Goal: Task Accomplishment & Management: Manage account settings

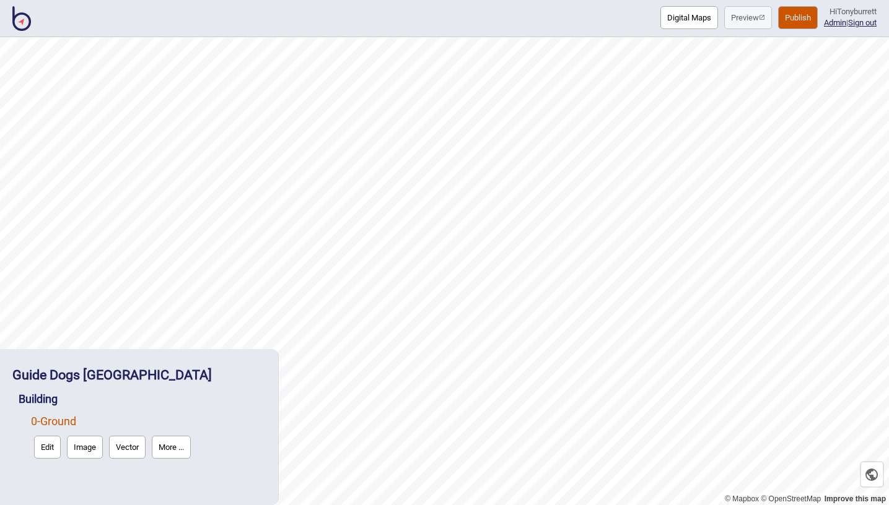
click at [20, 25] on img at bounding box center [21, 18] width 19 height 25
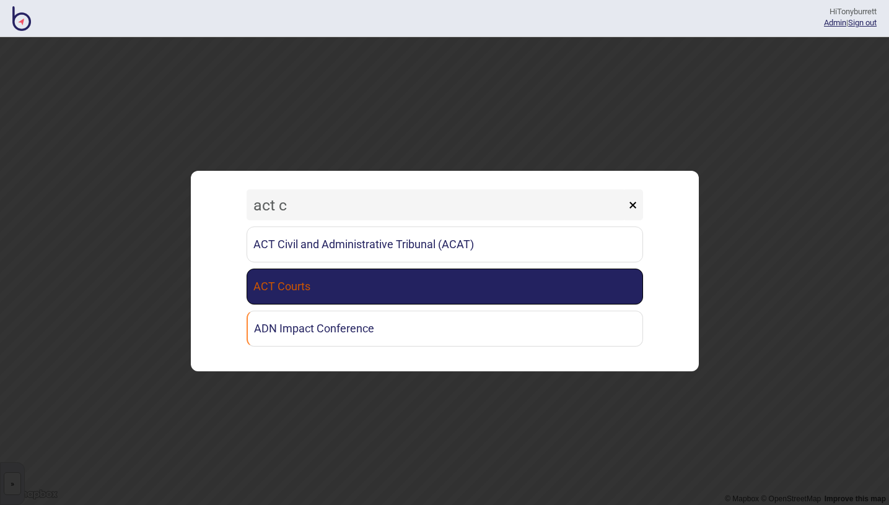
type input "act c"
click at [395, 300] on link "ACT Courts" at bounding box center [444, 287] width 396 height 36
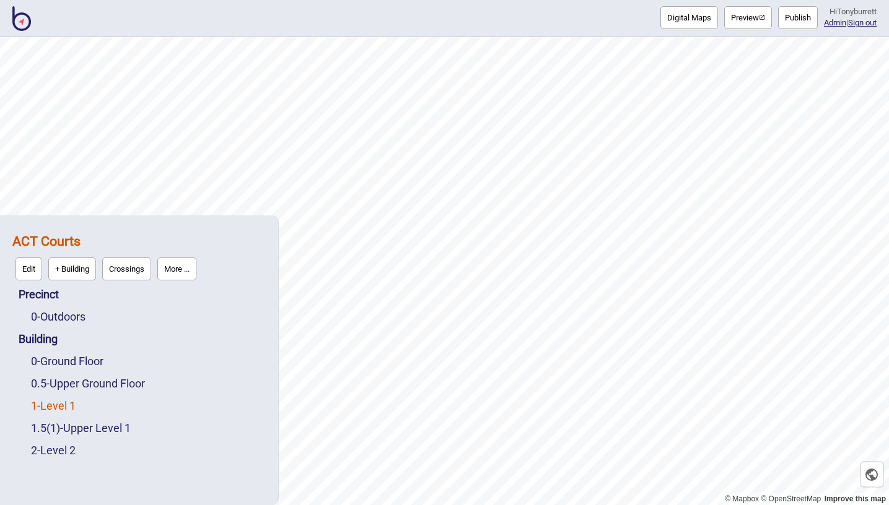
click at [66, 403] on link "1 - Level 1" at bounding box center [53, 405] width 45 height 13
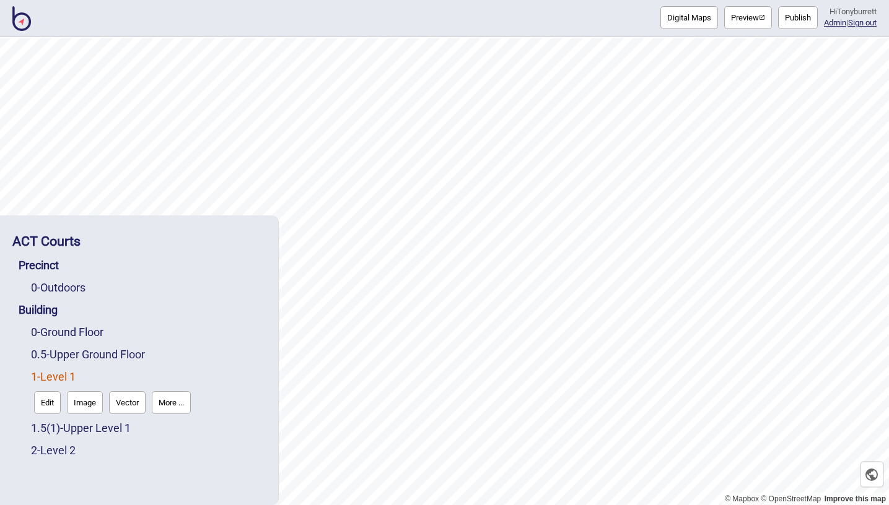
click at [45, 404] on button "Edit" at bounding box center [47, 402] width 27 height 23
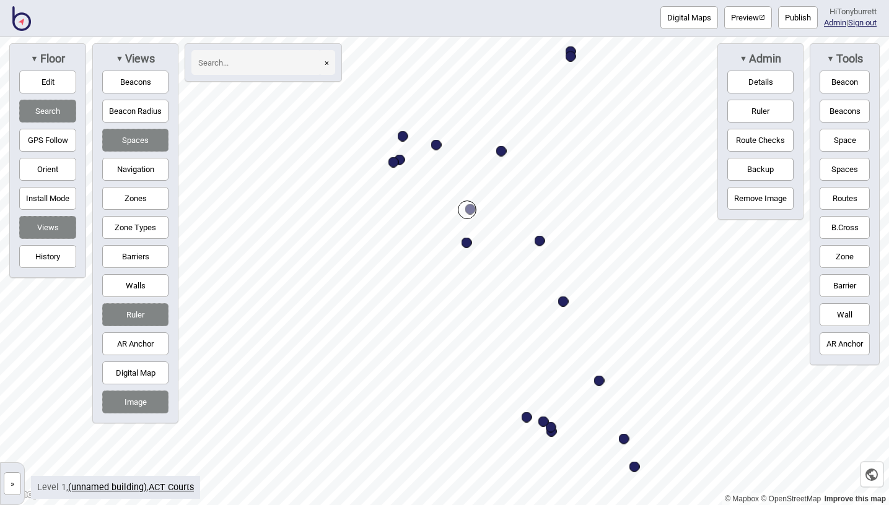
click at [141, 317] on button "Ruler" at bounding box center [135, 314] width 66 height 23
click at [137, 160] on button "Navigation" at bounding box center [135, 169] width 66 height 23
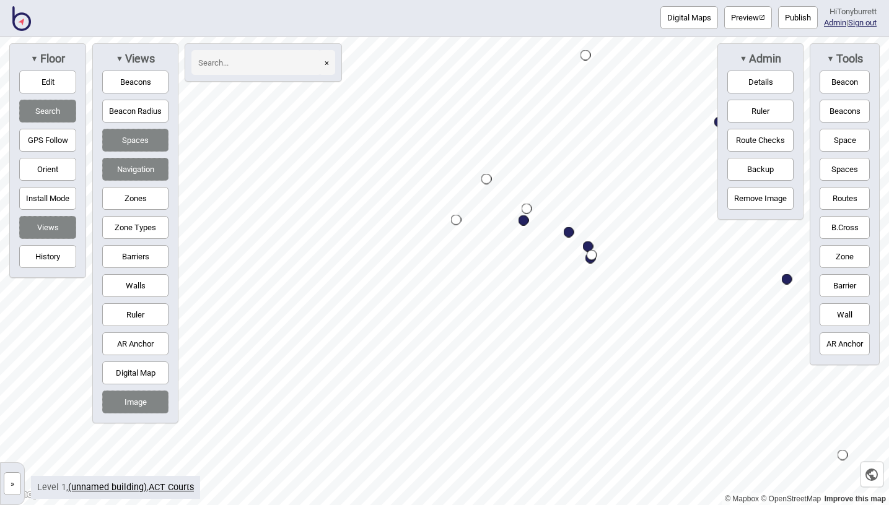
click at [19, 484] on button "»" at bounding box center [12, 484] width 17 height 23
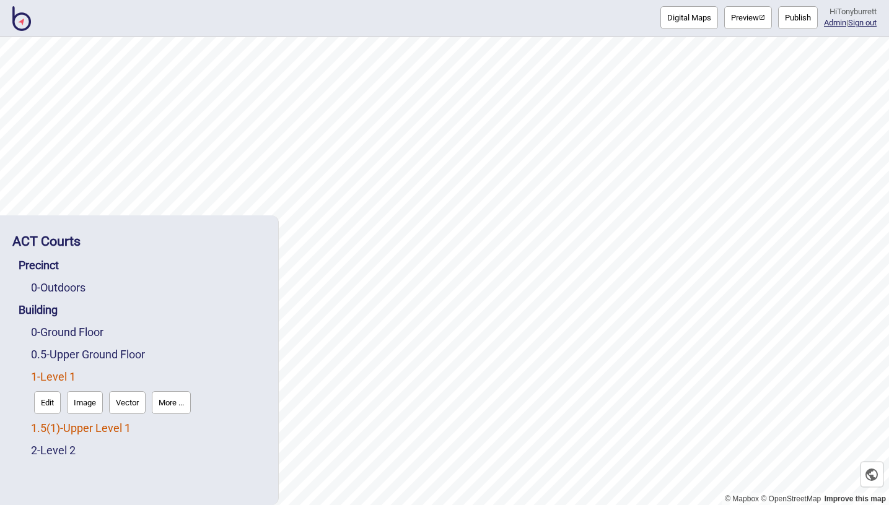
click at [56, 429] on span "( 1 )" at bounding box center [53, 428] width 14 height 13
click at [46, 429] on button "Edit" at bounding box center [47, 425] width 27 height 23
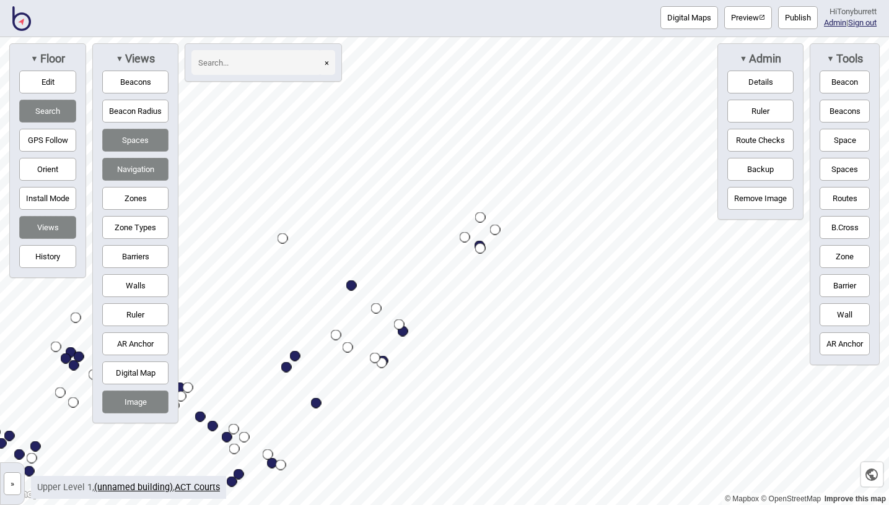
drag, startPoint x: 557, startPoint y: 265, endPoint x: 367, endPoint y: 370, distance: 217.3
click at [377, 369] on div "Map marker" at bounding box center [382, 363] width 11 height 11
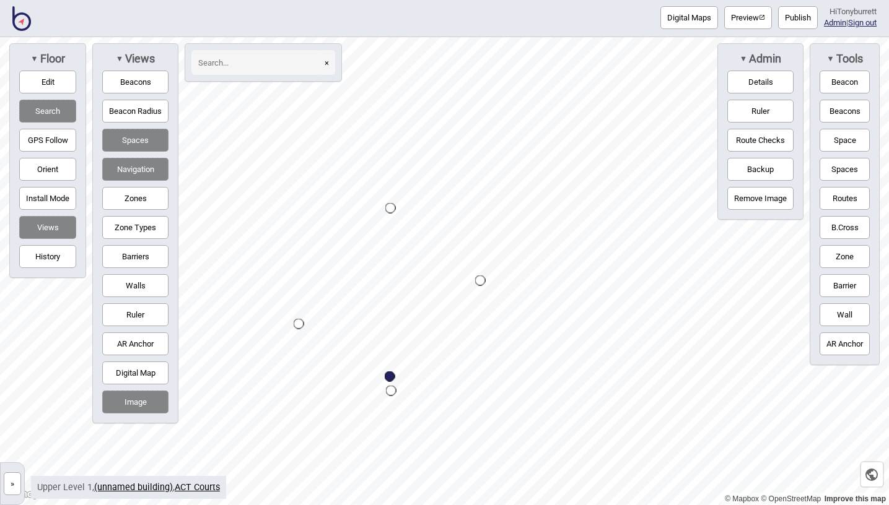
click at [12, 492] on button "»" at bounding box center [12, 484] width 17 height 23
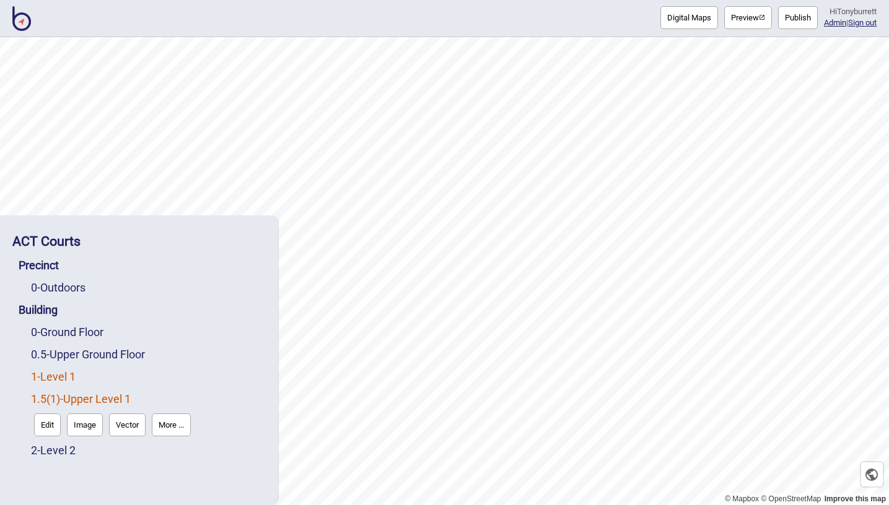
click at [49, 376] on link "1 - Level 1" at bounding box center [53, 376] width 45 height 13
click at [45, 403] on button "Edit" at bounding box center [47, 402] width 27 height 23
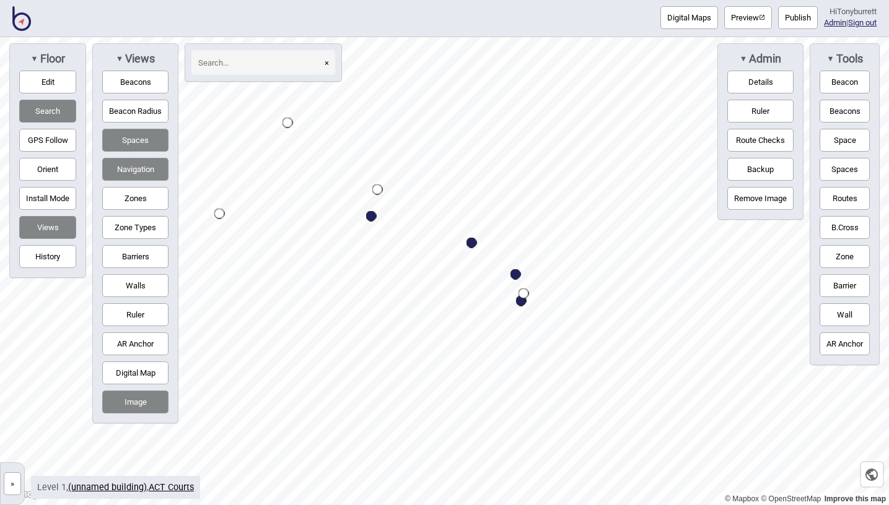
click at [842, 200] on button "Routes" at bounding box center [844, 198] width 50 height 23
click at [378, 191] on div "Map marker" at bounding box center [377, 190] width 11 height 11
click at [144, 252] on button "Barriers" at bounding box center [135, 256] width 66 height 23
click at [850, 196] on button "Routes" at bounding box center [844, 198] width 50 height 23
click at [62, 86] on button "Edit" at bounding box center [47, 82] width 57 height 23
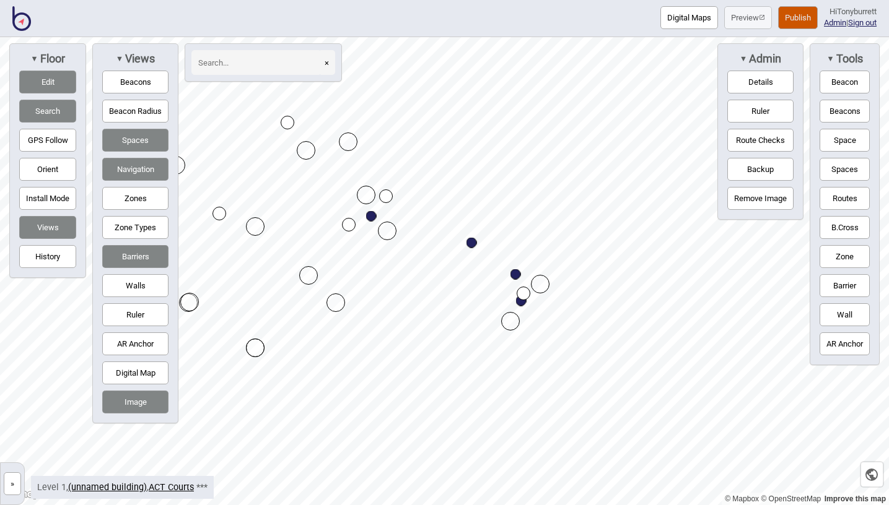
drag, startPoint x: 380, startPoint y: 192, endPoint x: 388, endPoint y: 199, distance: 11.0
click at [362, 235] on div "Map marker" at bounding box center [359, 232] width 14 height 14
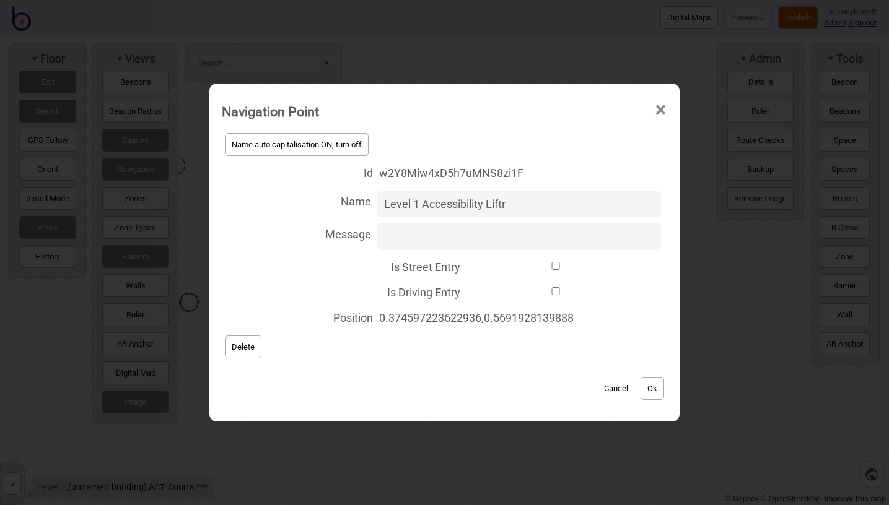
type input "Level 1 Accessibility Liftr"
click at [657, 393] on button "Ok" at bounding box center [652, 388] width 24 height 23
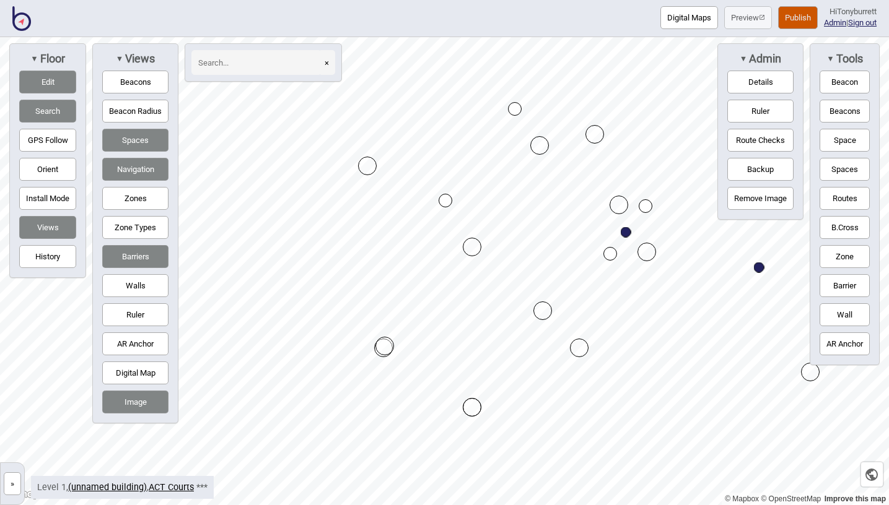
drag, startPoint x: 423, startPoint y: 231, endPoint x: 445, endPoint y: 202, distance: 36.3
click at [444, 201] on div "Map marker" at bounding box center [445, 201] width 14 height 14
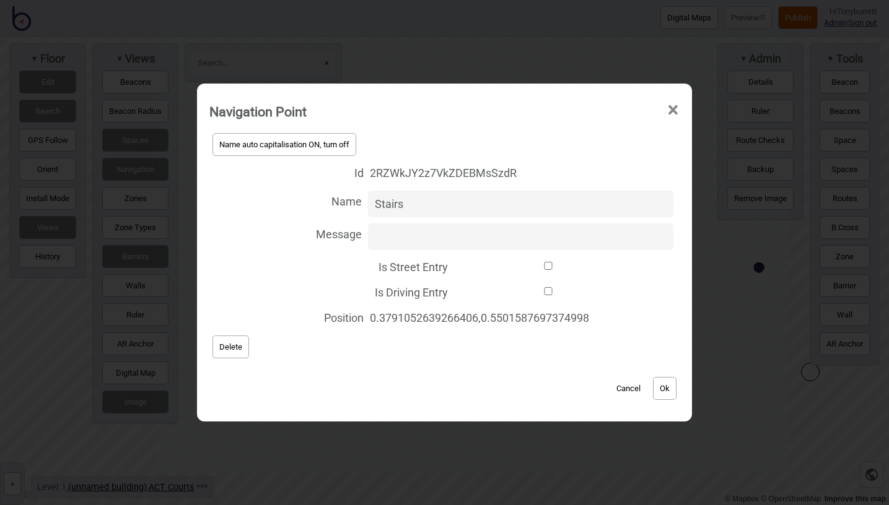
click at [372, 204] on input "Stairs" at bounding box center [520, 204] width 305 height 27
type input "Level 1 Stairs"
click at [671, 389] on button "Ok" at bounding box center [665, 388] width 24 height 23
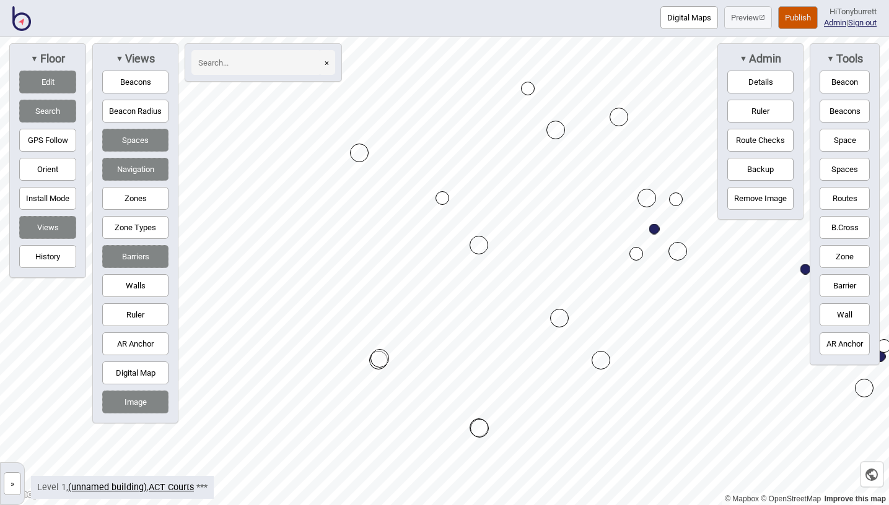
drag, startPoint x: 446, startPoint y: 196, endPoint x: 440, endPoint y: 203, distance: 8.8
click at [441, 199] on div "Map marker" at bounding box center [442, 198] width 14 height 14
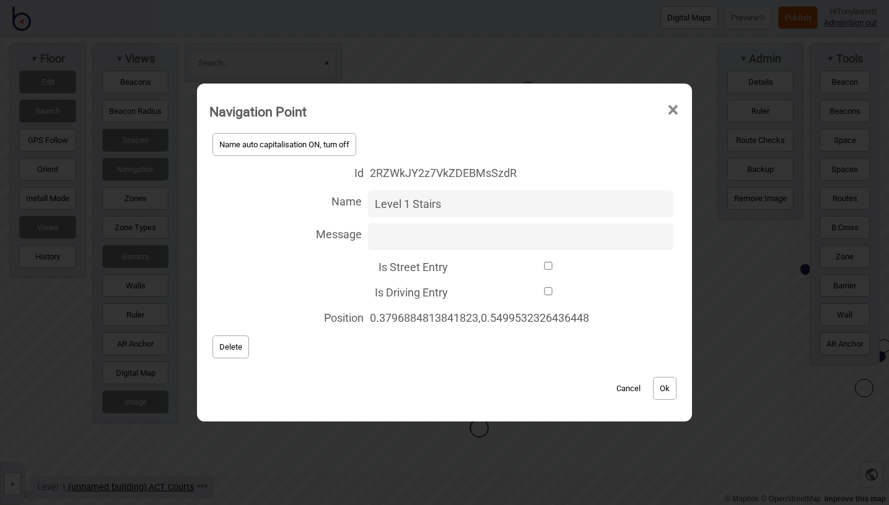
click at [441, 199] on input "Level 1 Stairs" at bounding box center [520, 204] width 305 height 27
click at [473, 198] on input "Level 1 Stairs" at bounding box center [520, 204] width 305 height 27
click at [626, 391] on button "Cancel" at bounding box center [628, 388] width 37 height 23
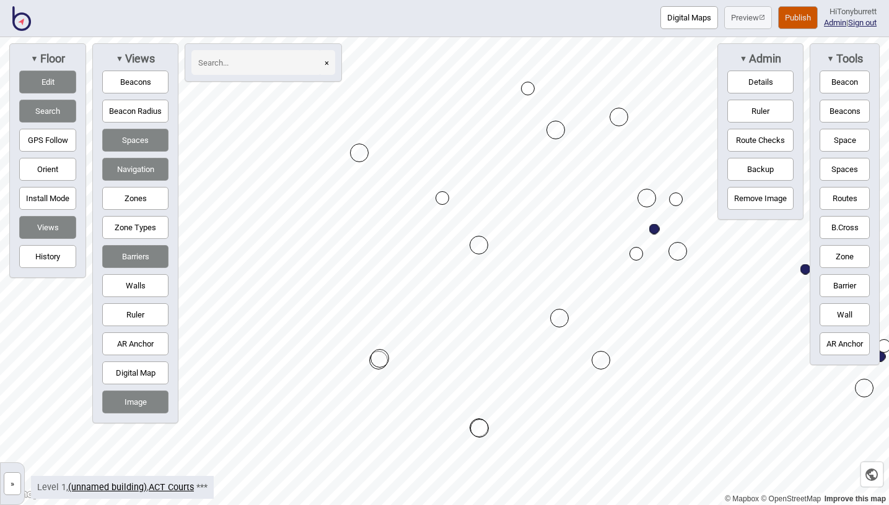
click at [9, 486] on button "»" at bounding box center [12, 484] width 17 height 23
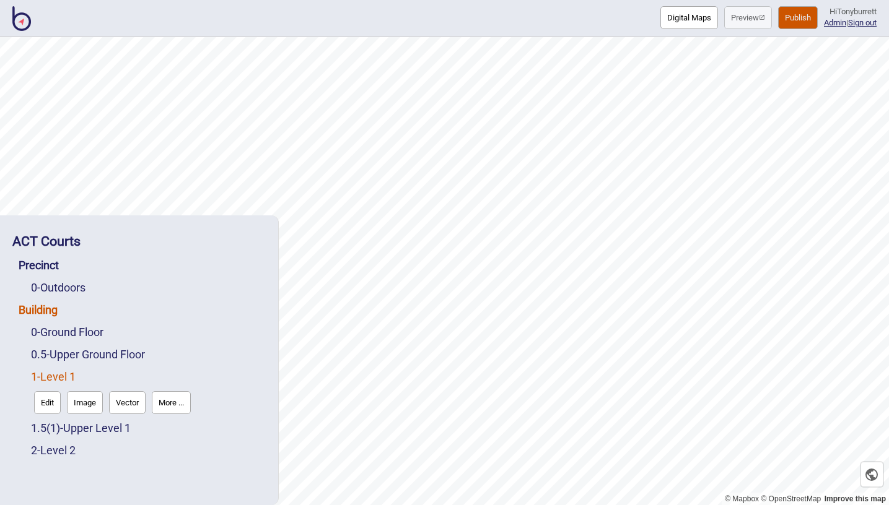
click at [49, 310] on link "Building" at bounding box center [38, 309] width 39 height 13
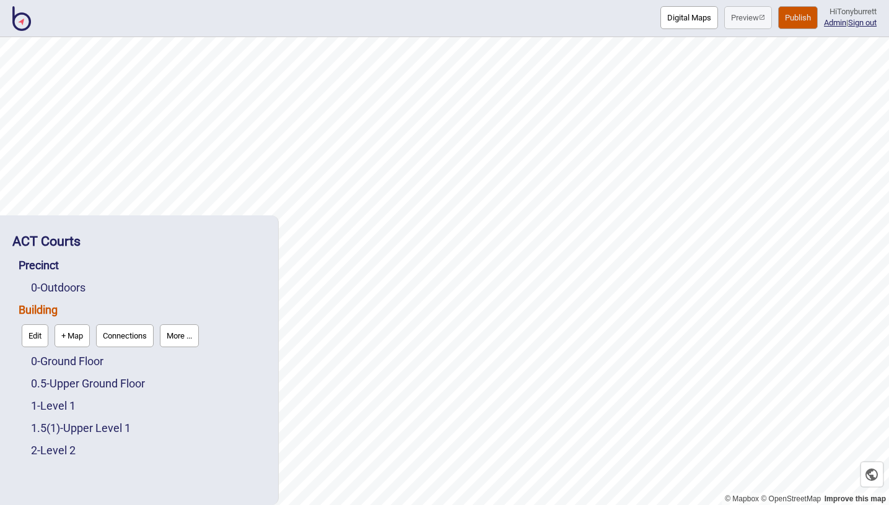
click at [127, 334] on button "Connections" at bounding box center [125, 336] width 58 height 23
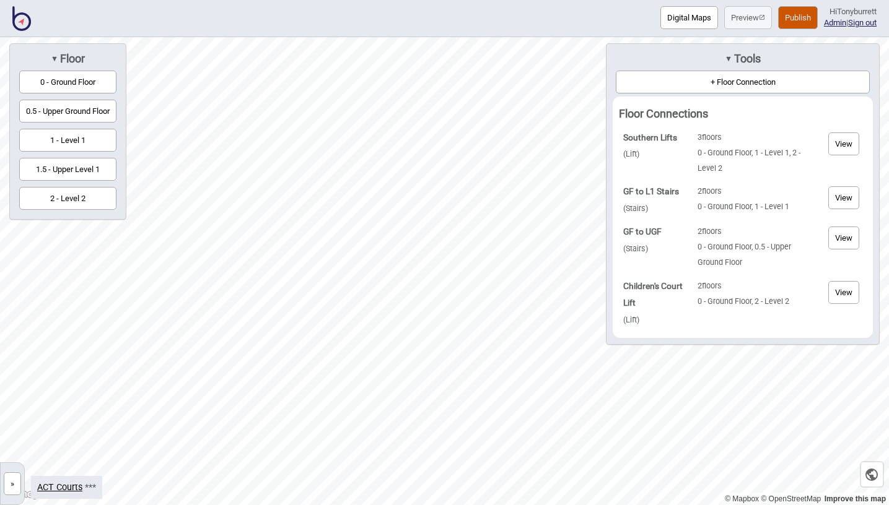
click at [719, 85] on button "+ Floor Connection" at bounding box center [743, 82] width 254 height 23
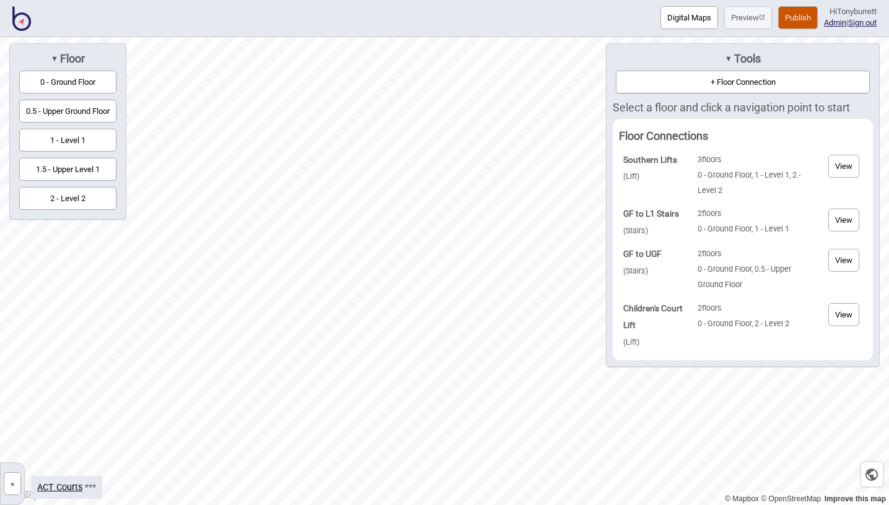
click at [77, 137] on button "1 - Level 1" at bounding box center [67, 140] width 97 height 23
drag, startPoint x: 367, startPoint y: 372, endPoint x: 476, endPoint y: 1, distance: 386.1
click at [476, 0] on div "Digital Maps Preview Publish Hi Tonyburrett Admin | Sign out © Mapbox © OpenStr…" at bounding box center [444, 0] width 889 height 0
click at [293, 224] on div "Map marker" at bounding box center [292, 223] width 12 height 12
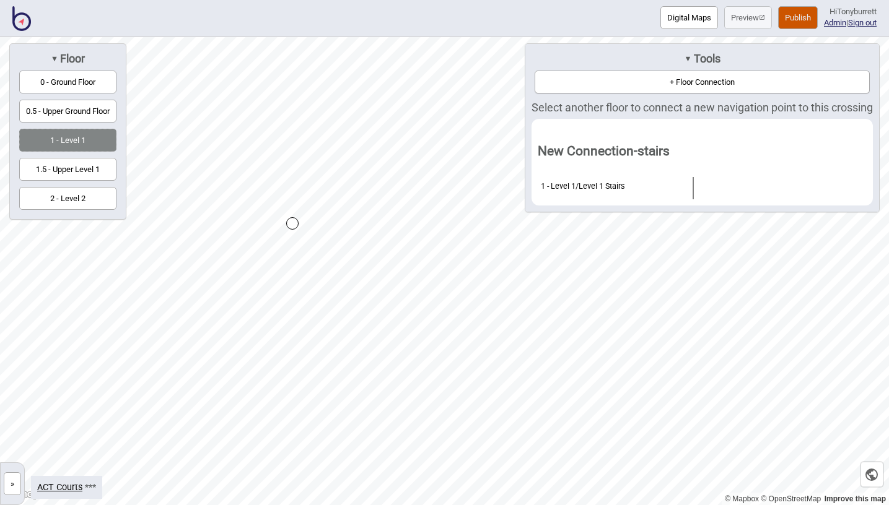
click at [85, 170] on button "1.5 - Upper Level 1" at bounding box center [67, 169] width 97 height 23
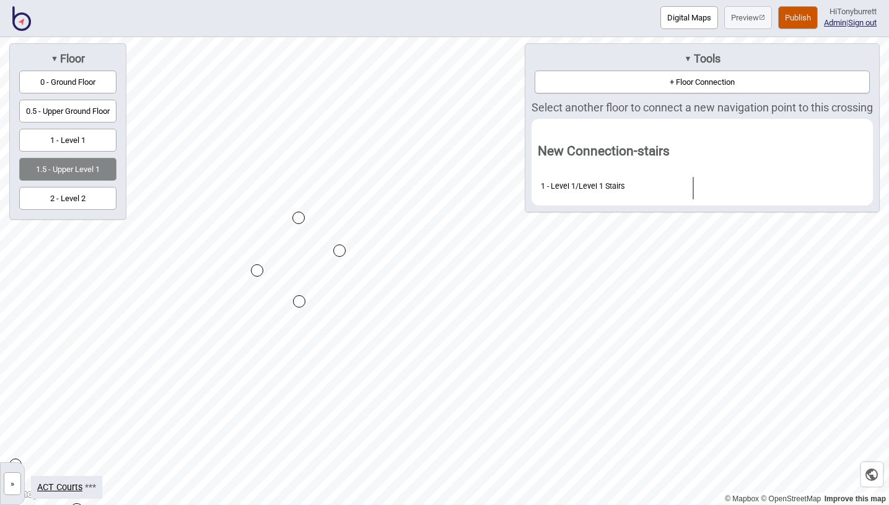
click at [299, 219] on div "Map marker" at bounding box center [298, 218] width 12 height 12
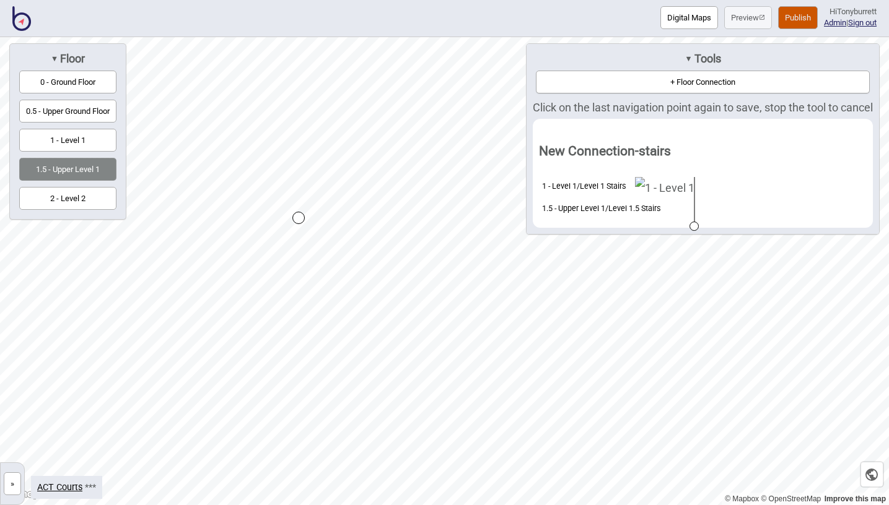
click at [695, 88] on button "+ Floor Connection" at bounding box center [703, 82] width 334 height 23
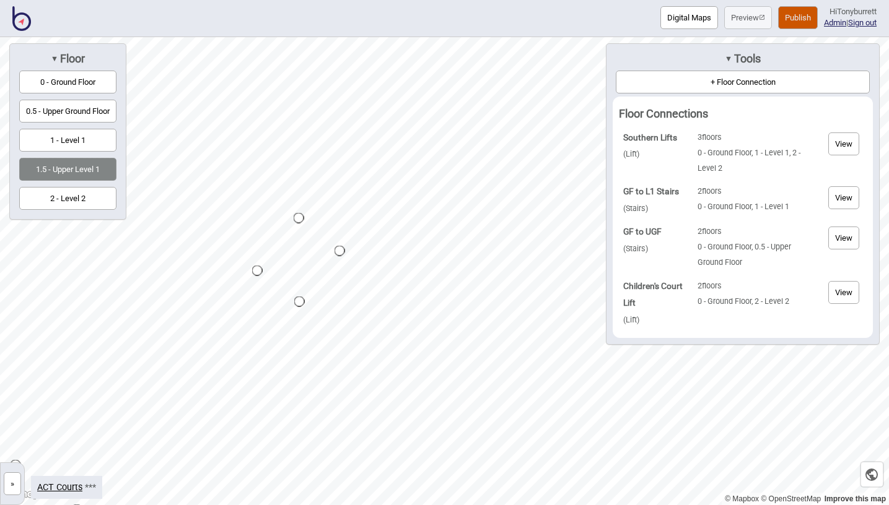
click at [713, 82] on button "+ Floor Connection" at bounding box center [743, 82] width 254 height 23
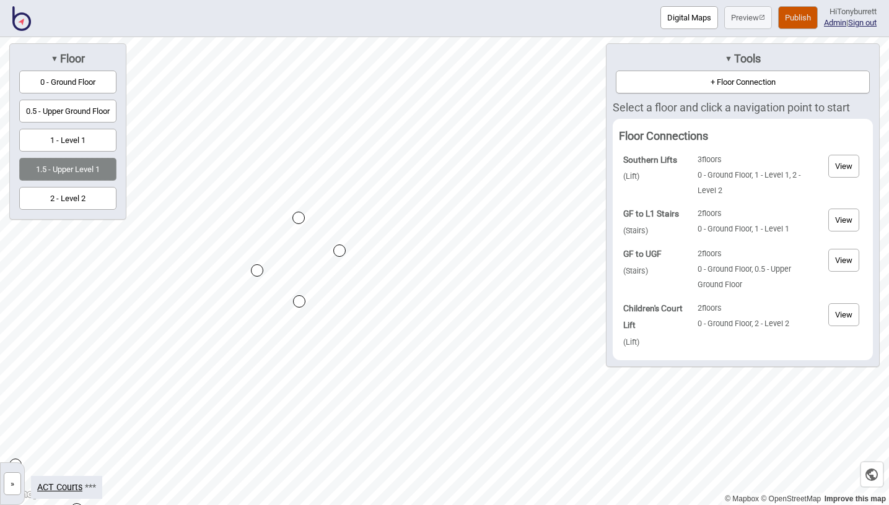
click at [300, 217] on div "Map marker" at bounding box center [298, 218] width 12 height 12
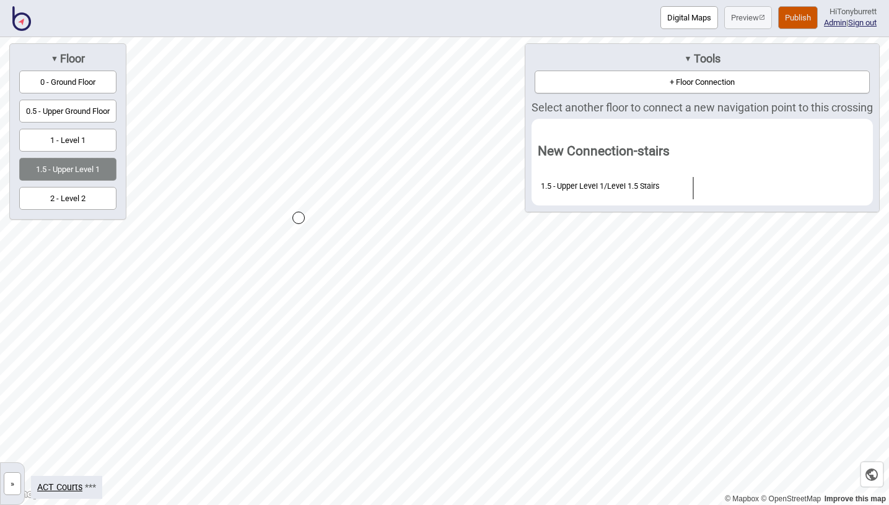
click at [81, 140] on button "1 - Level 1" at bounding box center [67, 140] width 97 height 23
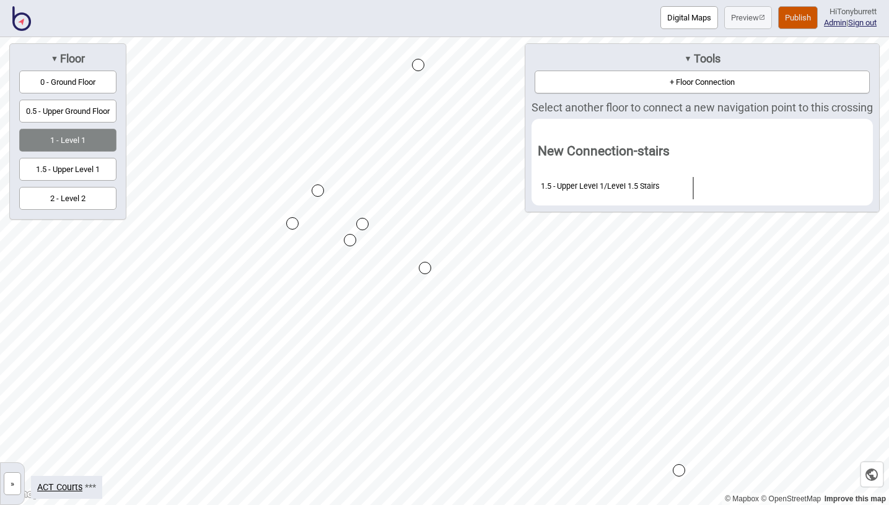
click at [294, 223] on div "Map marker" at bounding box center [292, 223] width 12 height 12
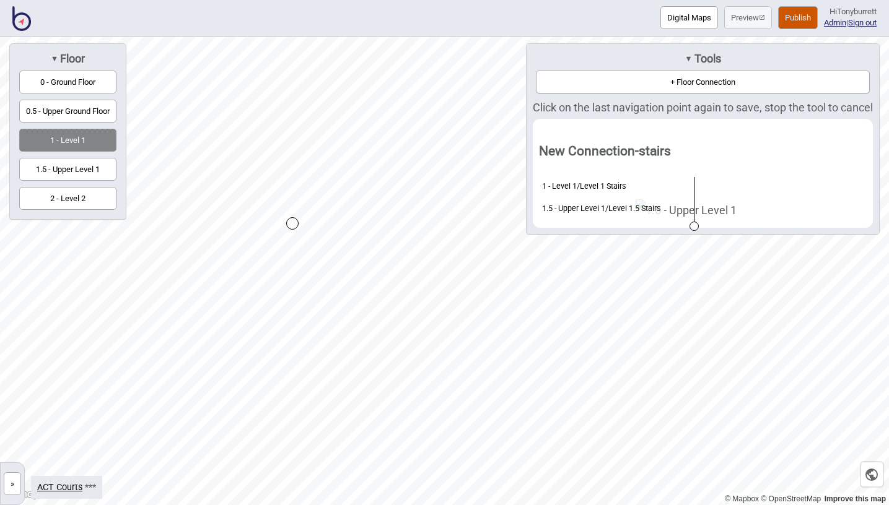
click at [294, 223] on div "Map marker" at bounding box center [292, 223] width 12 height 12
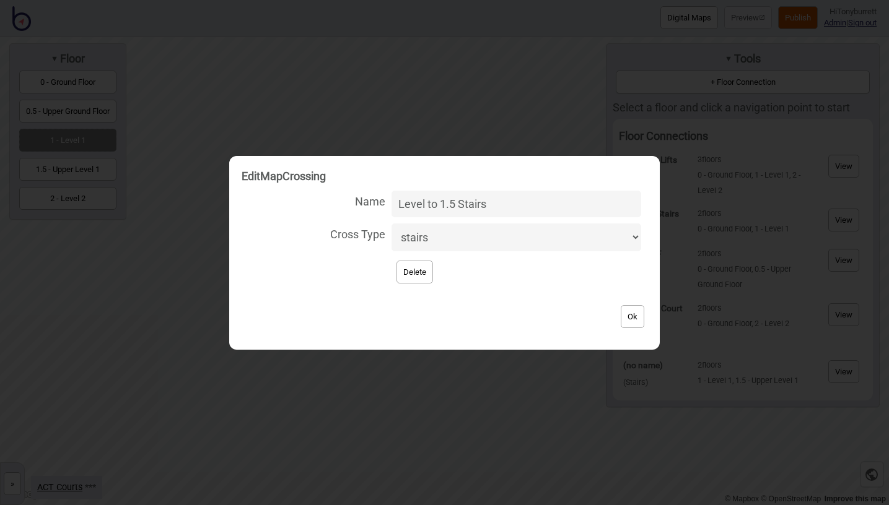
click at [429, 208] on input "Level to 1.5 Stairs" at bounding box center [516, 204] width 250 height 27
click at [432, 209] on input "Level to 1.5 Stairs" at bounding box center [516, 204] width 250 height 27
type input "1 to 1.5 Stairs"
click at [626, 308] on button "Ok" at bounding box center [633, 316] width 24 height 23
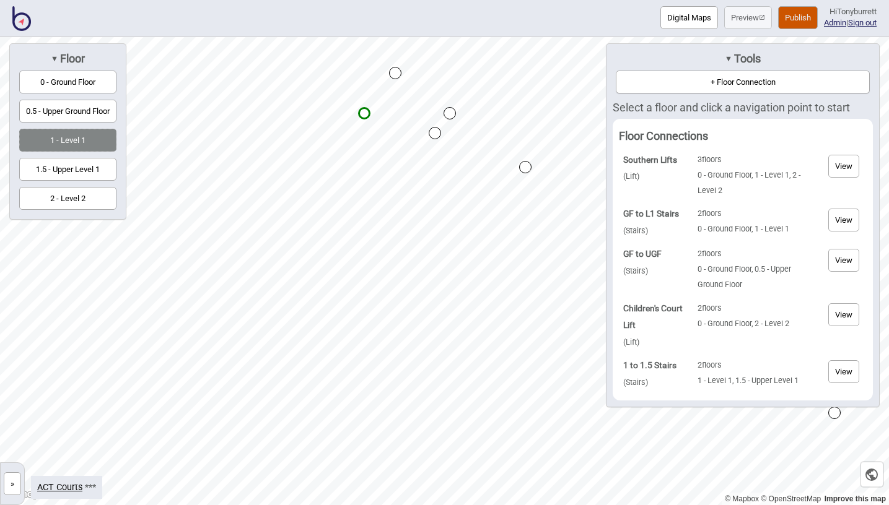
click at [691, 82] on button "+ Floor Connection" at bounding box center [743, 82] width 254 height 23
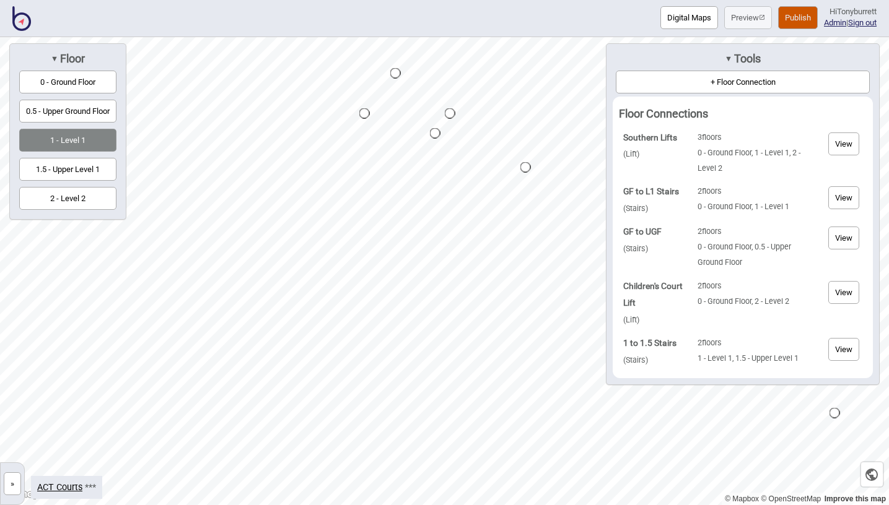
click at [435, 135] on div "Map marker" at bounding box center [435, 133] width 11 height 11
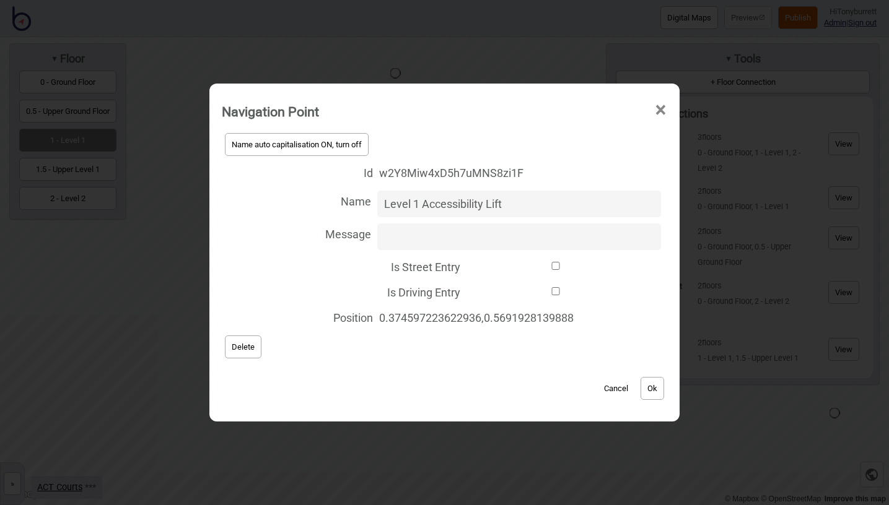
type input "Level 1 Accessibility Lift"
click at [657, 387] on button "Ok" at bounding box center [652, 388] width 24 height 23
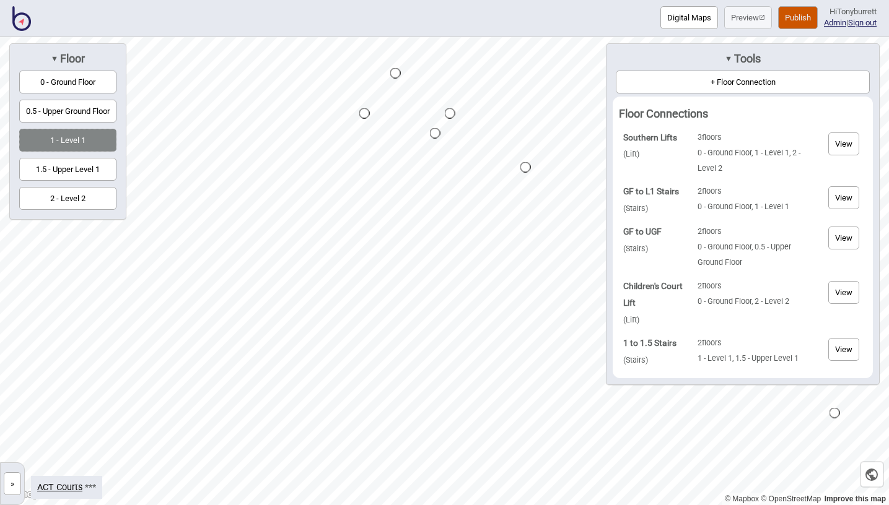
click at [696, 80] on button "+ Floor Connection" at bounding box center [743, 82] width 254 height 23
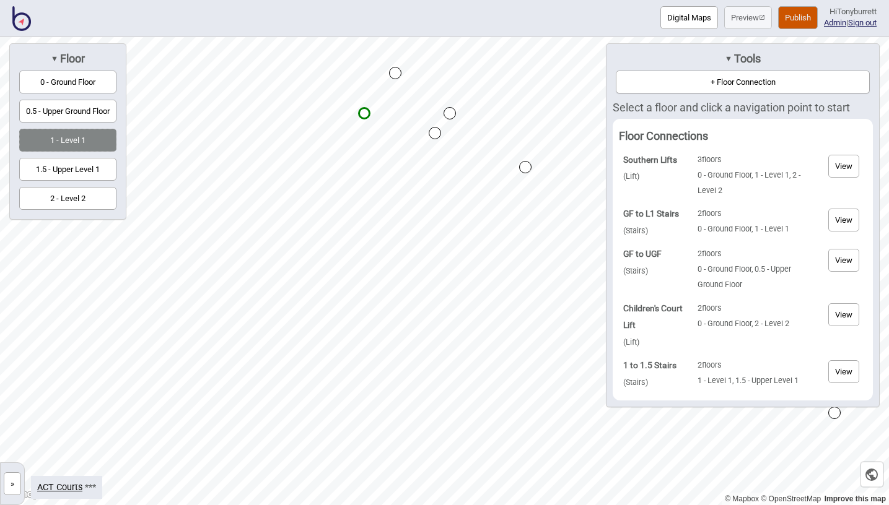
click at [437, 133] on div "Map marker" at bounding box center [435, 133] width 12 height 12
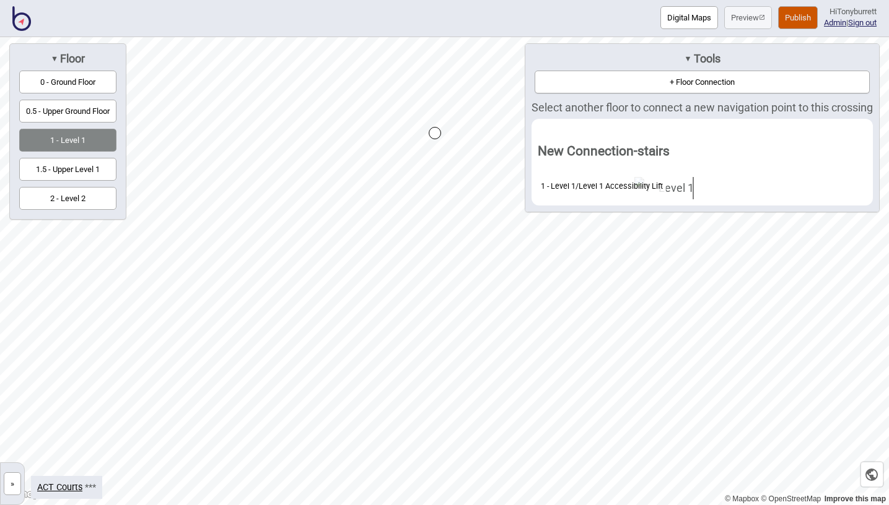
click at [95, 168] on button "1.5 - Upper Level 1" at bounding box center [67, 169] width 97 height 23
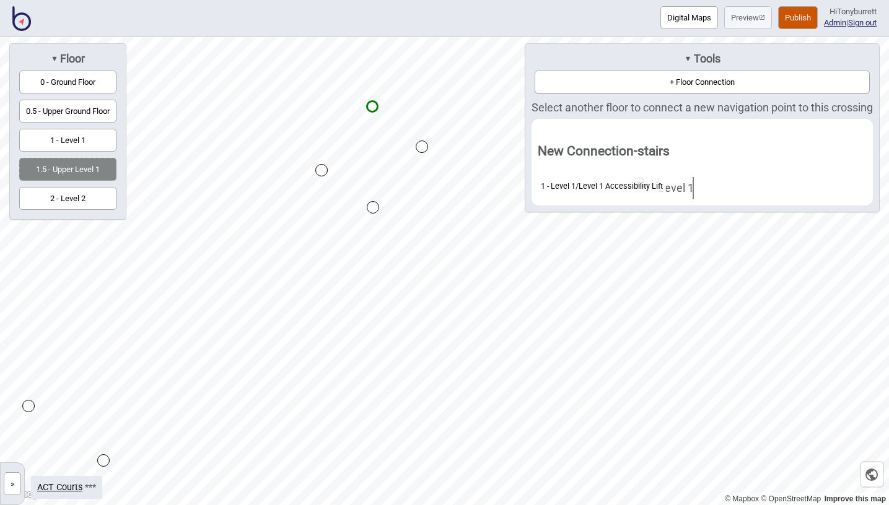
click at [423, 151] on div "Map marker" at bounding box center [422, 147] width 12 height 12
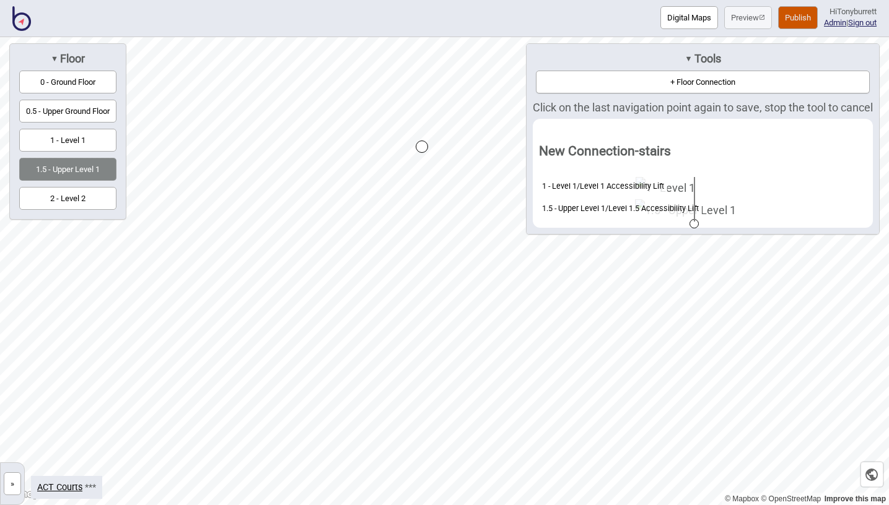
click at [423, 151] on div "Map marker" at bounding box center [422, 147] width 12 height 12
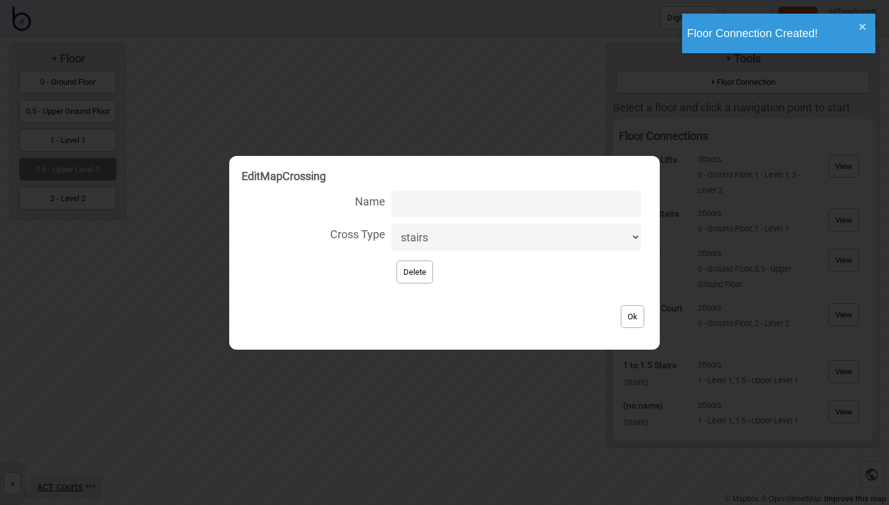
select select "lift"
click at [423, 209] on input "Name" at bounding box center [516, 204] width 250 height 27
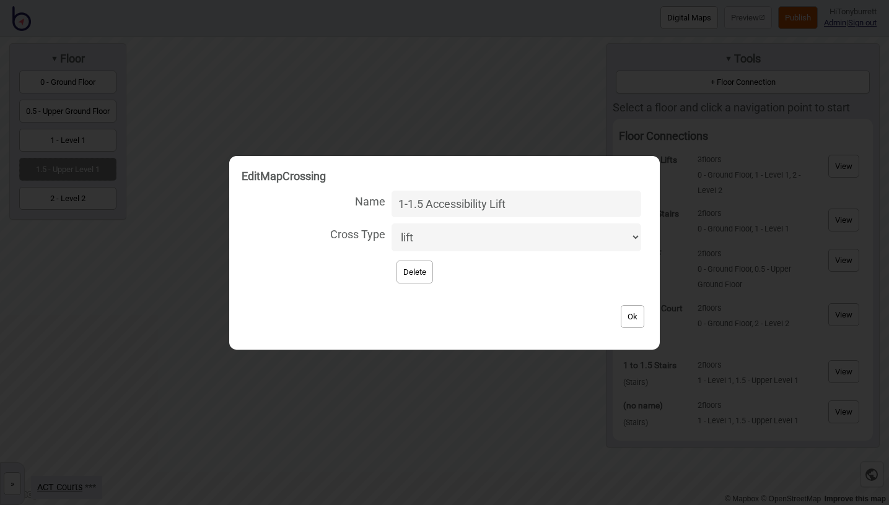
type input "1-1.5 Accessibility Lift"
click at [622, 315] on button "Ok" at bounding box center [633, 316] width 24 height 23
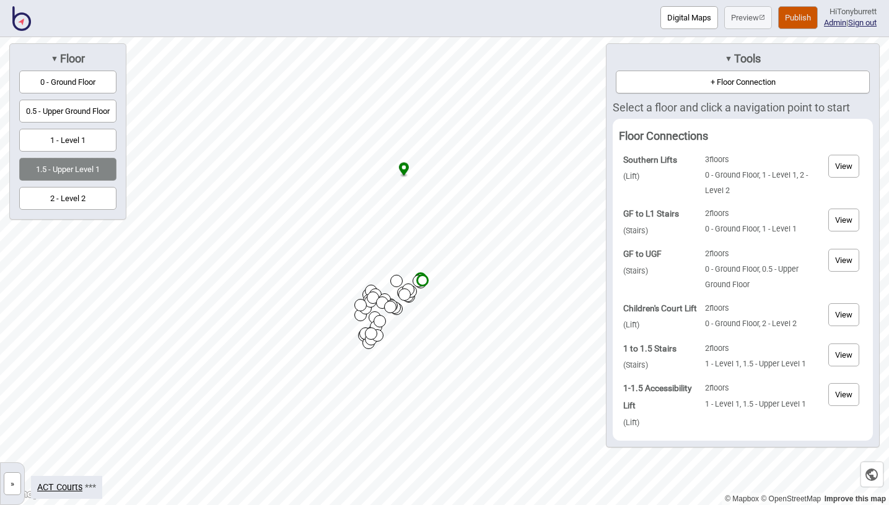
click at [713, 81] on button "+ Floor Connection" at bounding box center [743, 82] width 254 height 23
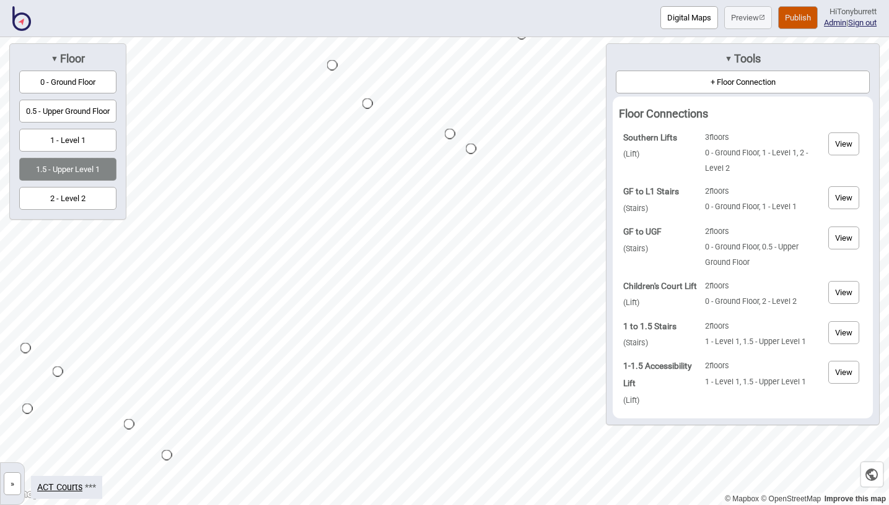
click at [9, 487] on button "»" at bounding box center [12, 484] width 17 height 23
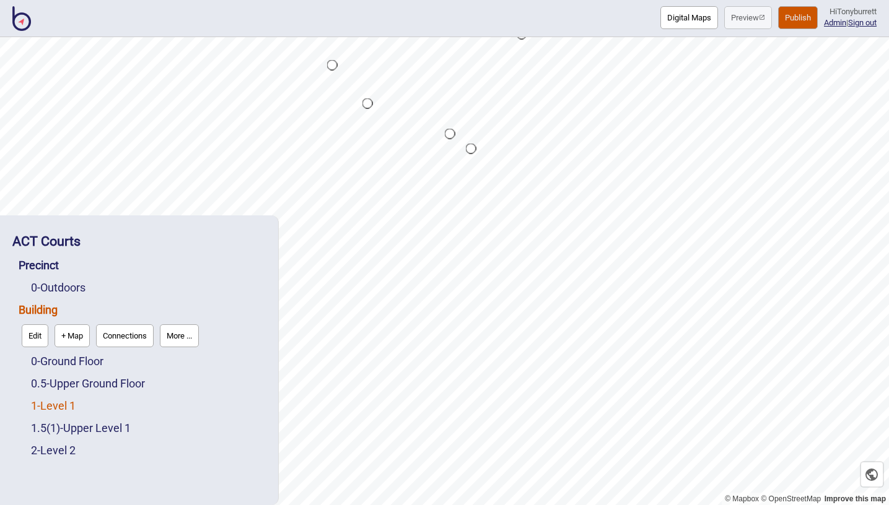
click at [71, 404] on link "1 - Level 1" at bounding box center [53, 405] width 45 height 13
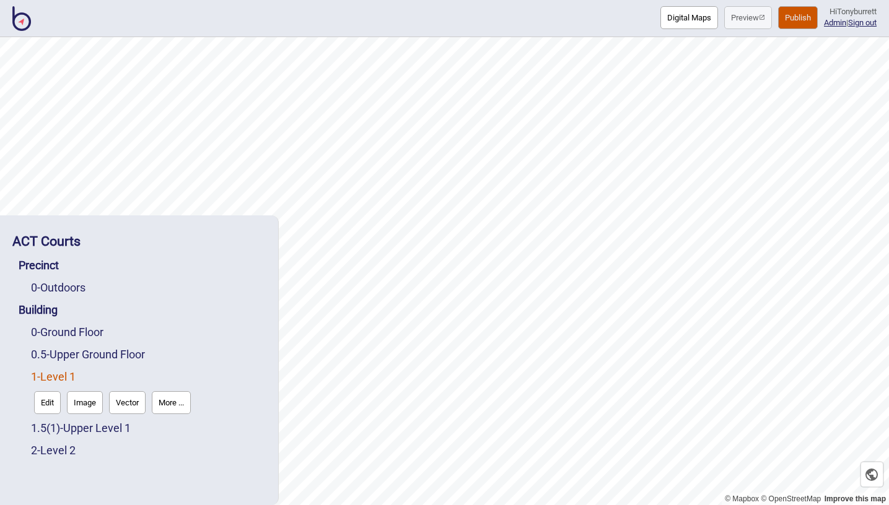
click at [51, 402] on button "Edit" at bounding box center [47, 402] width 27 height 23
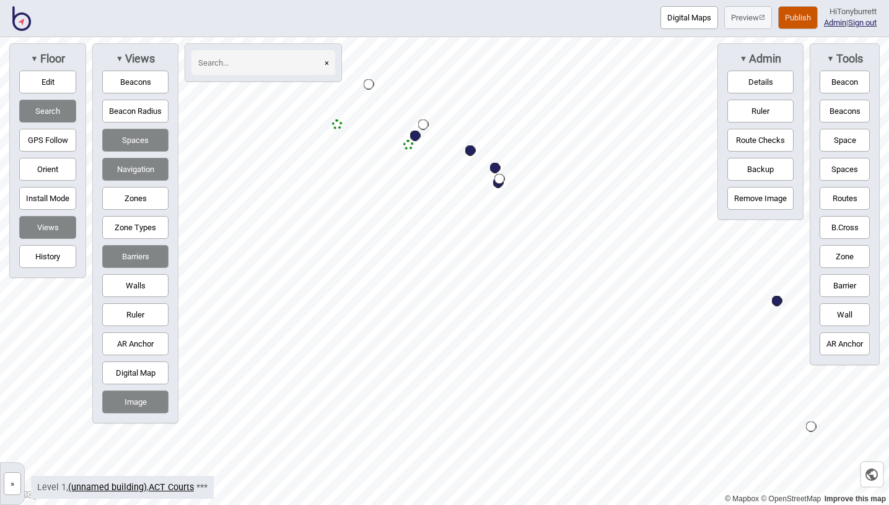
click at [14, 491] on button "»" at bounding box center [12, 484] width 17 height 23
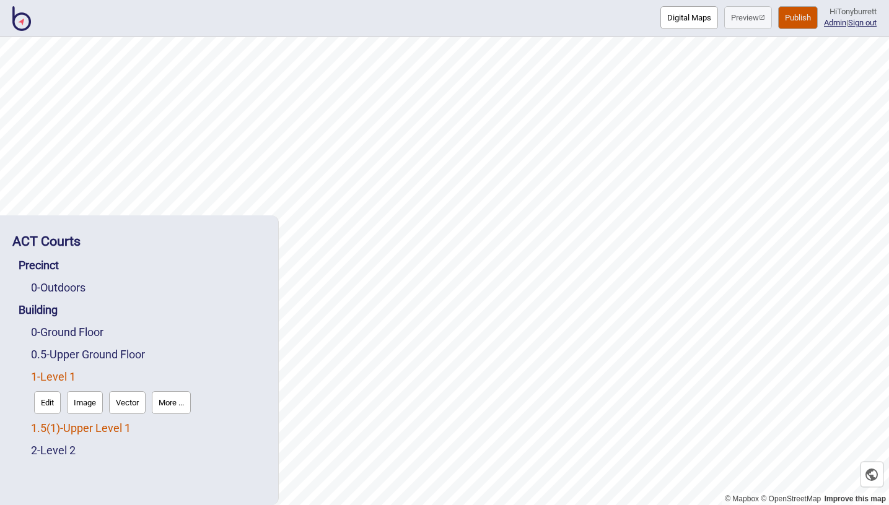
click at [66, 431] on link "1.5 ( 1 ) - Upper Level 1" at bounding box center [81, 428] width 100 height 13
click at [46, 424] on button "Edit" at bounding box center [47, 425] width 27 height 23
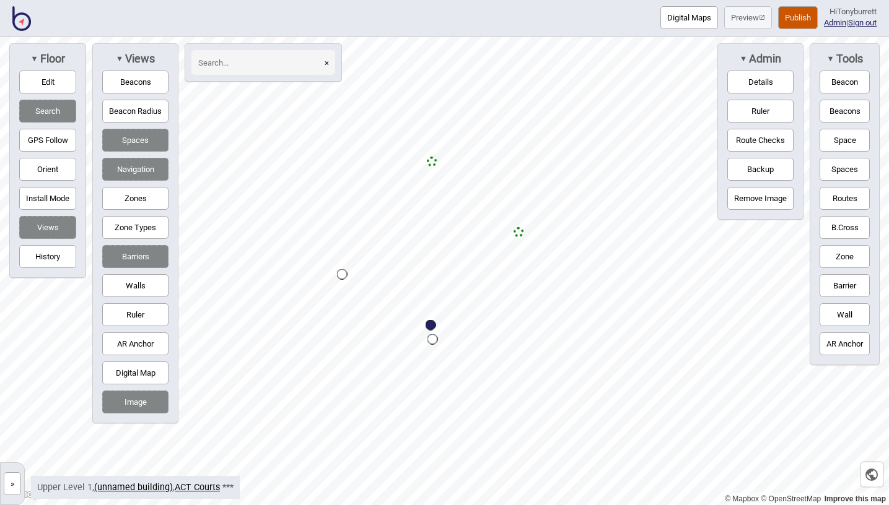
click at [141, 282] on button "Walls" at bounding box center [135, 285] width 66 height 23
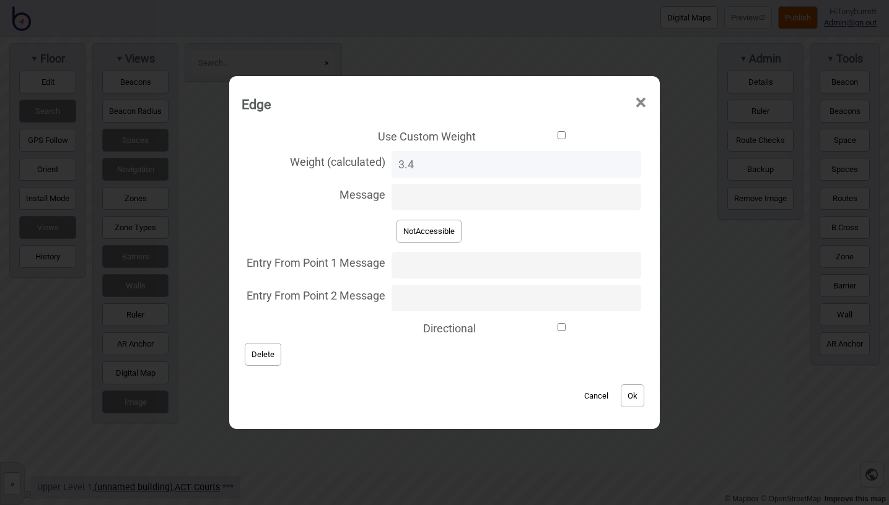
click at [580, 394] on button "Cancel" at bounding box center [596, 396] width 37 height 23
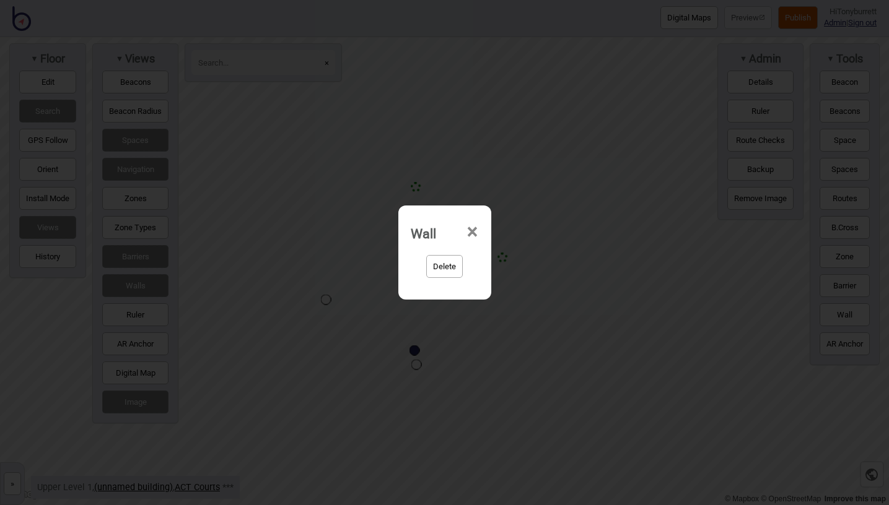
click at [469, 232] on span "×" at bounding box center [472, 232] width 13 height 41
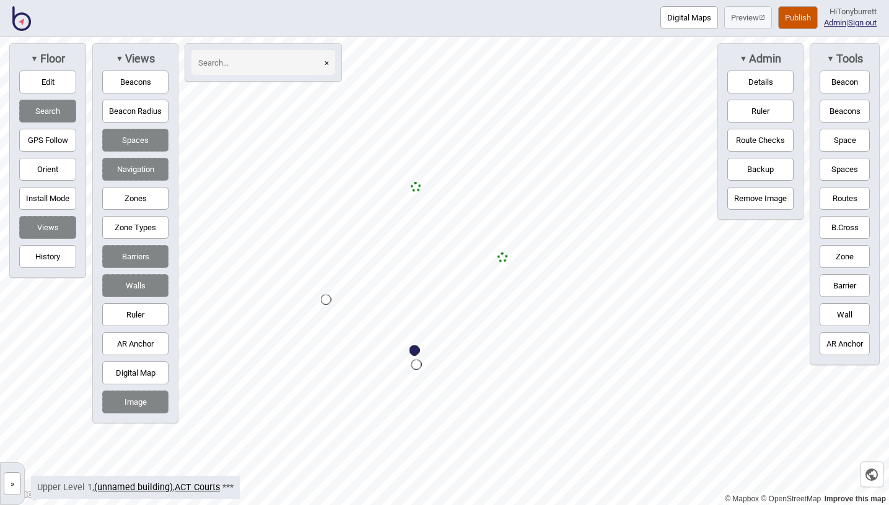
click at [28, 74] on button "Edit" at bounding box center [47, 82] width 57 height 23
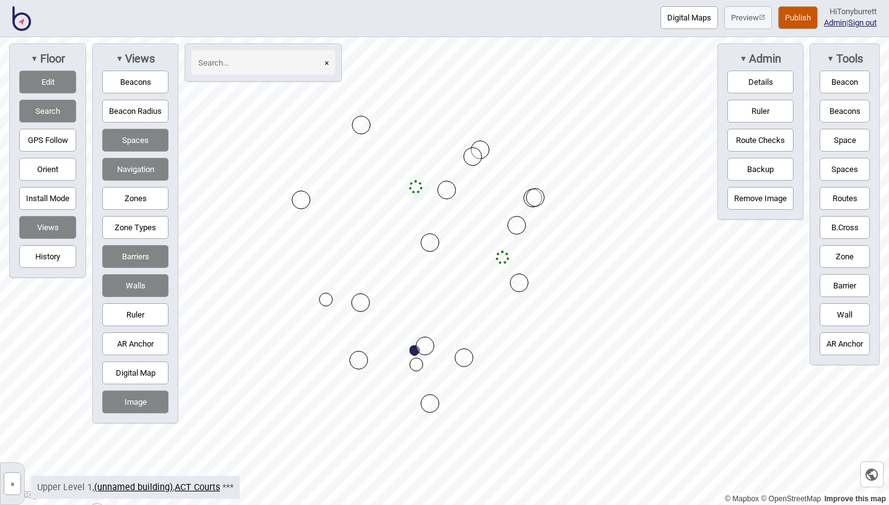
drag, startPoint x: 323, startPoint y: 170, endPoint x: 299, endPoint y: 201, distance: 39.8
drag, startPoint x: 427, startPoint y: 241, endPoint x: 399, endPoint y: 271, distance: 40.7
click at [852, 193] on button "Routes" at bounding box center [844, 198] width 50 height 23
click at [851, 198] on button "Routes" at bounding box center [844, 198] width 50 height 23
click at [46, 79] on button "Edit" at bounding box center [47, 82] width 57 height 23
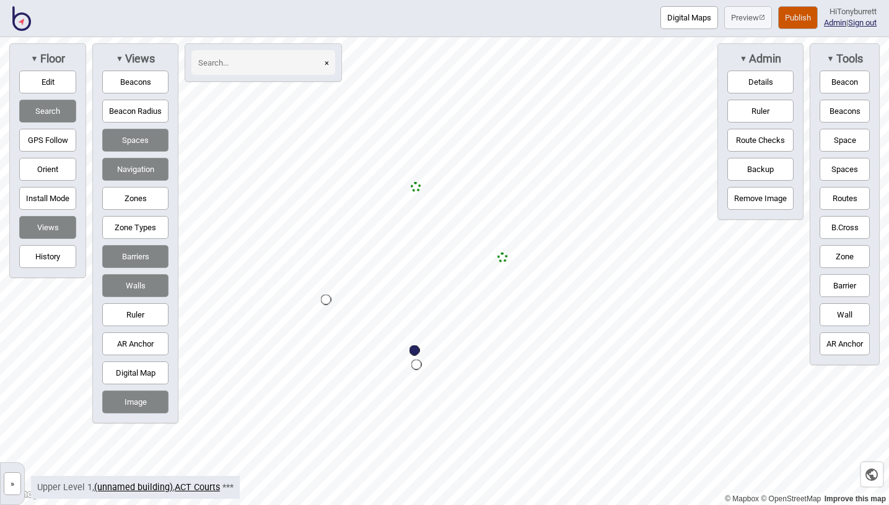
click at [837, 198] on button "Routes" at bounding box center [844, 198] width 50 height 23
click at [835, 194] on button "Routes" at bounding box center [844, 198] width 50 height 23
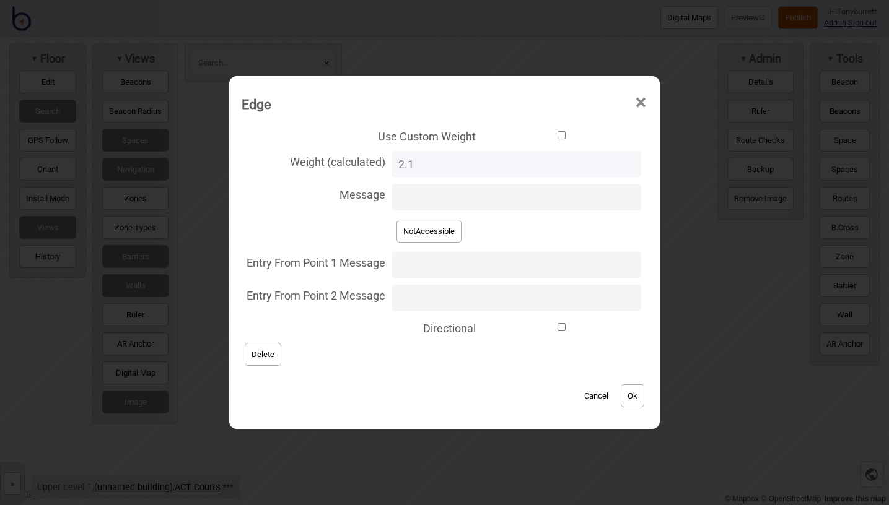
click at [418, 230] on button "NotAccessible" at bounding box center [428, 231] width 65 height 23
type input "NotAccessible"
click at [624, 396] on button "Ok" at bounding box center [633, 396] width 24 height 23
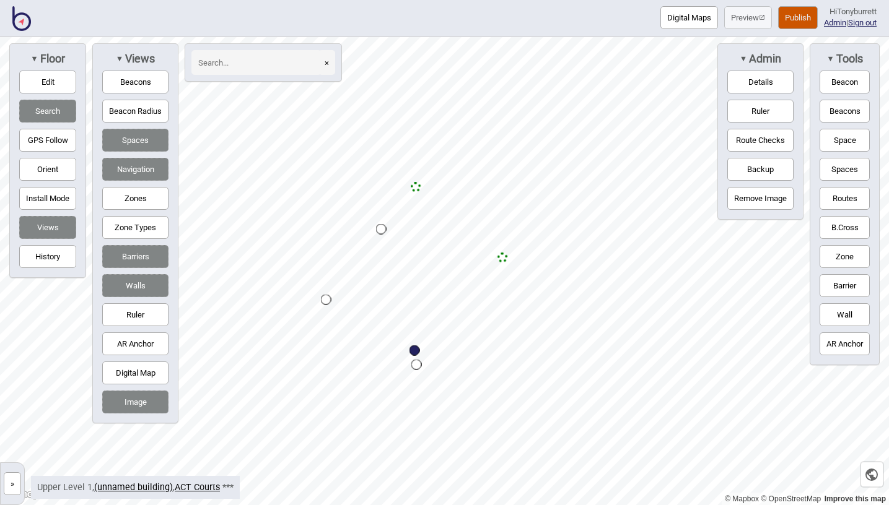
click at [39, 84] on button "Edit" at bounding box center [47, 82] width 57 height 23
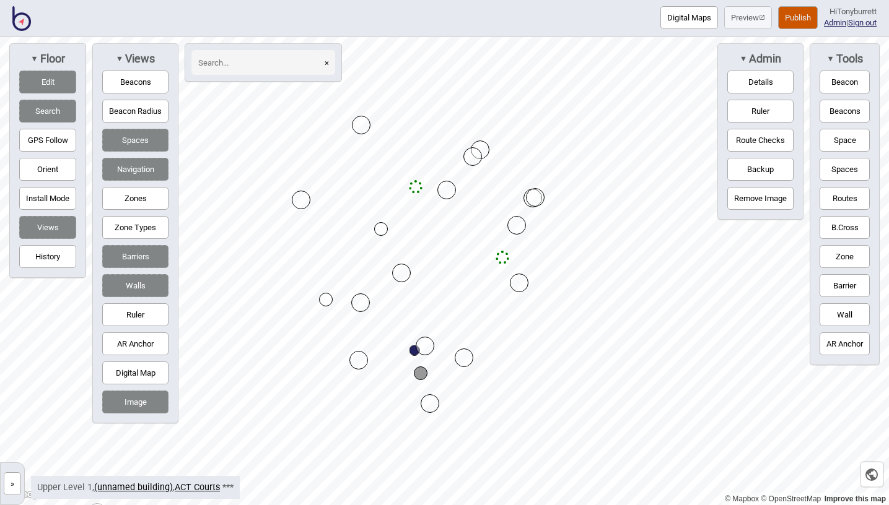
drag, startPoint x: 430, startPoint y: 378, endPoint x: 422, endPoint y: 377, distance: 8.8
drag, startPoint x: 522, startPoint y: 284, endPoint x: 548, endPoint y: 269, distance: 29.7
drag, startPoint x: 552, startPoint y: 267, endPoint x: 569, endPoint y: 246, distance: 26.4
drag, startPoint x: 505, startPoint y: 256, endPoint x: 516, endPoint y: 260, distance: 11.2
drag, startPoint x: 515, startPoint y: 226, endPoint x: 510, endPoint y: 222, distance: 6.6
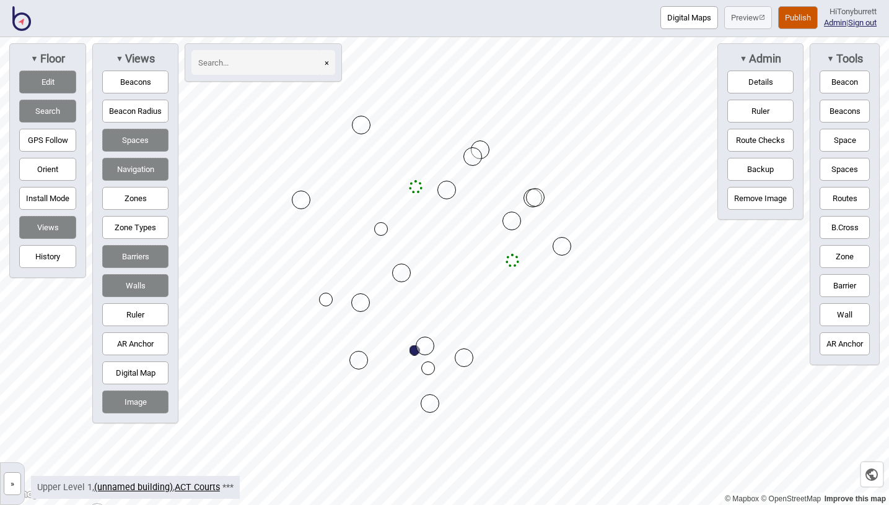
click at [120, 193] on button "Zones" at bounding box center [135, 198] width 66 height 23
click at [34, 77] on button "Edit" at bounding box center [47, 82] width 57 height 23
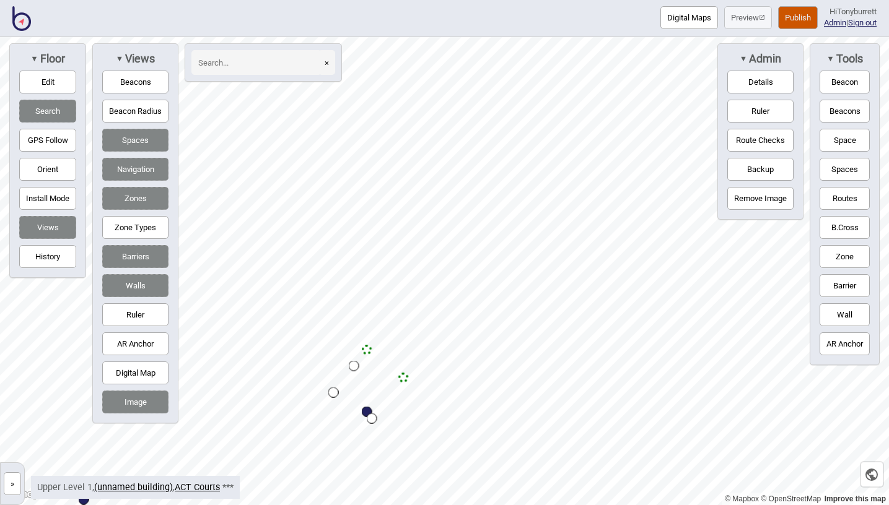
click at [797, 21] on button "Publish" at bounding box center [798, 17] width 40 height 23
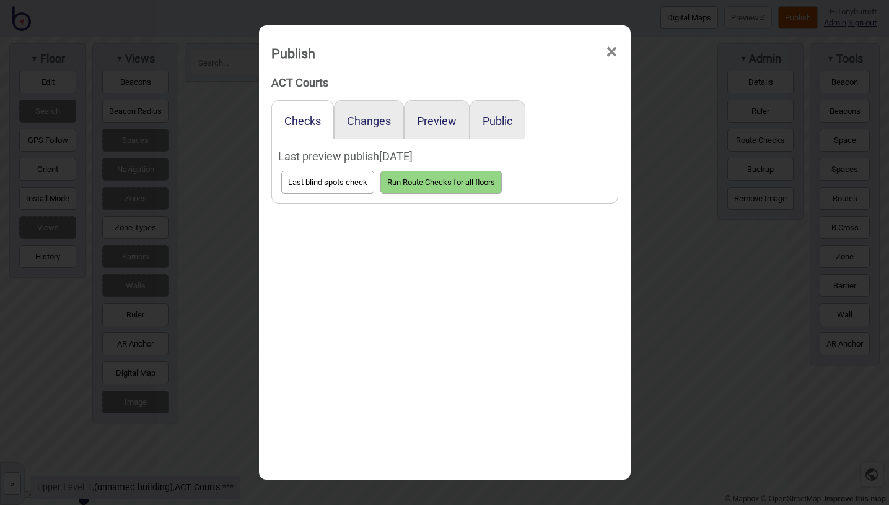
click at [455, 113] on div "Preview" at bounding box center [437, 119] width 66 height 39
click at [434, 113] on div "Preview" at bounding box center [437, 119] width 66 height 39
click at [433, 121] on button "Preview" at bounding box center [437, 121] width 40 height 13
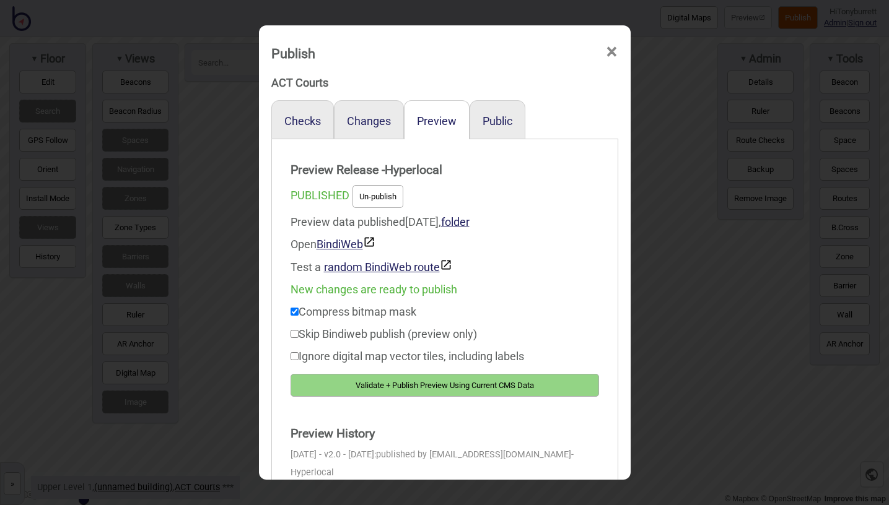
click at [390, 382] on button "Validate + Publish Preview Using Current CMS Data" at bounding box center [444, 385] width 308 height 23
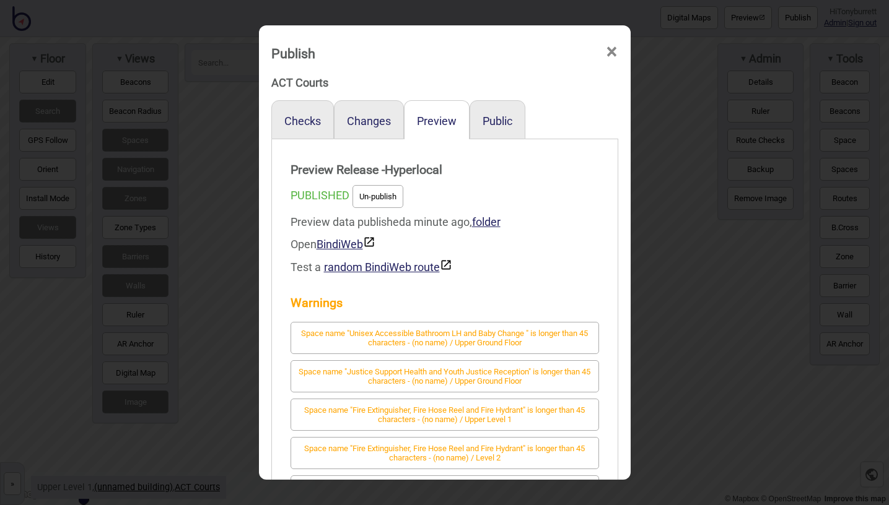
click at [610, 50] on span "×" at bounding box center [611, 52] width 13 height 41
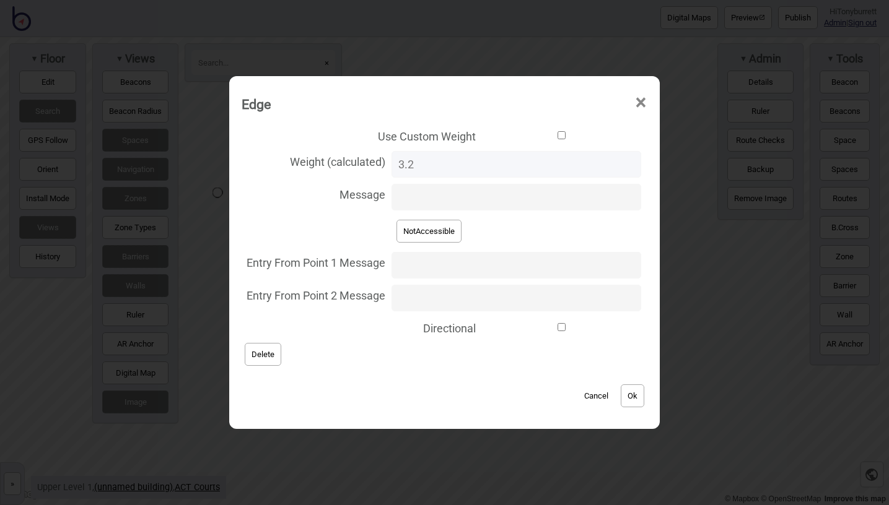
click at [482, 134] on input "Use Custom Weight" at bounding box center [561, 135] width 159 height 8
checkbox input "true"
drag, startPoint x: 430, startPoint y: 169, endPoint x: 359, endPoint y: 169, distance: 71.2
click at [359, 169] on label "Weight (custom) 0" at bounding box center [445, 164] width 406 height 33
click at [391, 169] on input "0" at bounding box center [516, 164] width 250 height 27
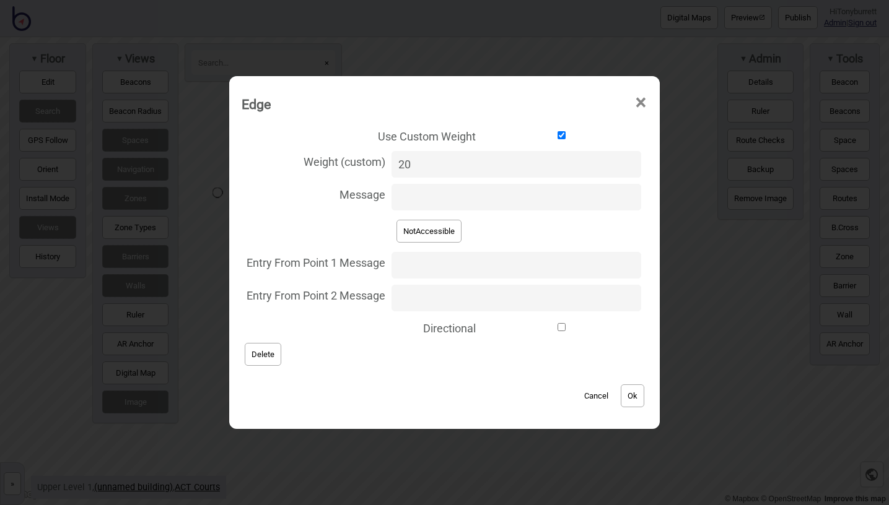
type input "20"
click at [621, 397] on button "Ok" at bounding box center [633, 396] width 24 height 23
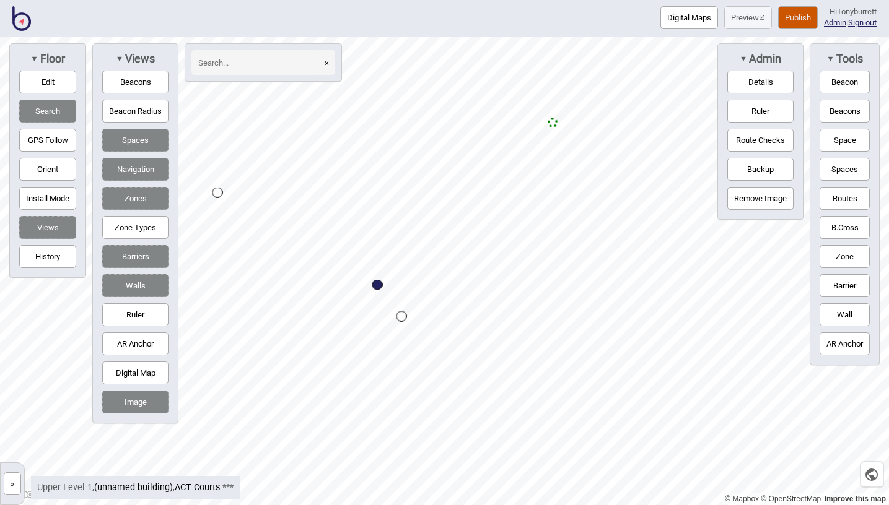
click at [792, 23] on button "Publish" at bounding box center [798, 17] width 40 height 23
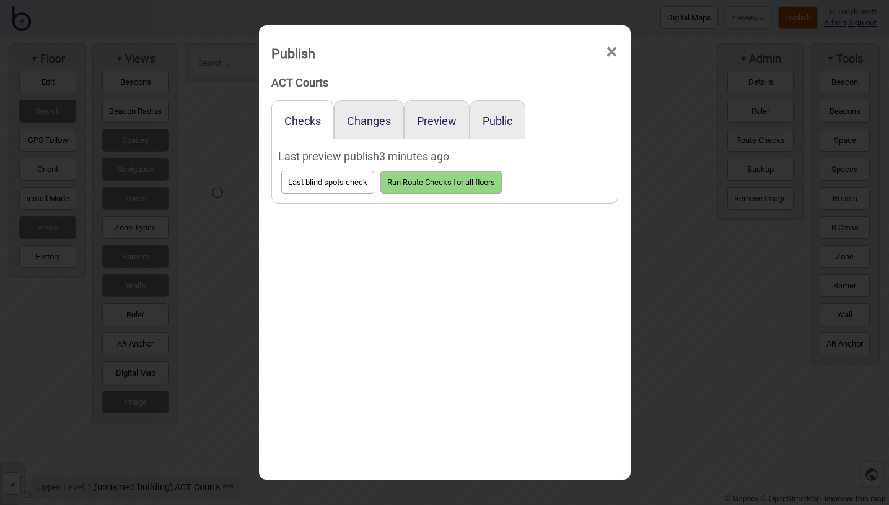
click at [435, 129] on div "Preview" at bounding box center [437, 119] width 66 height 39
click at [435, 120] on button "Preview" at bounding box center [437, 121] width 40 height 13
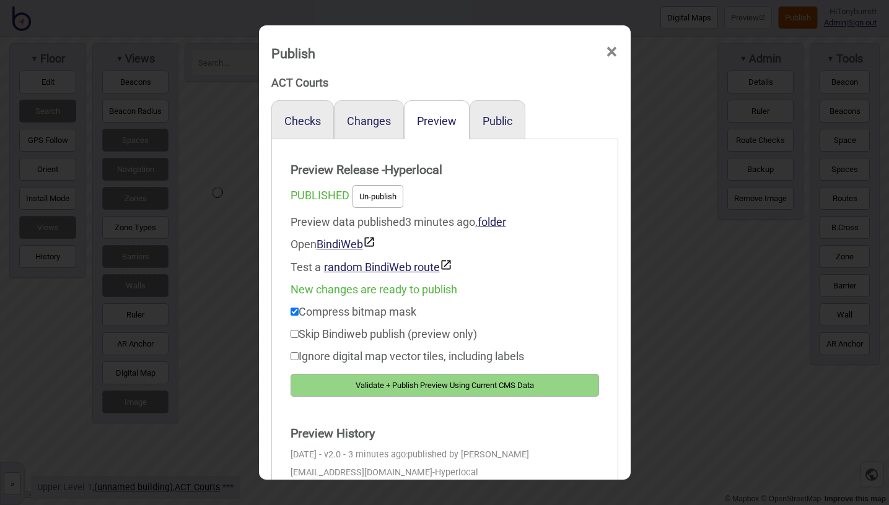
click at [409, 388] on button "Validate + Publish Preview Using Current CMS Data" at bounding box center [444, 385] width 308 height 23
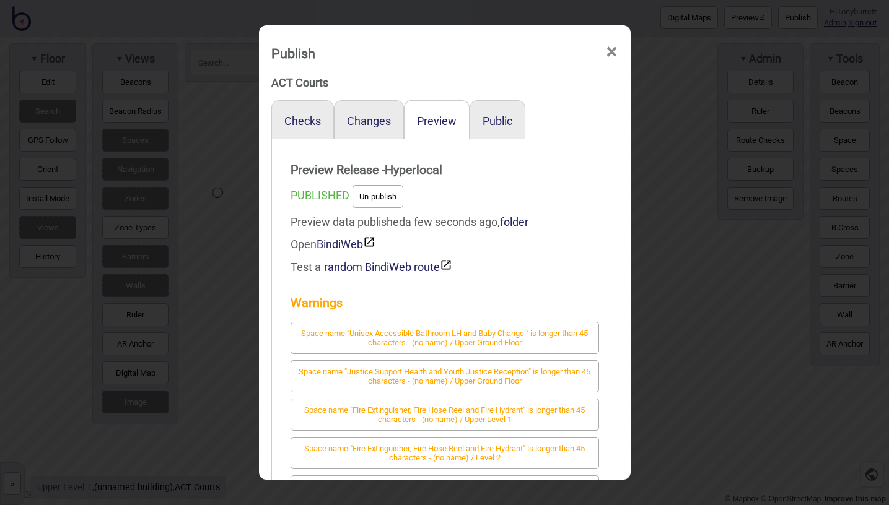
click at [611, 51] on span "×" at bounding box center [611, 52] width 13 height 41
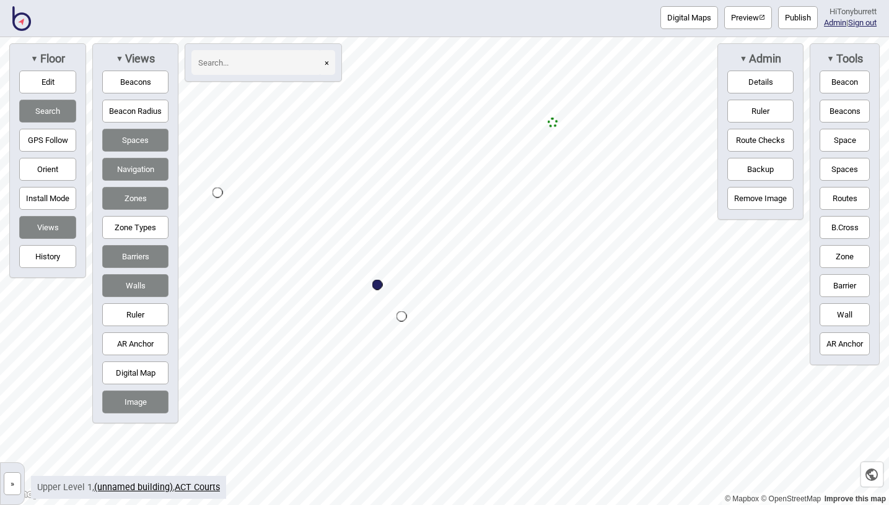
click at [11, 492] on button "»" at bounding box center [12, 484] width 17 height 23
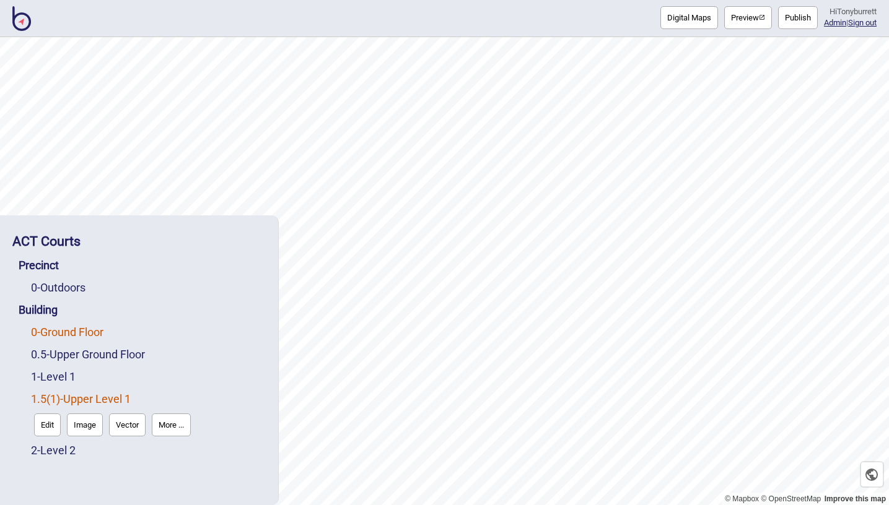
click at [72, 332] on link "0 - Ground Floor" at bounding box center [67, 332] width 72 height 13
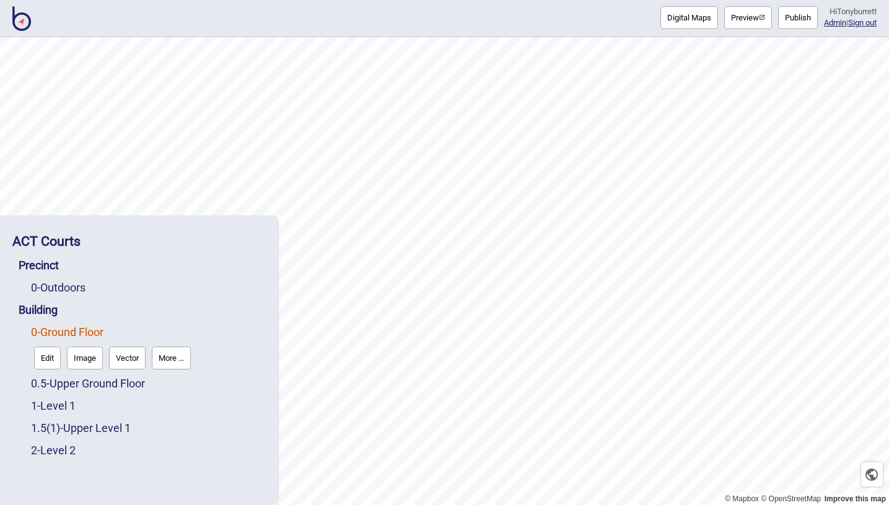
click at [51, 360] on button "Edit" at bounding box center [47, 358] width 27 height 23
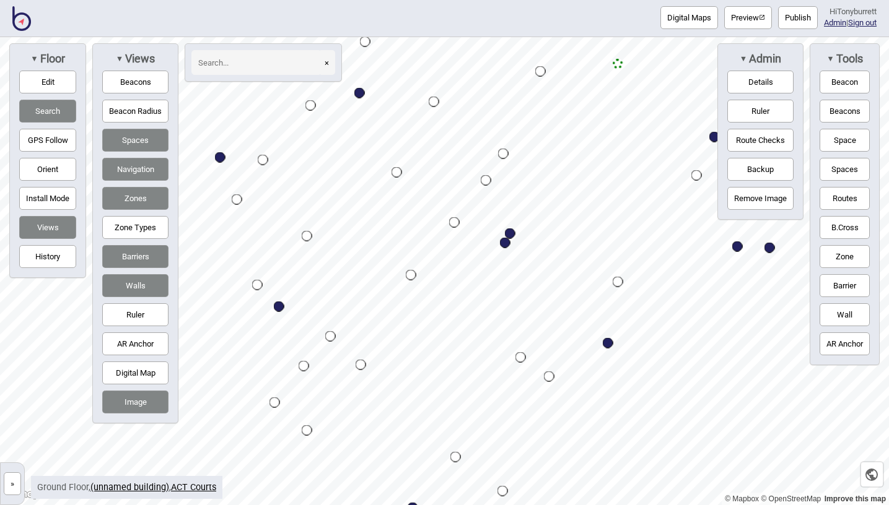
click at [135, 209] on button "Zones" at bounding box center [135, 198] width 66 height 23
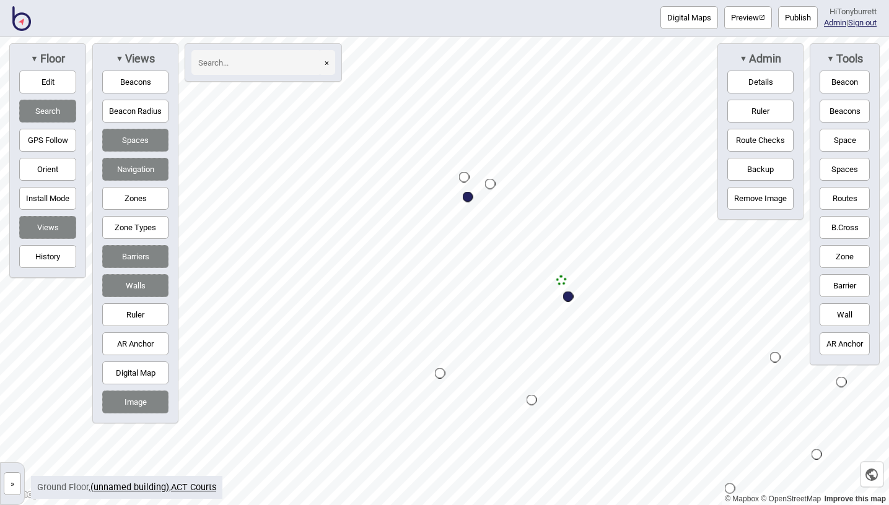
click at [13, 484] on button "»" at bounding box center [12, 484] width 17 height 23
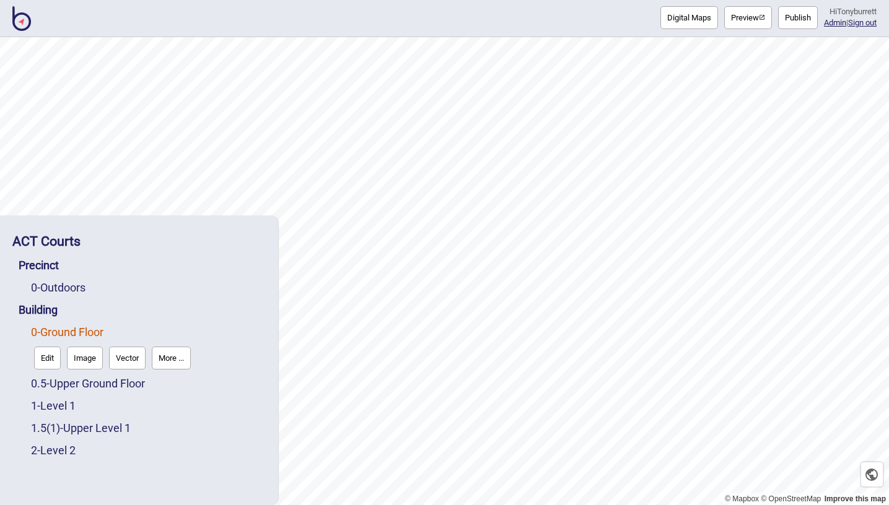
click at [51, 360] on button "Edit" at bounding box center [47, 358] width 27 height 23
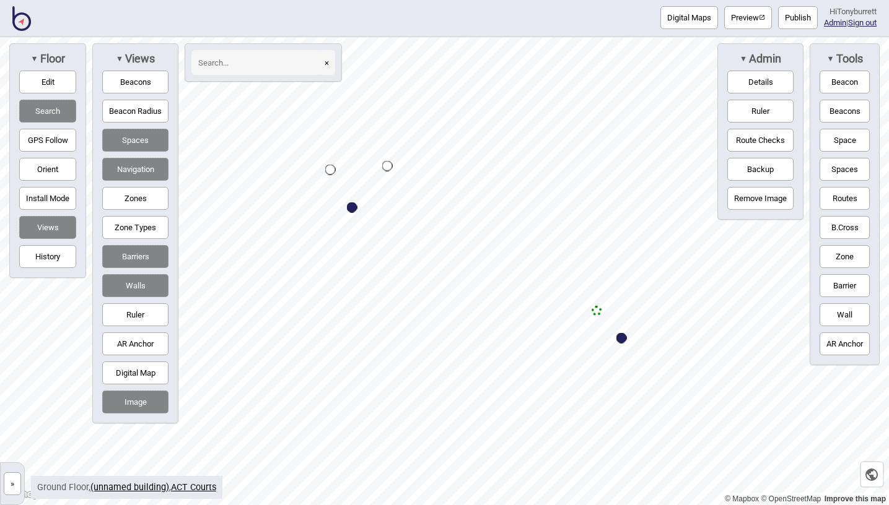
click at [16, 482] on button "»" at bounding box center [12, 484] width 17 height 23
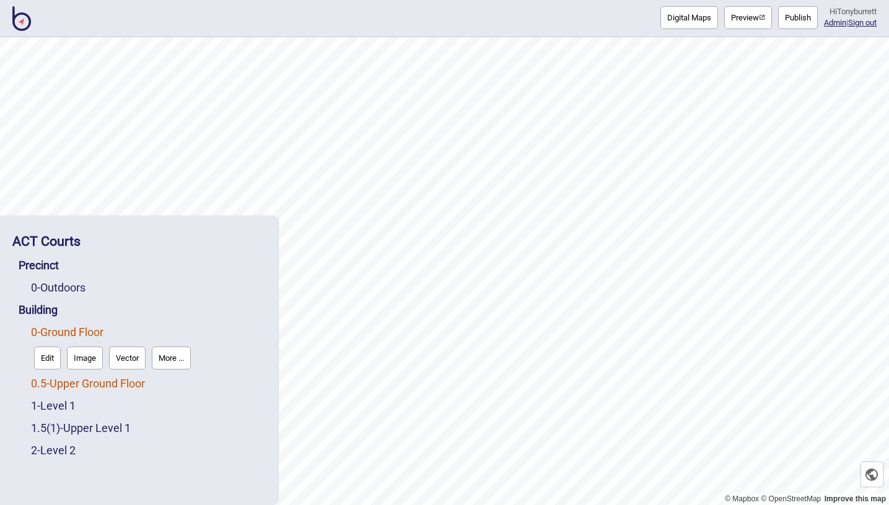
click at [77, 385] on link "0.5 - Upper Ground Floor" at bounding box center [88, 383] width 114 height 13
click at [48, 386] on button "Edit" at bounding box center [47, 380] width 27 height 23
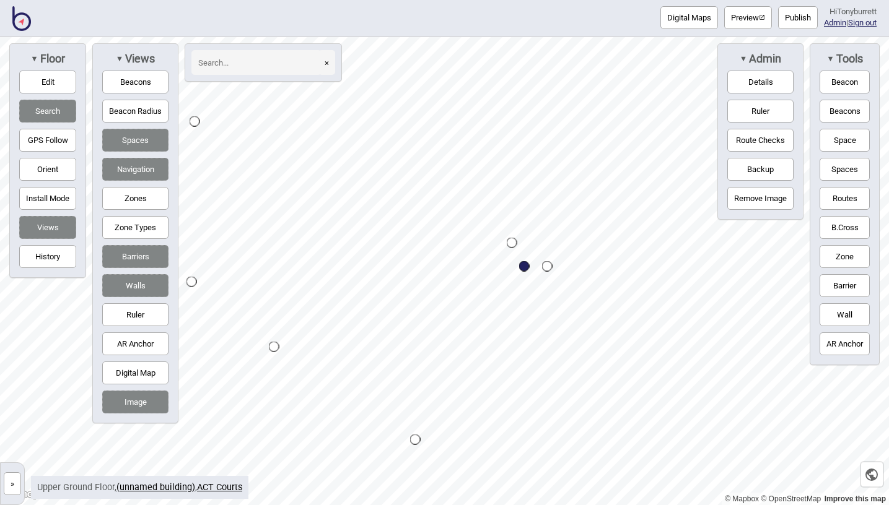
click at [131, 195] on button "Zones" at bounding box center [135, 198] width 66 height 23
click at [137, 233] on button "Zone Types" at bounding box center [135, 227] width 66 height 23
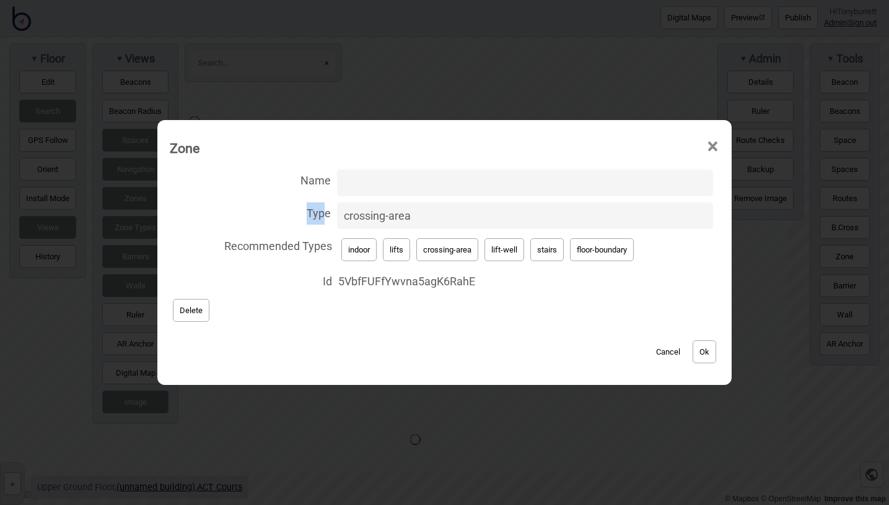
drag, startPoint x: 439, startPoint y: 201, endPoint x: 321, endPoint y: 210, distance: 118.0
click at [321, 210] on label "Type crossing-area" at bounding box center [444, 215] width 549 height 33
click at [337, 210] on input "crossing-area" at bounding box center [525, 216] width 376 height 27
drag, startPoint x: 424, startPoint y: 217, endPoint x: 269, endPoint y: 217, distance: 154.8
click at [269, 217] on label "Type crossing-area" at bounding box center [444, 215] width 549 height 33
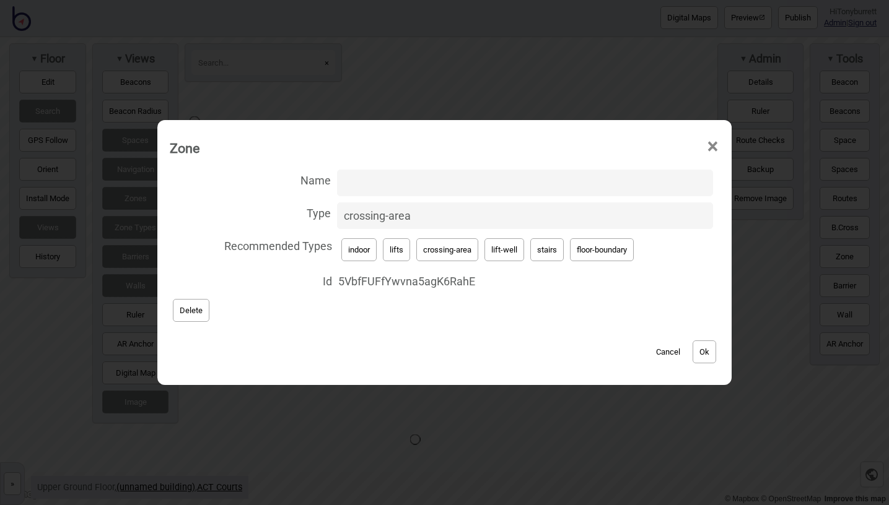
click at [337, 217] on input "crossing-area" at bounding box center [525, 216] width 376 height 27
type input "lift-well"
click at [502, 322] on div "Name Type lift-well Recommended Types indoor lifts crossing-area lift-well stai…" at bounding box center [444, 246] width 549 height 159
click at [704, 350] on button "Ok" at bounding box center [704, 352] width 24 height 23
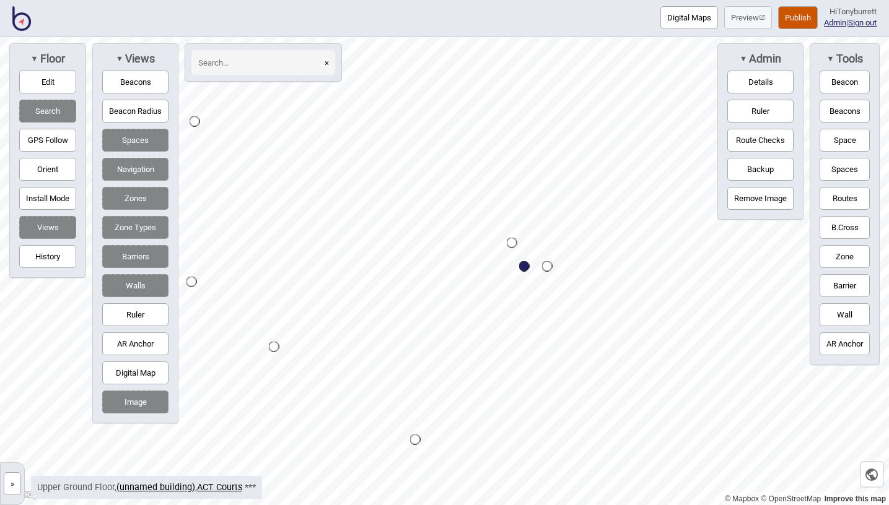
click at [829, 191] on button "Routes" at bounding box center [844, 198] width 50 height 23
click at [845, 200] on button "Routes" at bounding box center [844, 198] width 50 height 23
click at [843, 199] on button "Routes" at bounding box center [844, 198] width 50 height 23
click at [512, 243] on div "Map marker" at bounding box center [512, 243] width 11 height 11
click at [850, 188] on button "Routes" at bounding box center [844, 198] width 50 height 23
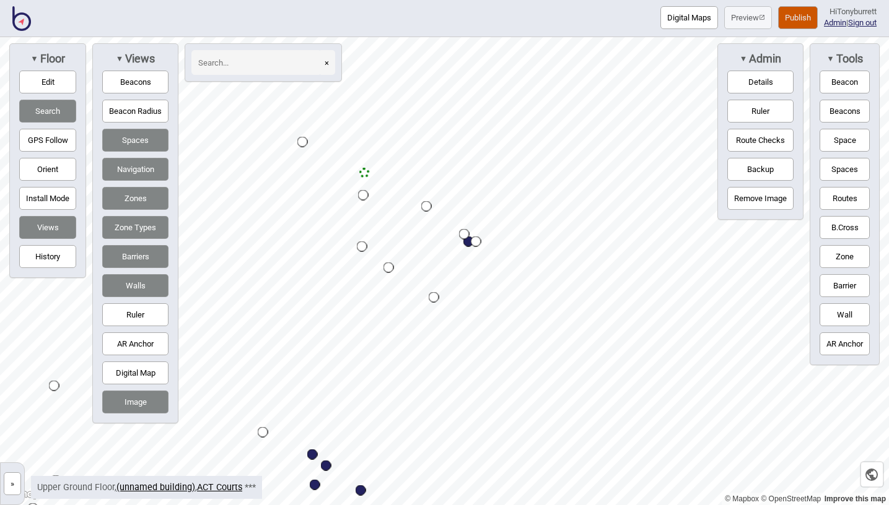
click at [20, 486] on button "»" at bounding box center [12, 484] width 17 height 23
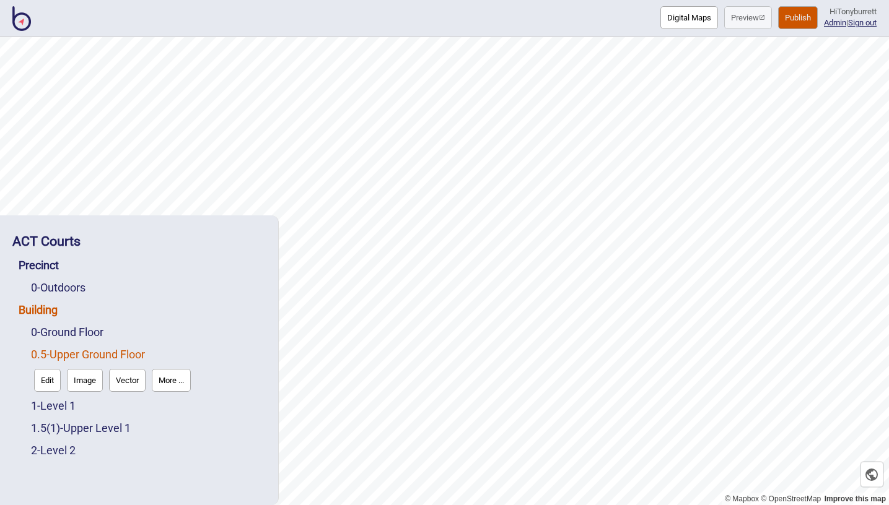
click at [46, 308] on link "Building" at bounding box center [38, 309] width 39 height 13
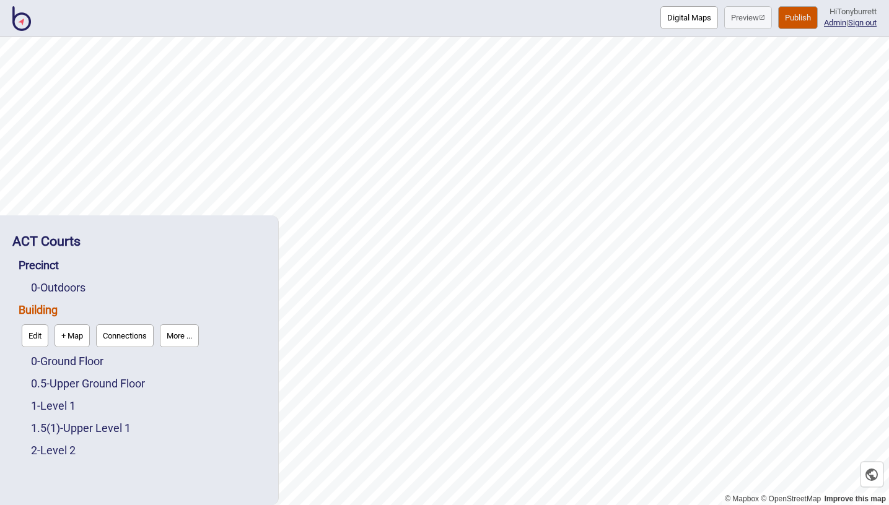
click at [124, 335] on button "Connections" at bounding box center [125, 336] width 58 height 23
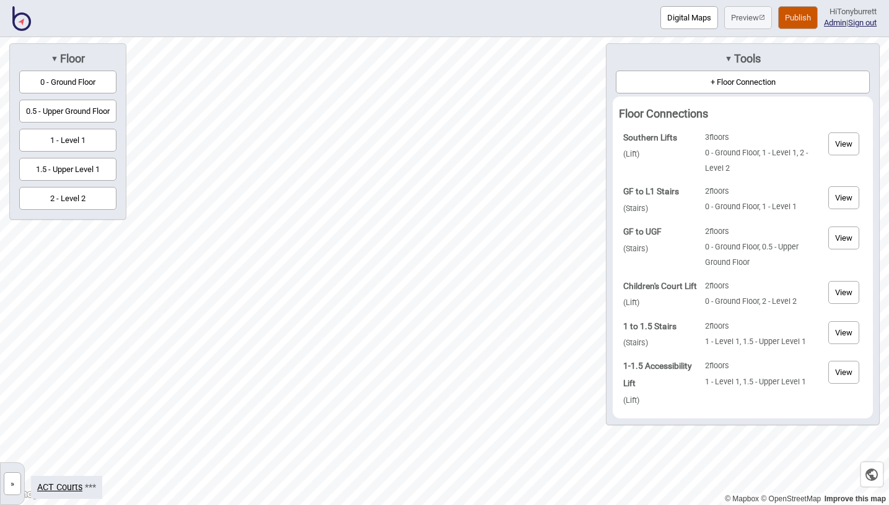
click at [738, 84] on button "+ Floor Connection" at bounding box center [743, 82] width 254 height 23
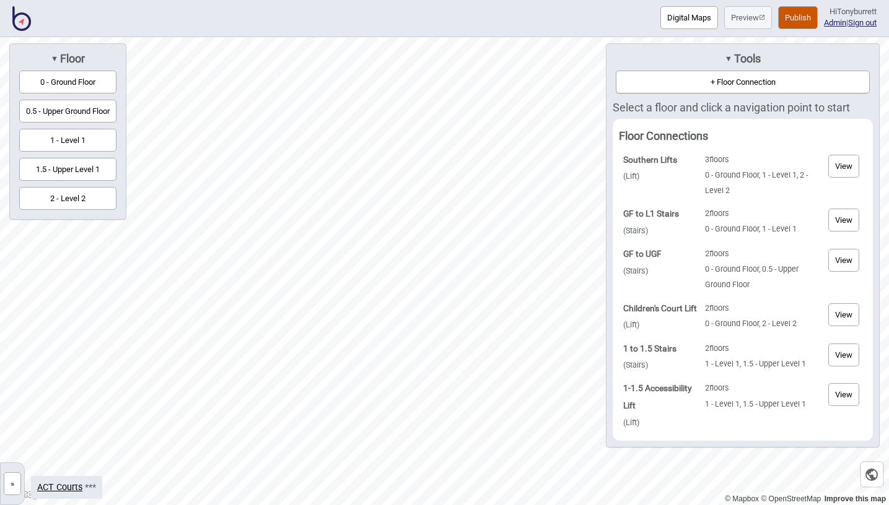
click at [72, 84] on button "0 - Ground Floor" at bounding box center [67, 82] width 97 height 23
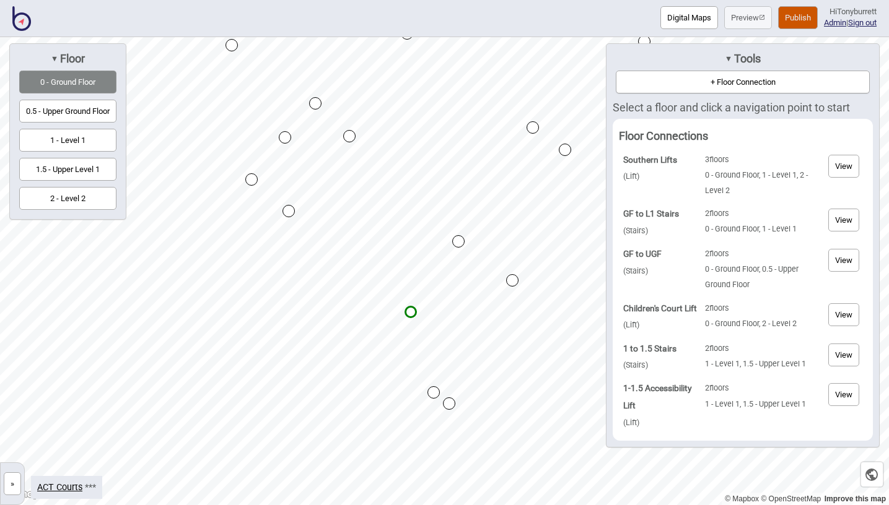
click at [449, 406] on div "Map marker" at bounding box center [449, 404] width 12 height 12
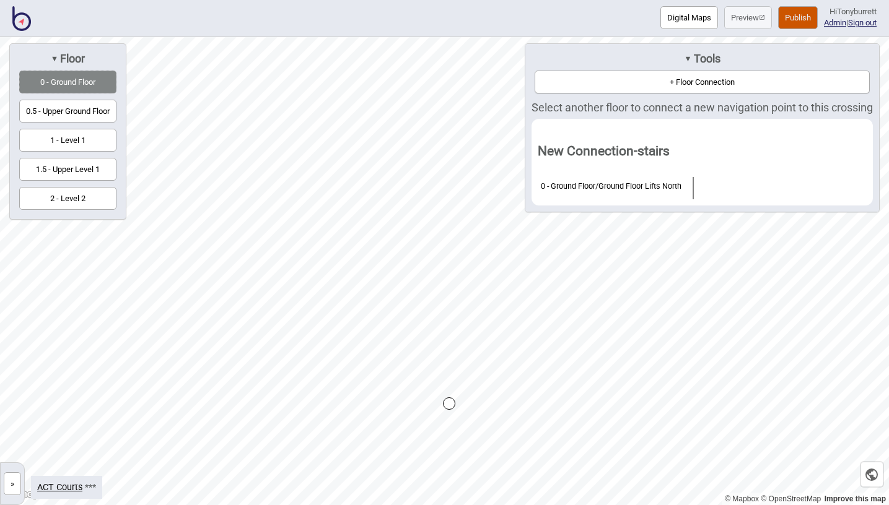
click at [80, 115] on button "0.5 - Upper Ground Floor" at bounding box center [67, 111] width 97 height 23
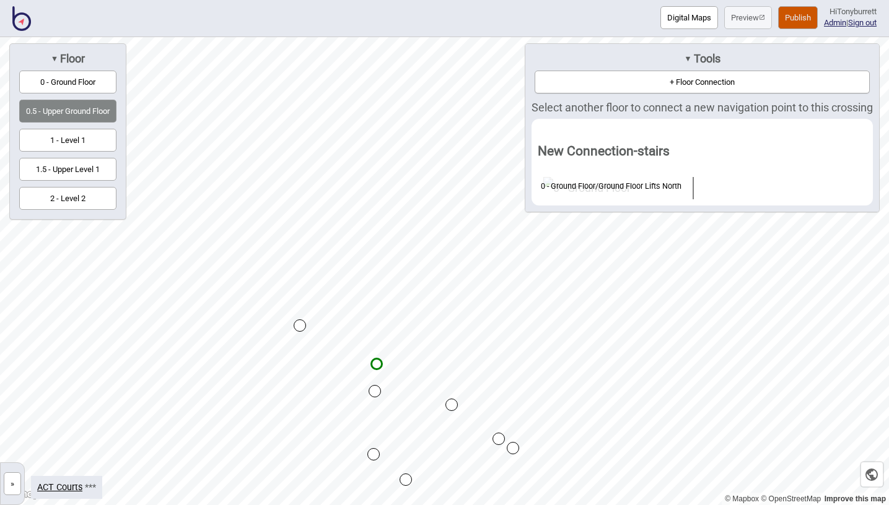
click at [499, 439] on div "Map marker" at bounding box center [498, 439] width 12 height 12
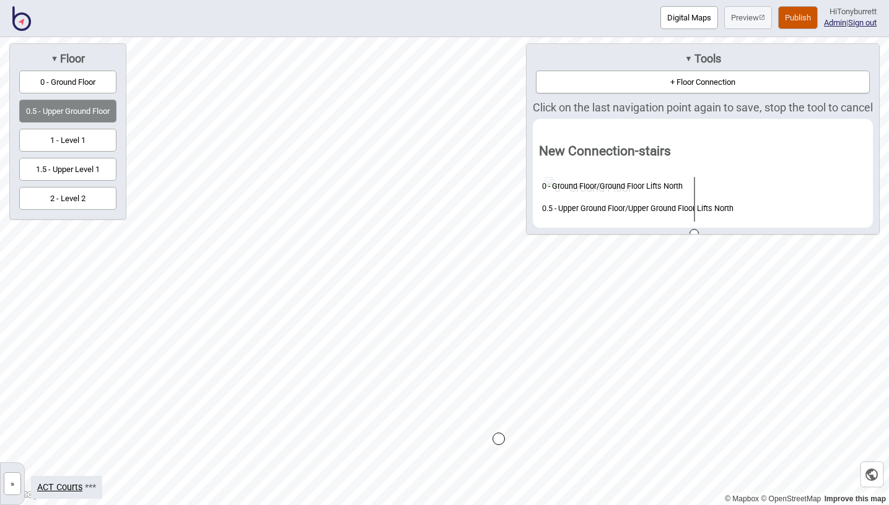
click at [499, 439] on div "Map marker" at bounding box center [498, 439] width 12 height 12
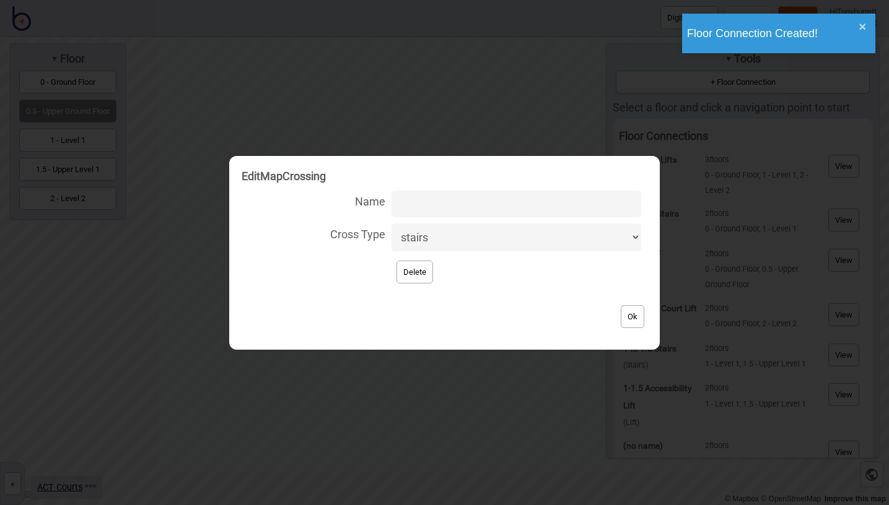
select select "lift"
click at [438, 209] on input "Name" at bounding box center [516, 204] width 250 height 27
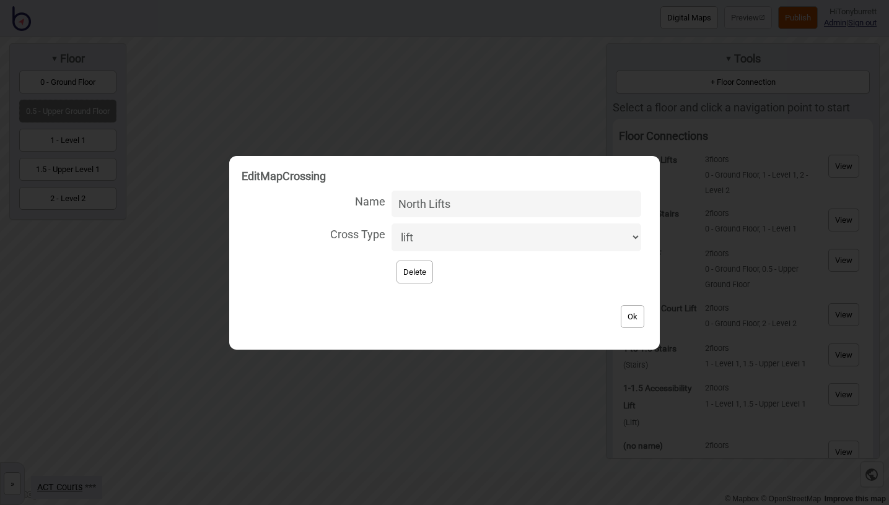
type input "North Lifts"
click at [627, 307] on button "Ok" at bounding box center [633, 316] width 24 height 23
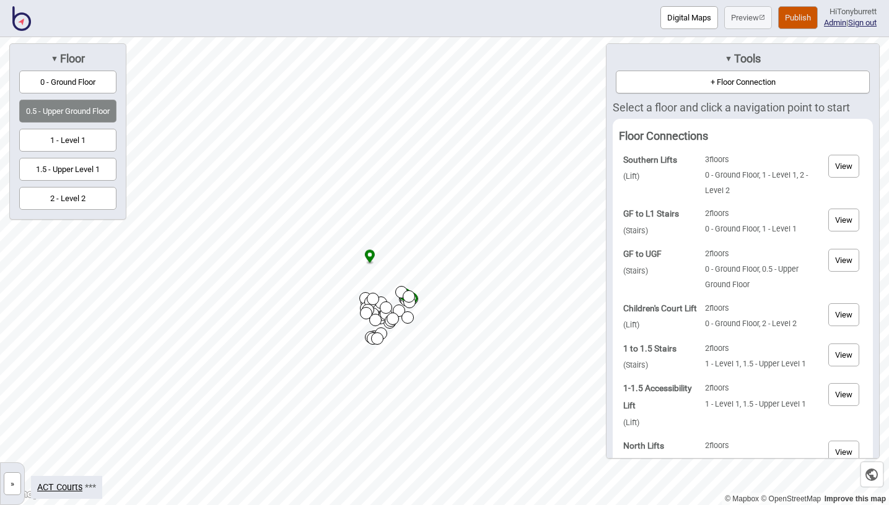
click at [704, 82] on button "+ Floor Connection" at bounding box center [743, 82] width 254 height 23
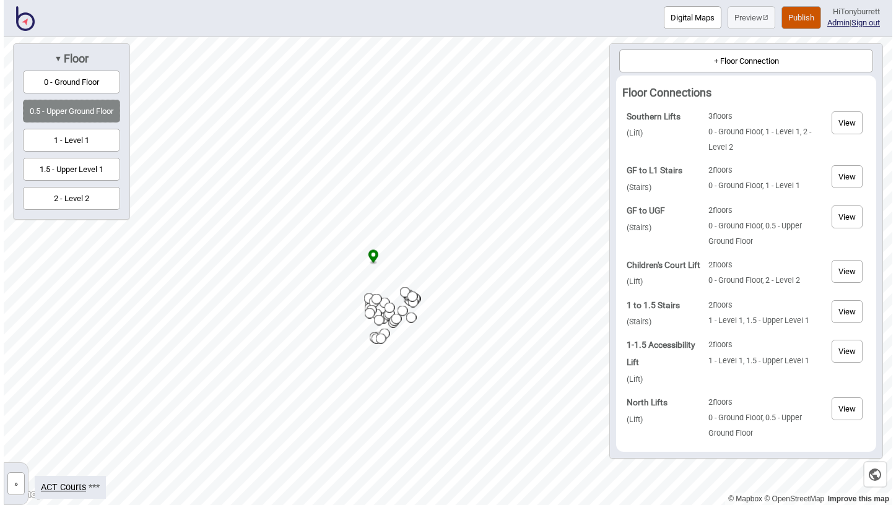
scroll to position [33, 0]
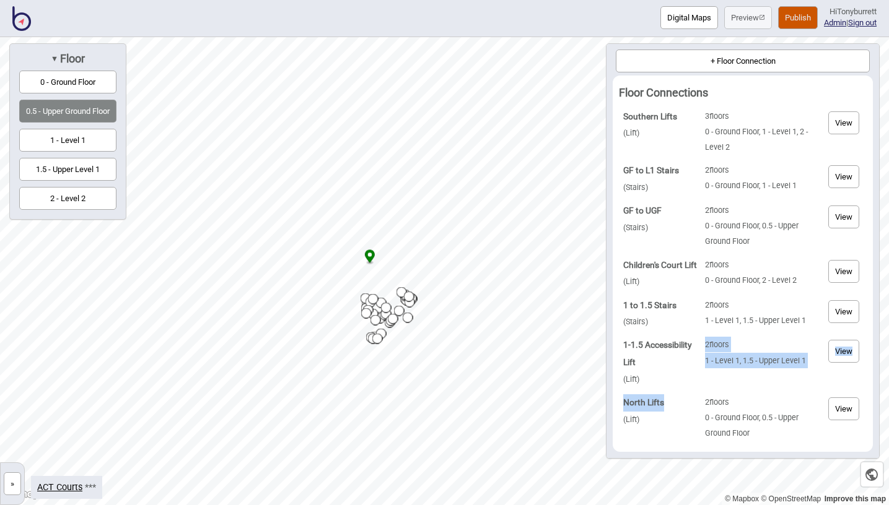
drag, startPoint x: 668, startPoint y: 399, endPoint x: 619, endPoint y: 404, distance: 49.2
click at [619, 404] on table "Southern Lifts ( Lift ) 3 floors 0 - Ground Floor, 1 - Level 1, 2 - Level 2 Vie…" at bounding box center [743, 275] width 248 height 342
click at [629, 405] on strong "North Lifts" at bounding box center [643, 403] width 41 height 10
drag, startPoint x: 670, startPoint y: 404, endPoint x: 624, endPoint y: 405, distance: 45.2
click at [624, 405] on td "North Lifts ( Lift )" at bounding box center [660, 417] width 81 height 53
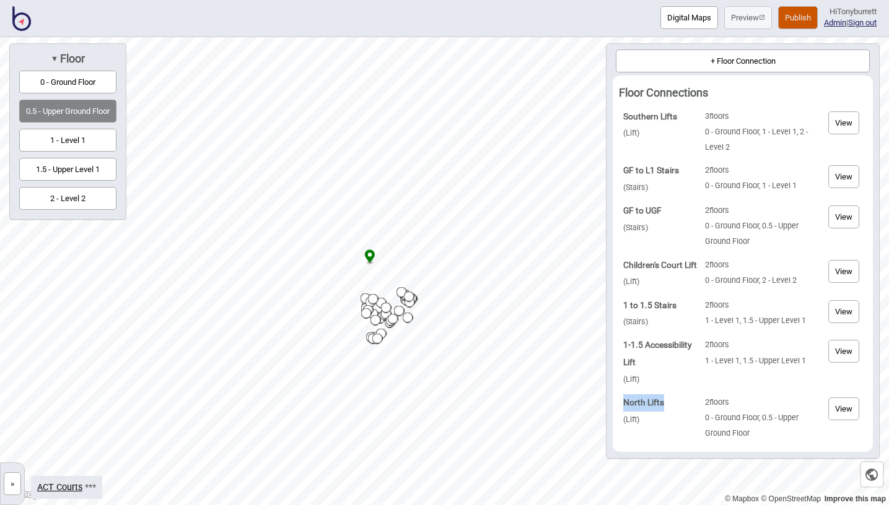
copy strong "North Lifts"
click at [11, 484] on button "»" at bounding box center [12, 484] width 17 height 23
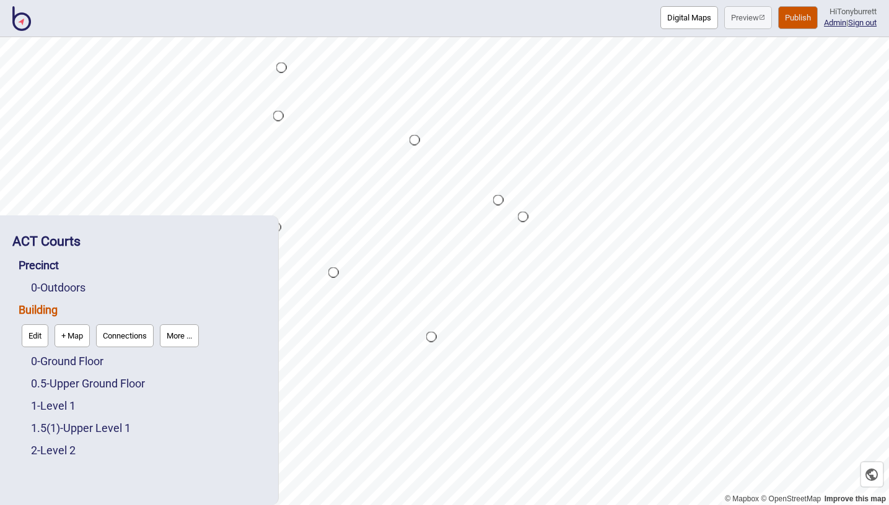
click at [36, 339] on button "Edit" at bounding box center [35, 336] width 27 height 23
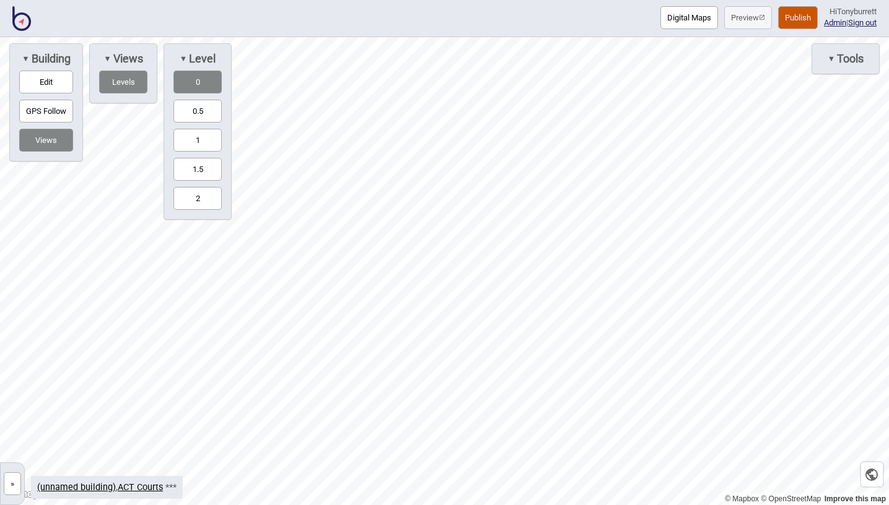
click at [14, 485] on button "»" at bounding box center [12, 484] width 17 height 23
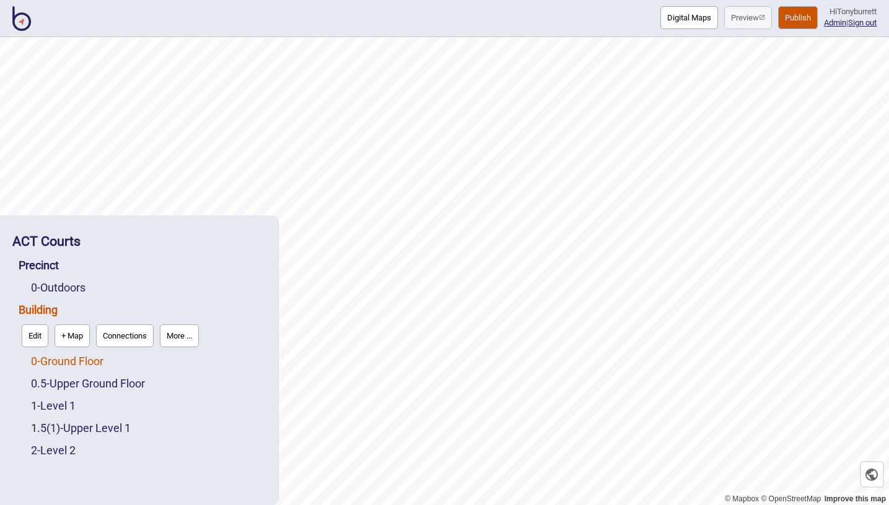
click at [60, 361] on link "0 - Ground Floor" at bounding box center [67, 361] width 72 height 13
click at [51, 361] on button "Edit" at bounding box center [47, 358] width 27 height 23
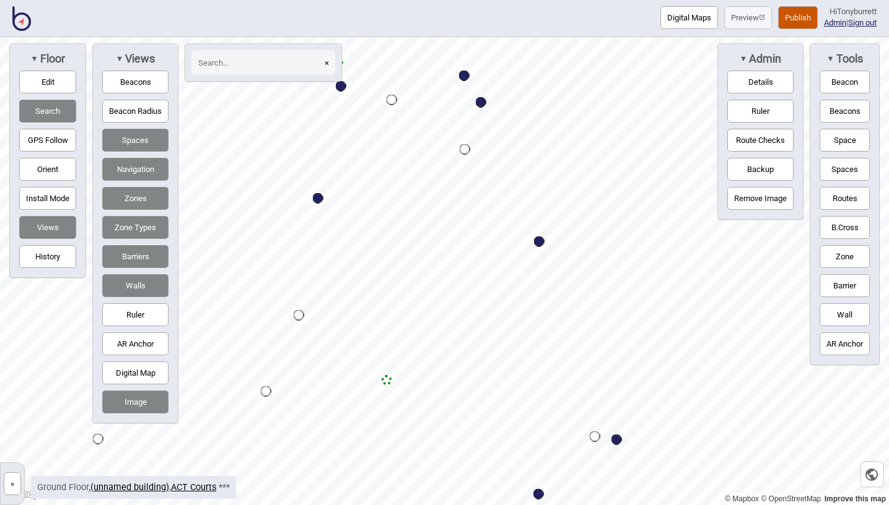
click at [36, 116] on button "Search" at bounding box center [47, 111] width 57 height 23
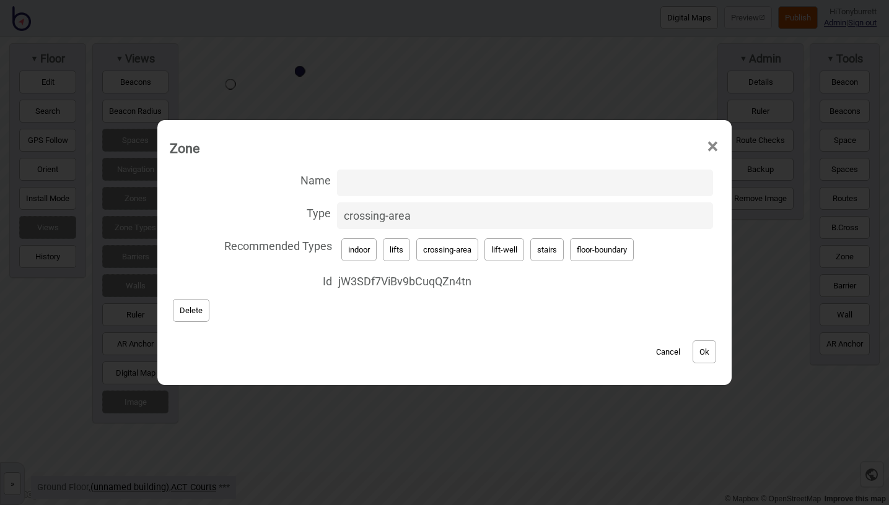
drag, startPoint x: 420, startPoint y: 217, endPoint x: 309, endPoint y: 217, distance: 110.9
click at [309, 217] on label "Type crossing-area" at bounding box center [444, 215] width 549 height 33
click at [337, 217] on input "crossing-area" at bounding box center [525, 216] width 376 height 27
click at [497, 255] on button "lift-well" at bounding box center [504, 249] width 40 height 23
type input "lift-well"
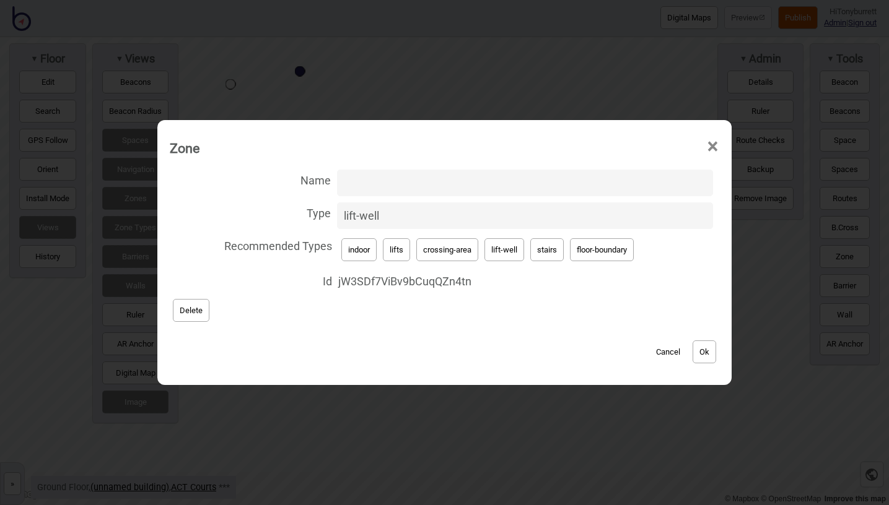
click at [357, 184] on input "Name" at bounding box center [525, 183] width 376 height 27
paste input "North Lifts"
type input "North Lifts"
click at [700, 349] on button "Ok" at bounding box center [704, 352] width 24 height 23
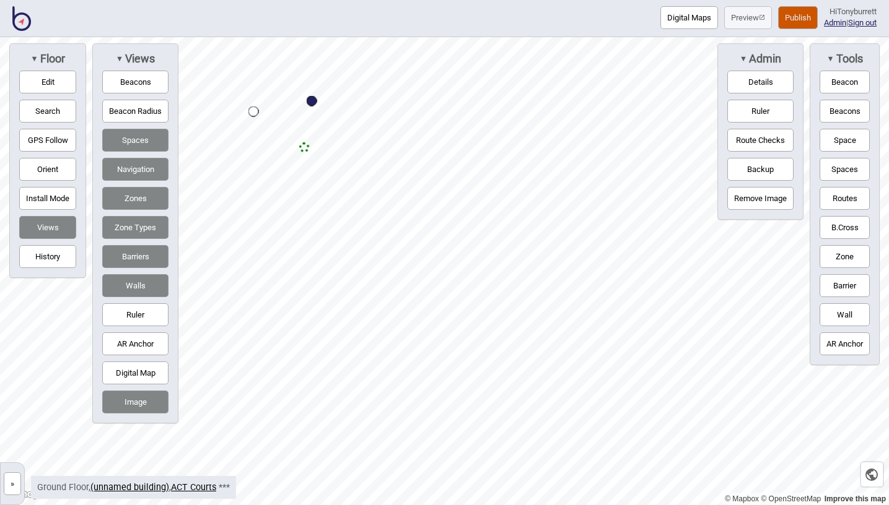
click at [837, 198] on button "Routes" at bounding box center [844, 198] width 50 height 23
click at [305, 149] on div "Map marker" at bounding box center [304, 147] width 11 height 11
click at [824, 195] on button "Routes" at bounding box center [844, 198] width 50 height 23
click at [14, 487] on button "»" at bounding box center [12, 484] width 17 height 23
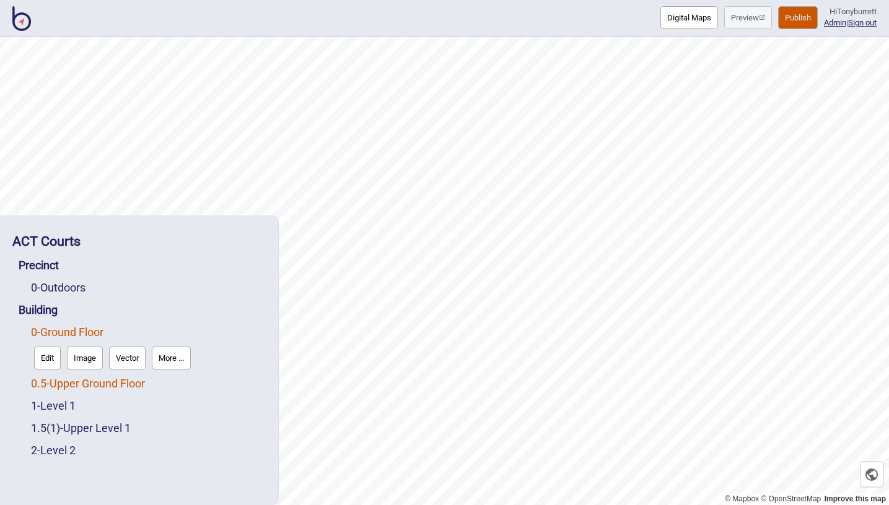
click at [61, 382] on link "0.5 - Upper Ground Floor" at bounding box center [88, 383] width 114 height 13
click at [48, 382] on button "Edit" at bounding box center [47, 380] width 27 height 23
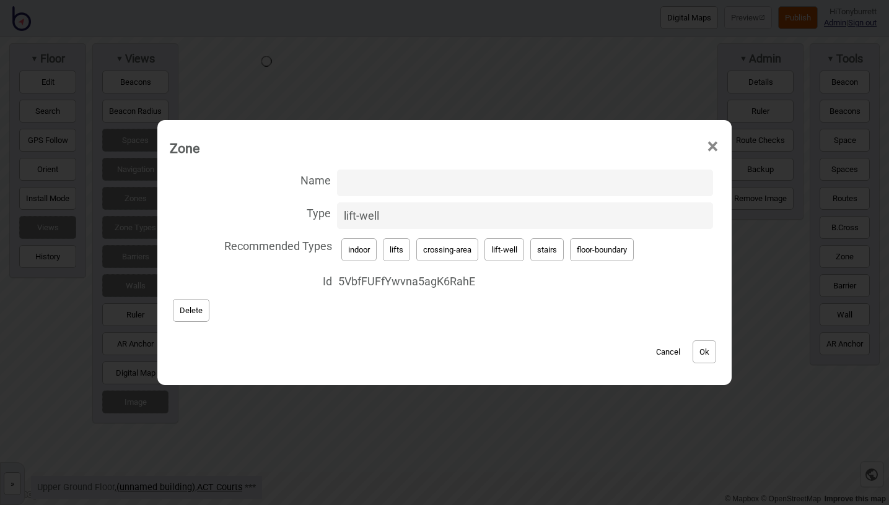
click at [352, 181] on input "Name" at bounding box center [525, 183] width 376 height 27
paste input "North Lifts"
type input "North Lifts"
click at [702, 349] on button "Ok" at bounding box center [704, 352] width 24 height 23
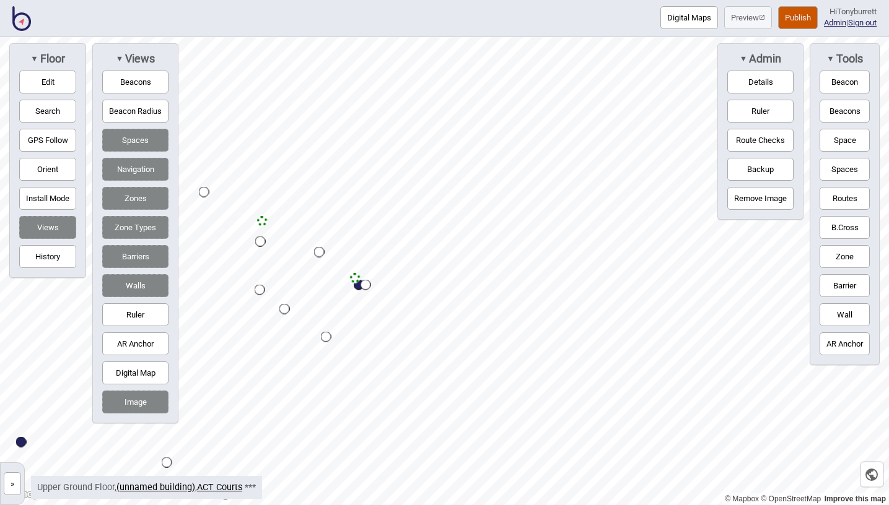
click at [793, 14] on button "Publish" at bounding box center [798, 17] width 40 height 23
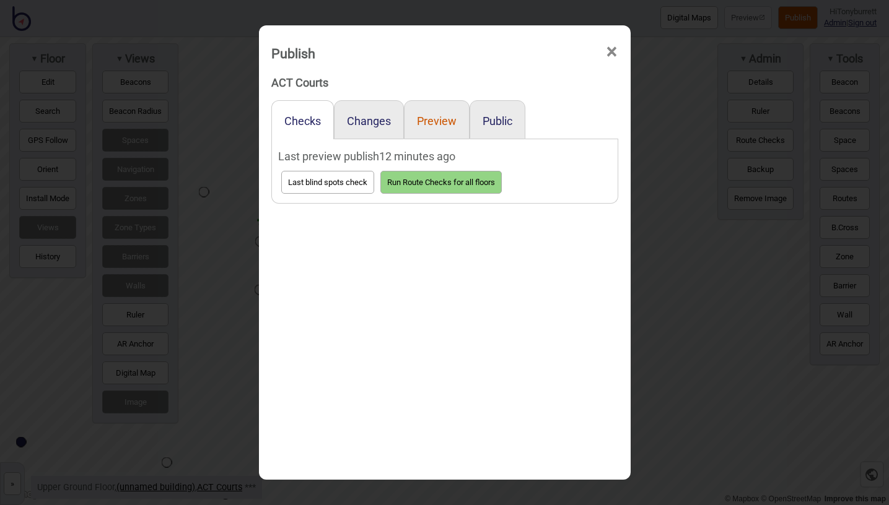
click at [435, 119] on button "Preview" at bounding box center [437, 121] width 40 height 13
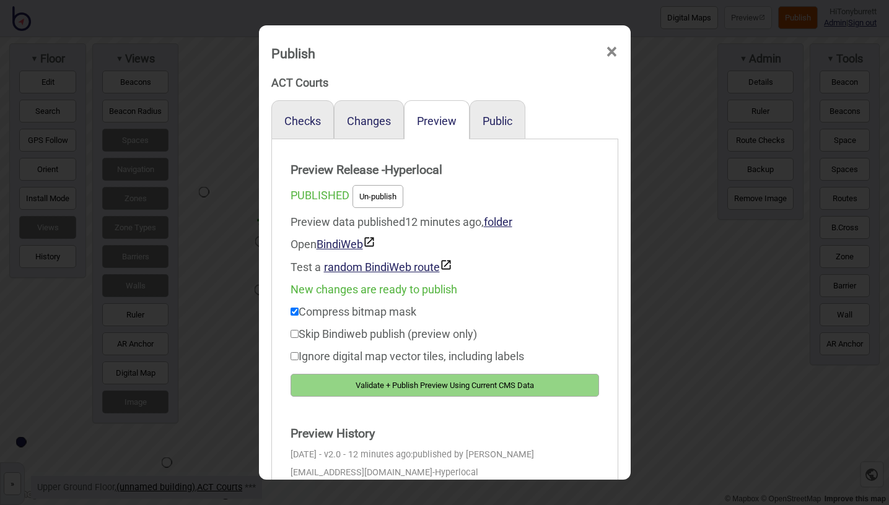
click at [394, 387] on button "Validate + Publish Preview Using Current CMS Data" at bounding box center [444, 385] width 308 height 23
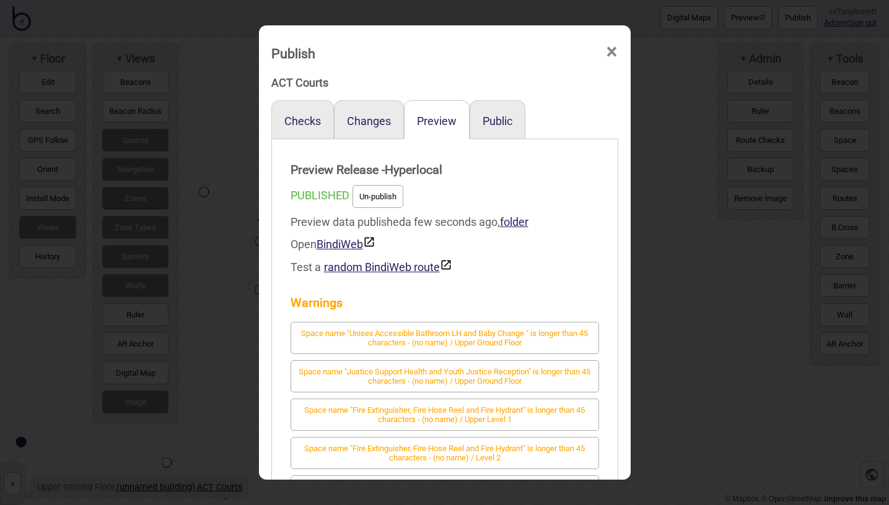
click at [613, 46] on span "×" at bounding box center [611, 52] width 13 height 41
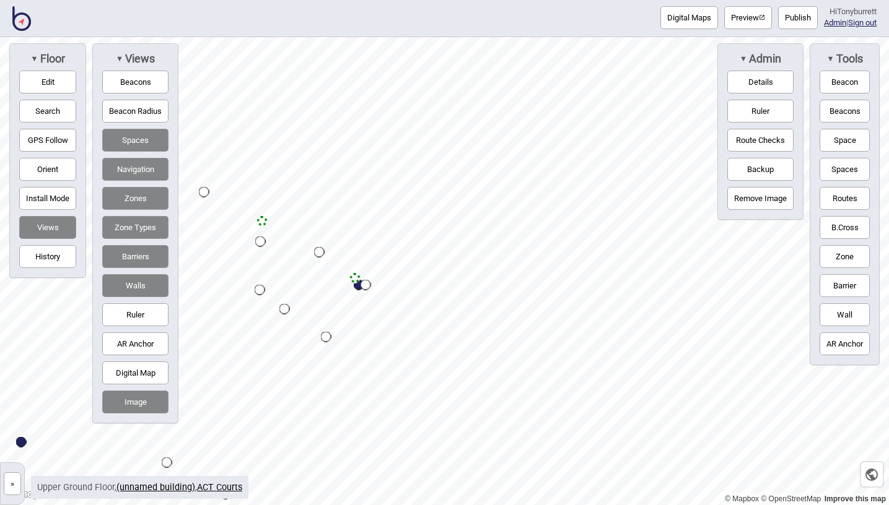
click at [15, 484] on button "»" at bounding box center [12, 484] width 17 height 23
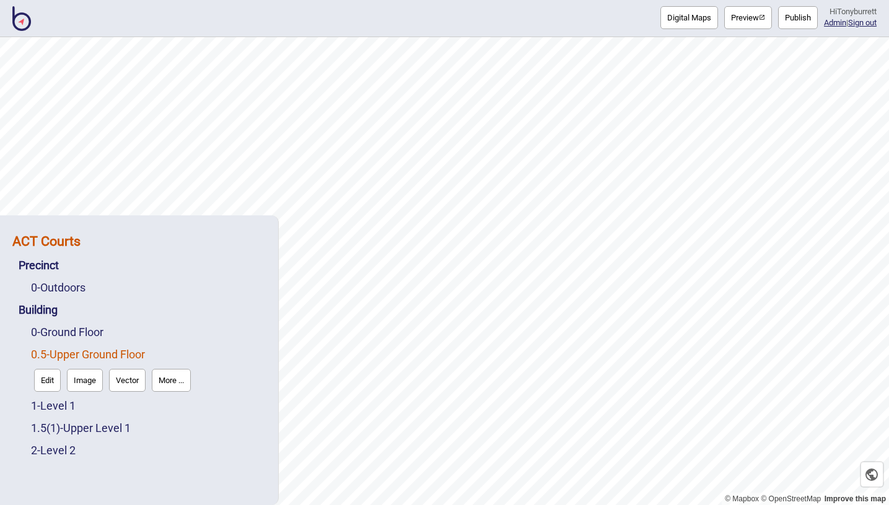
click at [76, 243] on strong "ACT Courts" at bounding box center [46, 240] width 68 height 15
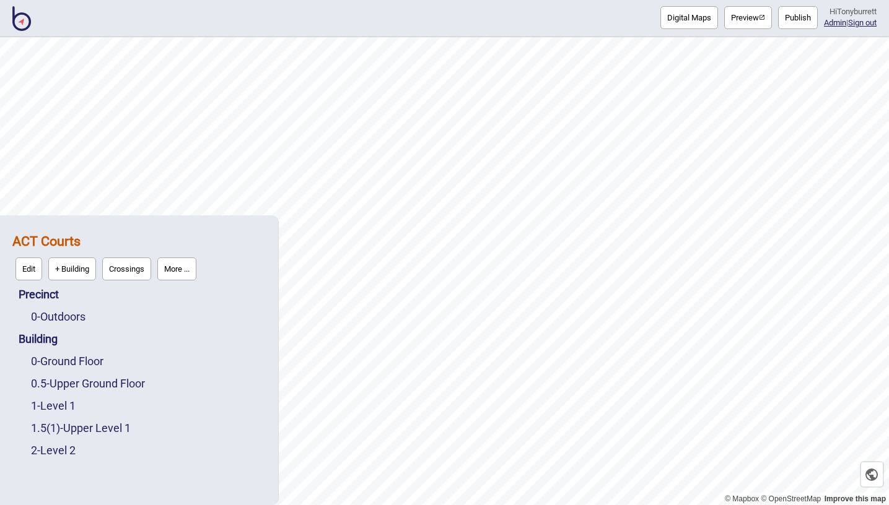
click at [180, 269] on button "More ..." at bounding box center [176, 269] width 39 height 23
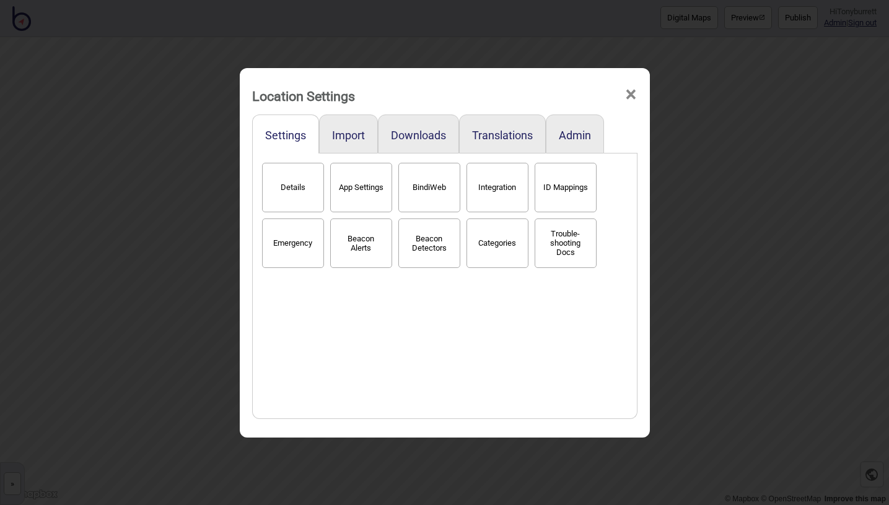
click at [428, 183] on button "BindiWeb" at bounding box center [429, 188] width 62 height 50
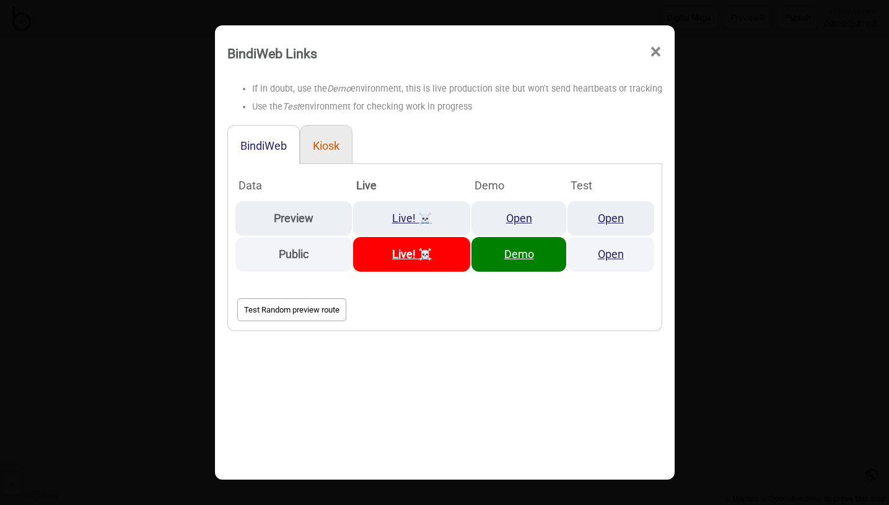
click at [325, 147] on button "Kiosk" at bounding box center [326, 145] width 27 height 13
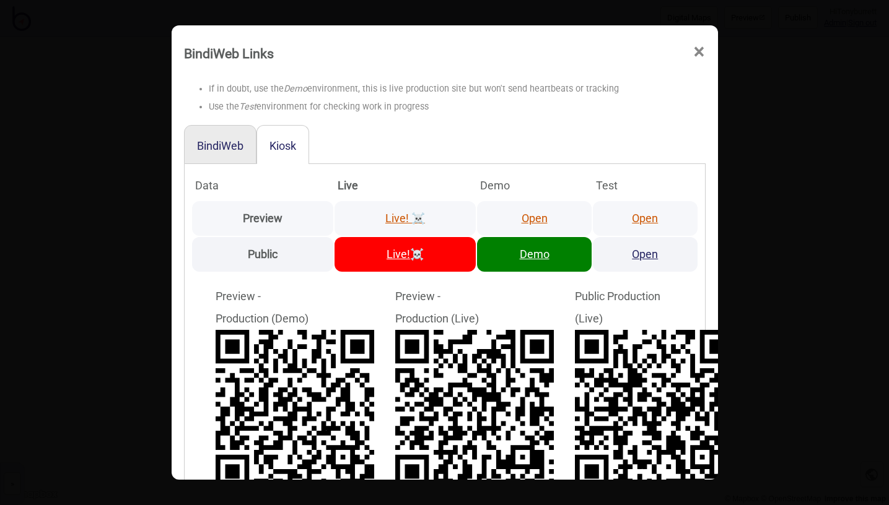
click at [538, 221] on link "Open" at bounding box center [534, 218] width 26 height 13
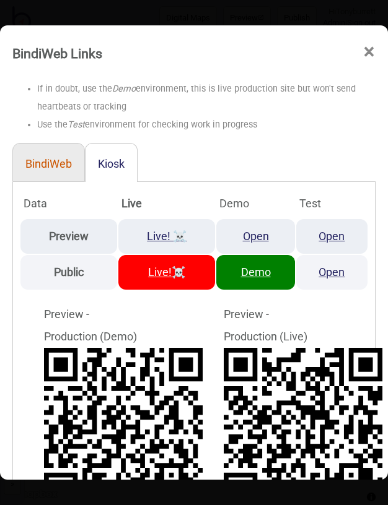
click at [53, 157] on button "BindiWeb" at bounding box center [48, 163] width 46 height 13
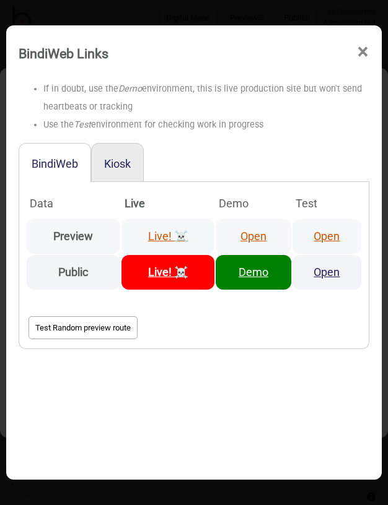
click at [255, 238] on link "Open" at bounding box center [253, 236] width 26 height 13
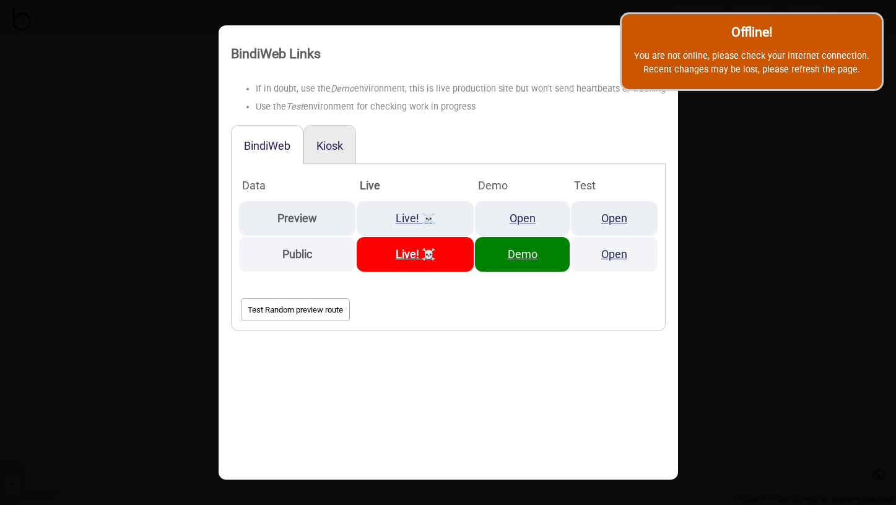
click at [762, 146] on div "BindiWeb Links × If in doubt, use the Demo environment, this is live production…" at bounding box center [448, 252] width 896 height 505
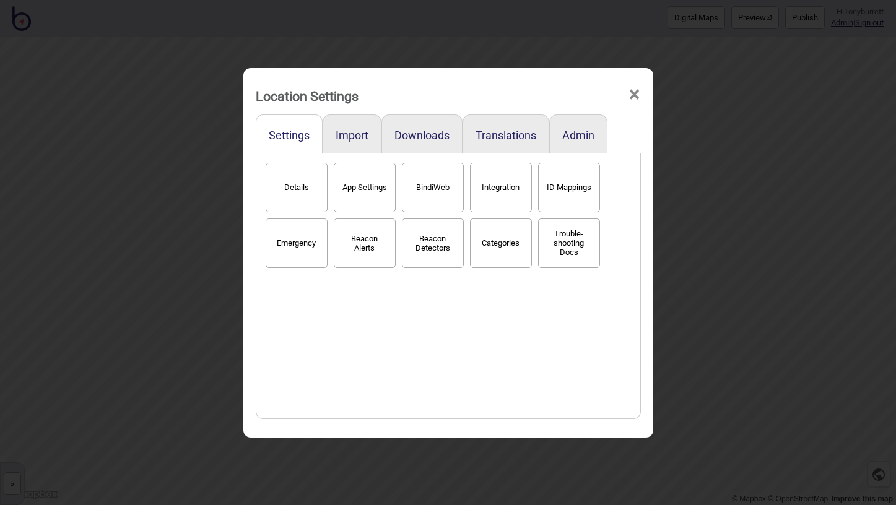
click at [343, 382] on div "Details App Settings BindiWeb Integration ID Mappings Emergency Beacon Alerts B…" at bounding box center [449, 286] width 372 height 253
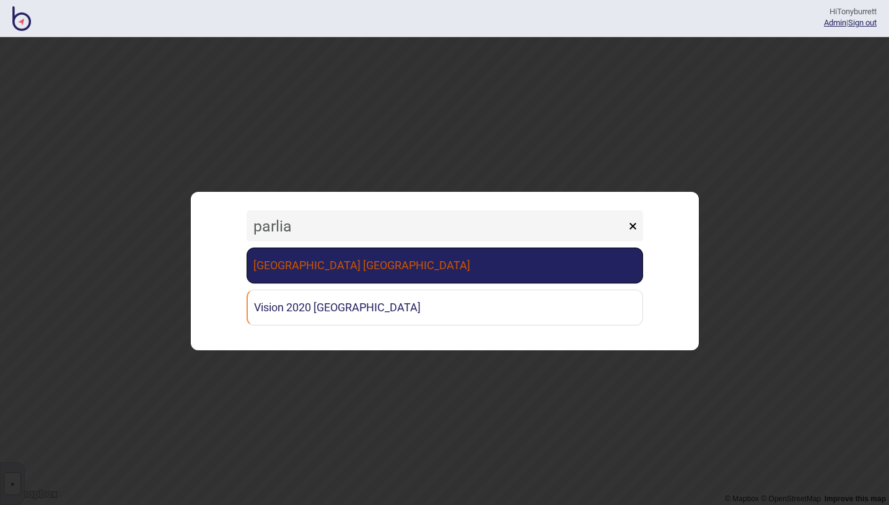
type input "parliament"
drag, startPoint x: 287, startPoint y: 250, endPoint x: 290, endPoint y: 264, distance: 14.5
click at [290, 264] on link "[GEOGRAPHIC_DATA] [GEOGRAPHIC_DATA]" at bounding box center [444, 266] width 396 height 36
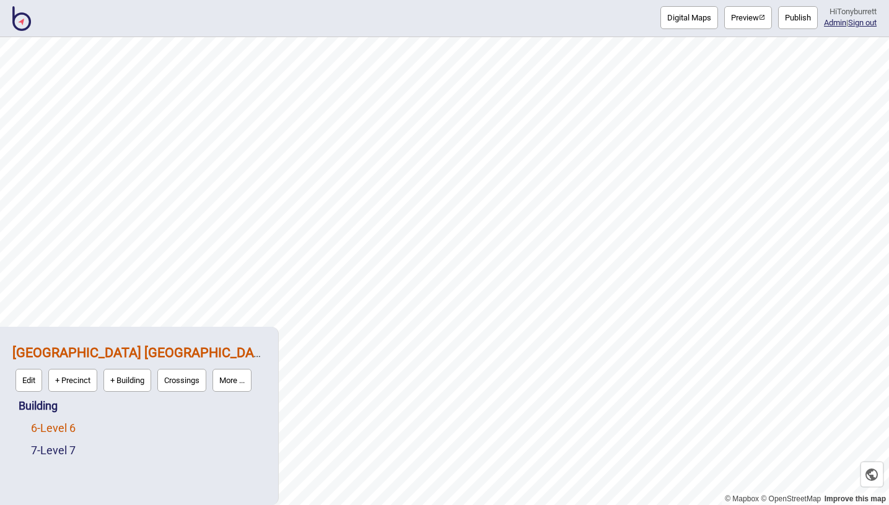
click at [71, 432] on link "6 - Level 6" at bounding box center [53, 428] width 45 height 13
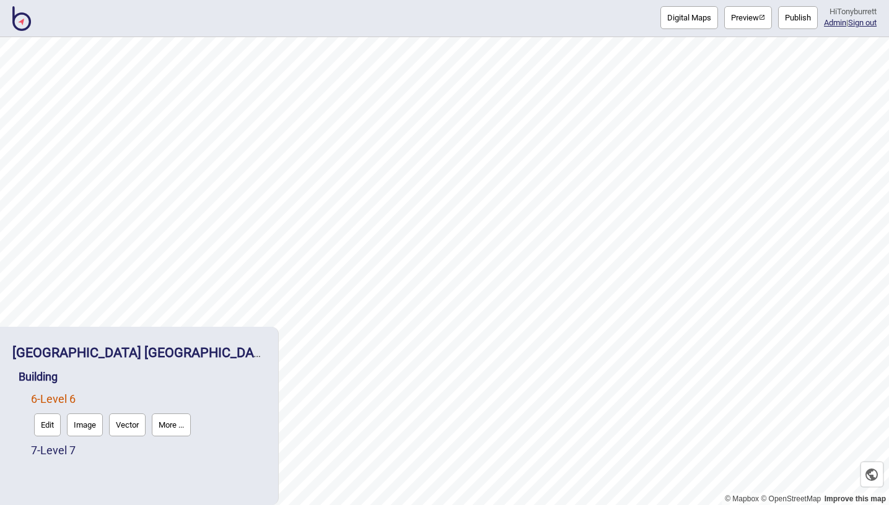
click at [48, 428] on button "Edit" at bounding box center [47, 425] width 27 height 23
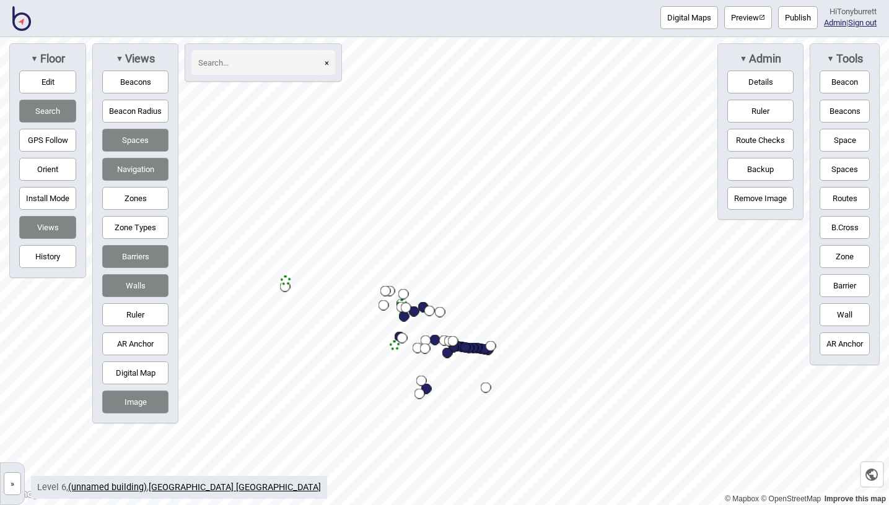
click at [11, 476] on button "»" at bounding box center [12, 484] width 17 height 23
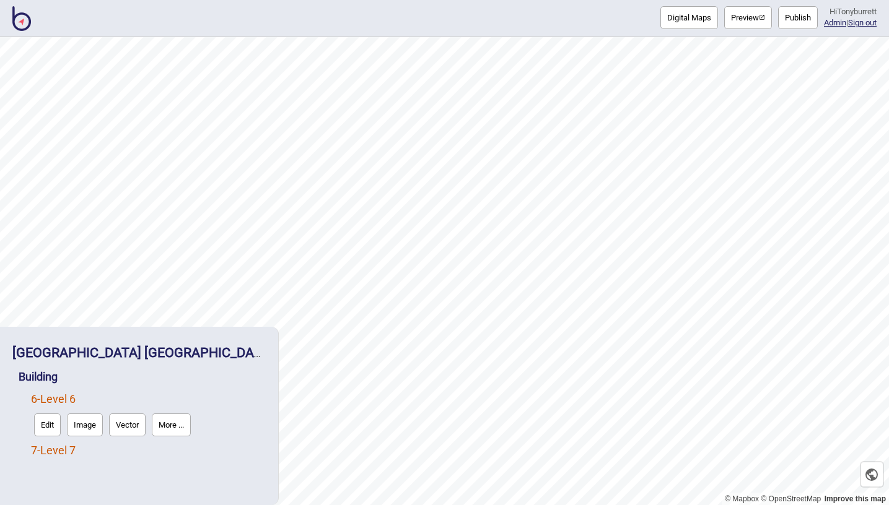
click at [48, 452] on link "7 - Level 7" at bounding box center [53, 450] width 45 height 13
click at [40, 452] on button "Edit" at bounding box center [47, 447] width 27 height 23
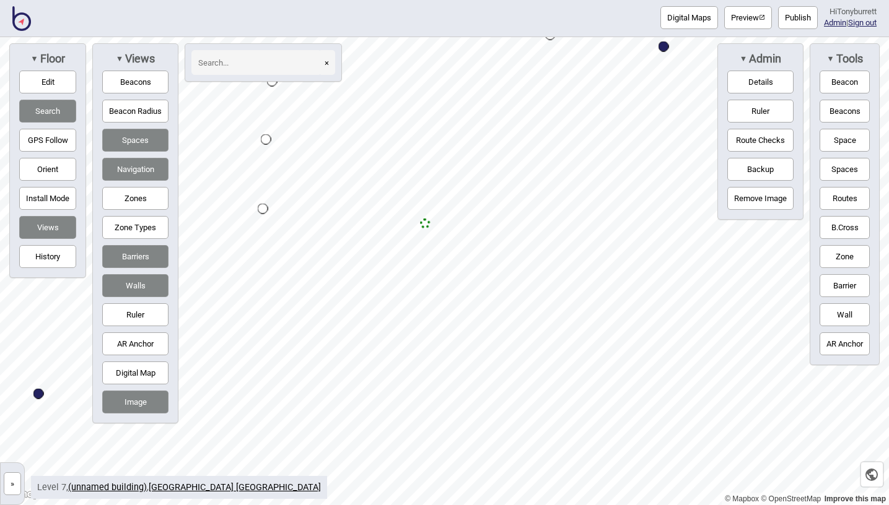
click at [146, 288] on button "Walls" at bounding box center [135, 285] width 66 height 23
click at [18, 482] on button "»" at bounding box center [12, 484] width 17 height 23
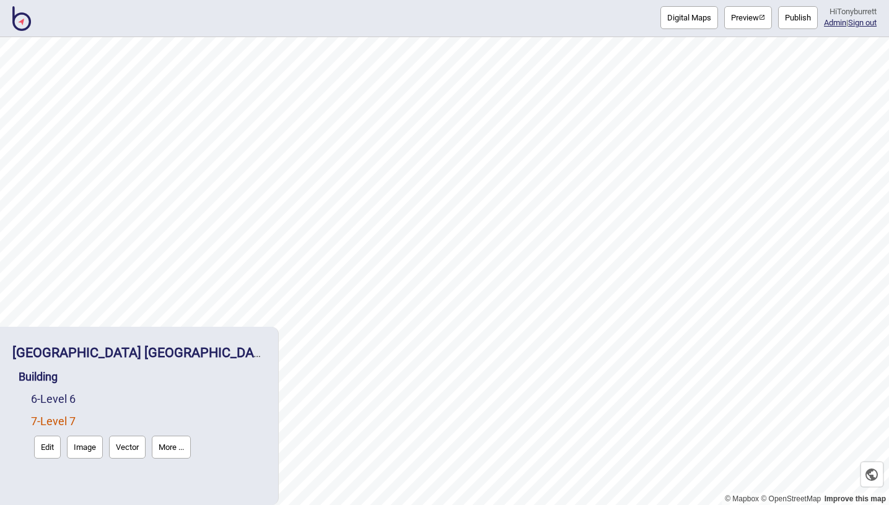
click at [20, 19] on img at bounding box center [21, 18] width 19 height 25
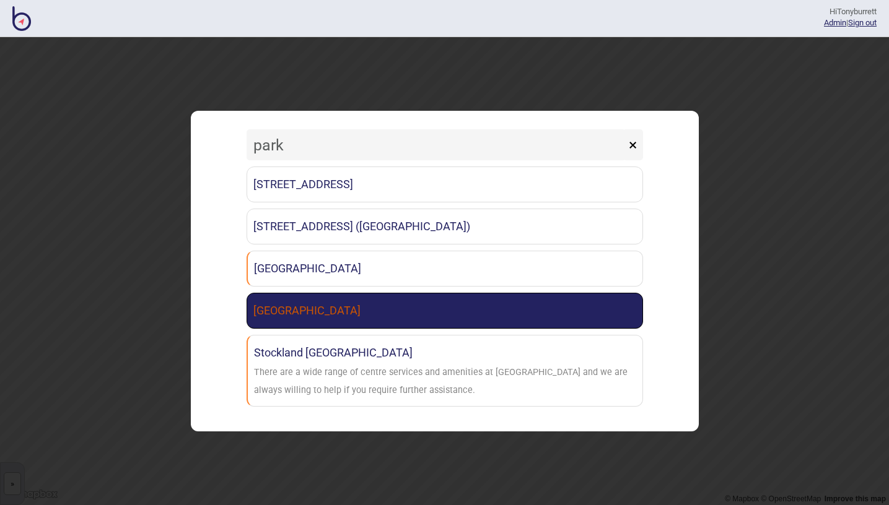
type input "park"
click at [295, 320] on link "Parkline Place" at bounding box center [444, 311] width 396 height 36
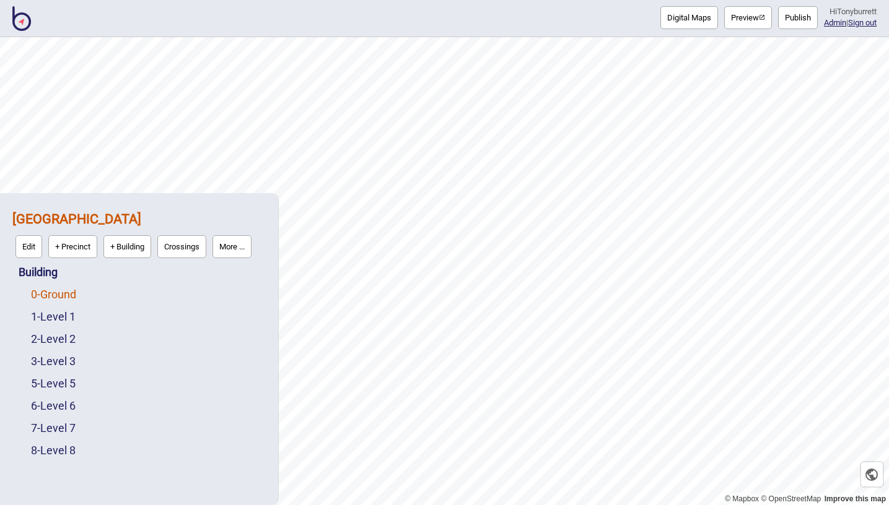
click at [50, 300] on link "0 - Ground" at bounding box center [53, 294] width 45 height 13
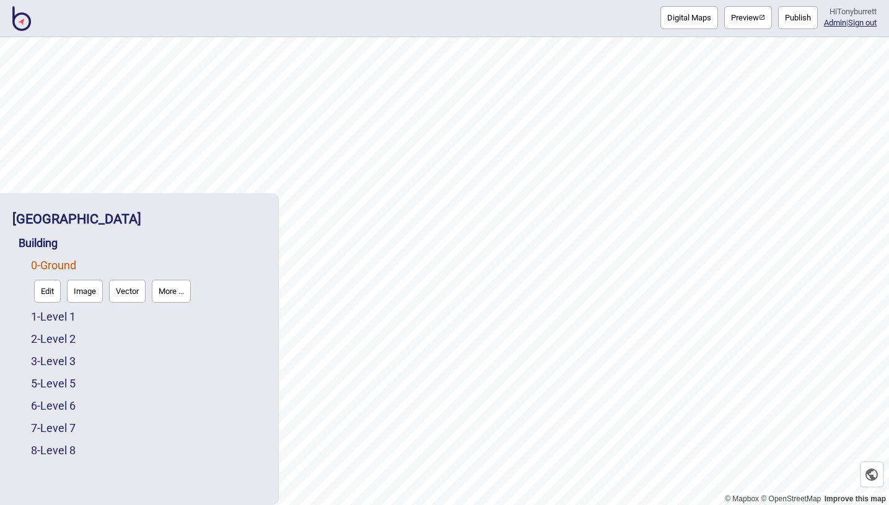
click at [50, 300] on button "Edit" at bounding box center [47, 291] width 27 height 23
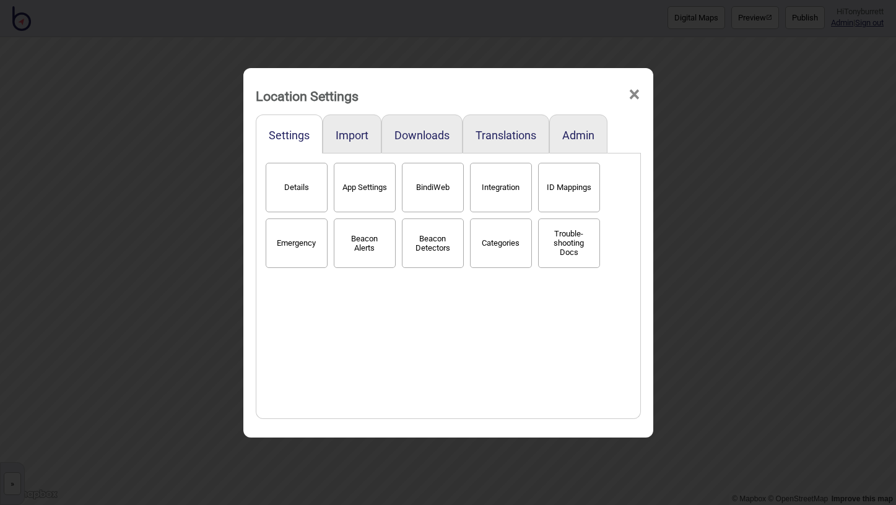
click at [634, 90] on span "×" at bounding box center [634, 94] width 13 height 41
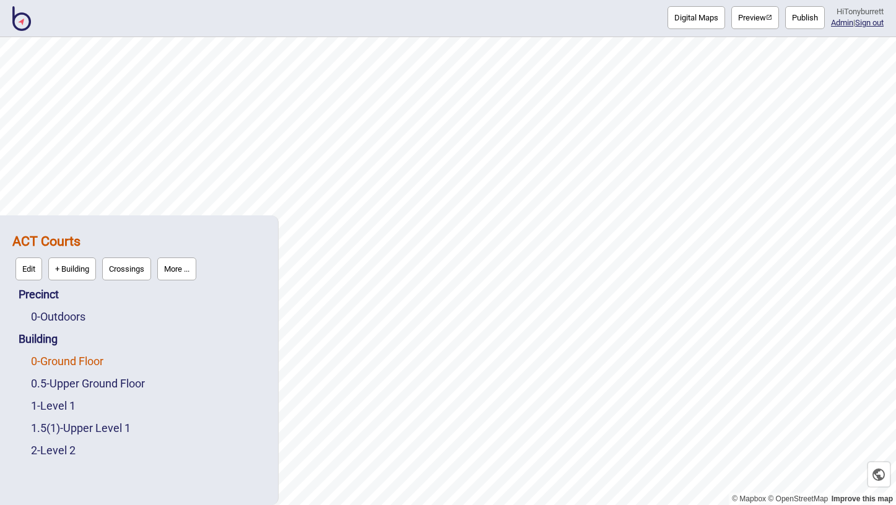
click at [61, 362] on link "0 - Ground Floor" at bounding box center [67, 361] width 72 height 13
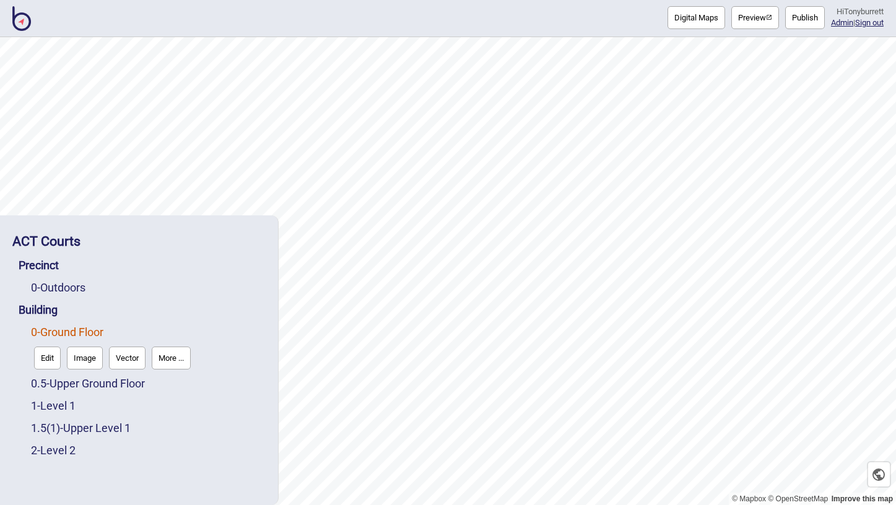
click at [38, 360] on button "Edit" at bounding box center [47, 358] width 27 height 23
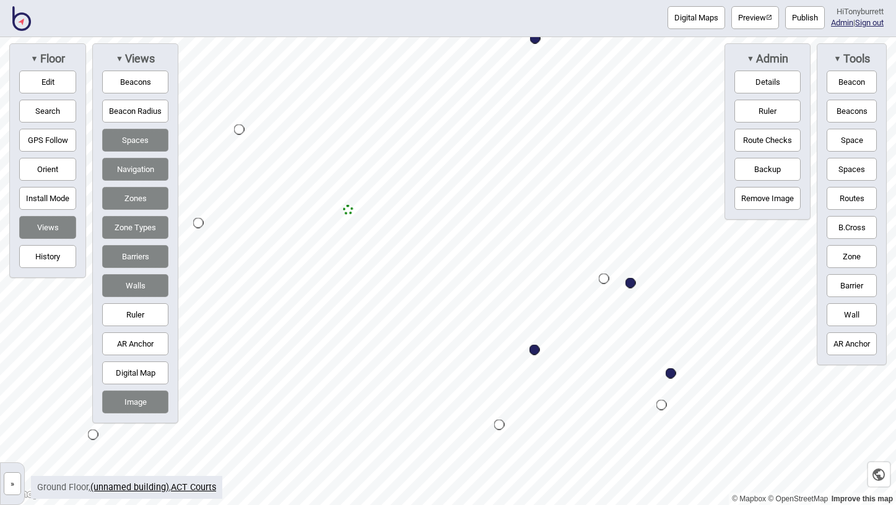
click at [50, 84] on button "Edit" at bounding box center [47, 82] width 57 height 23
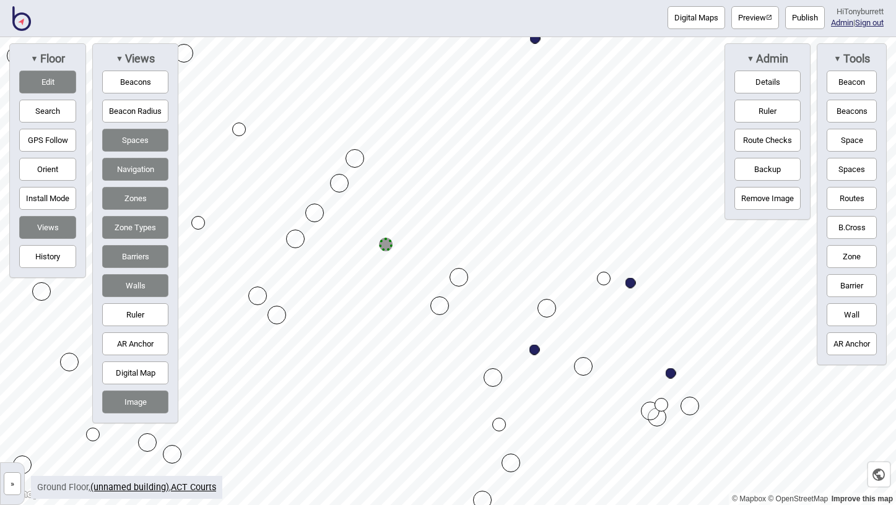
click at [857, 193] on button "Routes" at bounding box center [852, 198] width 50 height 23
click at [386, 245] on div "Map marker" at bounding box center [386, 245] width 14 height 14
click at [837, 194] on button "Routes" at bounding box center [852, 198] width 50 height 23
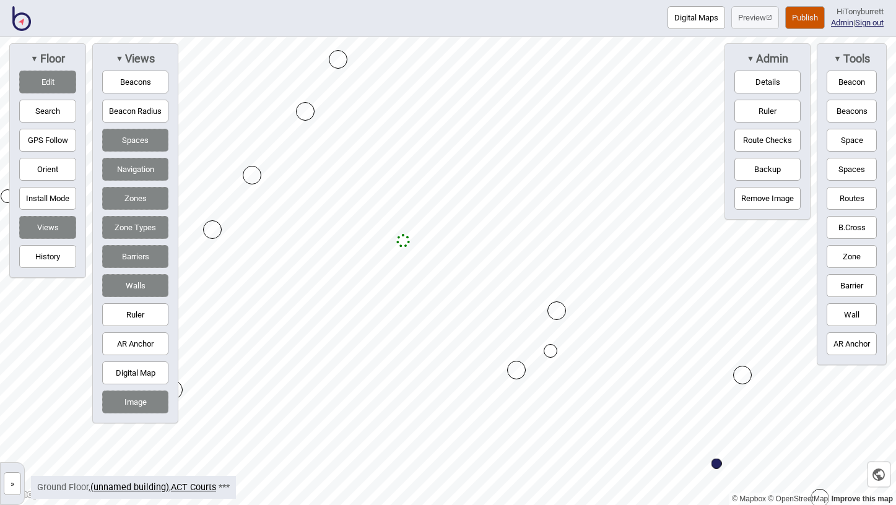
click at [61, 82] on button "Edit" at bounding box center [47, 82] width 57 height 23
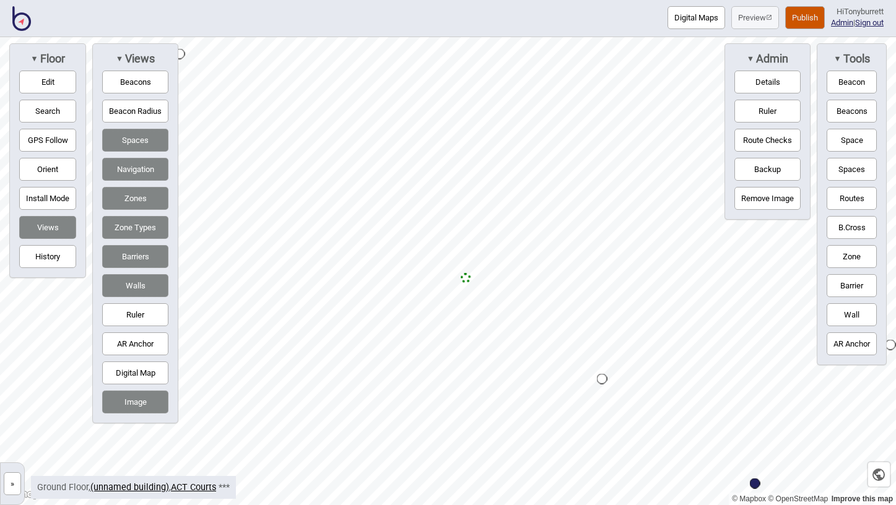
click at [844, 316] on button "Wall" at bounding box center [852, 314] width 50 height 23
click at [414, 301] on div "Map marker" at bounding box center [414, 301] width 19 height 19
click at [845, 195] on button "Routes" at bounding box center [852, 198] width 50 height 23
click at [838, 203] on button "Routes" at bounding box center [852, 198] width 50 height 23
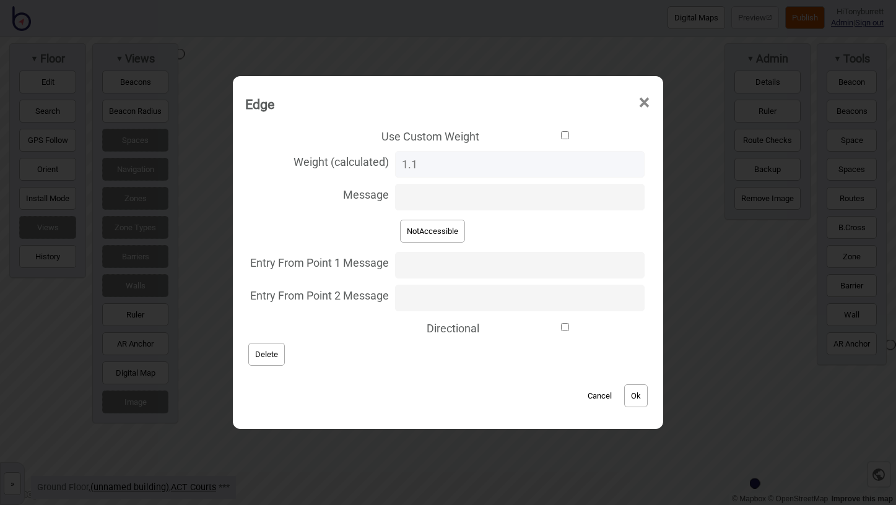
click at [435, 238] on button "NotAccessible" at bounding box center [432, 231] width 65 height 23
type input "NotAccessible"
click at [627, 396] on button "Ok" at bounding box center [636, 396] width 24 height 23
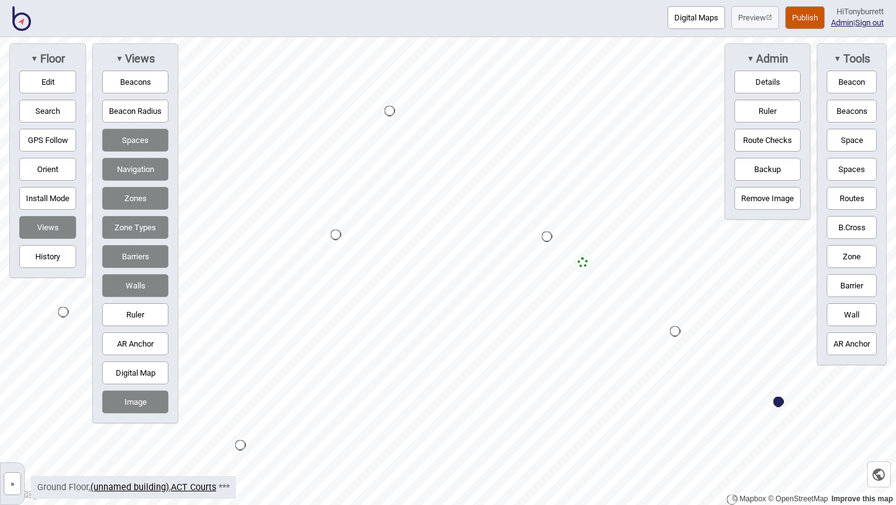
click at [860, 260] on button "Zone" at bounding box center [852, 256] width 50 height 23
click at [527, 145] on div "Map marker" at bounding box center [528, 146] width 19 height 19
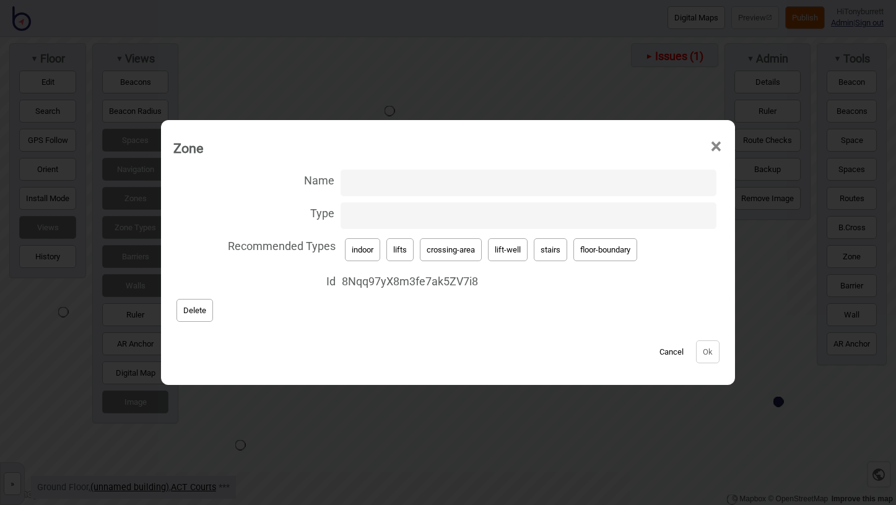
click at [541, 251] on button "stairs" at bounding box center [550, 249] width 33 height 23
type input "stairs"
click at [705, 349] on button "Ok" at bounding box center [708, 352] width 24 height 23
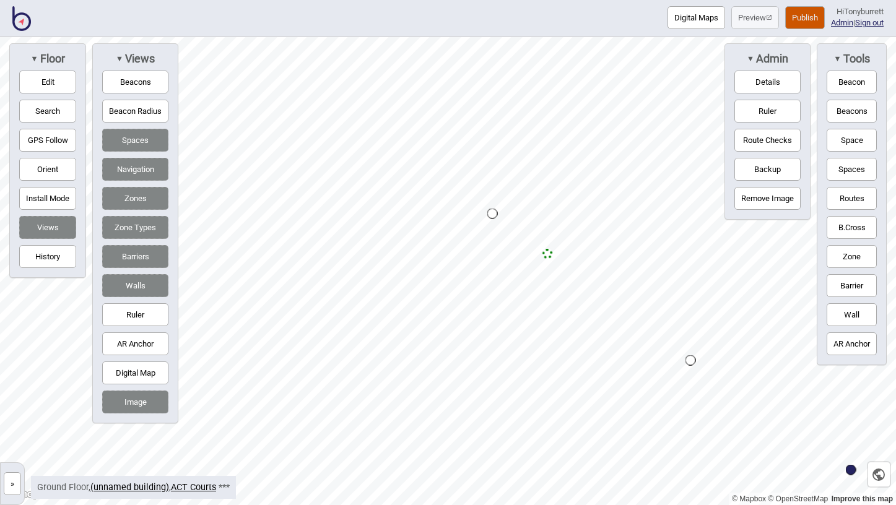
click at [851, 256] on button "Zone" at bounding box center [852, 256] width 50 height 23
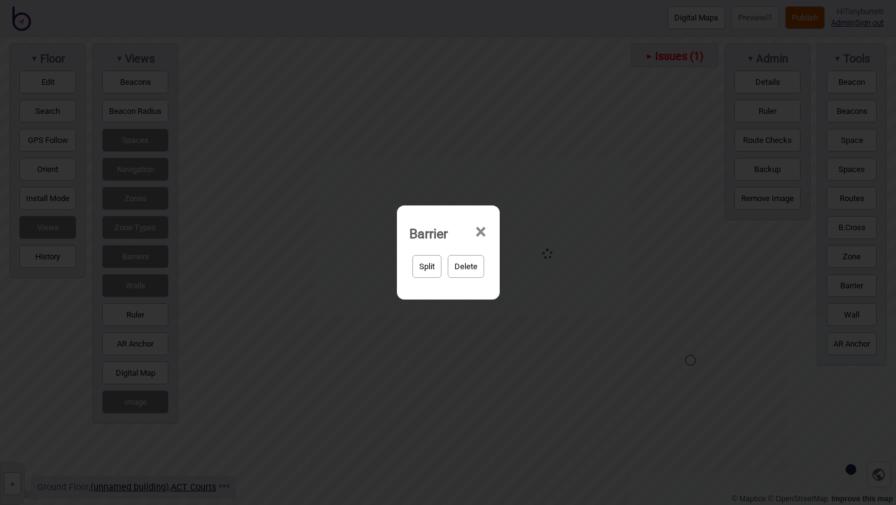
click at [478, 224] on span "×" at bounding box center [480, 232] width 13 height 41
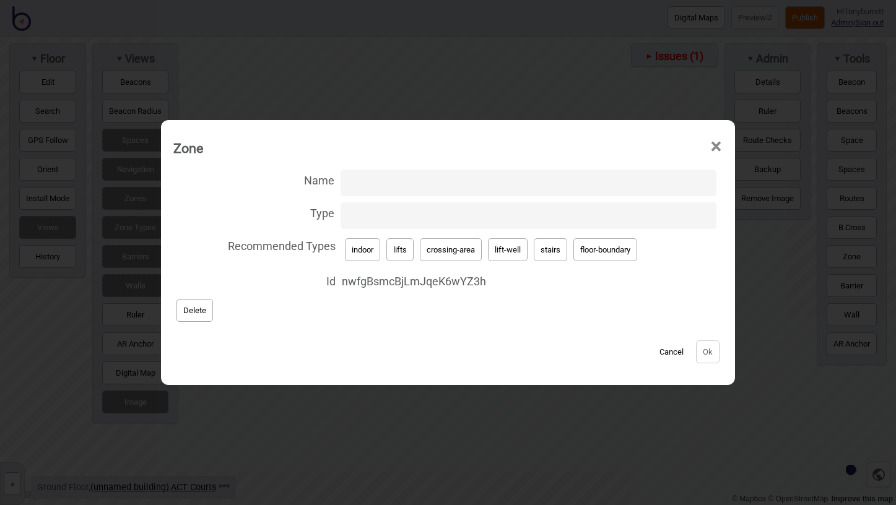
click at [450, 248] on button "crossing-area" at bounding box center [451, 249] width 62 height 23
type input "crossing-area"
click at [718, 350] on button "Ok" at bounding box center [708, 352] width 24 height 23
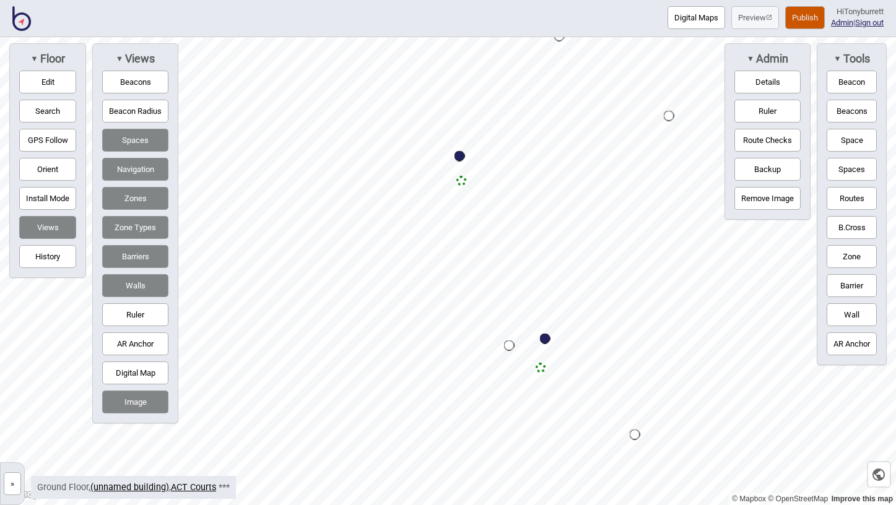
click at [855, 201] on button "Routes" at bounding box center [852, 198] width 50 height 23
click at [460, 182] on div "Map marker" at bounding box center [461, 181] width 11 height 11
click at [847, 195] on button "Routes" at bounding box center [852, 198] width 50 height 23
click at [53, 83] on button "Edit" at bounding box center [47, 82] width 57 height 23
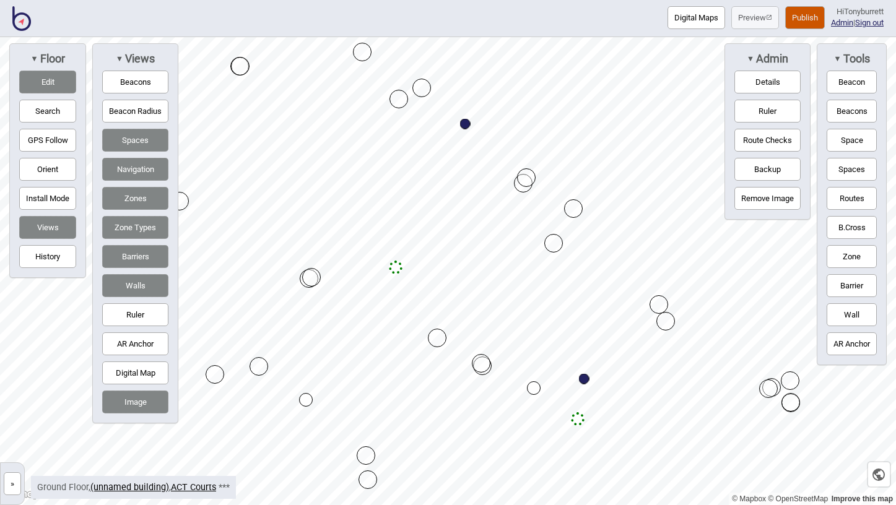
drag, startPoint x: 469, startPoint y: 159, endPoint x: 397, endPoint y: 268, distance: 130.6
click at [54, 87] on button "Edit" at bounding box center [47, 82] width 57 height 23
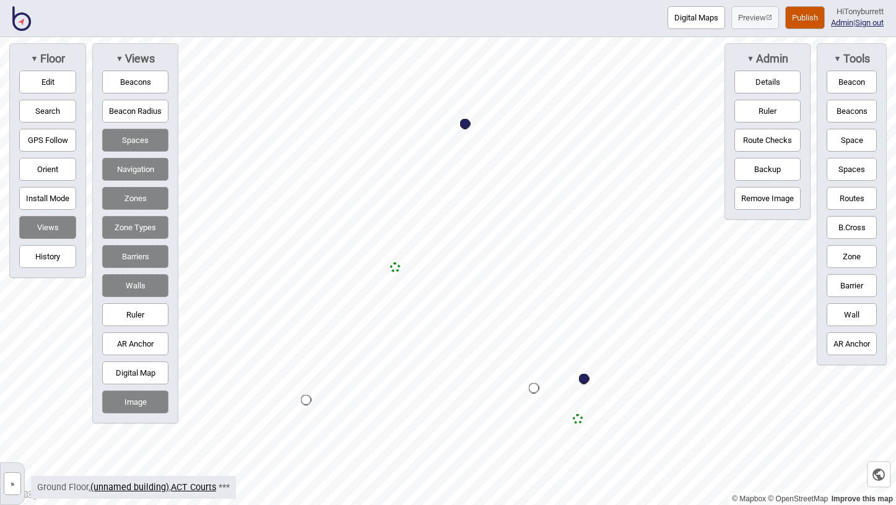
click at [845, 312] on button "Wall" at bounding box center [852, 314] width 50 height 23
click at [509, 250] on div "Map marker" at bounding box center [509, 249] width 19 height 19
click at [852, 196] on button "Routes" at bounding box center [852, 198] width 50 height 23
click at [837, 196] on button "Routes" at bounding box center [852, 198] width 50 height 23
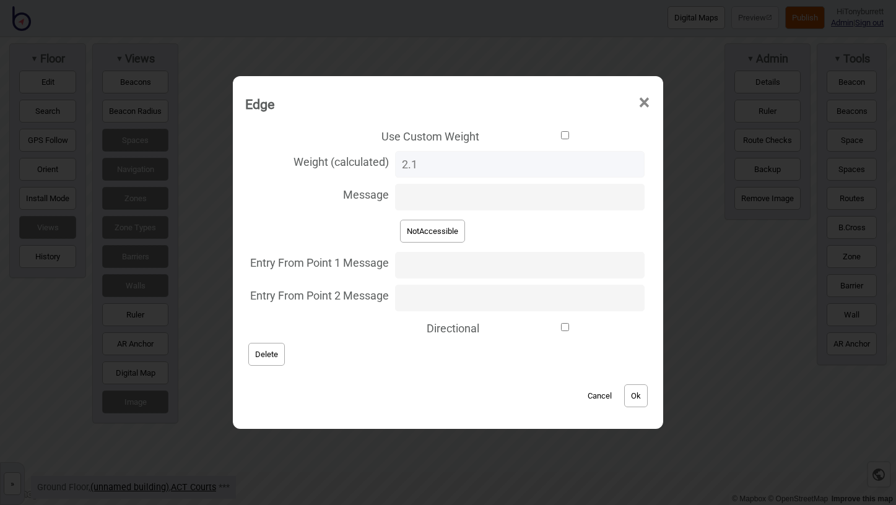
click at [422, 228] on button "NotAccessible" at bounding box center [432, 231] width 65 height 23
type input "NotAccessible"
click at [628, 389] on button "Ok" at bounding box center [636, 396] width 24 height 23
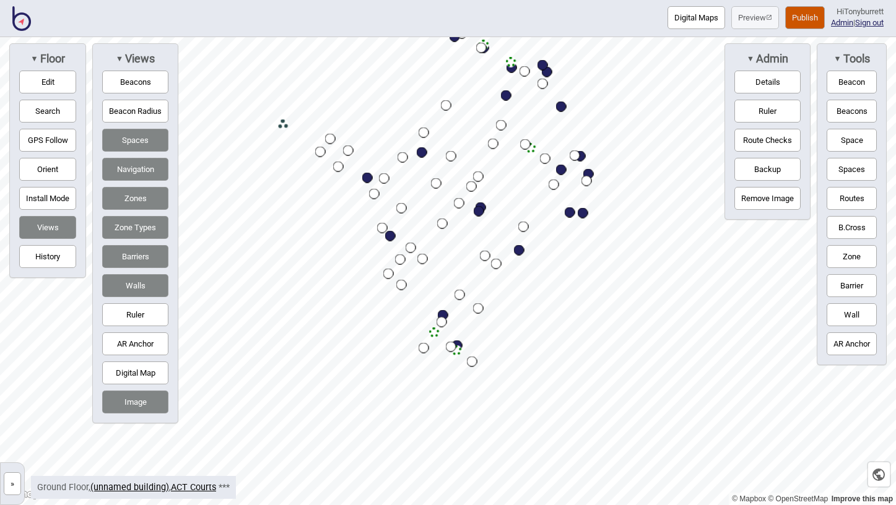
click at [12, 493] on button "»" at bounding box center [12, 484] width 17 height 23
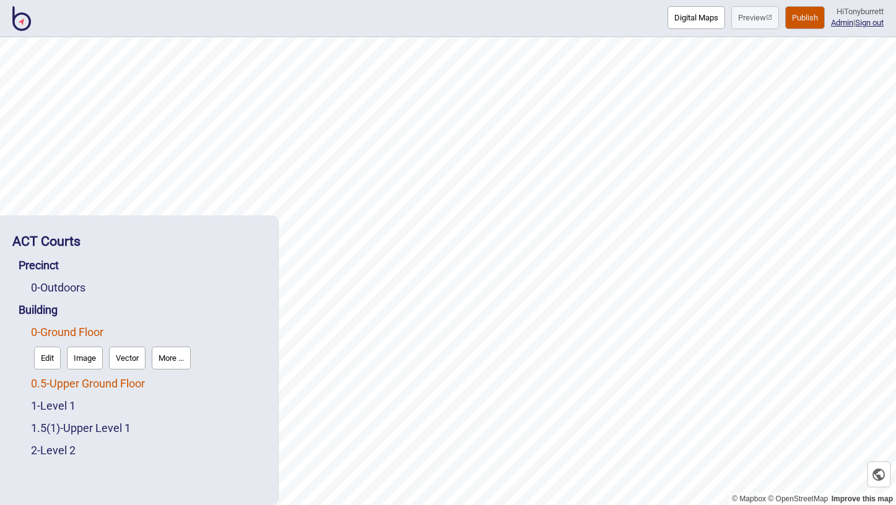
click at [48, 383] on link "0.5 - Upper Ground Floor" at bounding box center [88, 383] width 114 height 13
click at [51, 374] on button "Edit" at bounding box center [47, 380] width 27 height 23
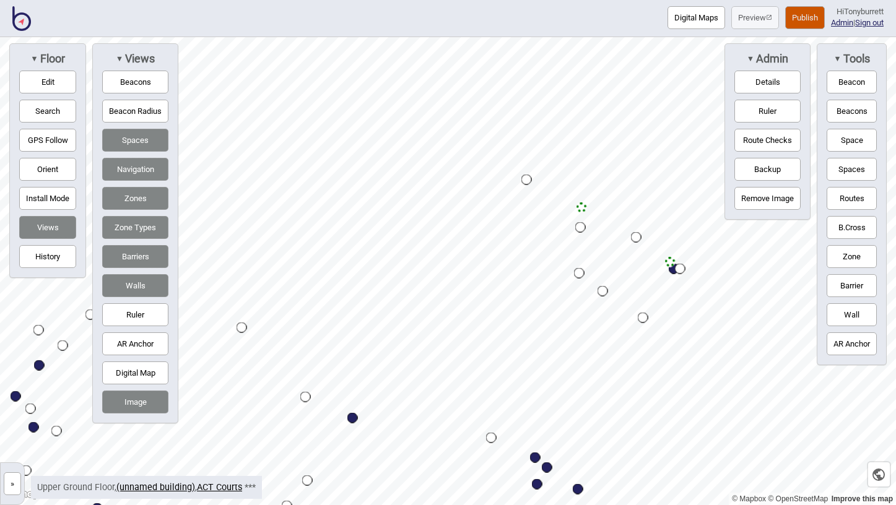
click at [13, 489] on button "»" at bounding box center [12, 484] width 17 height 23
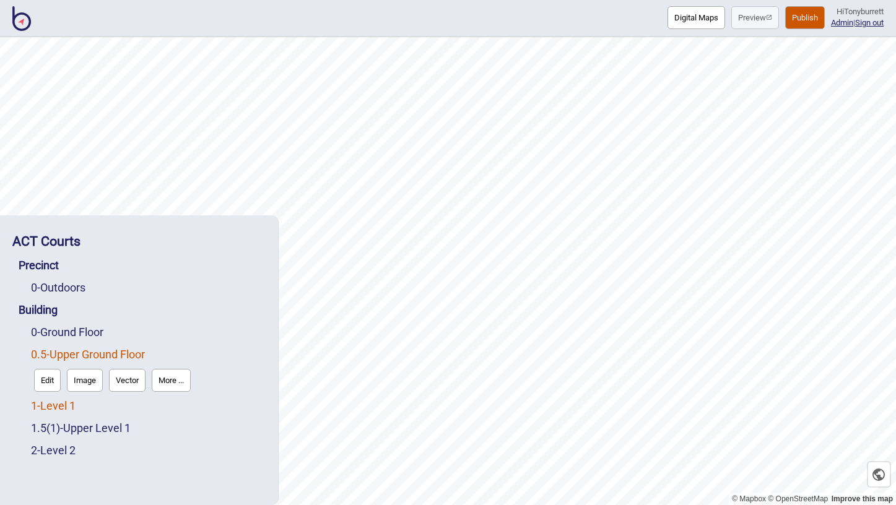
click at [63, 408] on link "1 - Level 1" at bounding box center [53, 405] width 45 height 13
click at [46, 406] on button "Edit" at bounding box center [47, 402] width 27 height 23
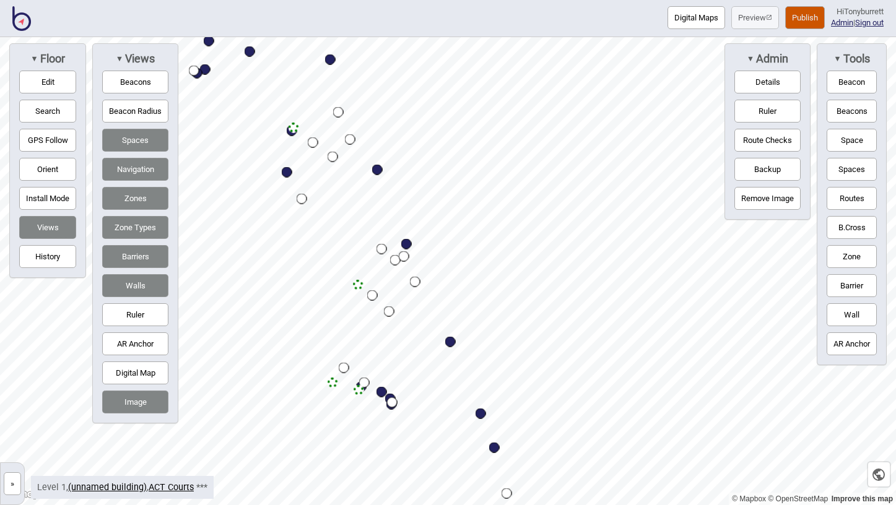
click at [137, 231] on button "Zone Types" at bounding box center [135, 227] width 66 height 23
click at [130, 256] on button "Barriers" at bounding box center [135, 256] width 66 height 23
click at [140, 219] on button "Zone Types" at bounding box center [135, 227] width 66 height 23
click at [142, 199] on button "Zones" at bounding box center [135, 198] width 66 height 23
click at [139, 232] on button "Zone Types" at bounding box center [135, 227] width 66 height 23
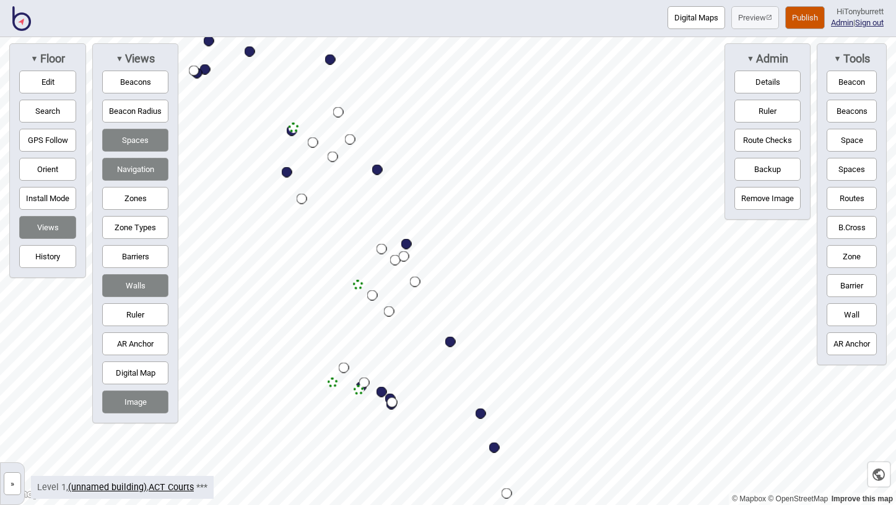
click at [139, 232] on button "Zone Types" at bounding box center [135, 227] width 66 height 23
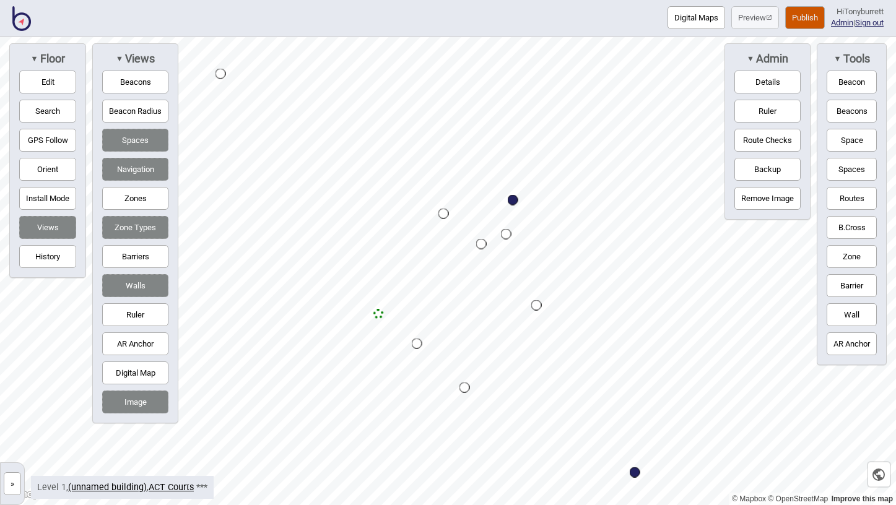
click at [145, 198] on button "Zones" at bounding box center [135, 198] width 66 height 23
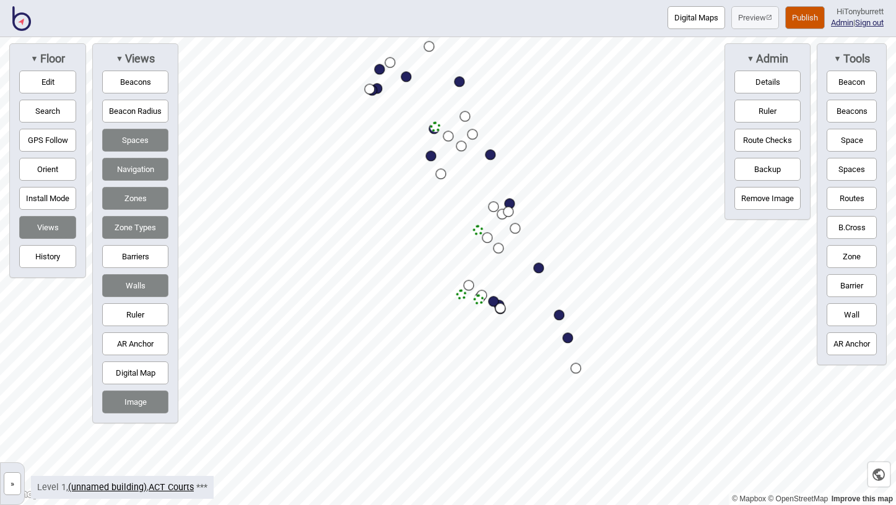
click at [142, 206] on button "Zones" at bounding box center [135, 198] width 66 height 23
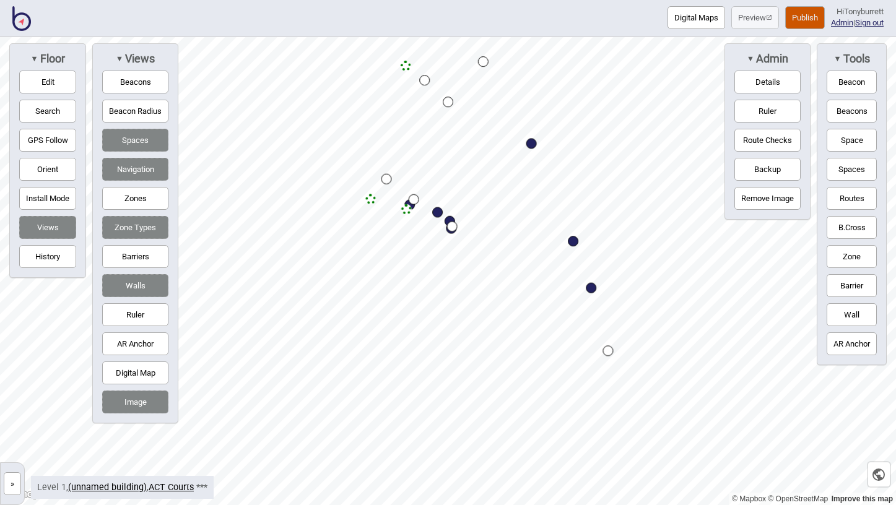
click at [377, 0] on html "Digital Maps Preview Publish Hi Tonyburrett Admin | Sign out © Mapbox © OpenStr…" at bounding box center [448, 0] width 896 height 0
click at [705, 0] on html "Digital Maps Preview Publish Hi Tonyburrett Admin | Sign out © Mapbox © OpenStr…" at bounding box center [448, 0] width 896 height 0
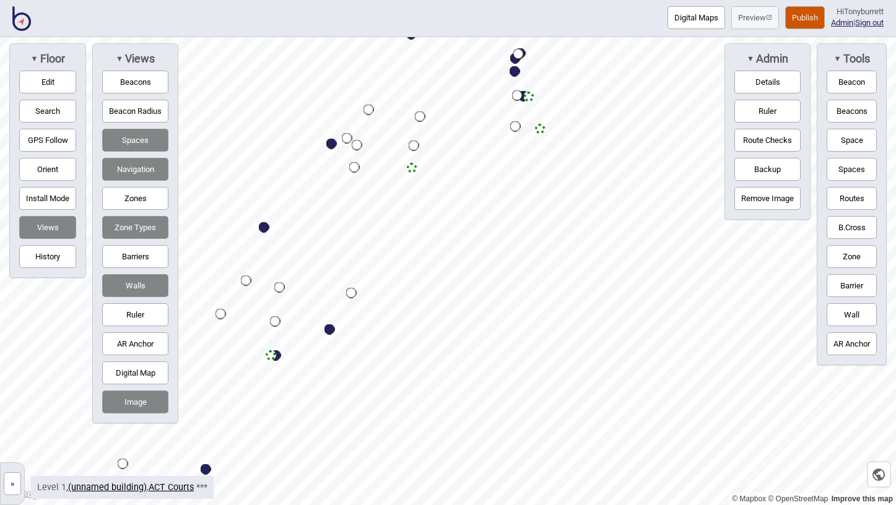
click at [15, 478] on button "»" at bounding box center [12, 484] width 17 height 23
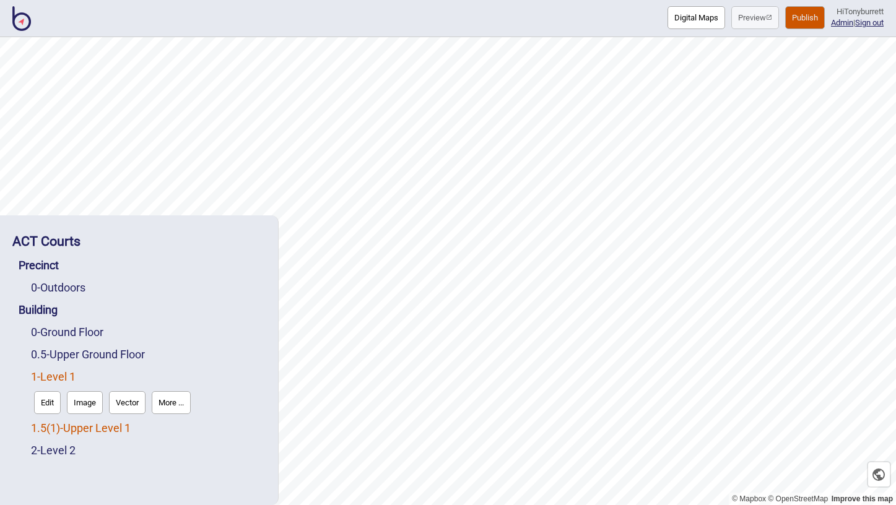
click at [53, 425] on span "( 1 )" at bounding box center [53, 428] width 14 height 13
click at [53, 425] on button "Edit" at bounding box center [47, 425] width 27 height 23
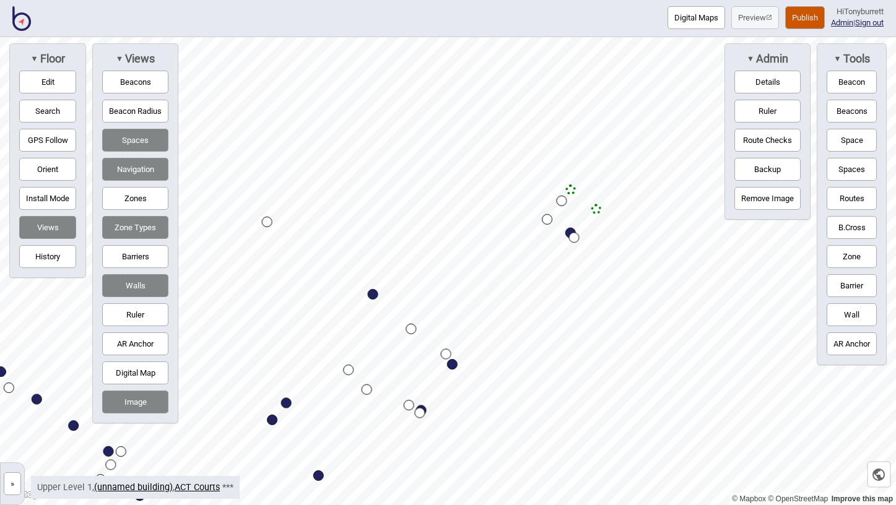
click at [797, 180] on div "© Mapbox © OpenStreetMap Improve this map » ACT Courts Precinct 0 - Outdoors Bu…" at bounding box center [448, 271] width 896 height 468
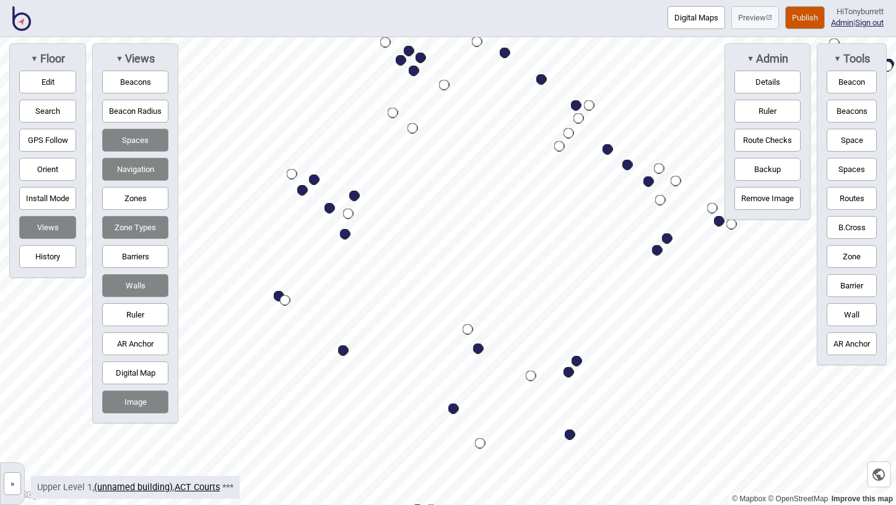
click at [724, 50] on div "© Mapbox © OpenStreetMap Improve this map » ACT Courts Precinct 0 - Outdoors Bu…" at bounding box center [448, 271] width 896 height 468
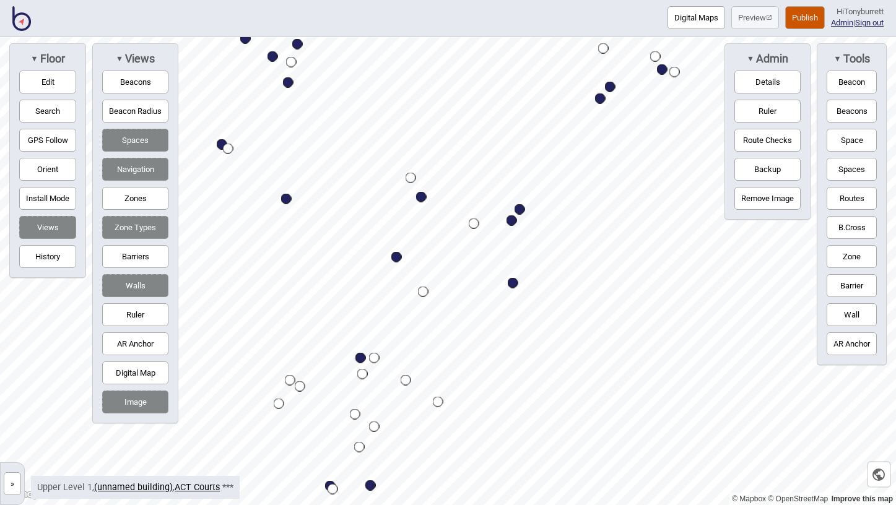
click at [584, 0] on html "Digital Maps Preview Publish Hi Tonyburrett Admin | Sign out © Mapbox © OpenStr…" at bounding box center [448, 0] width 896 height 0
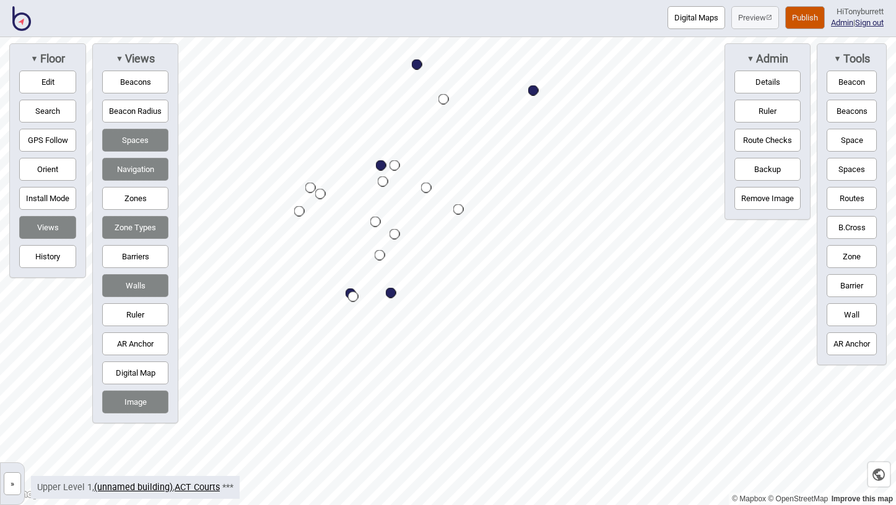
click at [513, 0] on html "Digital Maps Preview Publish Hi Tonyburrett Admin | Sign out © Mapbox © OpenStr…" at bounding box center [448, 0] width 896 height 0
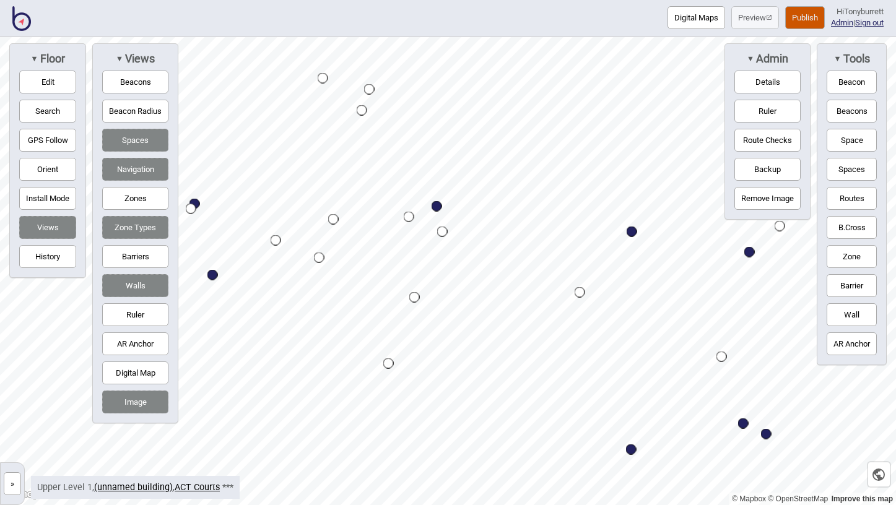
click at [155, 198] on button "Zones" at bounding box center [135, 198] width 66 height 23
click at [46, 85] on button "Edit" at bounding box center [47, 82] width 57 height 23
click at [313, 252] on div "Map marker" at bounding box center [309, 255] width 14 height 14
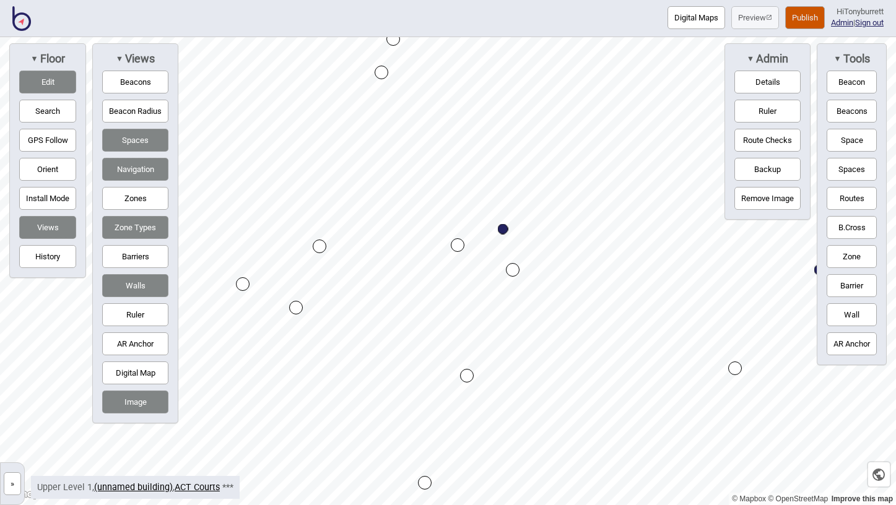
click at [850, 287] on button "Barrier" at bounding box center [852, 285] width 50 height 23
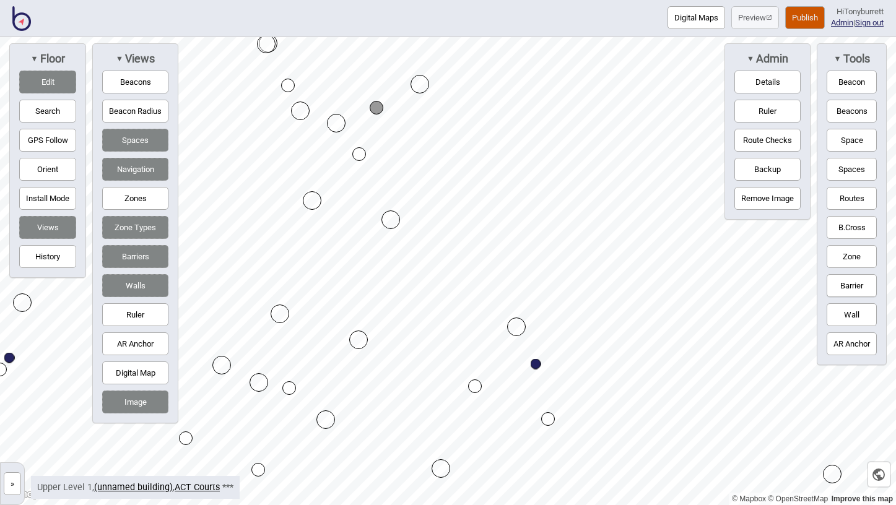
drag, startPoint x: 374, startPoint y: 151, endPoint x: 360, endPoint y: 151, distance: 14.2
click at [360, 157] on div "Map marker" at bounding box center [362, 158] width 14 height 14
click at [866, 197] on button "Routes" at bounding box center [852, 198] width 50 height 23
click at [362, 157] on div "Map marker" at bounding box center [362, 158] width 14 height 14
click at [344, 217] on div "Map marker" at bounding box center [345, 218] width 14 height 14
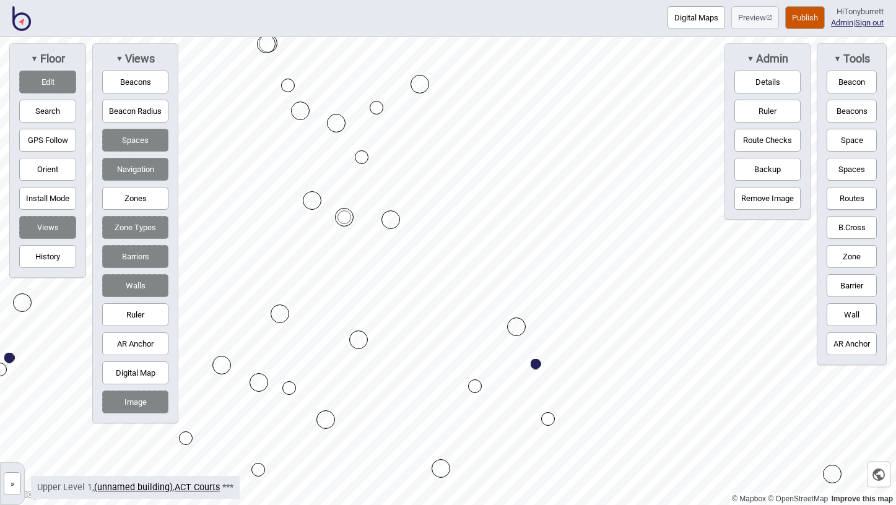
click at [840, 196] on button "Routes" at bounding box center [852, 198] width 50 height 23
click at [842, 193] on button "Routes" at bounding box center [852, 198] width 50 height 23
click at [289, 388] on div "Map marker" at bounding box center [289, 389] width 14 height 14
click at [316, 316] on div "Map marker" at bounding box center [317, 317] width 14 height 14
click at [834, 191] on button "Routes" at bounding box center [852, 198] width 50 height 23
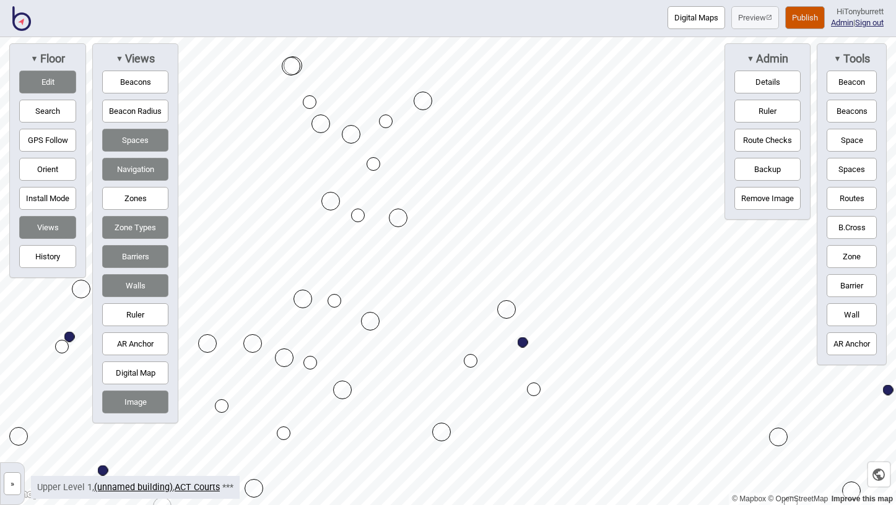
click at [12, 488] on button "»" at bounding box center [12, 484] width 17 height 23
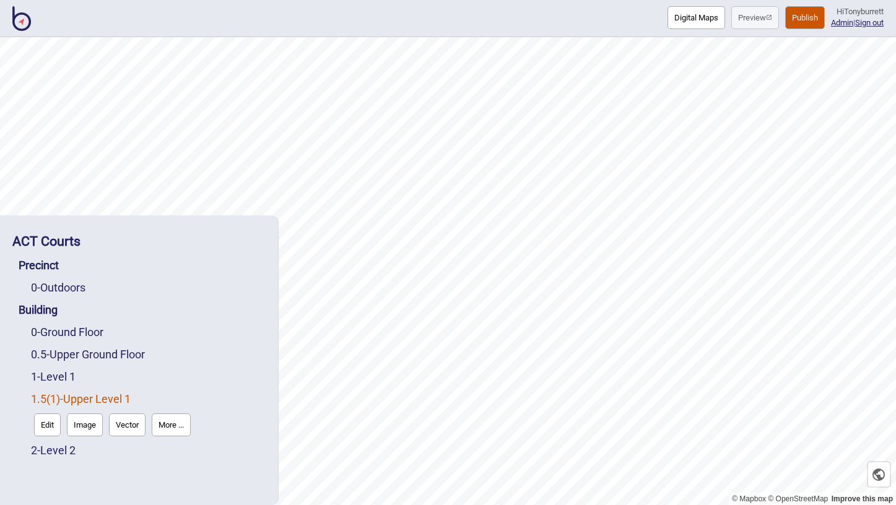
click at [58, 316] on div "Building" at bounding box center [142, 310] width 247 height 22
click at [55, 308] on link "Building" at bounding box center [38, 309] width 39 height 13
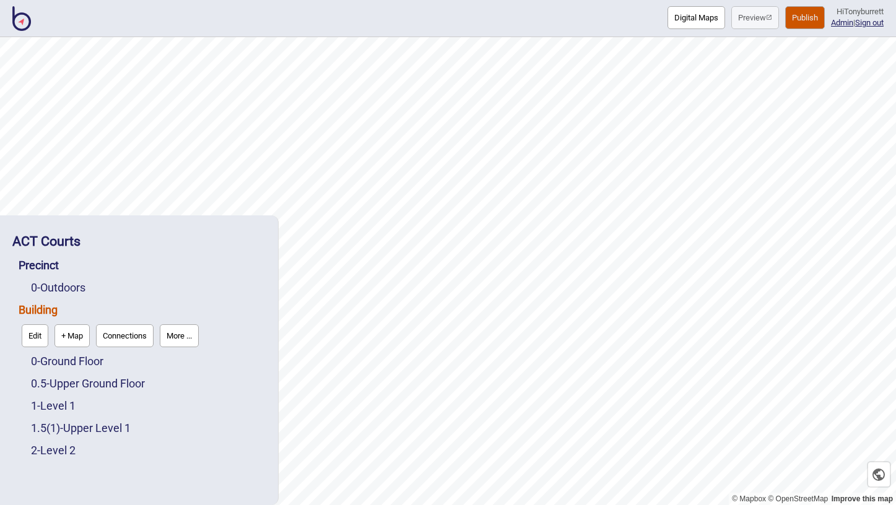
click at [136, 333] on button "Connections" at bounding box center [125, 336] width 58 height 23
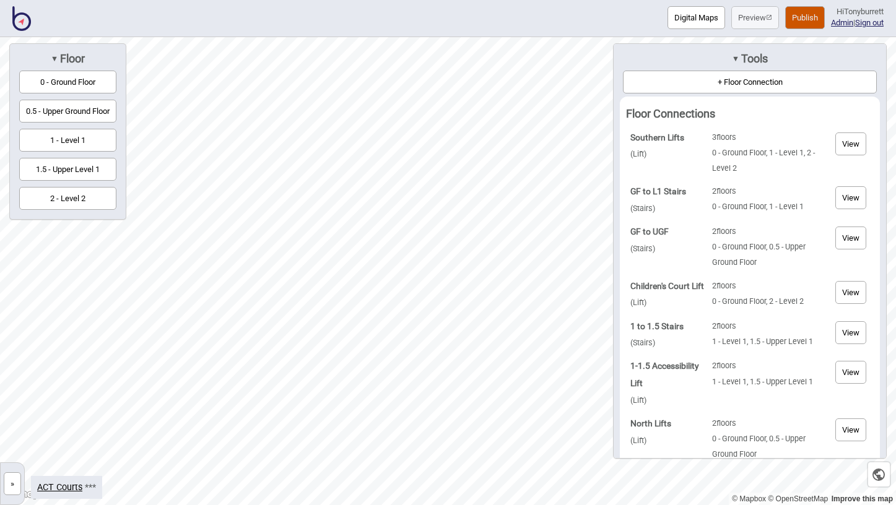
click at [88, 173] on button "1.5 - Upper Level 1" at bounding box center [67, 169] width 97 height 23
click at [350, 263] on div "Map marker" at bounding box center [350, 264] width 11 height 11
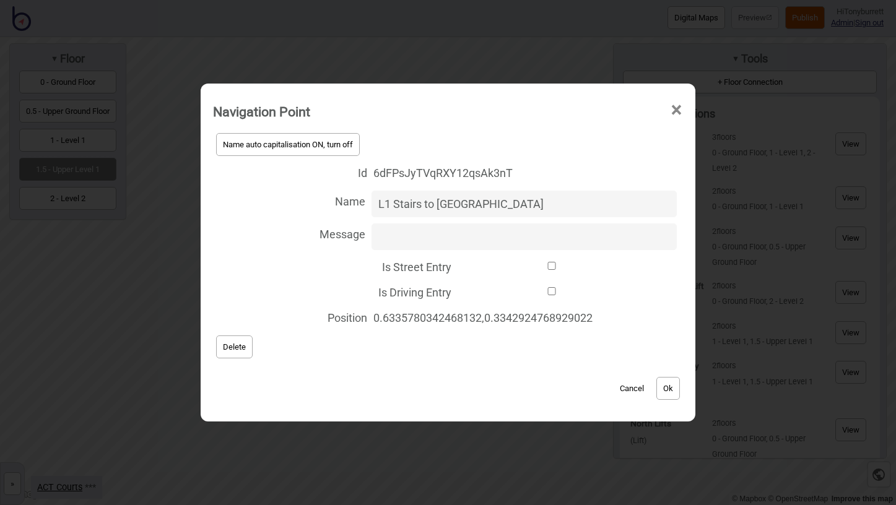
click at [632, 387] on button "Cancel" at bounding box center [632, 388] width 37 height 23
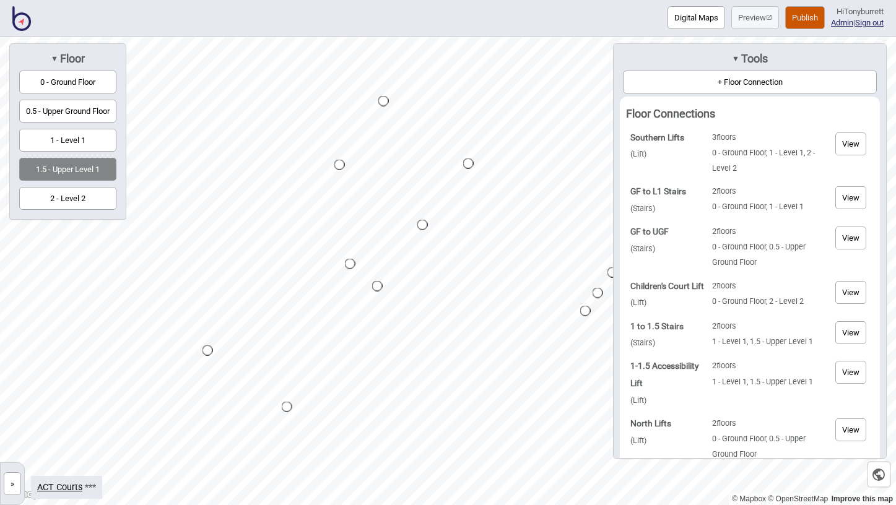
click at [73, 115] on button "0.5 - Upper Ground Floor" at bounding box center [67, 111] width 97 height 23
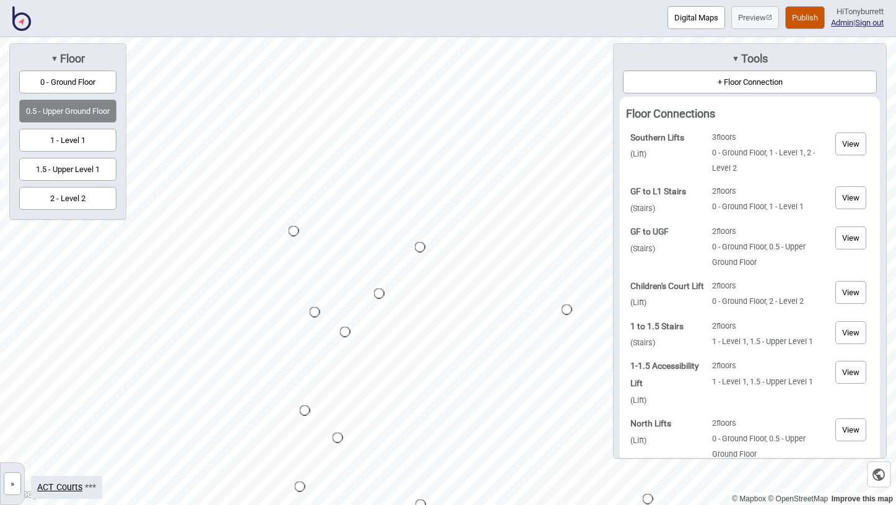
click at [75, 168] on button "1.5 - Upper Level 1" at bounding box center [67, 169] width 97 height 23
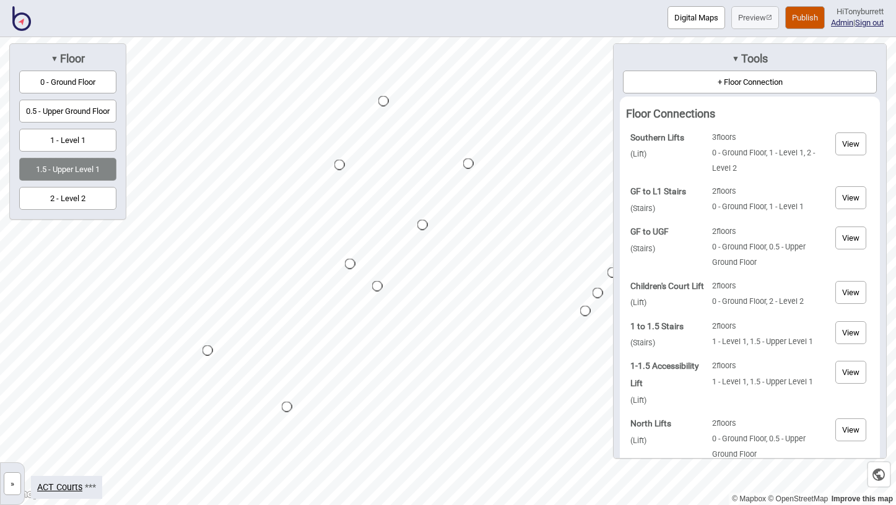
click at [707, 82] on button "+ Floor Connection" at bounding box center [750, 82] width 254 height 23
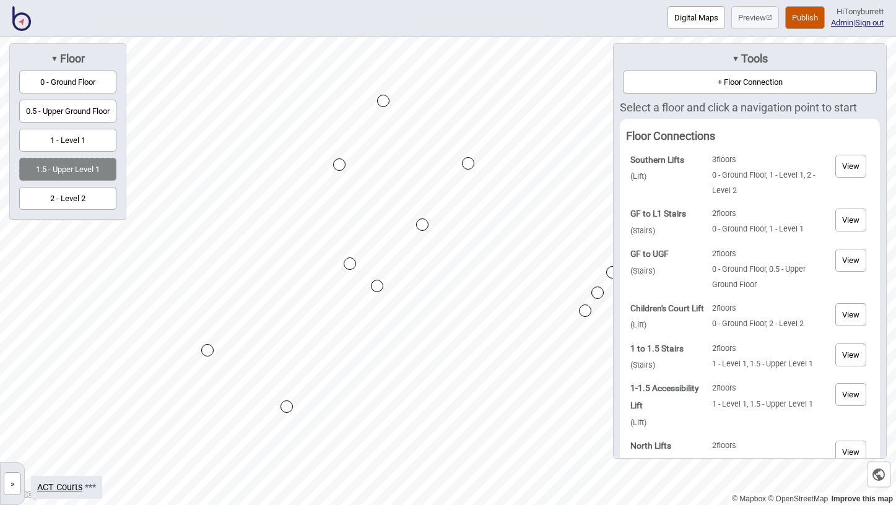
click at [352, 264] on div "Map marker" at bounding box center [350, 264] width 12 height 12
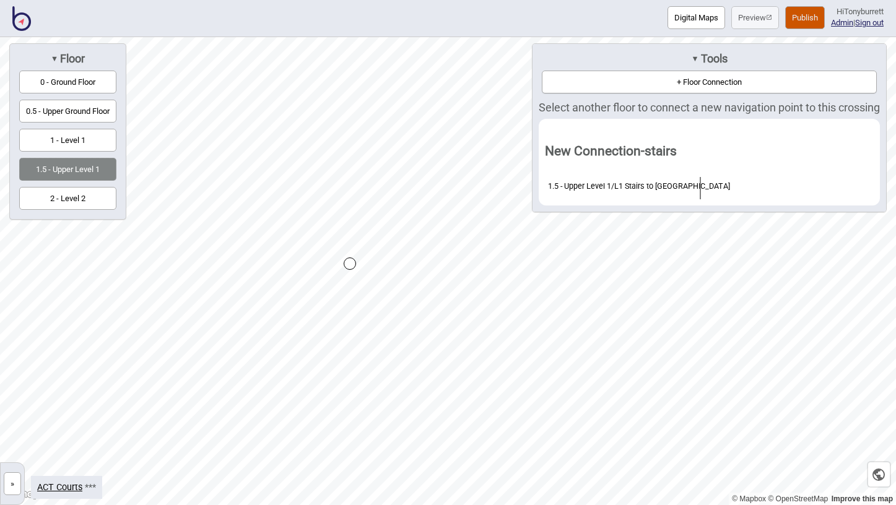
click at [72, 110] on button "0.5 - Upper Ground Floor" at bounding box center [67, 111] width 97 height 23
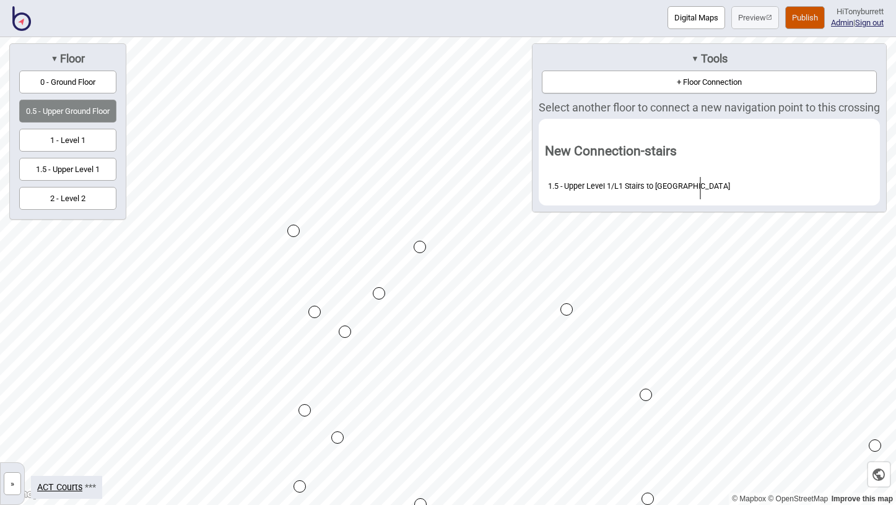
click at [315, 312] on div "Map marker" at bounding box center [314, 312] width 12 height 12
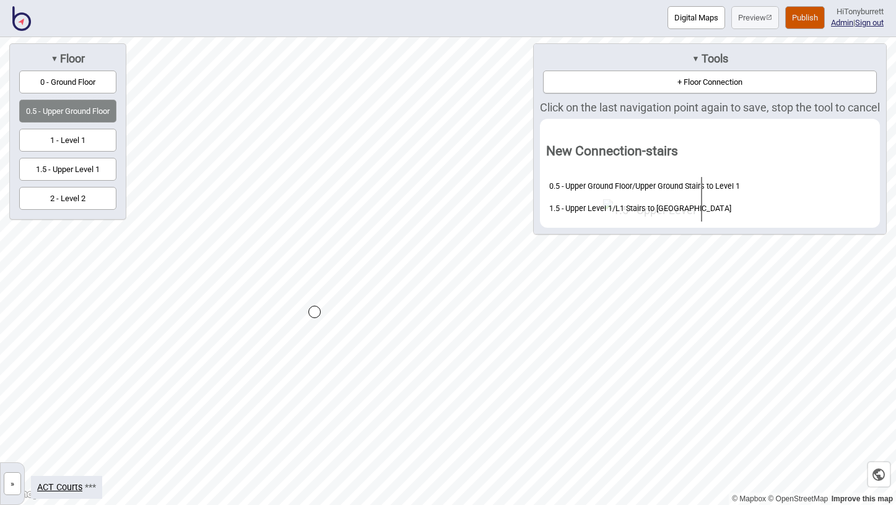
click at [315, 312] on div "Map marker" at bounding box center [314, 312] width 12 height 12
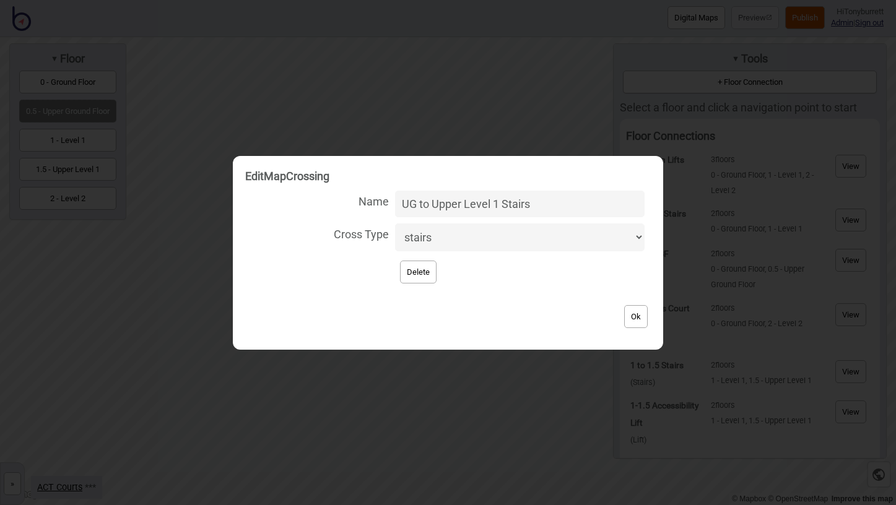
type input "UG to Upper Level 1 Stairs"
click at [625, 308] on button "Ok" at bounding box center [636, 316] width 24 height 23
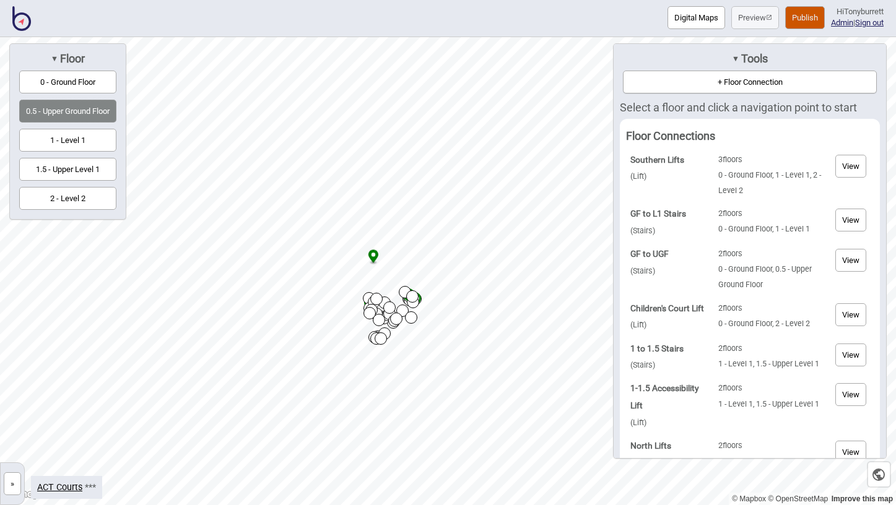
click at [738, 82] on button "+ Floor Connection" at bounding box center [750, 82] width 254 height 23
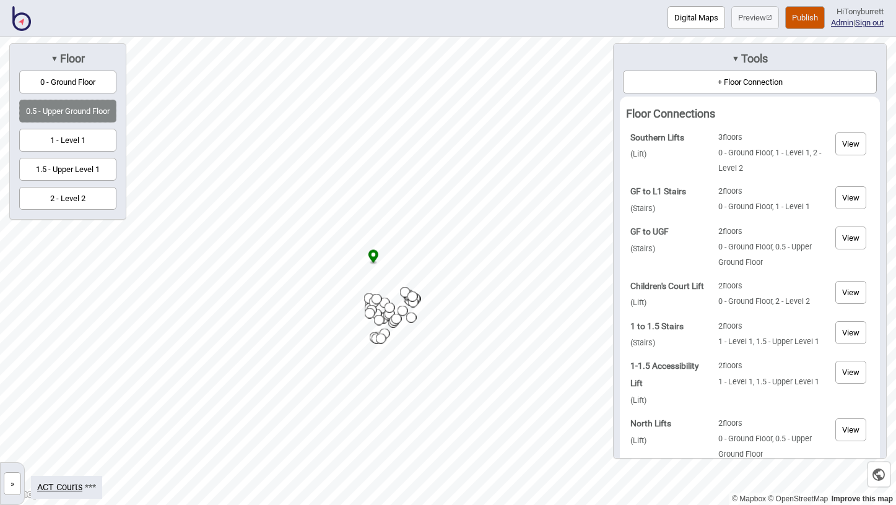
click at [15, 485] on button "»" at bounding box center [12, 484] width 17 height 23
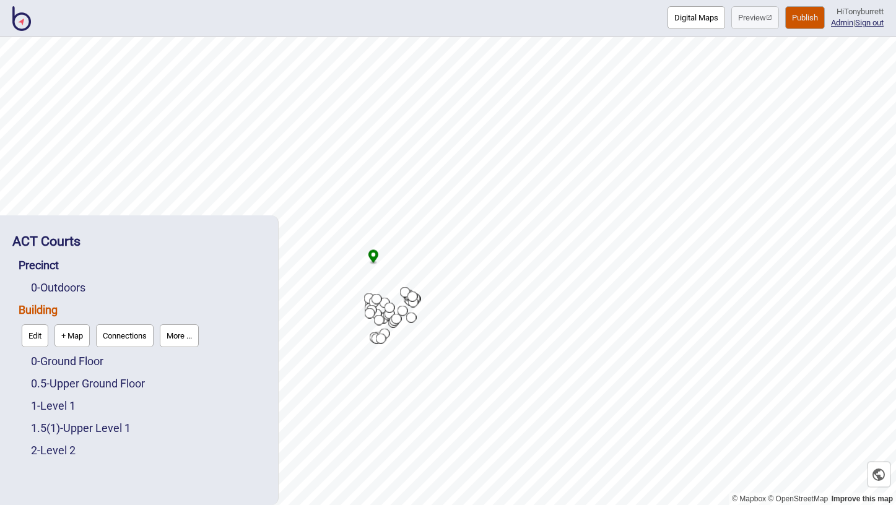
click at [15, 485] on div "ACT Courts Precinct 0 - Outdoors Building Edit + Map Connections More ... 0 - G…" at bounding box center [139, 360] width 266 height 277
click at [59, 402] on link "1 - Level 1" at bounding box center [53, 405] width 45 height 13
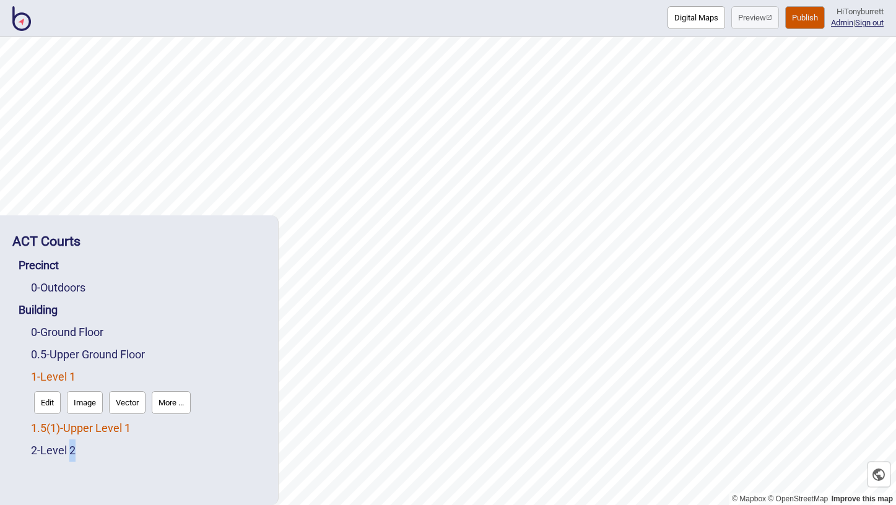
click at [74, 429] on link "1.5 ( 1 ) - Upper Level 1" at bounding box center [81, 428] width 100 height 13
click at [46, 426] on button "Edit" at bounding box center [47, 425] width 27 height 23
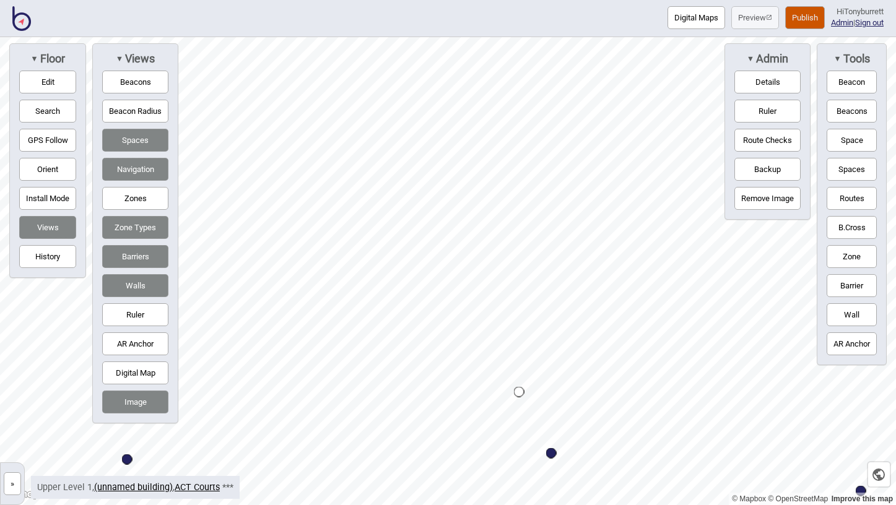
click at [38, 78] on button "Edit" at bounding box center [47, 82] width 57 height 23
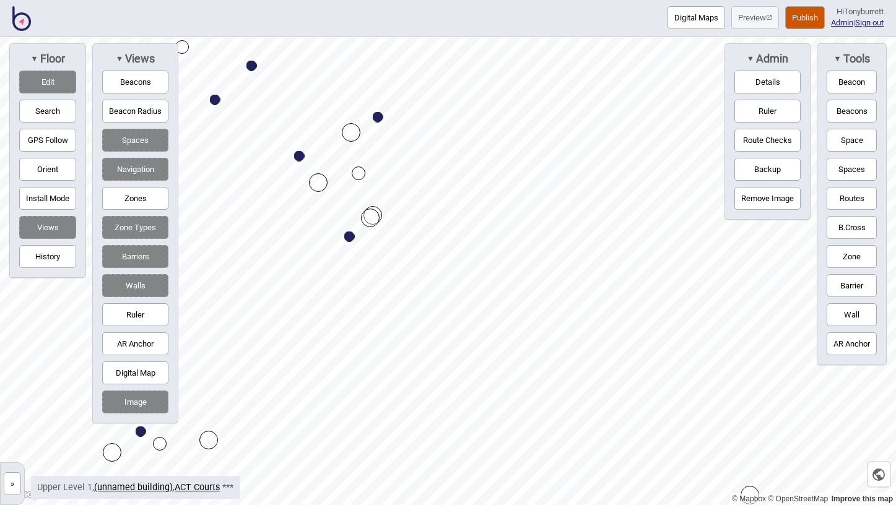
drag, startPoint x: 377, startPoint y: 209, endPoint x: 372, endPoint y: 219, distance: 11.9
click at [53, 85] on button "Edit" at bounding box center [47, 82] width 57 height 23
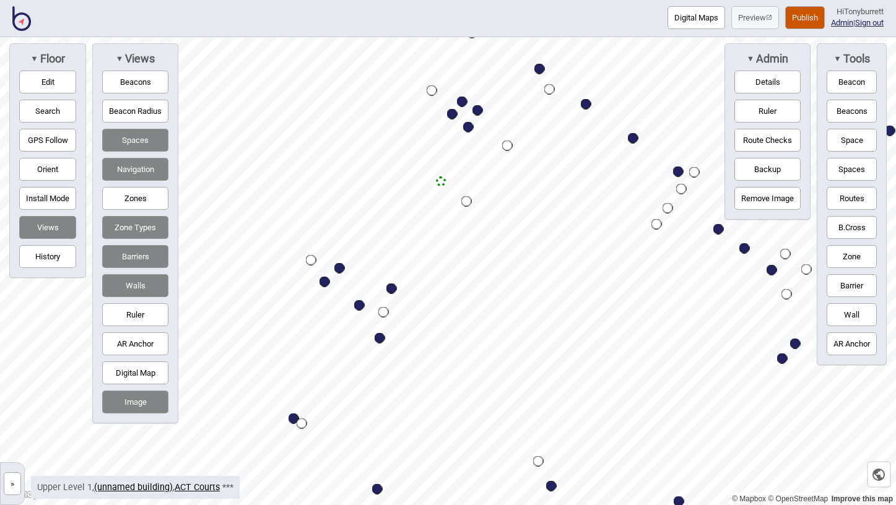
click at [134, 194] on button "Zones" at bounding box center [135, 198] width 66 height 23
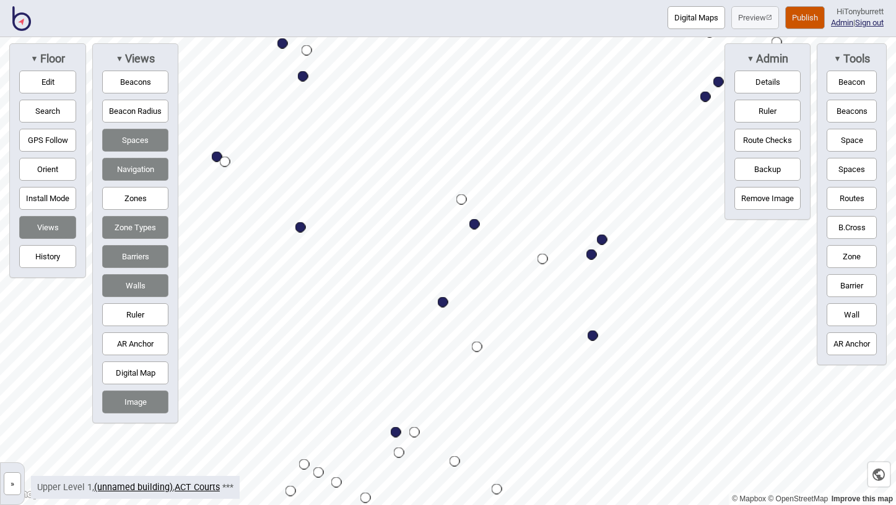
click at [500, 0] on div "Digital Maps Preview Publish Hi Tonyburrett Admin | Sign out © Mapbox © OpenStr…" at bounding box center [448, 0] width 896 height 0
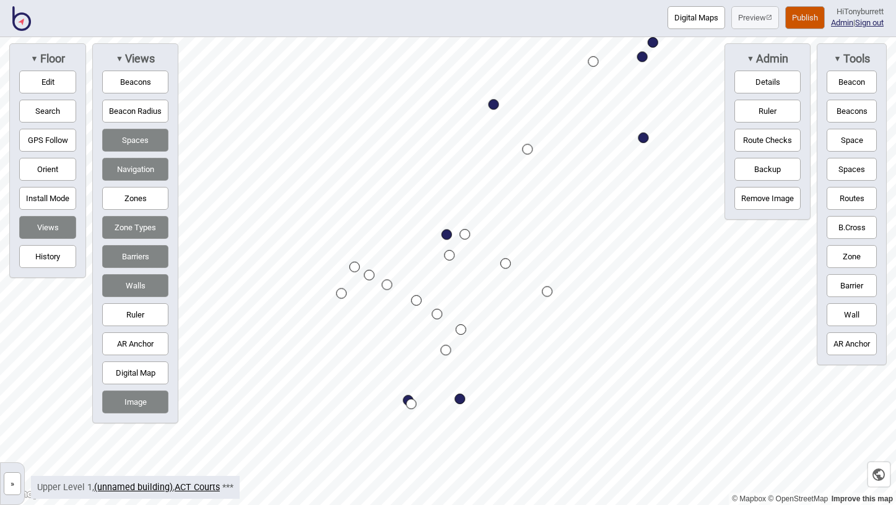
click at [488, 0] on div "Digital Maps Preview Publish Hi Tonyburrett Admin | Sign out © Mapbox © OpenStr…" at bounding box center [448, 0] width 896 height 0
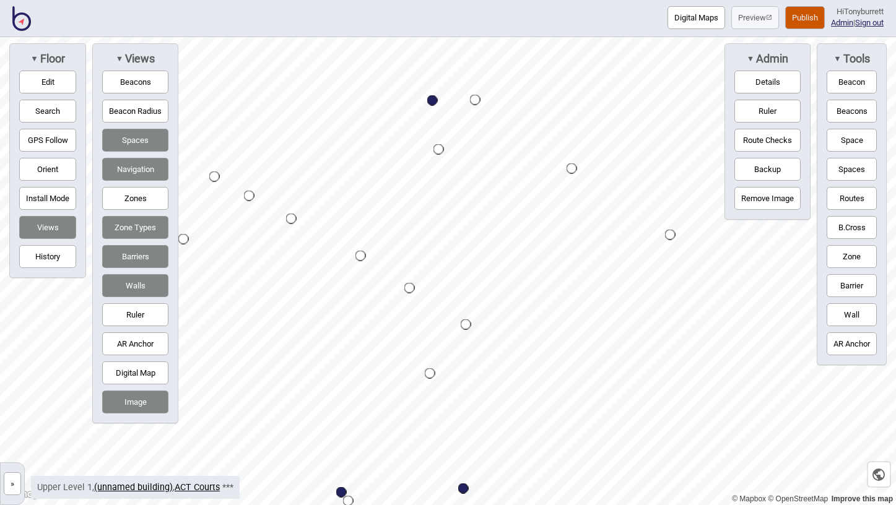
click at [16, 481] on button "»" at bounding box center [12, 484] width 17 height 23
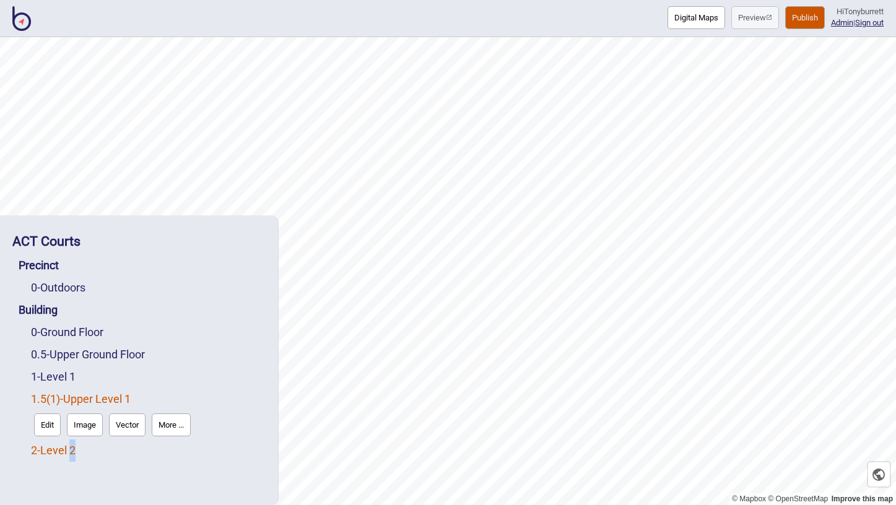
click at [53, 453] on link "2 - Level 2" at bounding box center [53, 450] width 45 height 13
click at [51, 451] on button "Edit" at bounding box center [47, 447] width 27 height 23
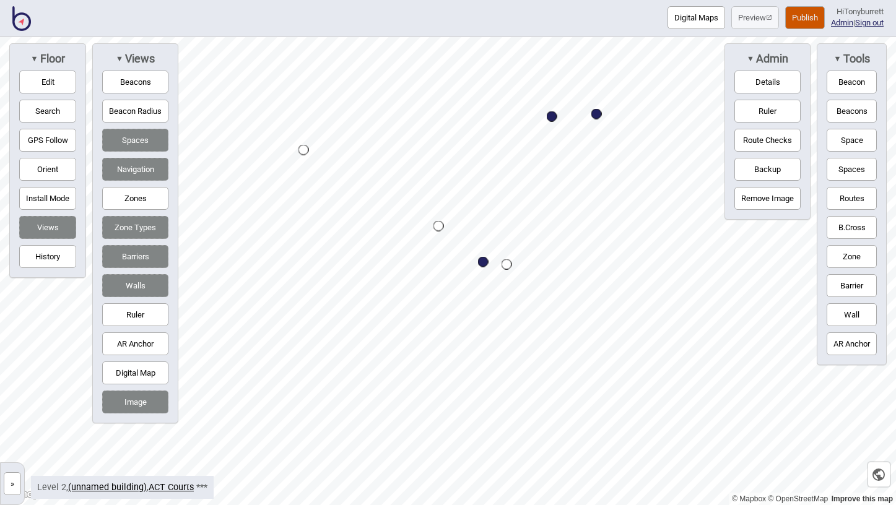
click at [848, 307] on button "Wall" at bounding box center [852, 314] width 50 height 23
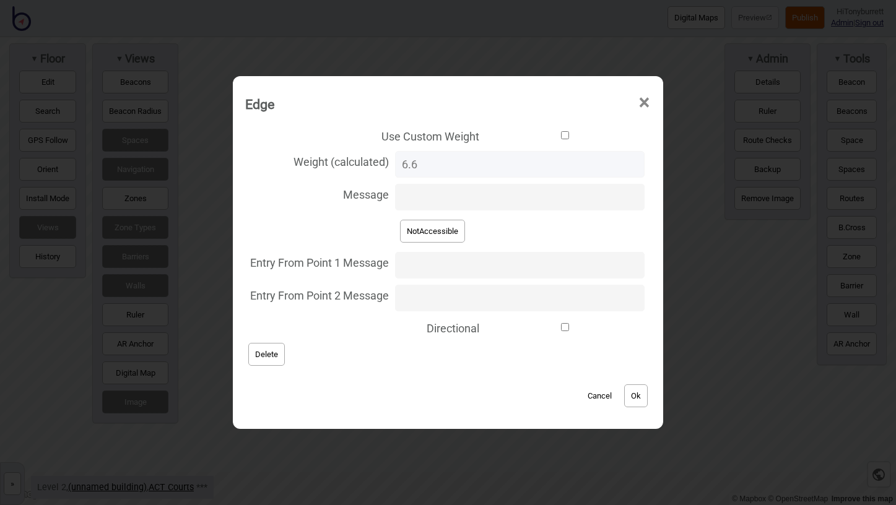
click at [437, 230] on button "NotAccessible" at bounding box center [432, 231] width 65 height 23
type input "NotAccessible"
click at [628, 391] on button "Ok" at bounding box center [636, 396] width 24 height 23
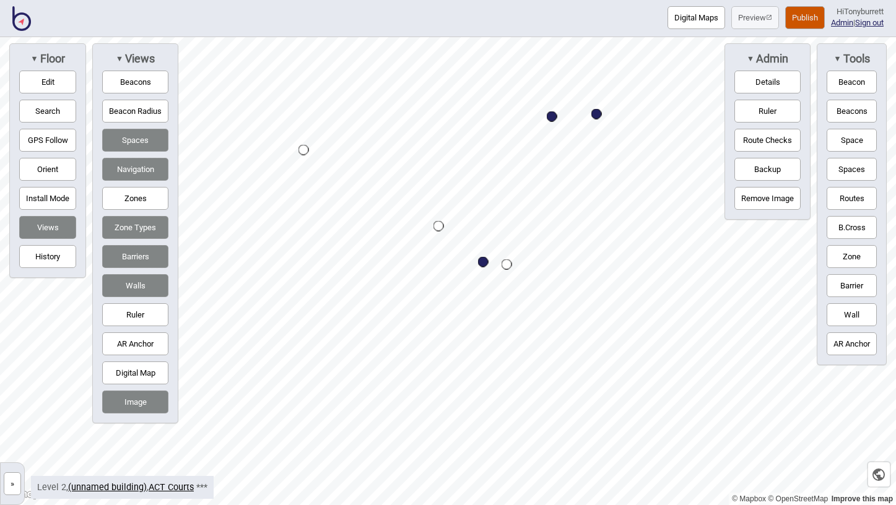
click at [15, 482] on button "»" at bounding box center [12, 484] width 17 height 23
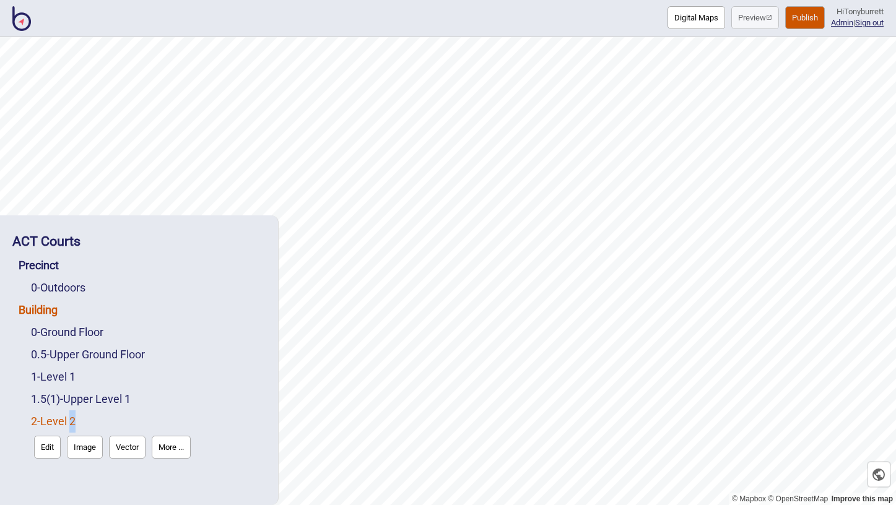
click at [40, 314] on link "Building" at bounding box center [38, 309] width 39 height 13
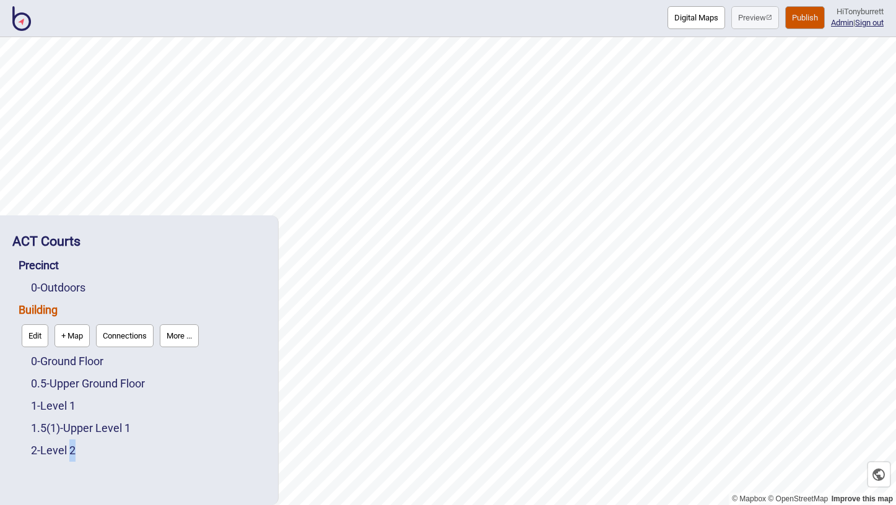
click at [127, 336] on button "Connections" at bounding box center [125, 336] width 58 height 23
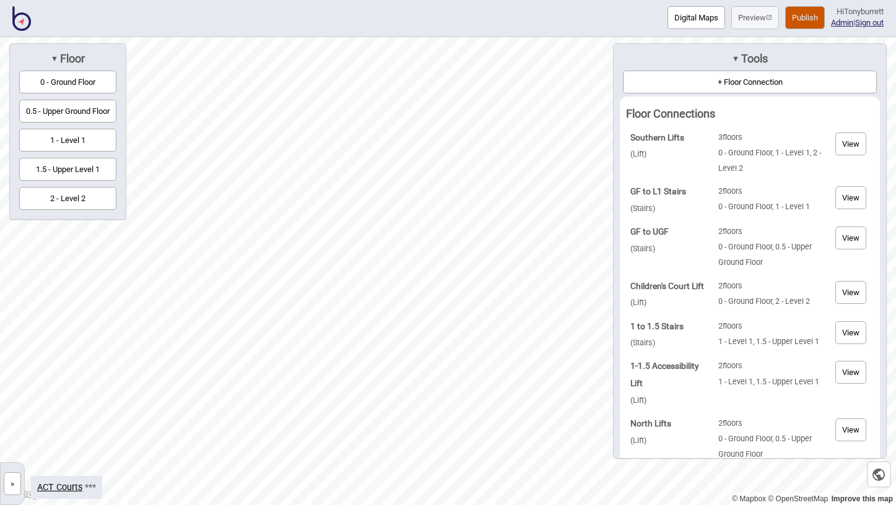
click at [92, 198] on button "2 - Level 2" at bounding box center [67, 198] width 97 height 23
click at [699, 86] on button "+ Floor Connection" at bounding box center [750, 82] width 254 height 23
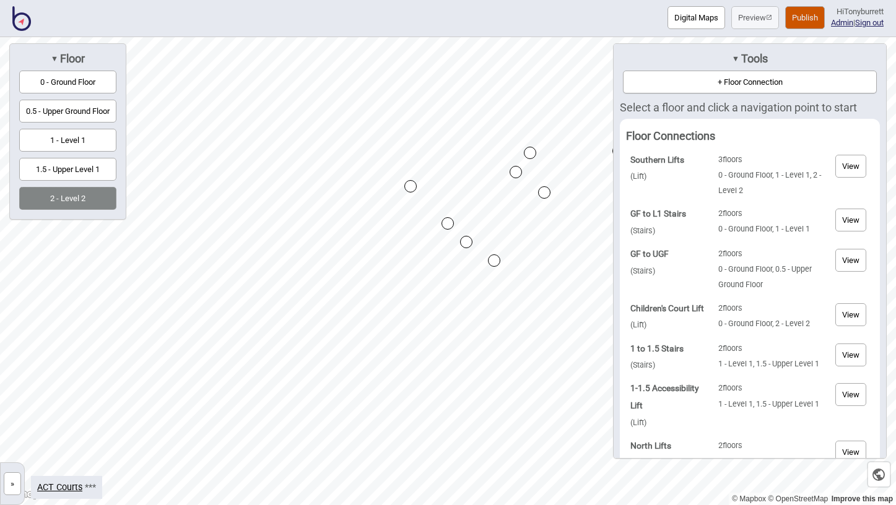
click at [411, 186] on div "Map marker" at bounding box center [410, 186] width 12 height 12
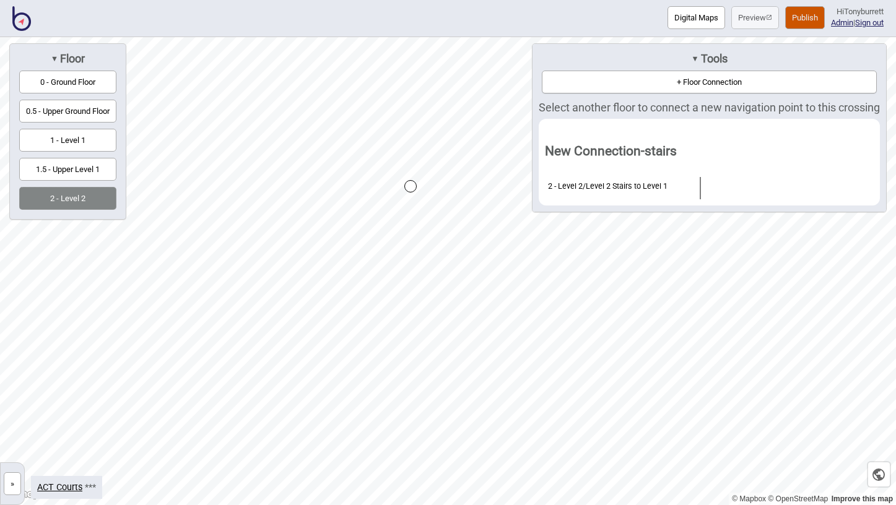
click at [14, 484] on button "»" at bounding box center [12, 484] width 17 height 23
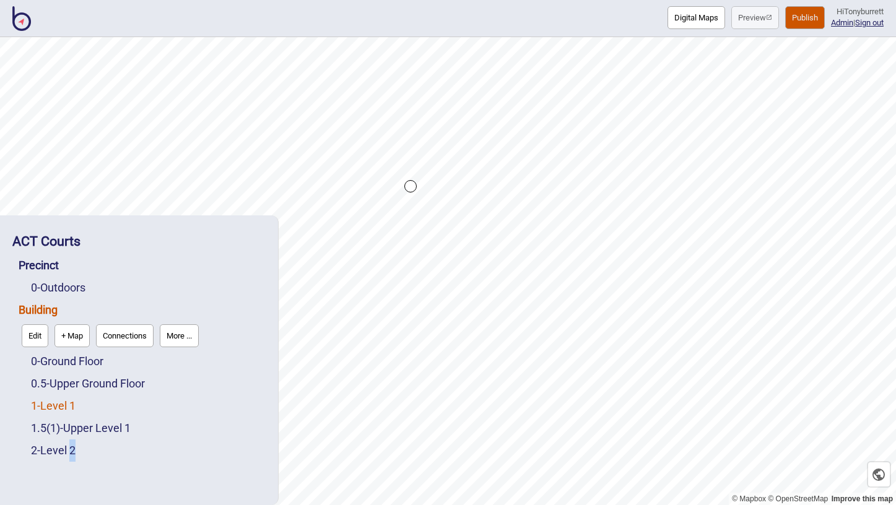
click at [58, 408] on link "1 - Level 1" at bounding box center [53, 405] width 45 height 13
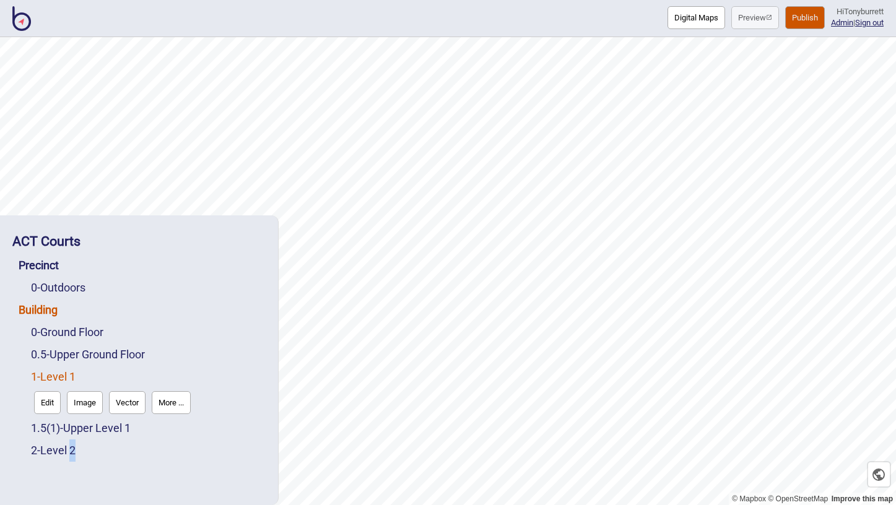
click at [46, 308] on link "Building" at bounding box center [38, 309] width 39 height 13
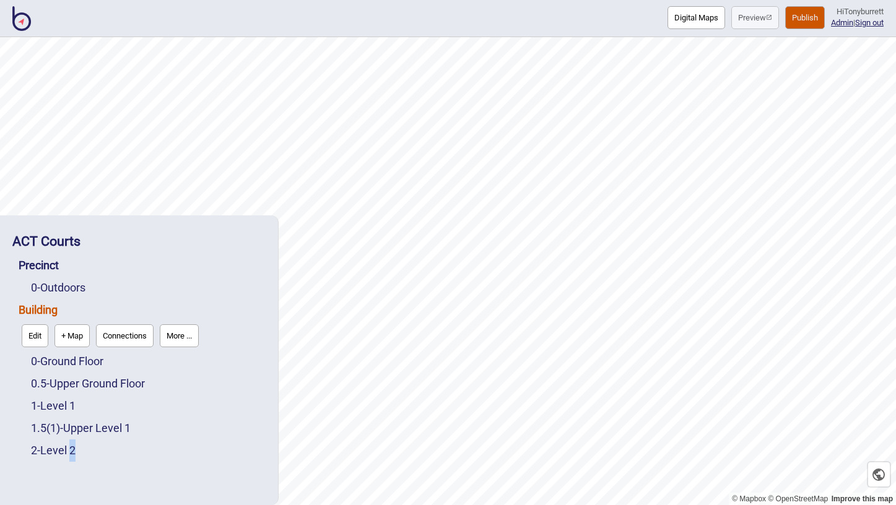
click at [137, 336] on button "Connections" at bounding box center [125, 336] width 58 height 23
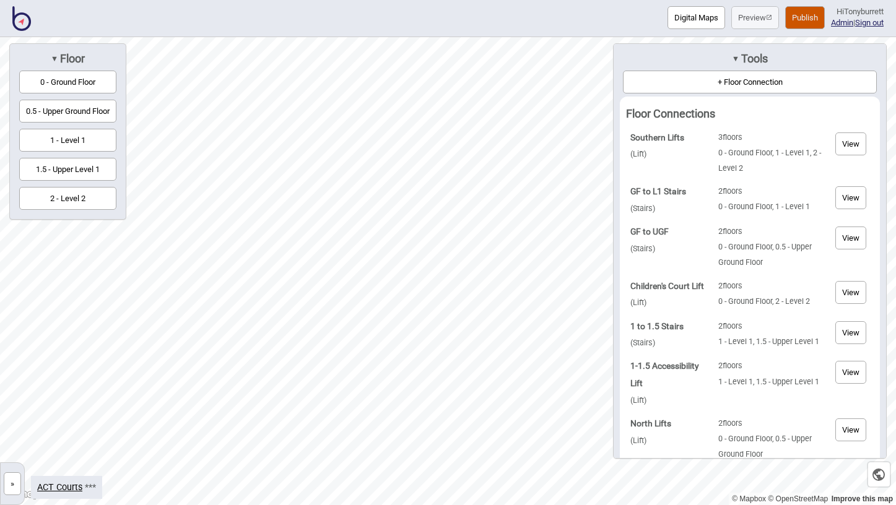
click at [66, 200] on button "2 - Level 2" at bounding box center [67, 198] width 97 height 23
click at [706, 79] on button "+ Floor Connection" at bounding box center [750, 82] width 254 height 23
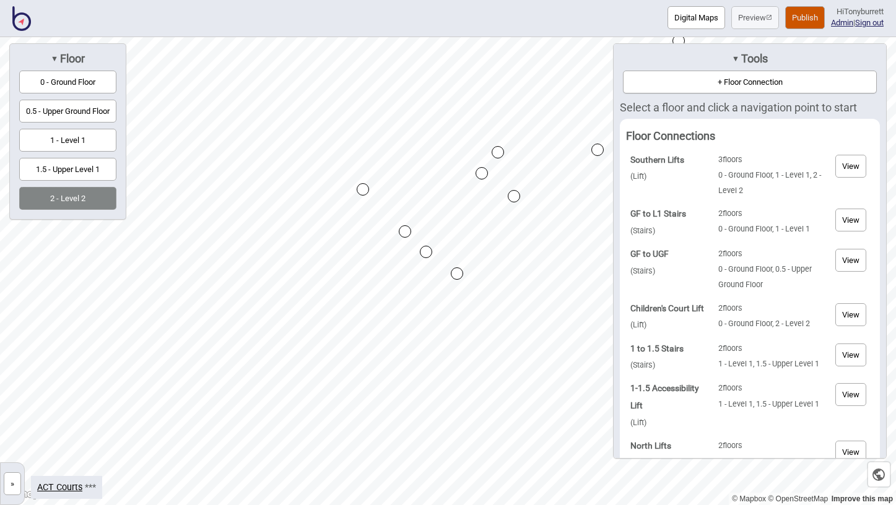
click at [362, 190] on div "Map marker" at bounding box center [363, 189] width 12 height 12
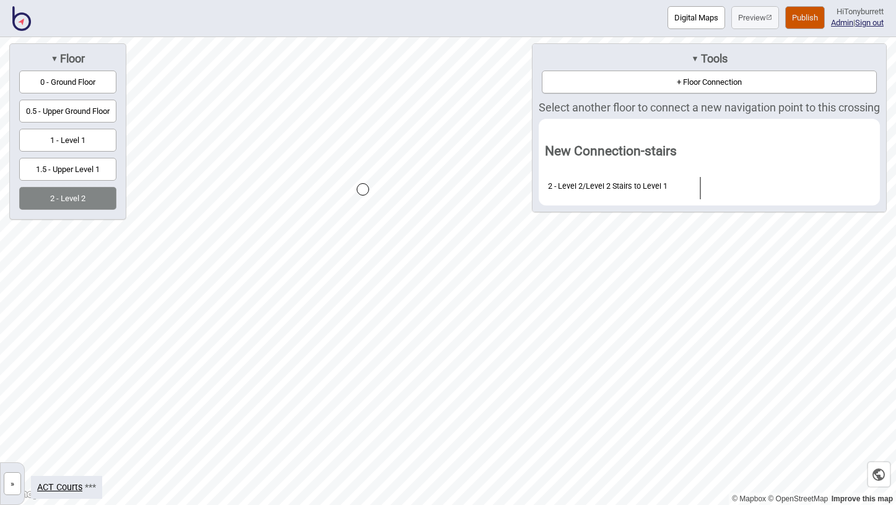
click at [71, 142] on button "1 - Level 1" at bounding box center [67, 140] width 97 height 23
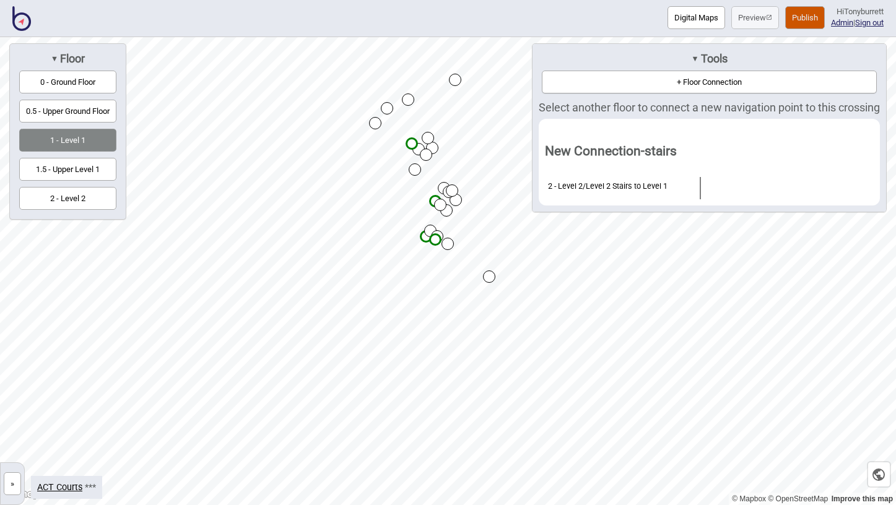
click at [64, 172] on button "1.5 - Upper Level 1" at bounding box center [67, 169] width 97 height 23
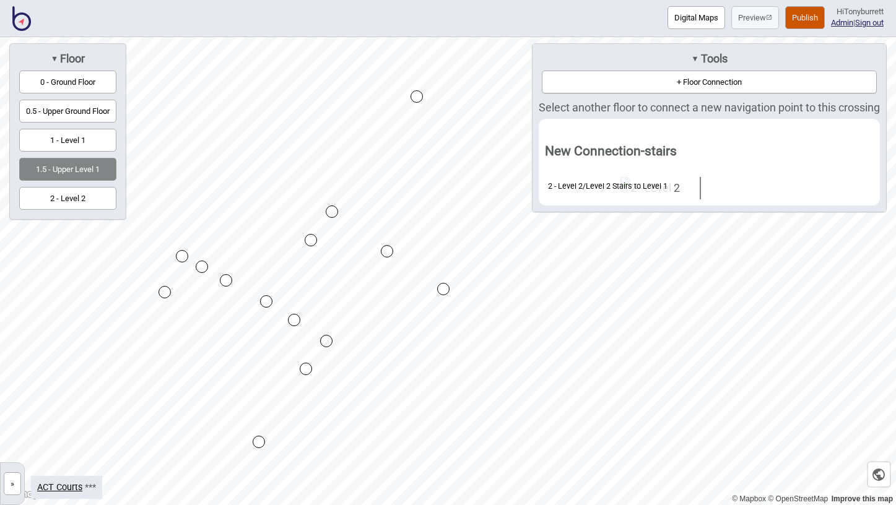
click at [296, 319] on div "Map marker" at bounding box center [294, 320] width 12 height 12
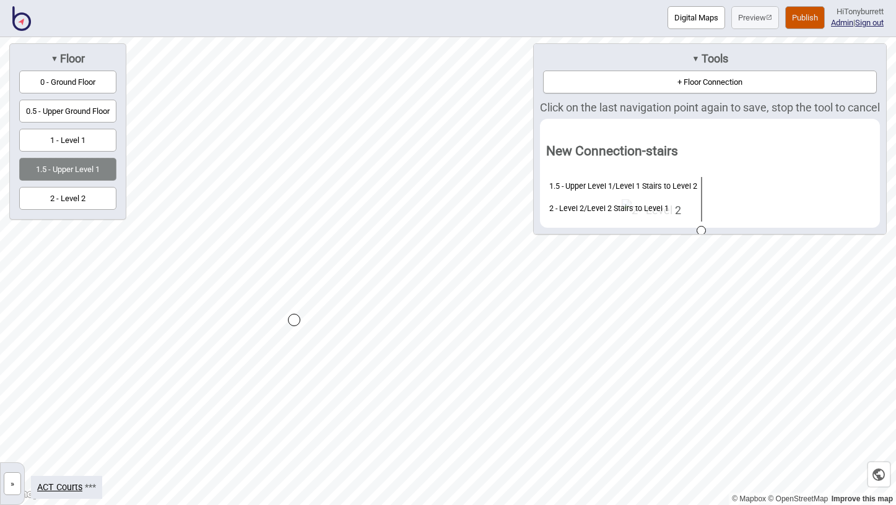
click at [296, 319] on div "Map marker" at bounding box center [294, 320] width 12 height 12
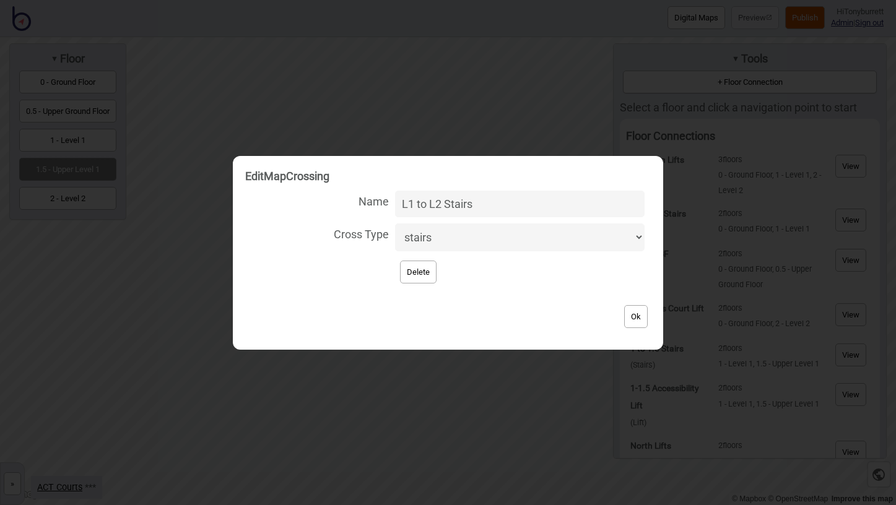
type input "L1 to L2 Stairs"
click at [627, 316] on button "Ok" at bounding box center [636, 316] width 24 height 23
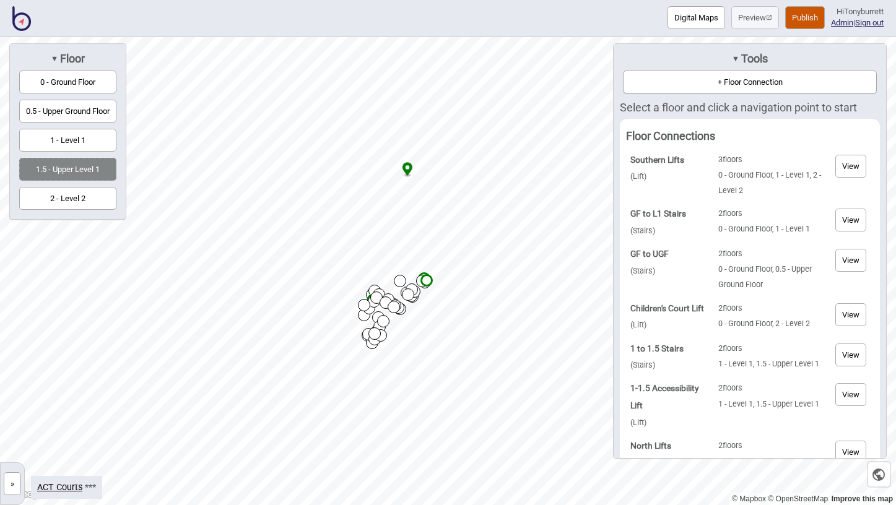
click at [721, 95] on div "▼ Tools + Floor Connection Select a floor and click a navigation point to start…" at bounding box center [750, 251] width 274 height 416
click at [722, 86] on button "+ Floor Connection" at bounding box center [750, 82] width 254 height 23
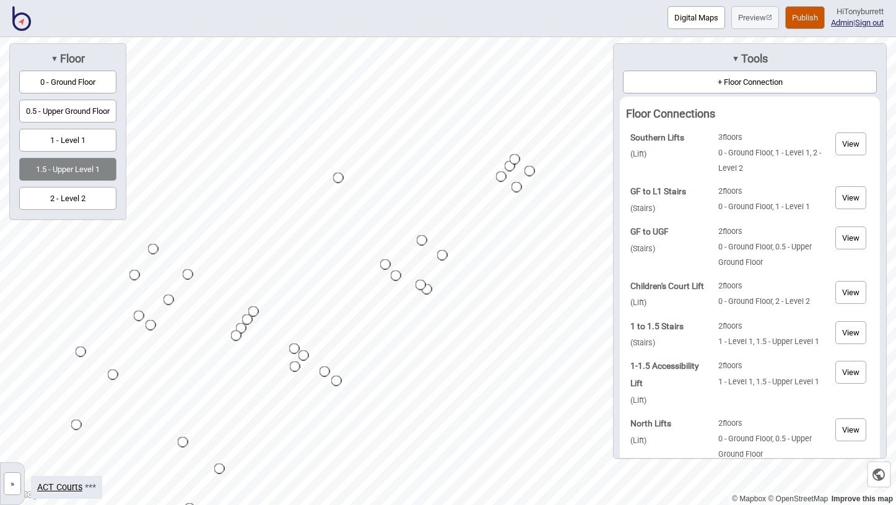
click at [20, 487] on button "»" at bounding box center [12, 484] width 17 height 23
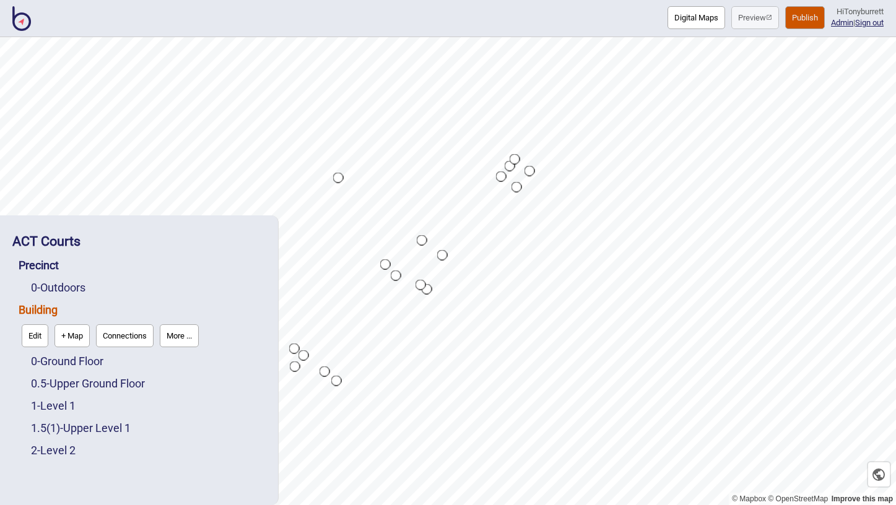
click at [189, 384] on div "0.5 - Upper Ground Floor" at bounding box center [148, 384] width 235 height 22
click at [74, 360] on link "0 - Ground Floor" at bounding box center [67, 361] width 72 height 13
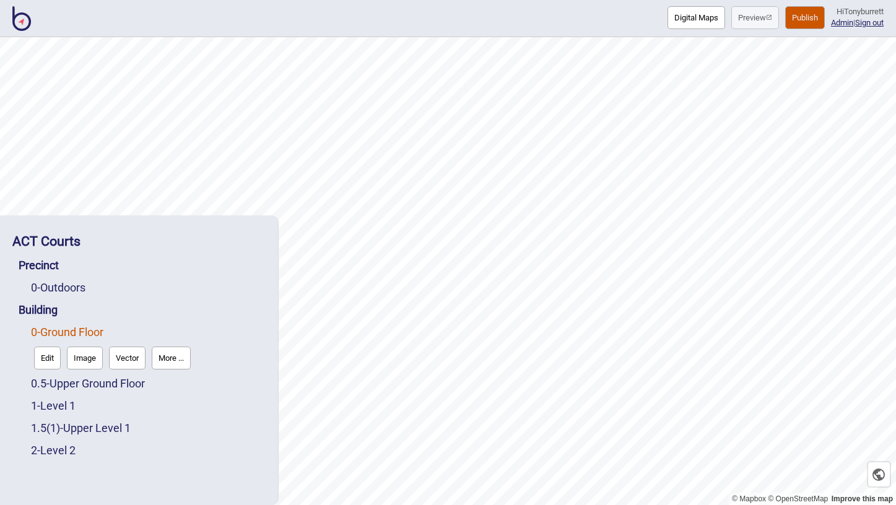
click at [40, 363] on button "Edit" at bounding box center [47, 358] width 27 height 23
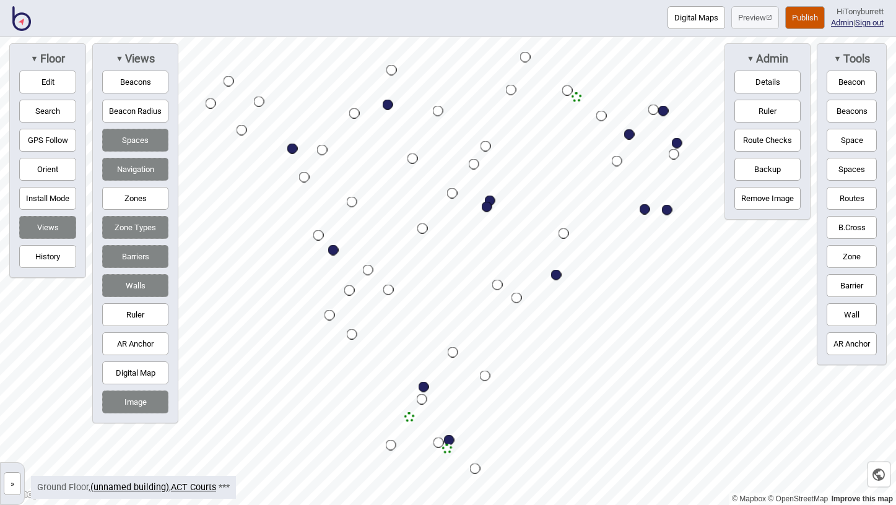
click at [11, 484] on button "»" at bounding box center [12, 484] width 17 height 23
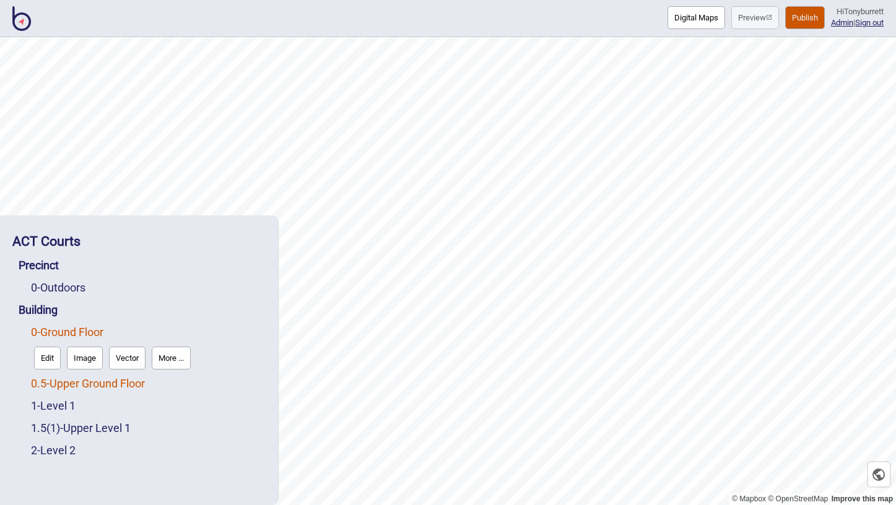
click at [59, 386] on link "0.5 - Upper Ground Floor" at bounding box center [88, 383] width 114 height 13
click at [43, 383] on button "Edit" at bounding box center [47, 380] width 27 height 23
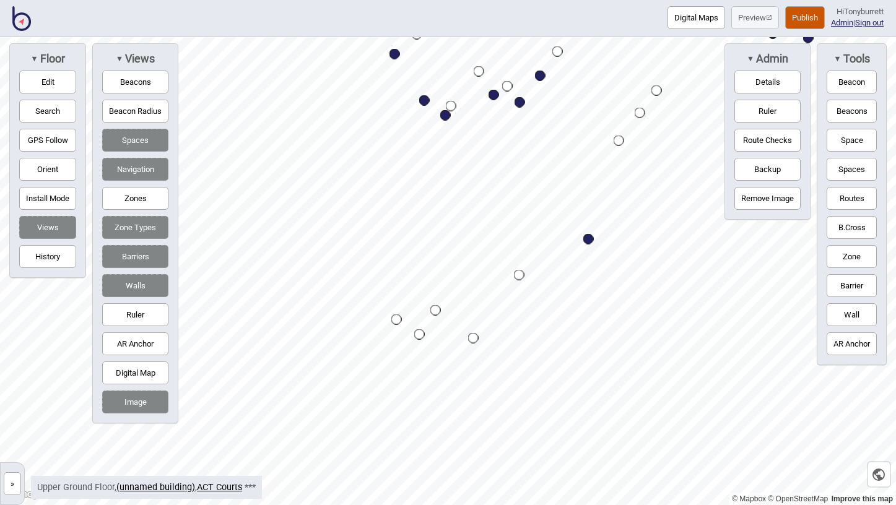
click at [727, 0] on html "Digital Maps Preview Publish Hi Tonyburrett Admin | Sign out © Mapbox © OpenStr…" at bounding box center [448, 0] width 896 height 0
click at [142, 194] on button "Zones" at bounding box center [135, 198] width 66 height 23
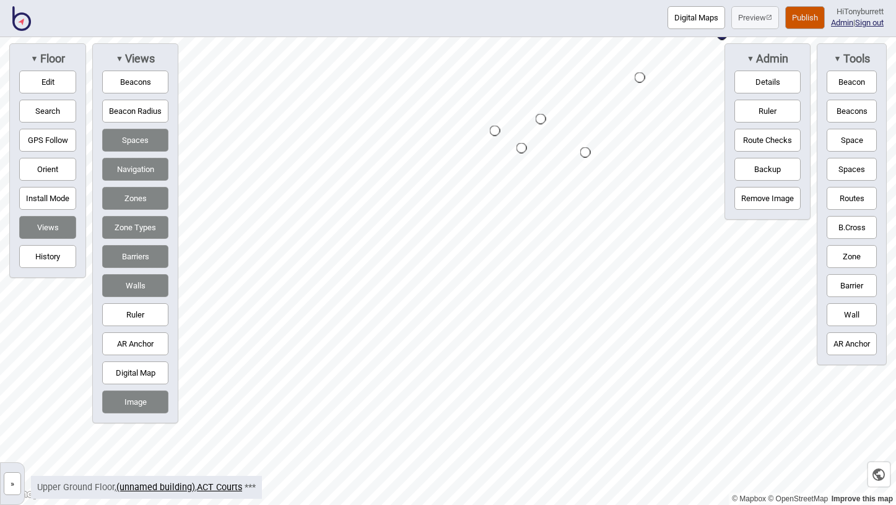
click at [652, 0] on div "Digital Maps Preview Publish Hi Tonyburrett Admin | Sign out © Mapbox © OpenStr…" at bounding box center [448, 0] width 896 height 0
click at [14, 489] on button "»" at bounding box center [12, 484] width 17 height 23
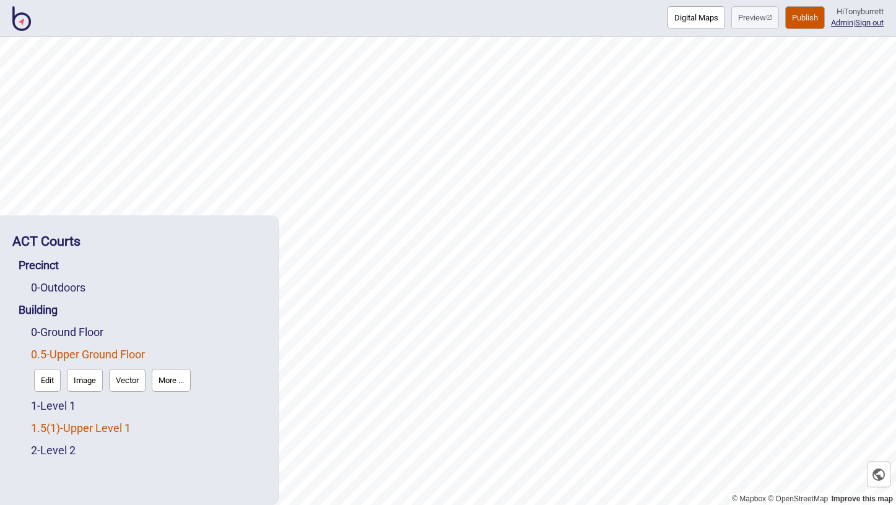
click at [60, 427] on span "( 1 )" at bounding box center [53, 428] width 14 height 13
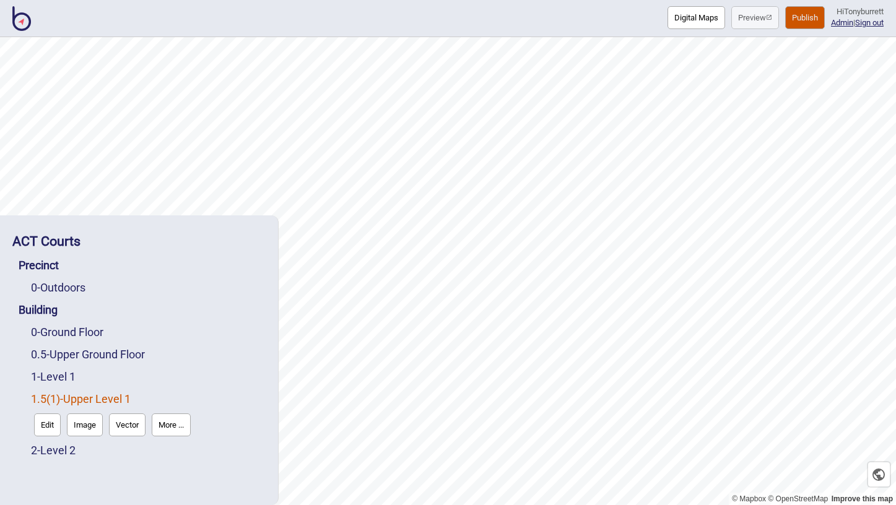
click at [43, 432] on button "Edit" at bounding box center [47, 425] width 27 height 23
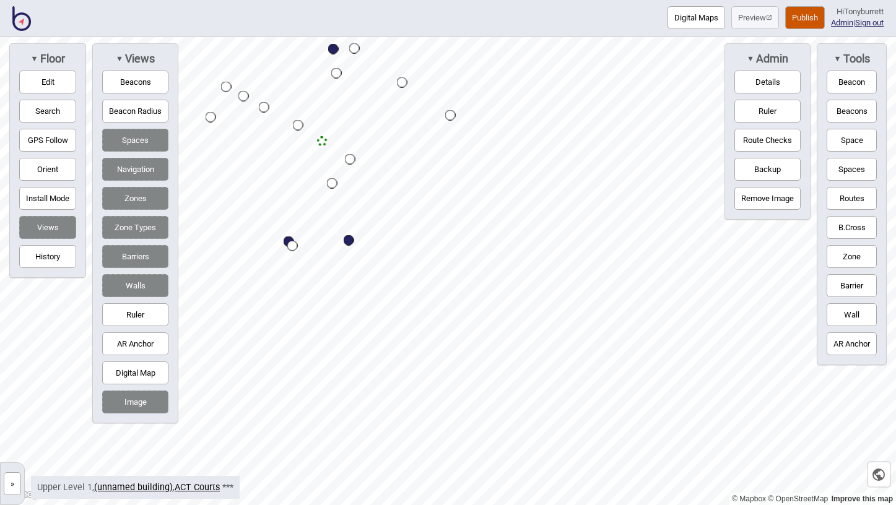
click at [20, 487] on button "»" at bounding box center [12, 484] width 17 height 23
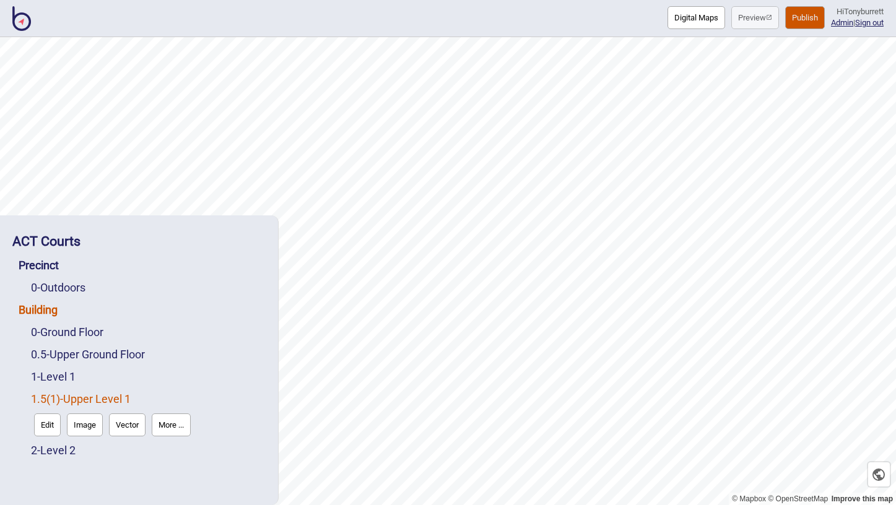
click at [50, 309] on link "Building" at bounding box center [38, 309] width 39 height 13
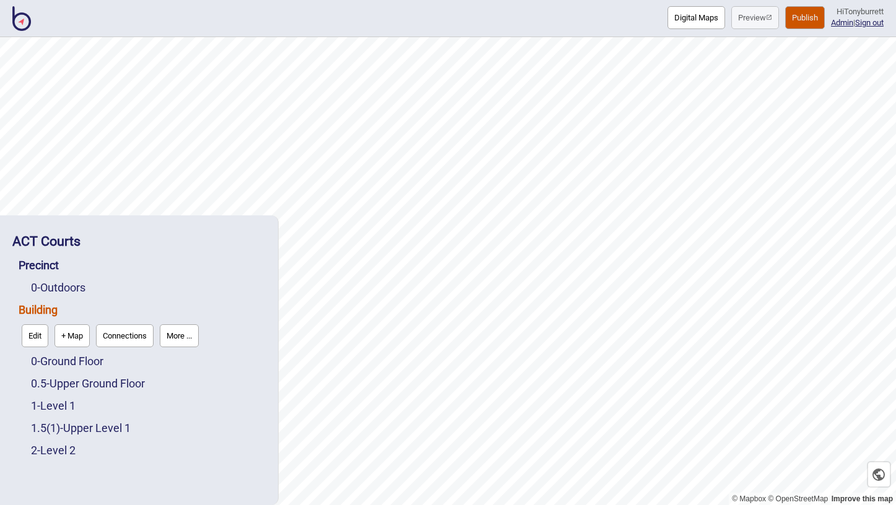
click at [123, 331] on button "Connections" at bounding box center [125, 336] width 58 height 23
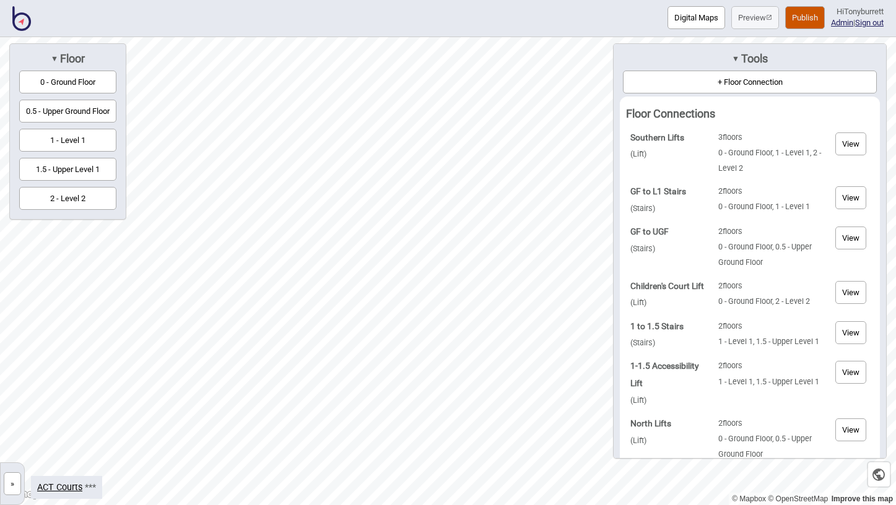
click at [15, 487] on button "»" at bounding box center [12, 484] width 17 height 23
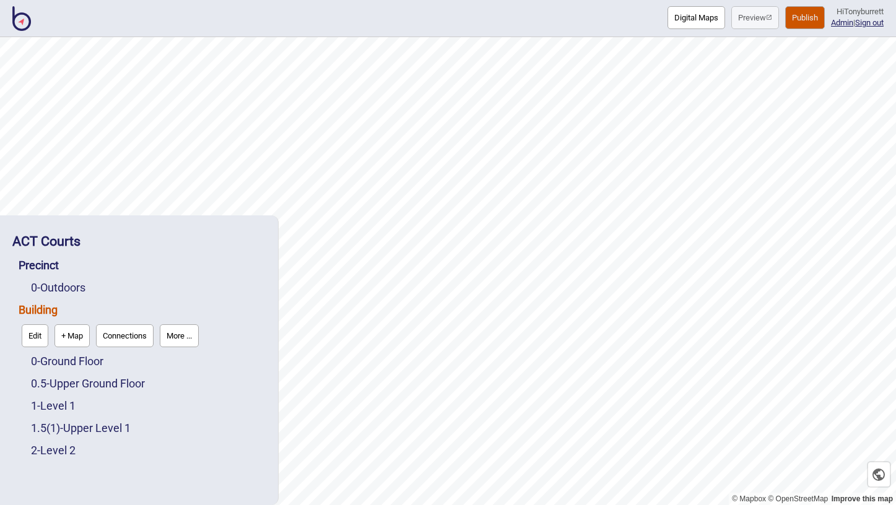
click at [121, 336] on button "Connections" at bounding box center [125, 336] width 58 height 23
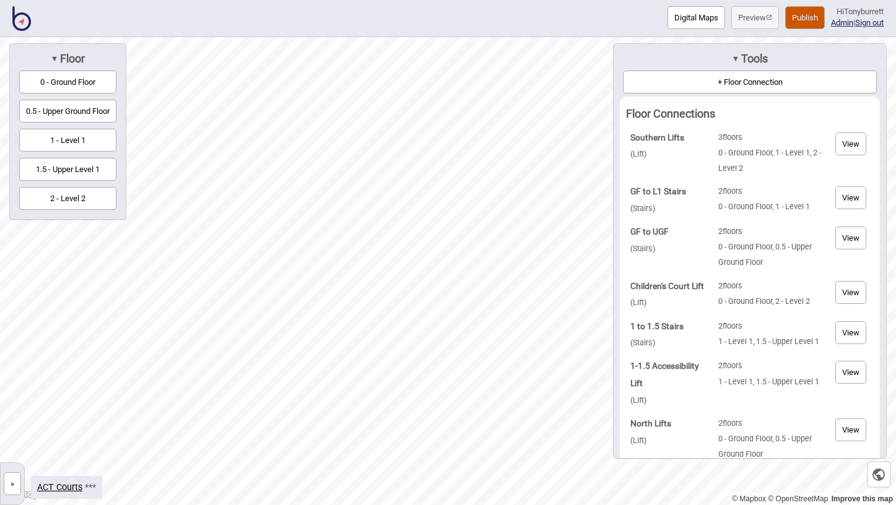
click at [82, 112] on button "0.5 - Upper Ground Floor" at bounding box center [67, 111] width 97 height 23
click at [732, 74] on button "+ Floor Connection" at bounding box center [750, 82] width 254 height 23
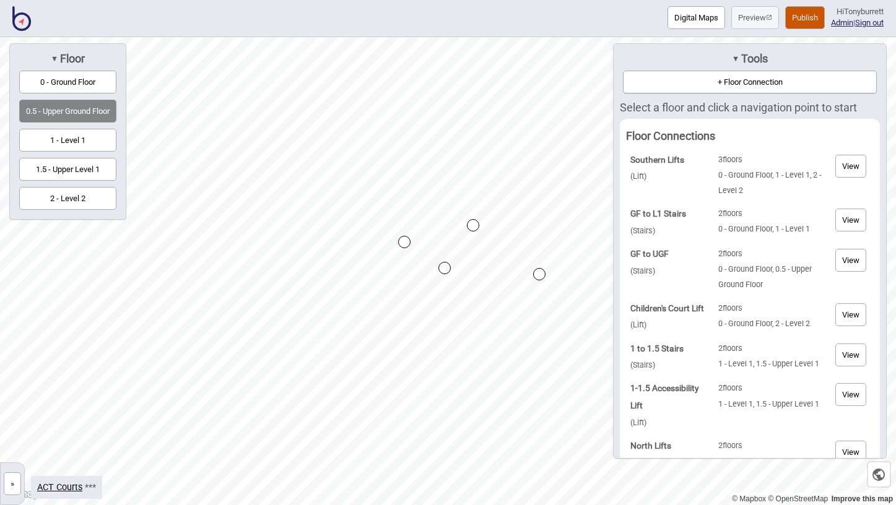
click at [405, 244] on div "Map marker" at bounding box center [404, 242] width 12 height 12
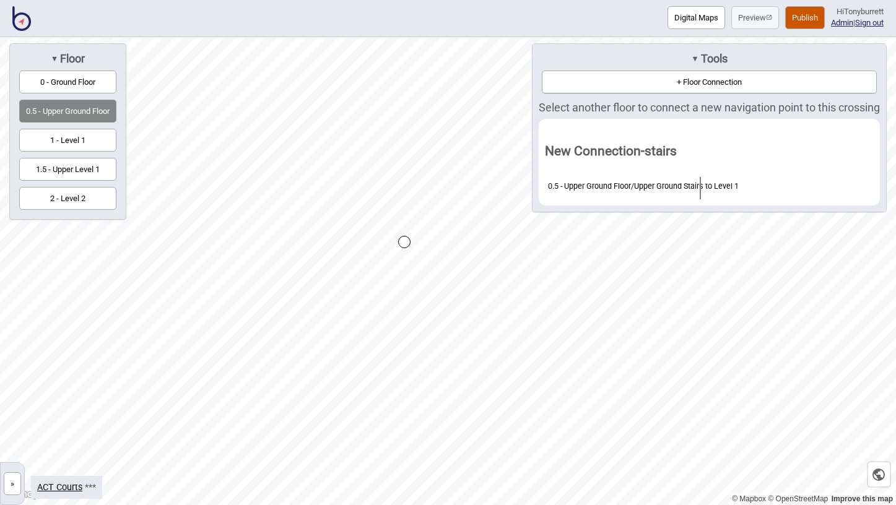
click at [9, 484] on button "»" at bounding box center [12, 484] width 17 height 23
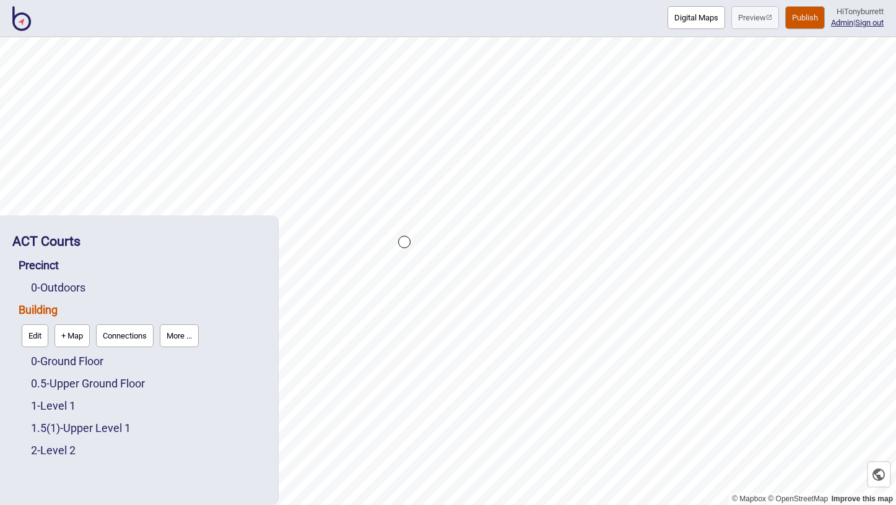
click at [181, 256] on div "Precinct" at bounding box center [142, 266] width 247 height 22
click at [209, 429] on div "1.5 ( 1 ) - Upper Level 1" at bounding box center [148, 428] width 235 height 22
click at [133, 341] on button "Connections" at bounding box center [125, 336] width 58 height 23
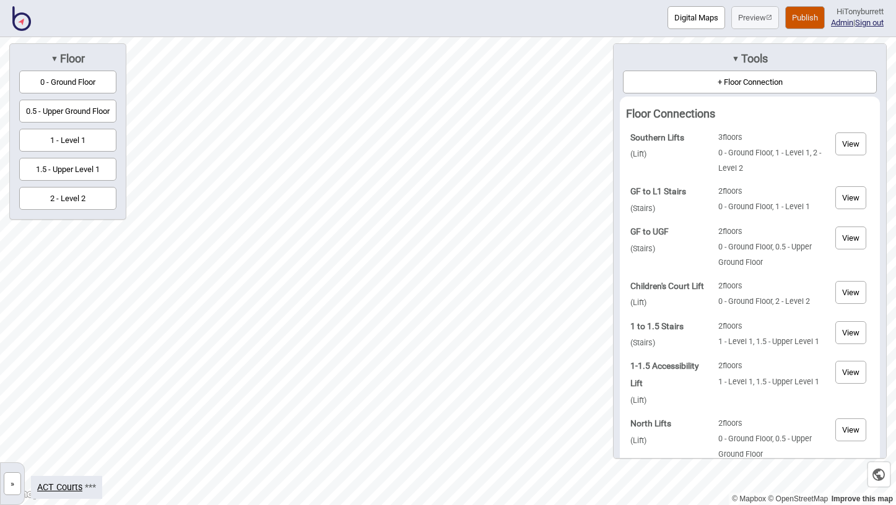
click at [77, 118] on button "0.5 - Upper Ground Floor" at bounding box center [67, 111] width 97 height 23
click at [716, 80] on button "+ Floor Connection" at bounding box center [750, 82] width 254 height 23
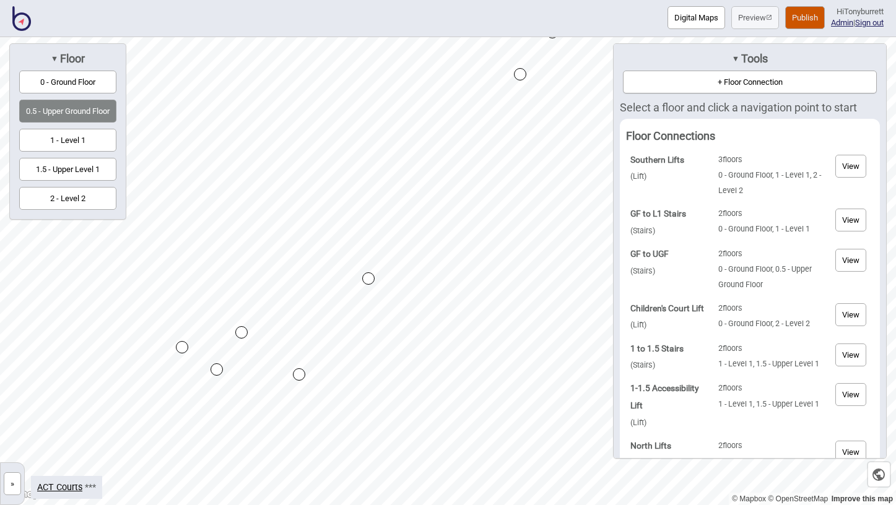
click at [187, 350] on div "Map marker" at bounding box center [182, 347] width 12 height 12
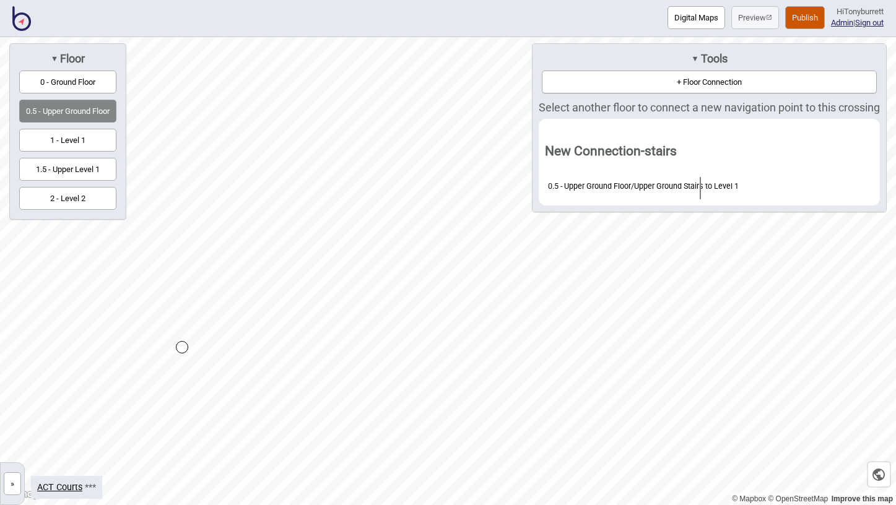
click at [74, 168] on button "1.5 - Upper Level 1" at bounding box center [67, 169] width 97 height 23
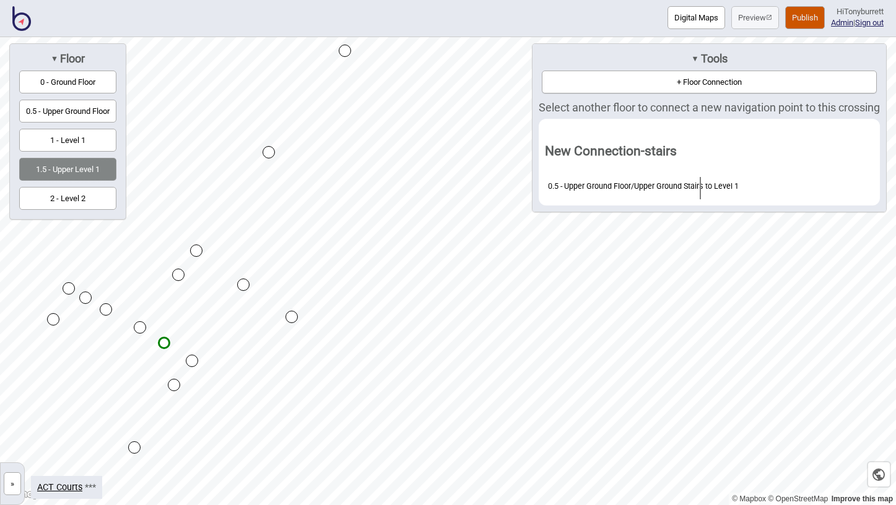
click at [88, 299] on div "Map marker" at bounding box center [85, 298] width 12 height 12
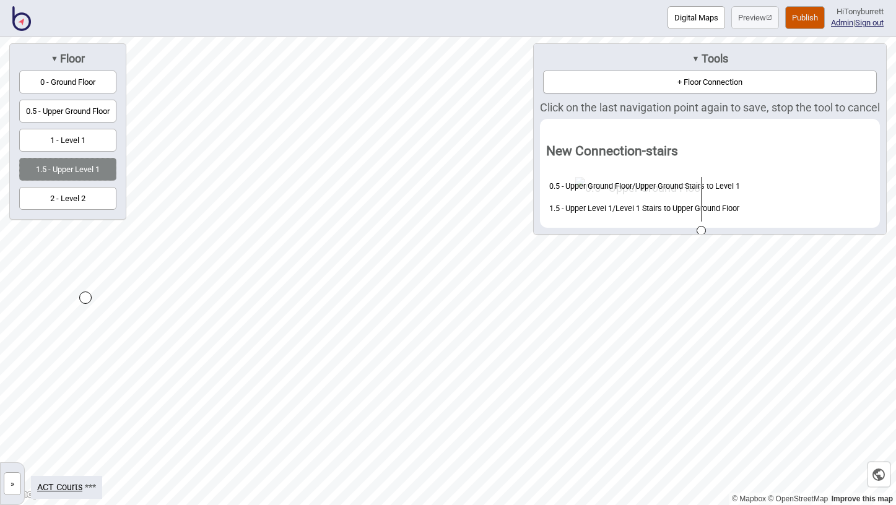
click at [88, 299] on div "Map marker" at bounding box center [85, 298] width 12 height 12
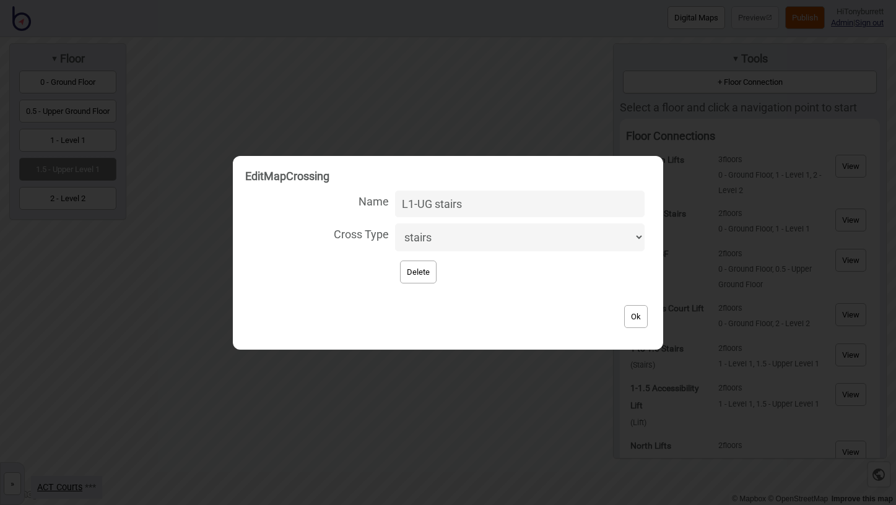
type input "L1-UG stairs"
click at [633, 311] on button "Ok" at bounding box center [636, 316] width 24 height 23
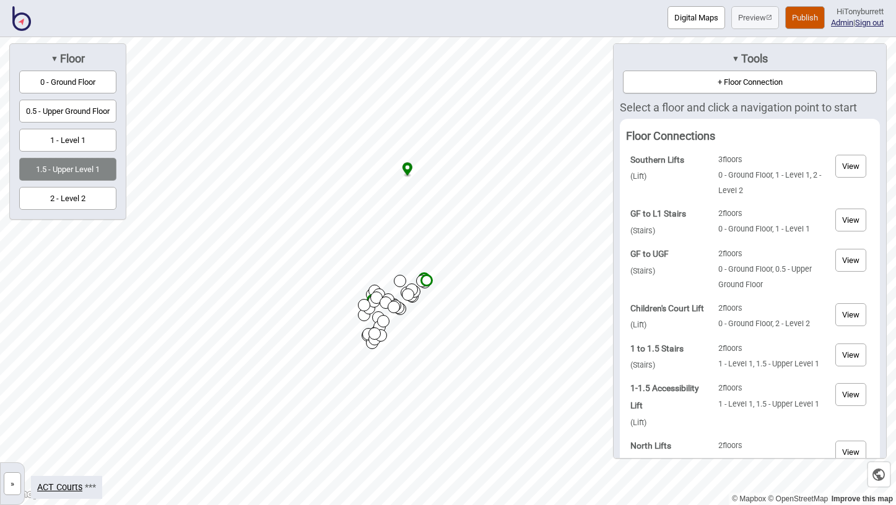
click at [759, 80] on button "+ Floor Connection" at bounding box center [750, 82] width 254 height 23
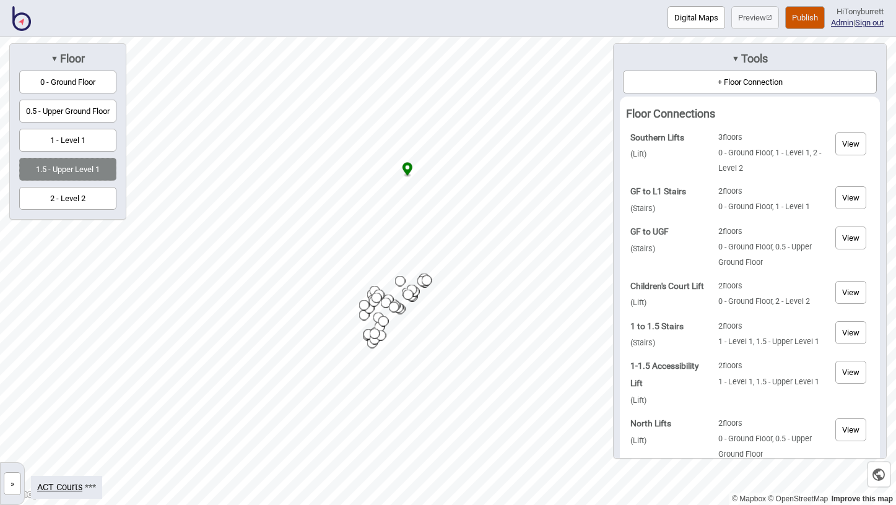
click at [11, 485] on button "»" at bounding box center [12, 484] width 17 height 23
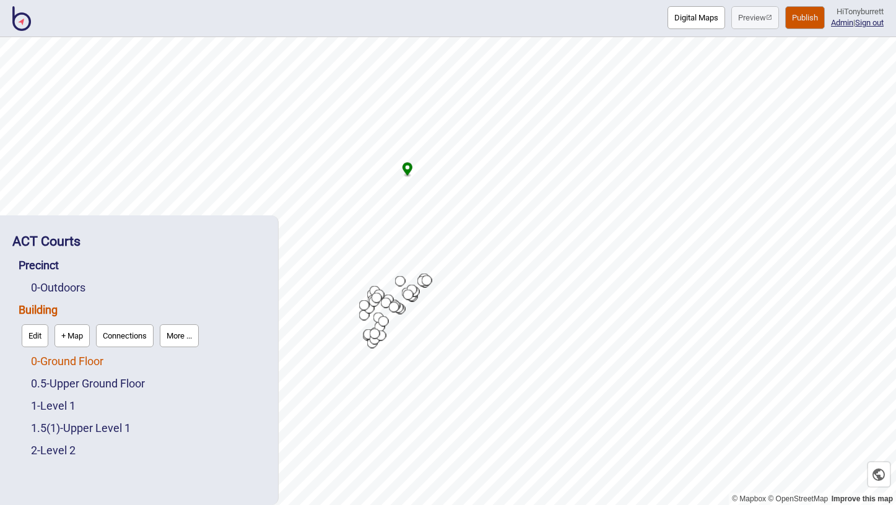
click at [68, 357] on link "0 - Ground Floor" at bounding box center [67, 361] width 72 height 13
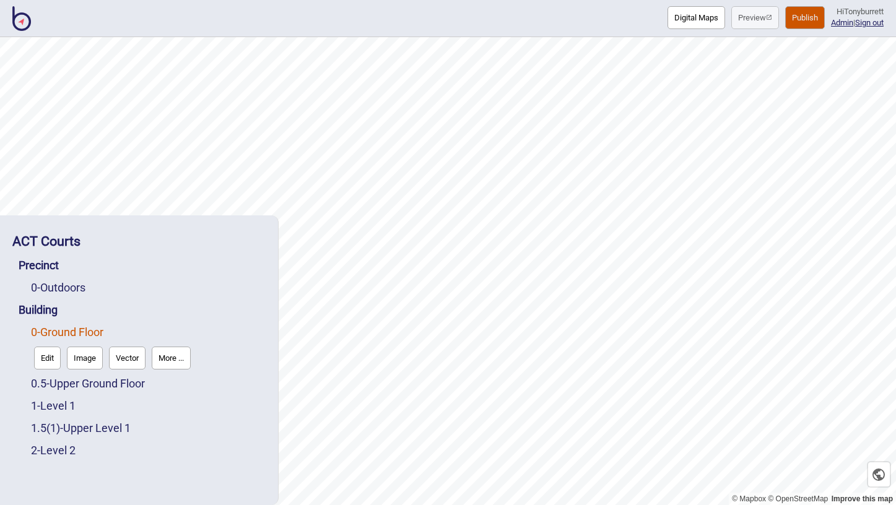
click at [50, 357] on button "Edit" at bounding box center [47, 358] width 27 height 23
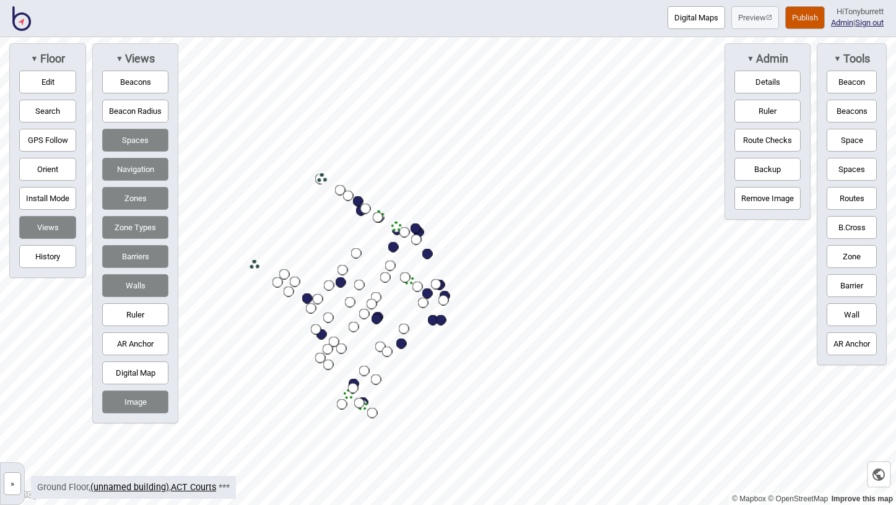
click at [15, 486] on button "»" at bounding box center [12, 484] width 17 height 23
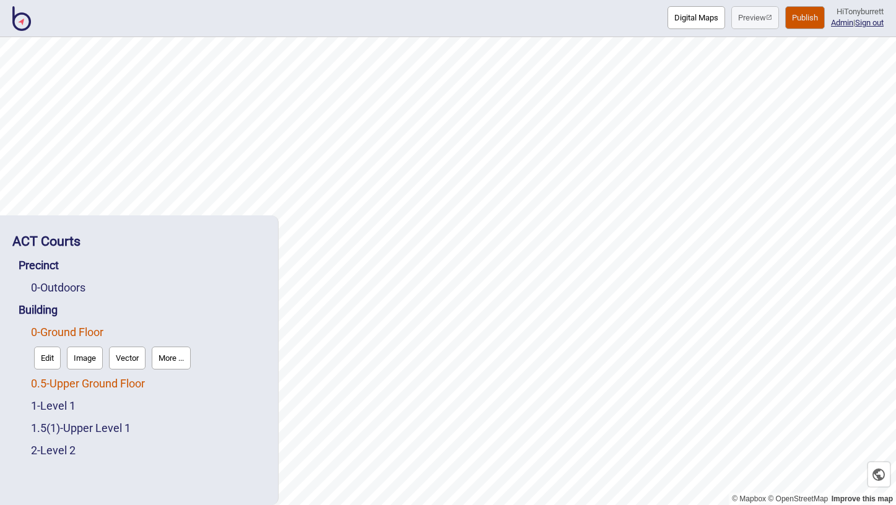
click at [71, 380] on link "0.5 - Upper Ground Floor" at bounding box center [88, 383] width 114 height 13
click at [44, 380] on button "Edit" at bounding box center [47, 380] width 27 height 23
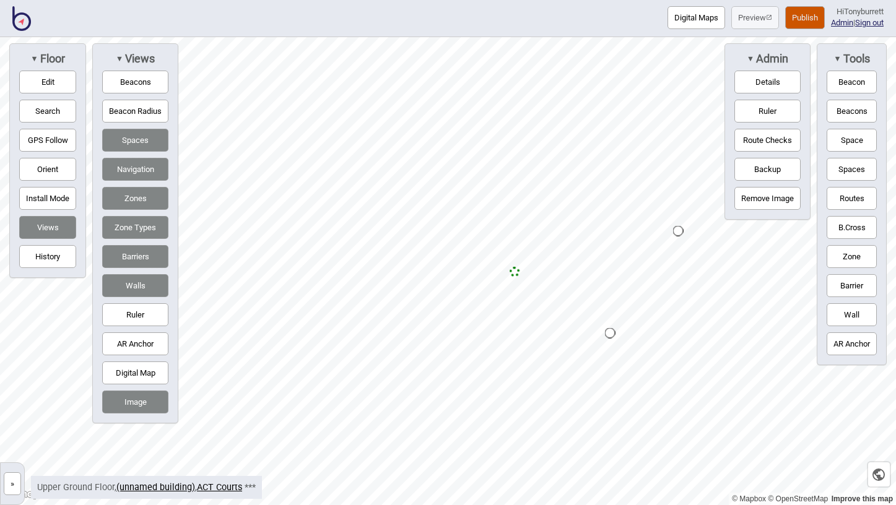
click at [837, 193] on button "Routes" at bounding box center [852, 198] width 50 height 23
click at [514, 273] on div "Map marker" at bounding box center [515, 272] width 11 height 11
click at [849, 198] on button "Routes" at bounding box center [852, 198] width 50 height 23
click at [52, 77] on button "Edit" at bounding box center [47, 82] width 57 height 23
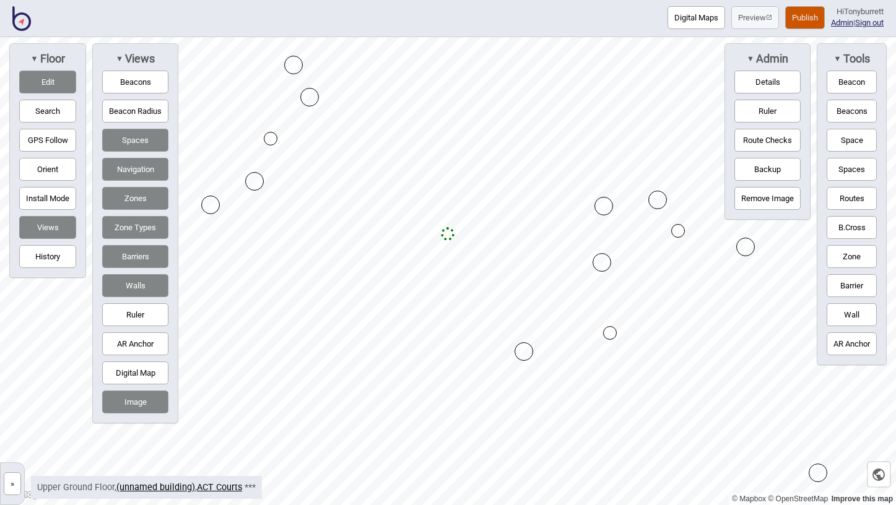
click at [447, 37] on div at bounding box center [448, 37] width 896 height 0
click at [35, 82] on button "Edit" at bounding box center [47, 82] width 57 height 23
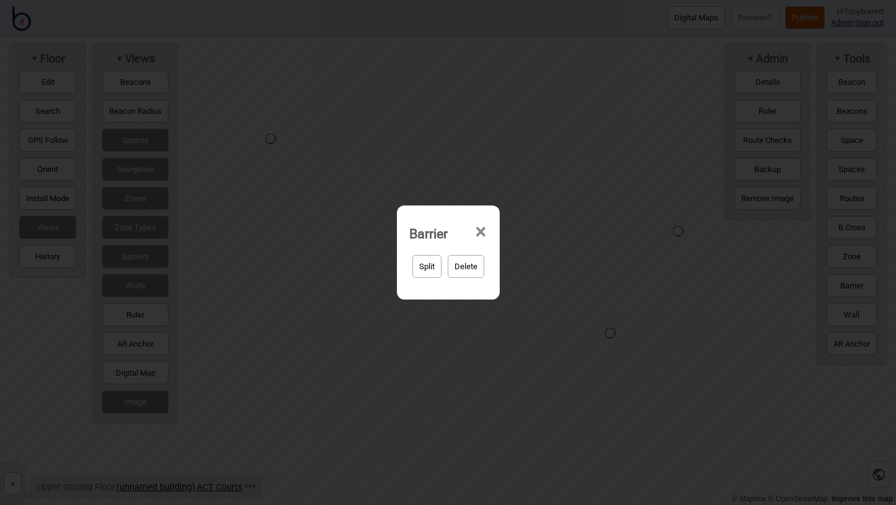
click at [481, 230] on span "×" at bounding box center [480, 232] width 13 height 41
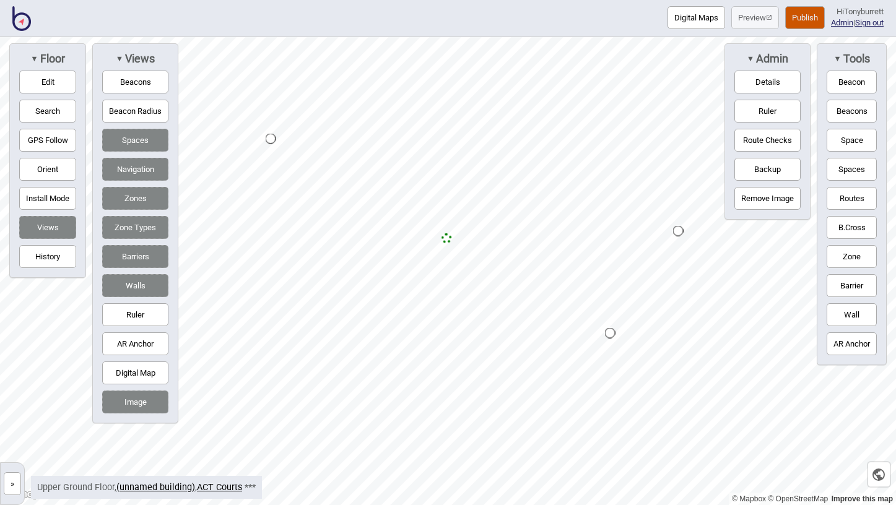
click at [11, 480] on button "»" at bounding box center [12, 484] width 17 height 23
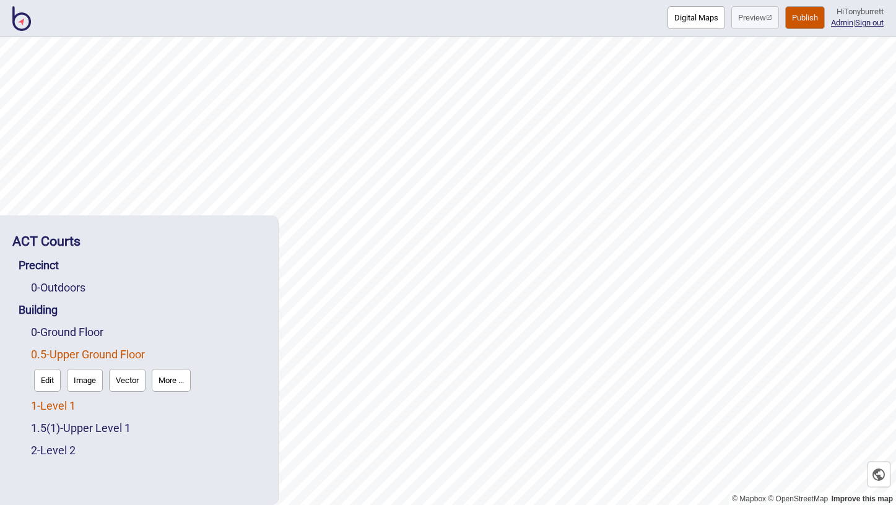
click at [59, 408] on link "1 - Level 1" at bounding box center [53, 405] width 45 height 13
click at [41, 405] on button "Edit" at bounding box center [47, 402] width 27 height 23
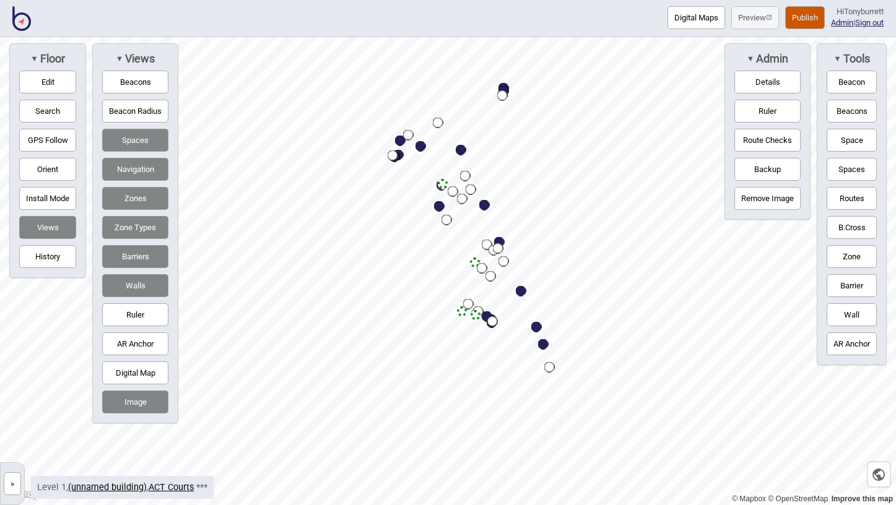
click at [8, 484] on button "»" at bounding box center [12, 484] width 17 height 23
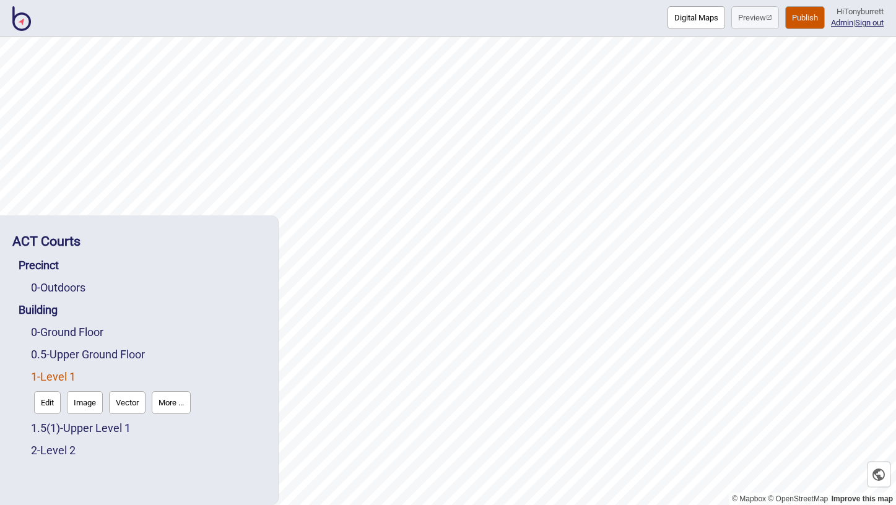
click at [92, 347] on div "0.5 - Upper Ground Floor" at bounding box center [148, 355] width 235 height 22
click at [92, 349] on link "0.5 - Upper Ground Floor" at bounding box center [88, 354] width 114 height 13
click at [46, 375] on button "Edit" at bounding box center [47, 380] width 27 height 23
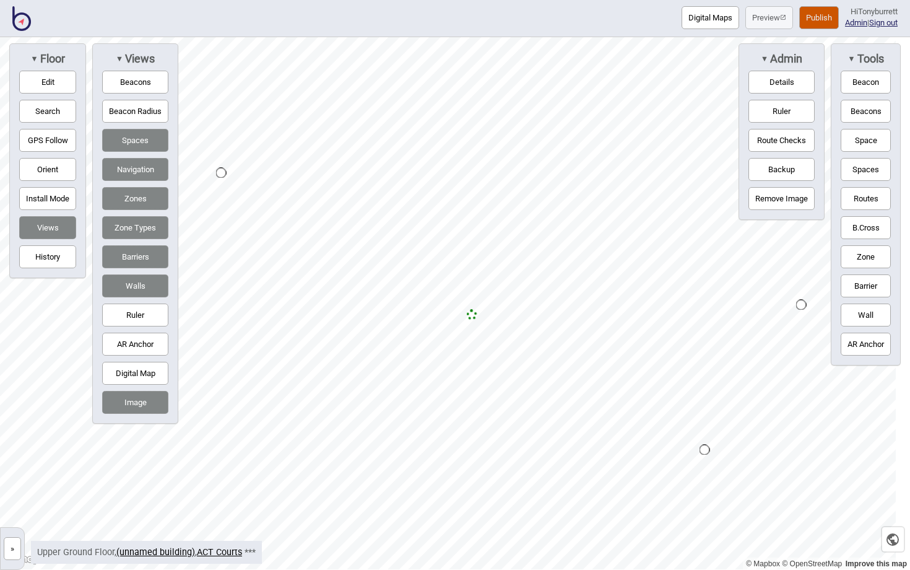
click at [854, 310] on button "Wall" at bounding box center [866, 314] width 50 height 23
click at [539, 446] on div "Map marker" at bounding box center [539, 446] width 19 height 19
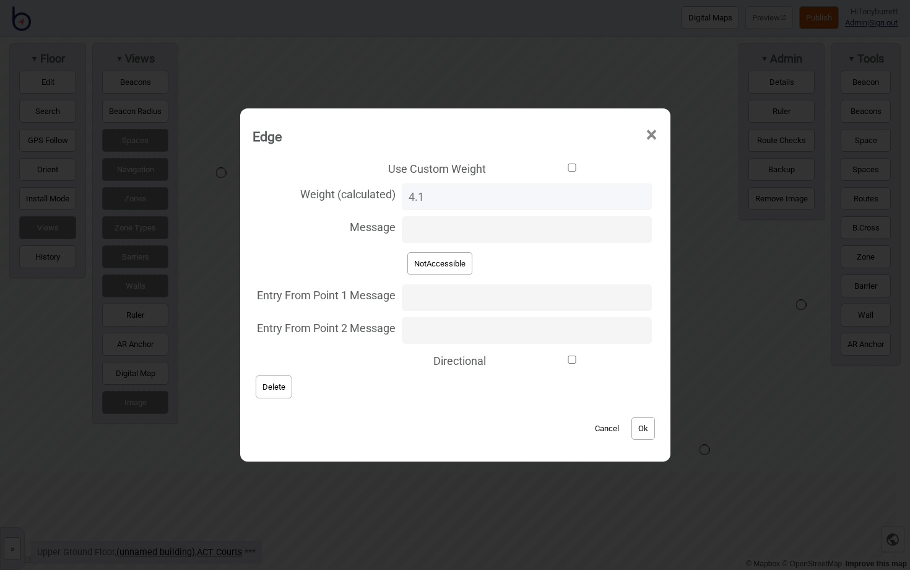
click at [452, 271] on button "NotAccessible" at bounding box center [440, 263] width 65 height 23
type input "NotAccessible"
click at [635, 427] on button "Ok" at bounding box center [644, 428] width 24 height 23
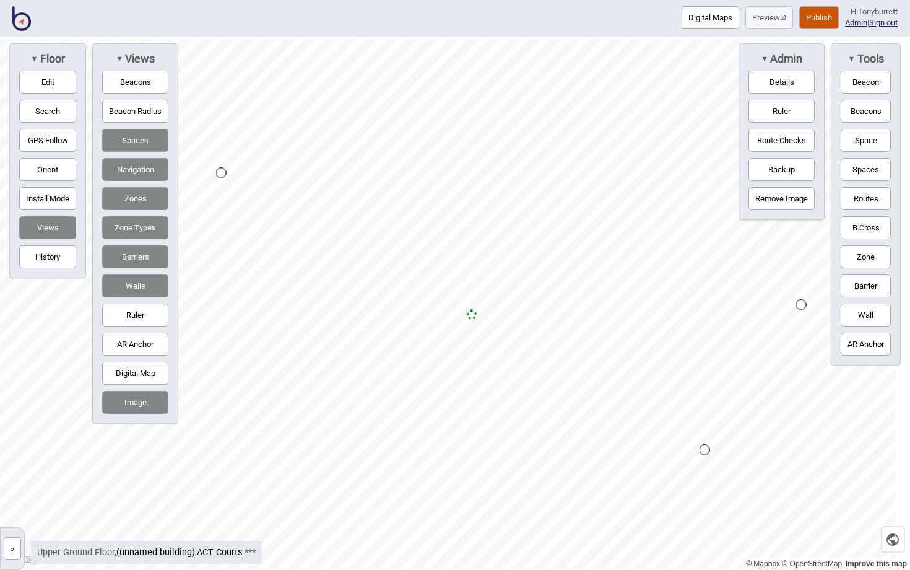
click at [12, 505] on button "»" at bounding box center [12, 548] width 17 height 23
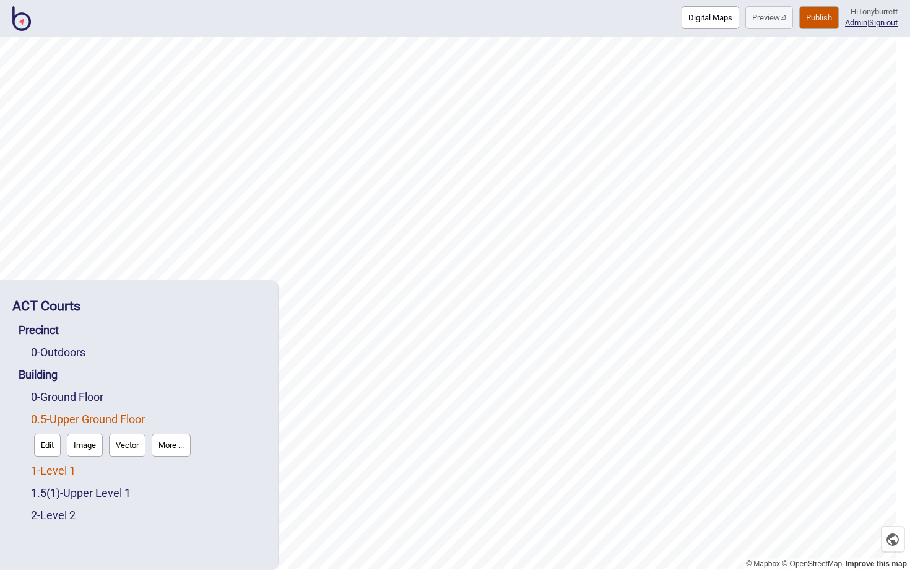
click at [63, 469] on link "1 - Level 1" at bounding box center [53, 470] width 45 height 13
click at [51, 465] on button "Edit" at bounding box center [47, 467] width 27 height 23
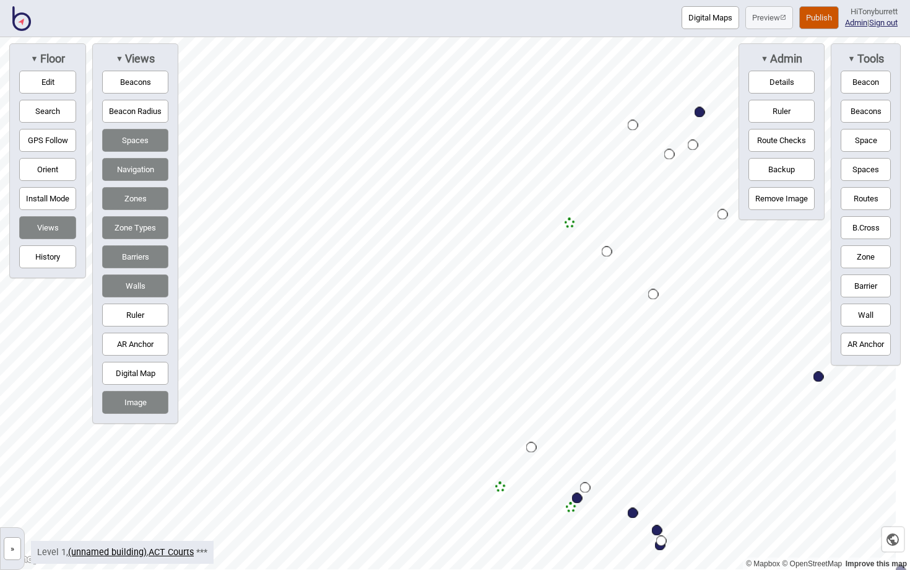
click at [863, 199] on button "Routes" at bounding box center [866, 198] width 50 height 23
click at [570, 222] on div "Map marker" at bounding box center [570, 223] width 11 height 11
click at [424, 113] on div "Map marker" at bounding box center [424, 113] width 11 height 11
click at [863, 188] on button "Routes" at bounding box center [866, 198] width 50 height 23
click at [35, 86] on button "Edit" at bounding box center [47, 82] width 57 height 23
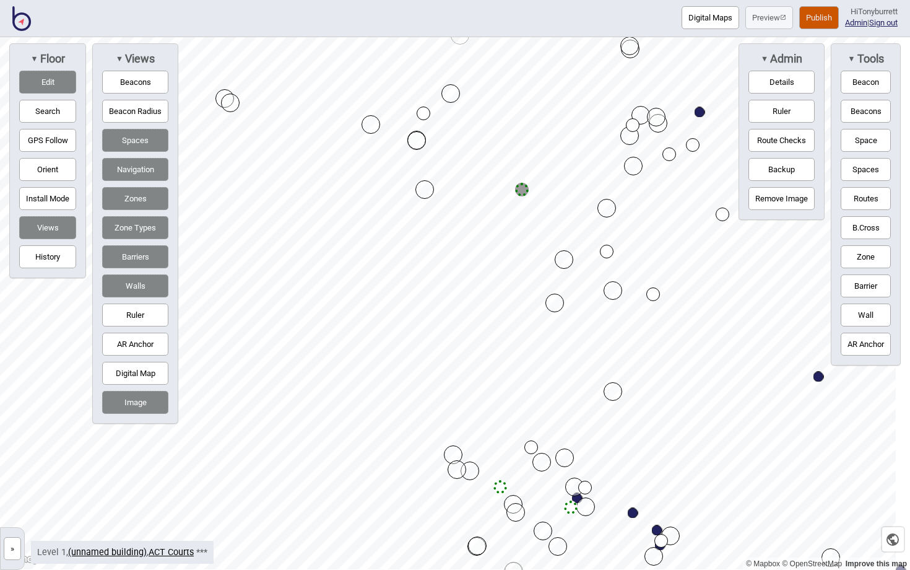
click at [35, 75] on button "Edit" at bounding box center [47, 82] width 57 height 23
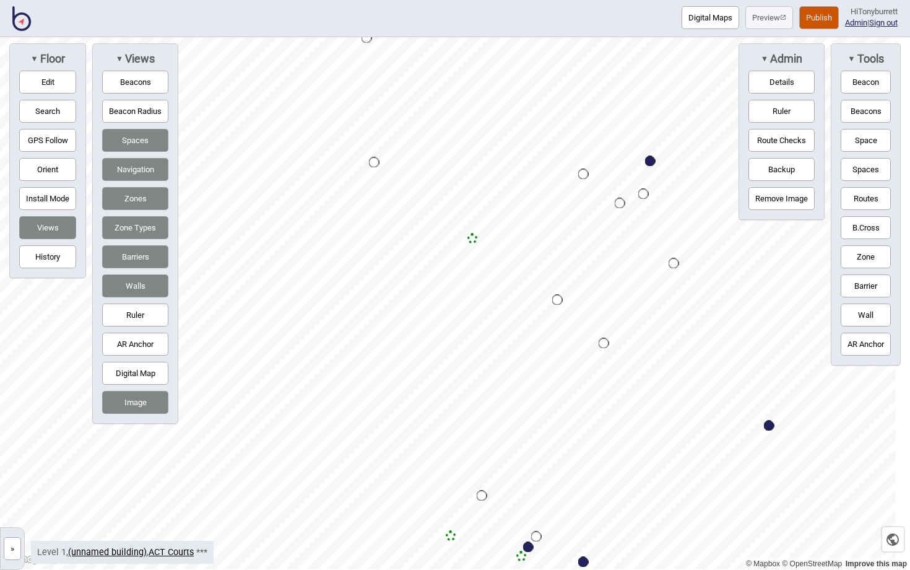
click at [865, 315] on button "Wall" at bounding box center [866, 314] width 50 height 23
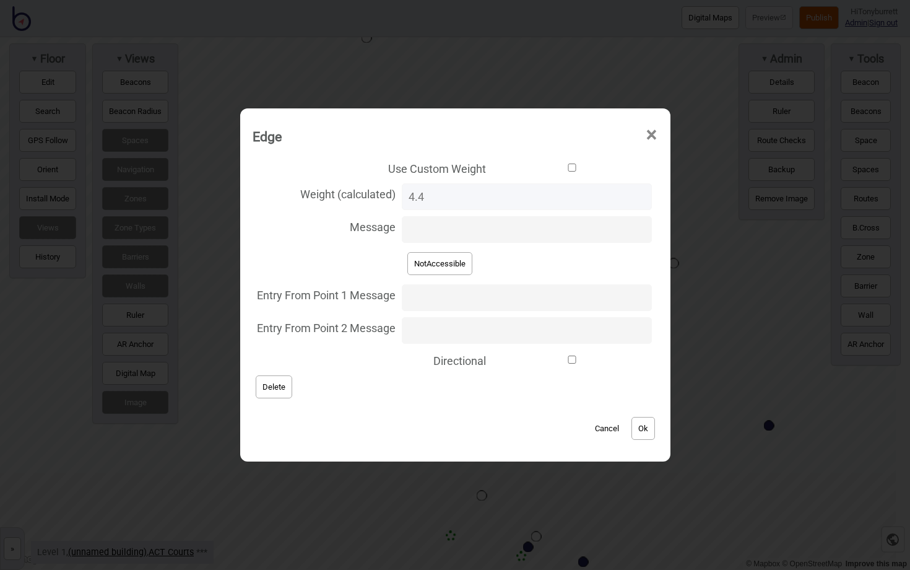
click at [471, 261] on button "NotAccessible" at bounding box center [440, 263] width 65 height 23
type input "NotAccessible"
click at [638, 430] on button "Ok" at bounding box center [644, 428] width 24 height 23
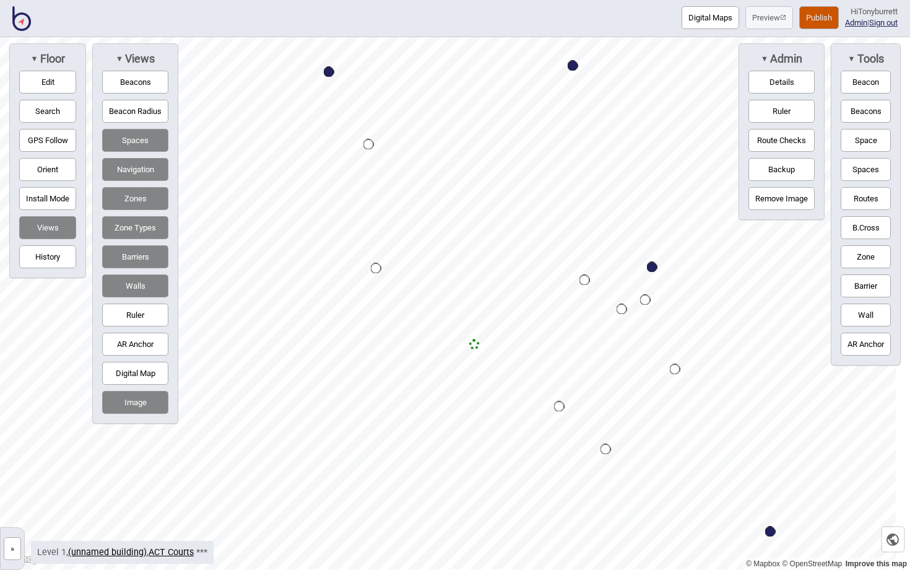
click at [46, 81] on button "Edit" at bounding box center [47, 82] width 57 height 23
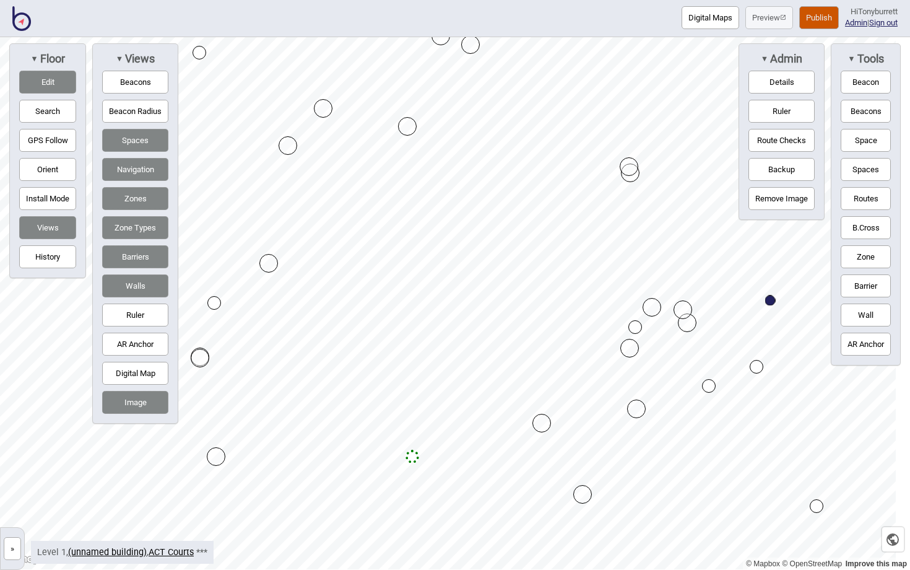
click at [58, 77] on button "Edit" at bounding box center [47, 82] width 57 height 23
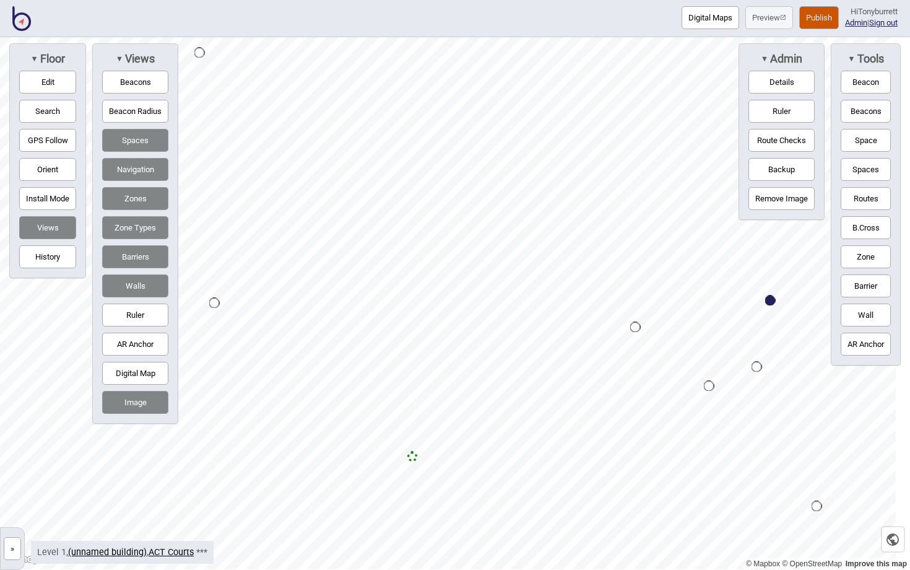
click at [52, 81] on button "Edit" at bounding box center [47, 82] width 57 height 23
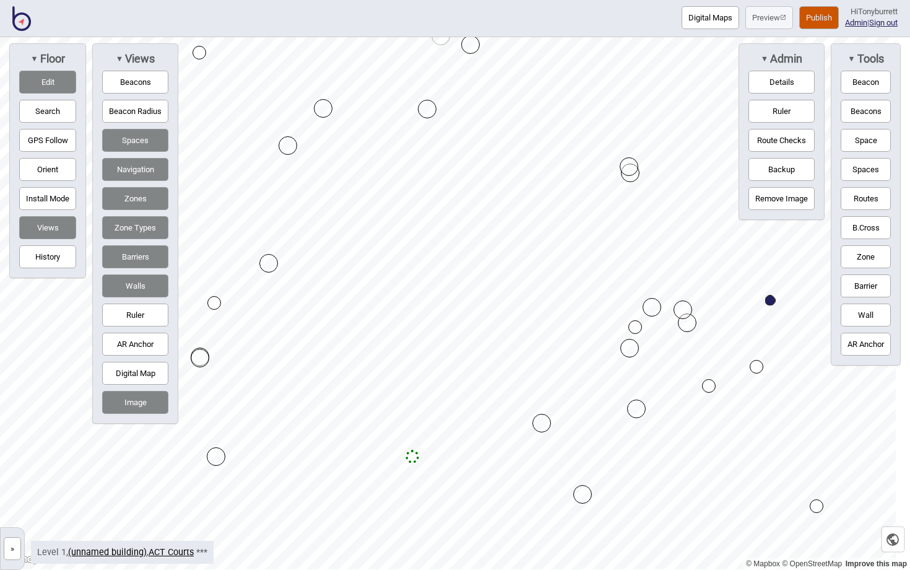
drag, startPoint x: 408, startPoint y: 125, endPoint x: 428, endPoint y: 108, distance: 26.3
drag, startPoint x: 653, startPoint y: 302, endPoint x: 645, endPoint y: 285, distance: 18.9
click at [40, 80] on button "Edit" at bounding box center [47, 82] width 57 height 23
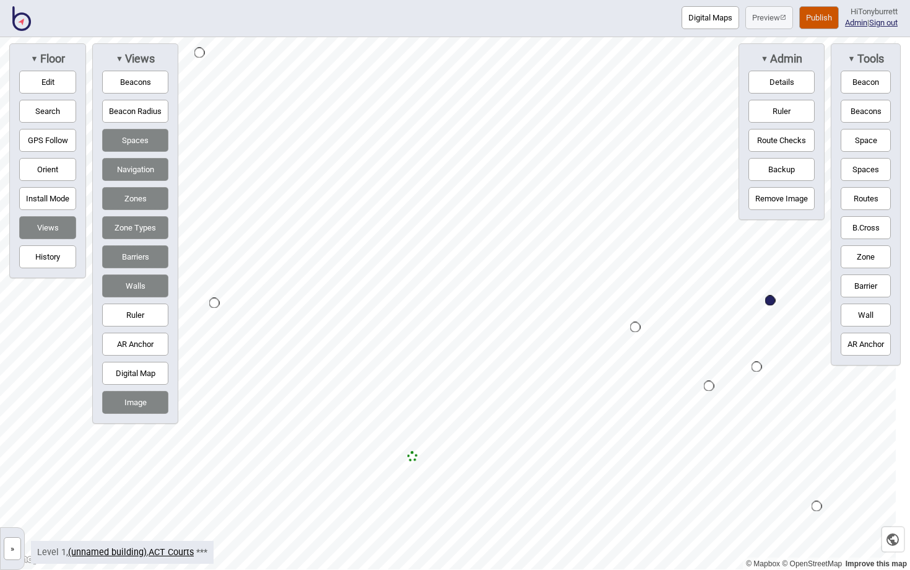
click at [863, 252] on button "Zone" at bounding box center [866, 256] width 50 height 23
click at [855, 258] on button "Zone" at bounding box center [866, 256] width 50 height 23
click at [47, 85] on button "Edit" at bounding box center [47, 82] width 57 height 23
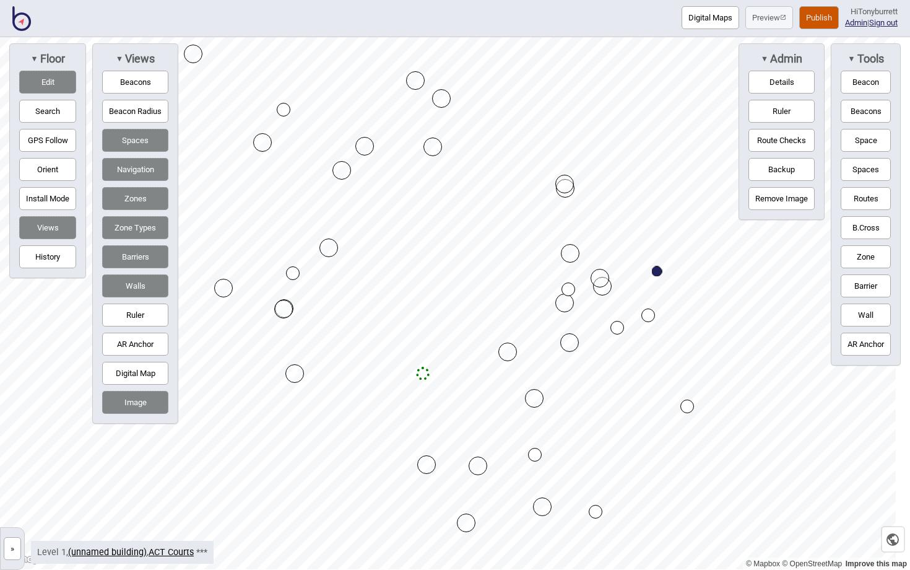
drag, startPoint x: 435, startPoint y: 146, endPoint x: 367, endPoint y: 146, distance: 68.1
drag, startPoint x: 437, startPoint y: 145, endPoint x: 369, endPoint y: 143, distance: 68.2
drag, startPoint x: 371, startPoint y: 149, endPoint x: 386, endPoint y: 165, distance: 22.4
click at [50, 79] on button "Edit" at bounding box center [47, 82] width 57 height 23
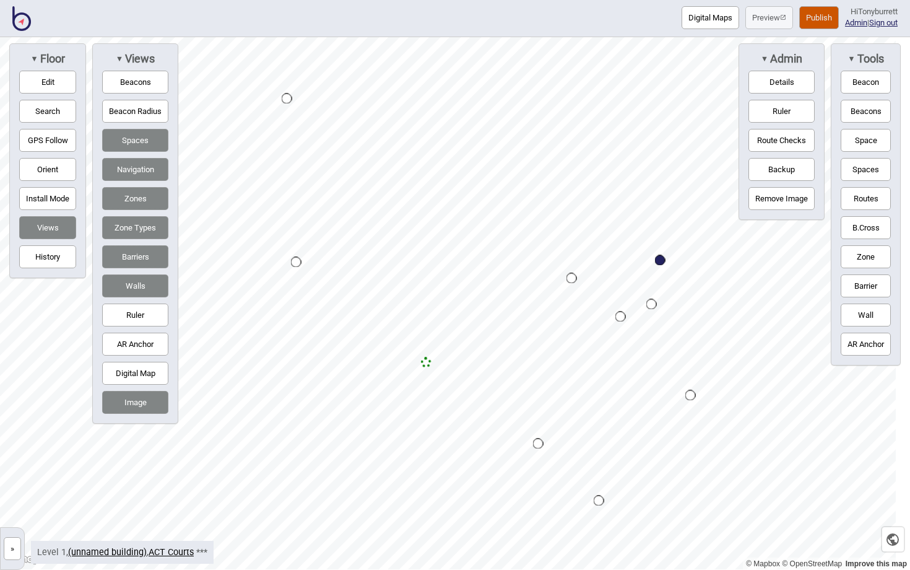
drag, startPoint x: 570, startPoint y: 288, endPoint x: 573, endPoint y: 277, distance: 11.6
click at [573, 277] on div "Map marker" at bounding box center [572, 278] width 11 height 11
click at [32, 93] on div "▼ Floor Edit Search GPS Follow Orient Install Mode Views History" at bounding box center [47, 160] width 77 height 235
click at [33, 89] on button "Edit" at bounding box center [47, 82] width 57 height 23
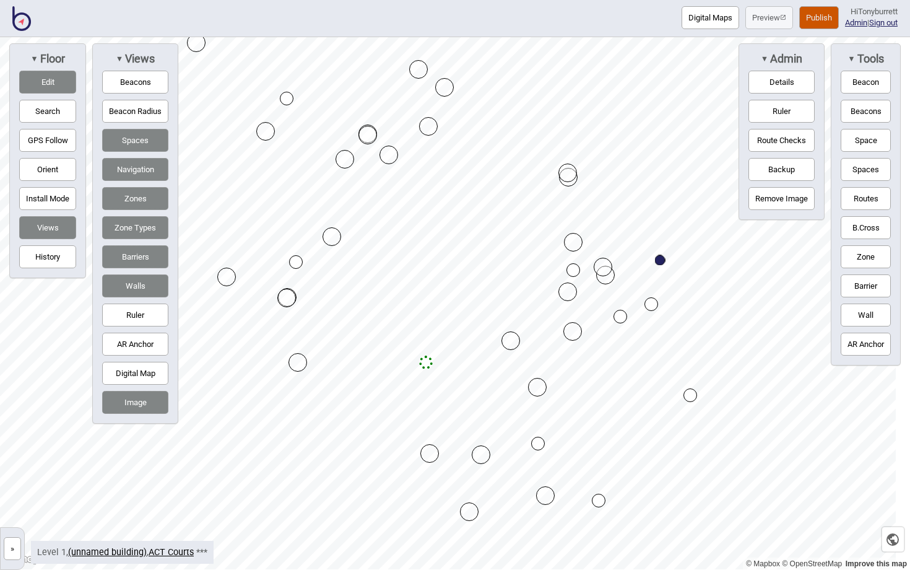
drag, startPoint x: 570, startPoint y: 276, endPoint x: 572, endPoint y: 268, distance: 8.9
click at [866, 192] on button "Routes" at bounding box center [866, 198] width 50 height 23
click at [506, 221] on div "Map marker" at bounding box center [506, 222] width 14 height 14
click at [407, 139] on div "Map marker" at bounding box center [407, 138] width 19 height 19
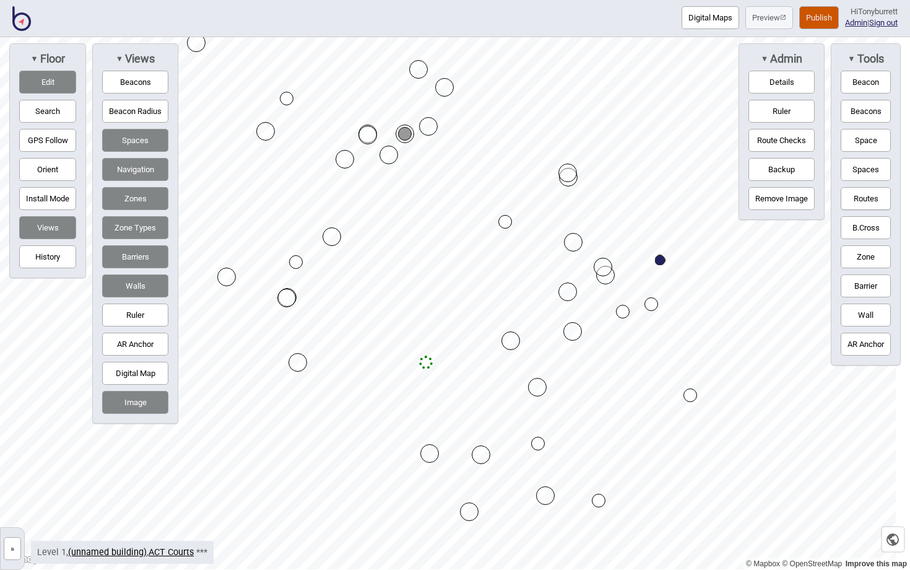
click at [860, 201] on button "Routes" at bounding box center [866, 198] width 50 height 23
click at [865, 313] on button "Wall" at bounding box center [866, 314] width 50 height 23
click at [34, 80] on button "Edit" at bounding box center [47, 82] width 57 height 23
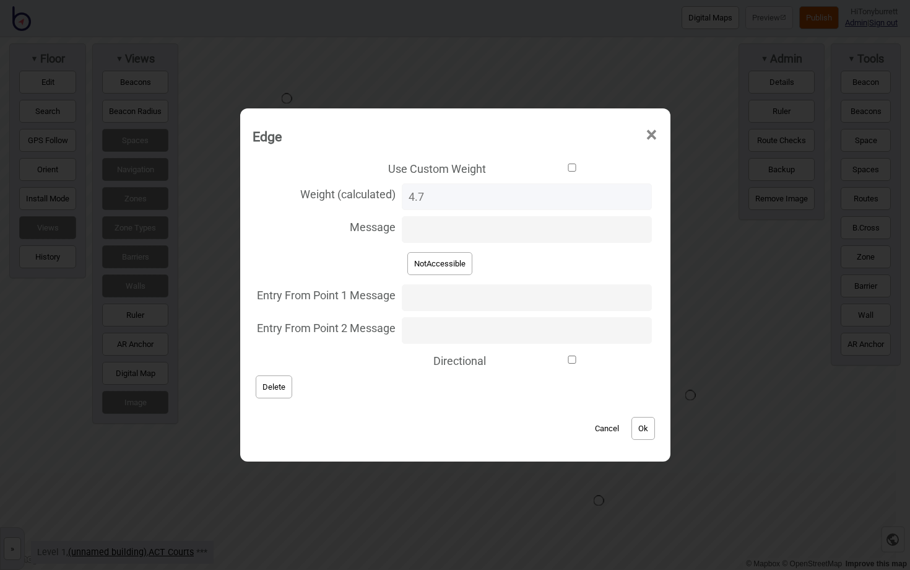
click at [469, 269] on button "NotAccessible" at bounding box center [440, 263] width 65 height 23
type input "NotAccessible"
click at [636, 428] on button "Ok" at bounding box center [644, 428] width 24 height 23
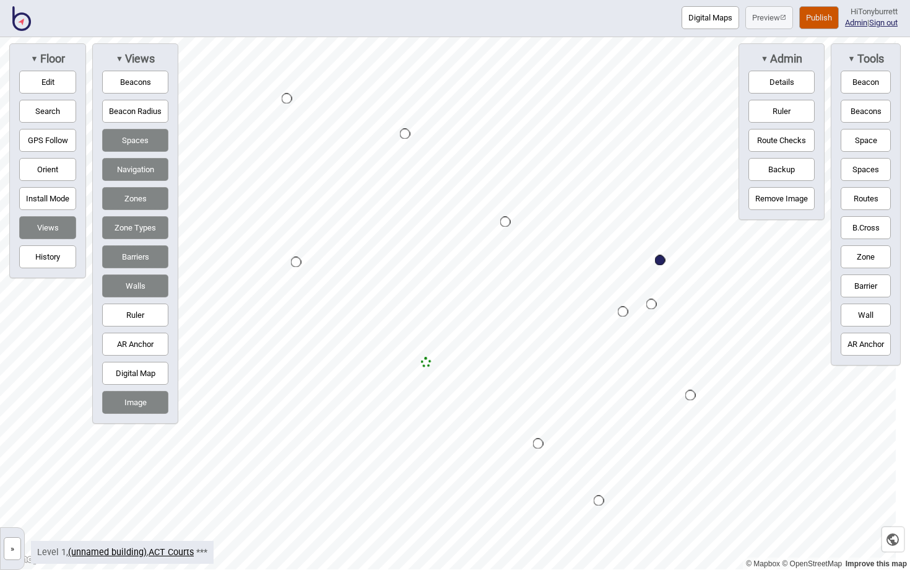
click at [10, 505] on button "»" at bounding box center [12, 548] width 17 height 23
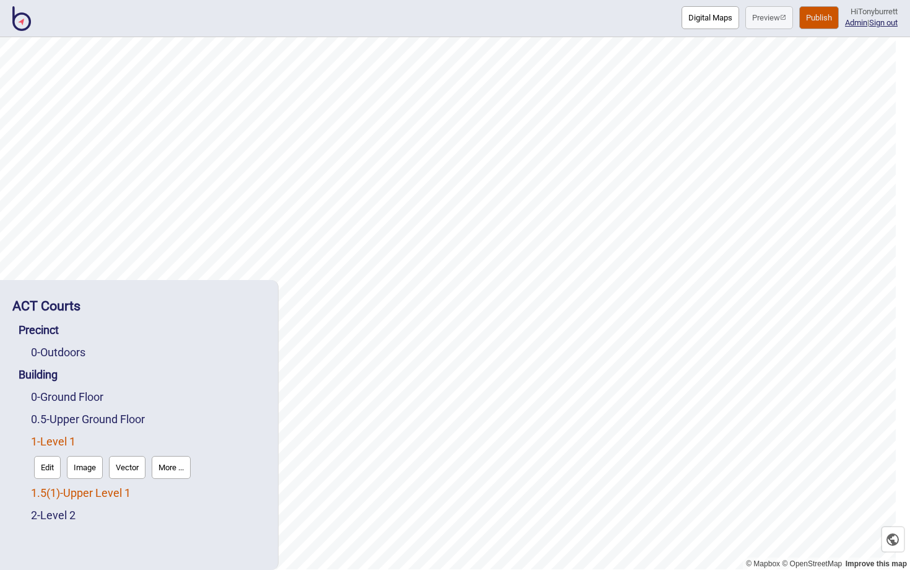
click at [60, 494] on span "( 1 )" at bounding box center [53, 492] width 14 height 13
click at [46, 492] on button "Edit" at bounding box center [47, 489] width 27 height 23
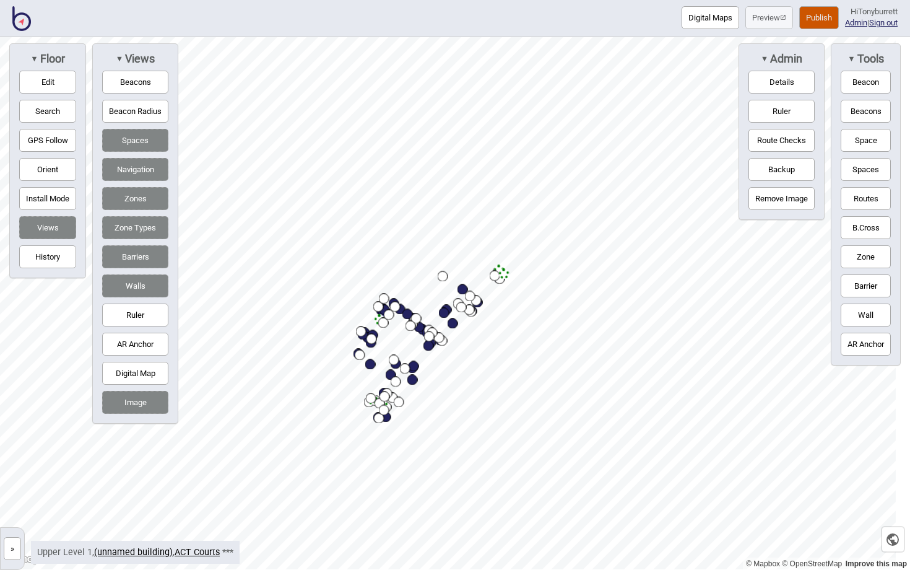
click at [7, 505] on button "»" at bounding box center [12, 548] width 17 height 23
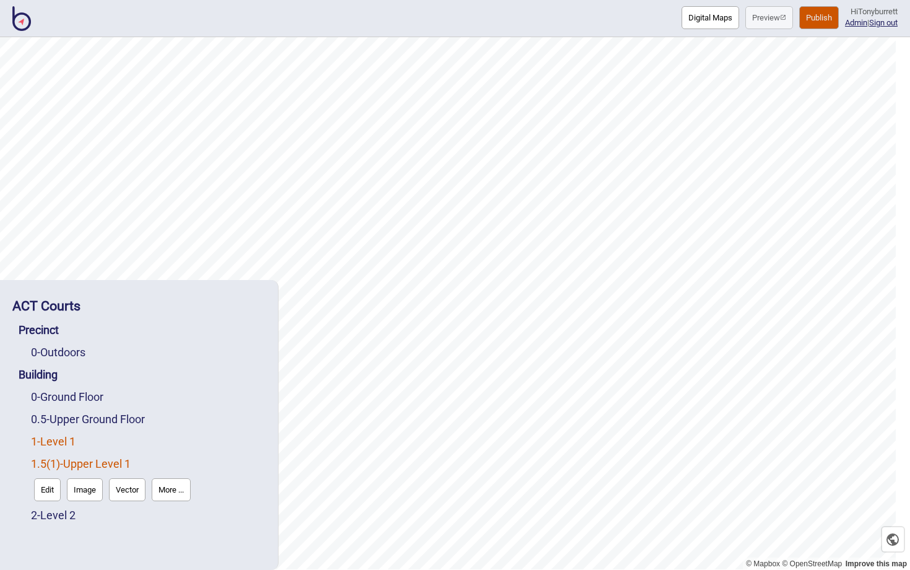
click at [63, 446] on link "1 - Level 1" at bounding box center [53, 441] width 45 height 13
click at [48, 373] on link "Building" at bounding box center [38, 374] width 39 height 13
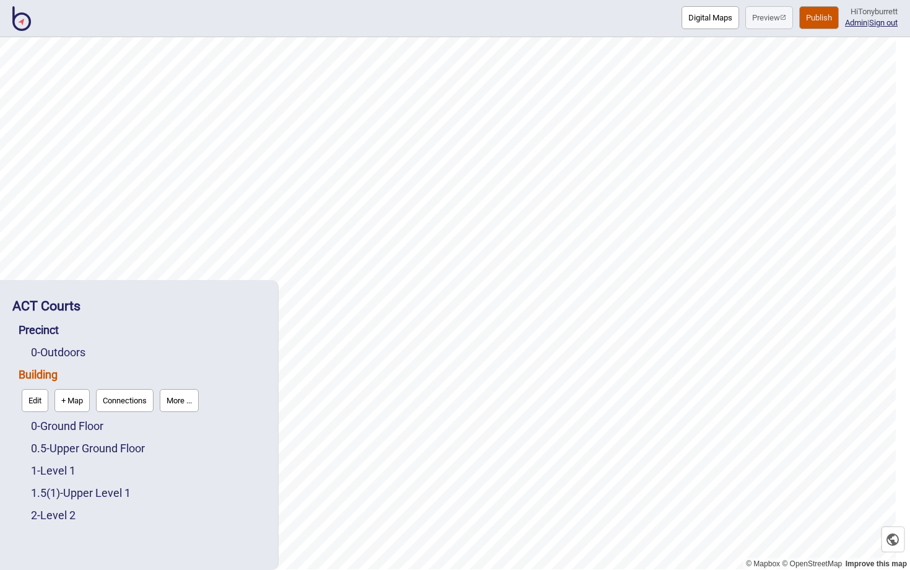
click at [126, 396] on button "Connections" at bounding box center [125, 400] width 58 height 23
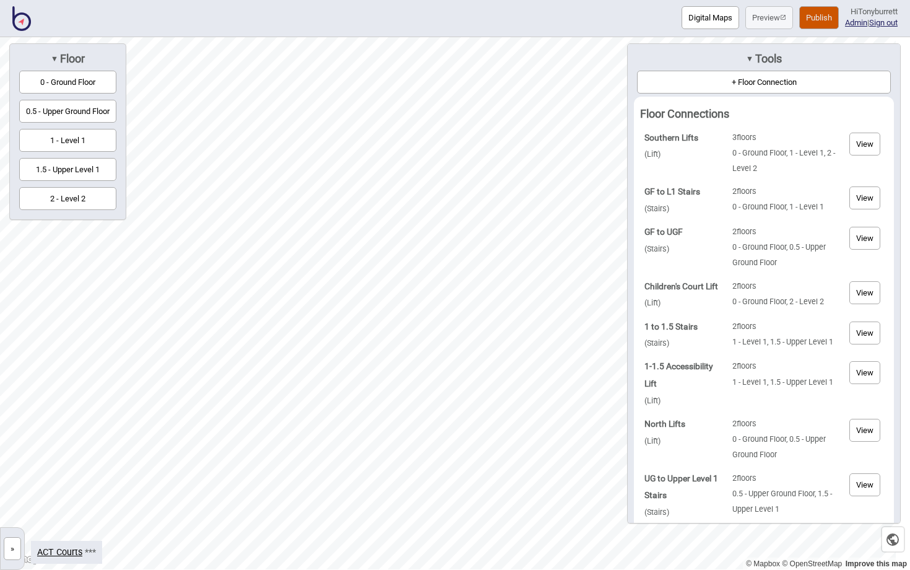
click at [84, 148] on button "1 - Level 1" at bounding box center [67, 140] width 97 height 23
click at [744, 82] on button "+ Floor Connection" at bounding box center [764, 82] width 254 height 23
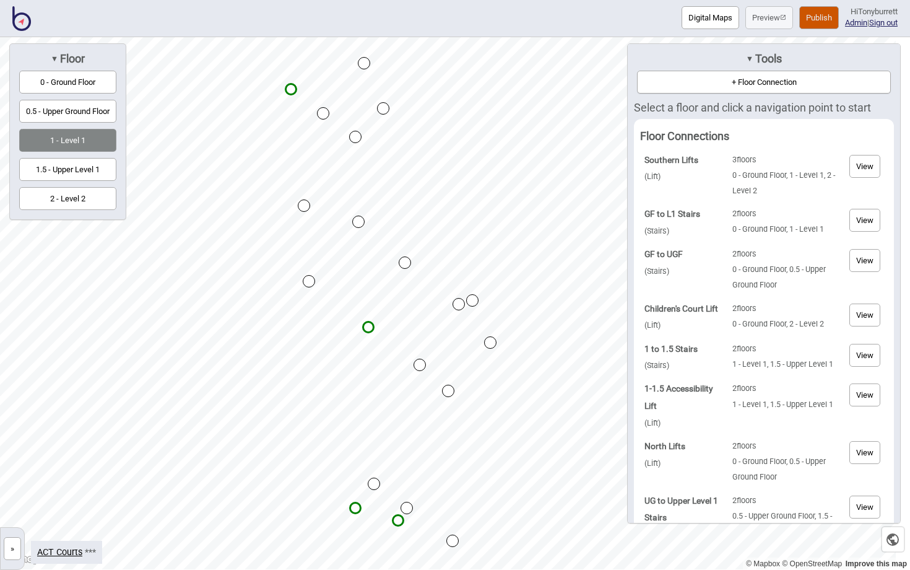
click at [407, 263] on div "Map marker" at bounding box center [405, 262] width 12 height 12
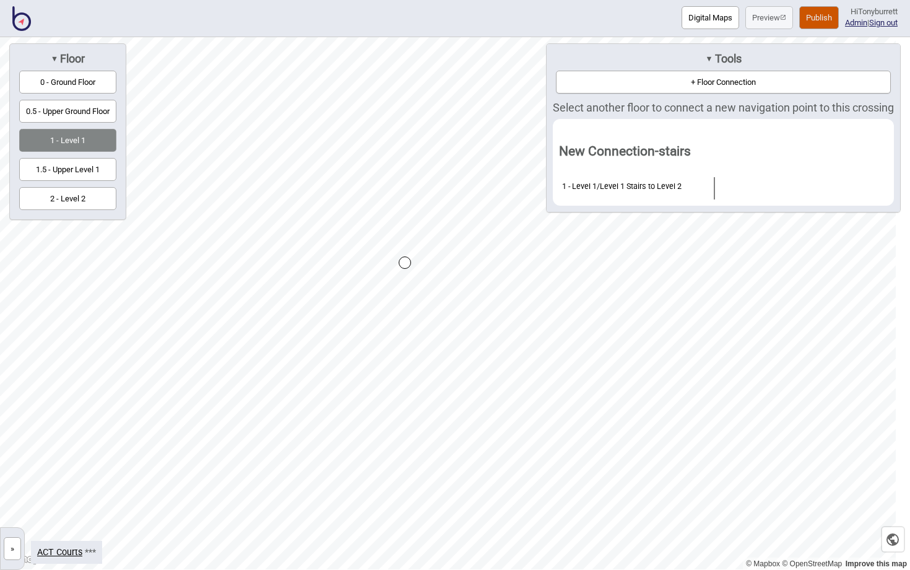
click at [70, 198] on button "2 - Level 2" at bounding box center [67, 198] width 97 height 23
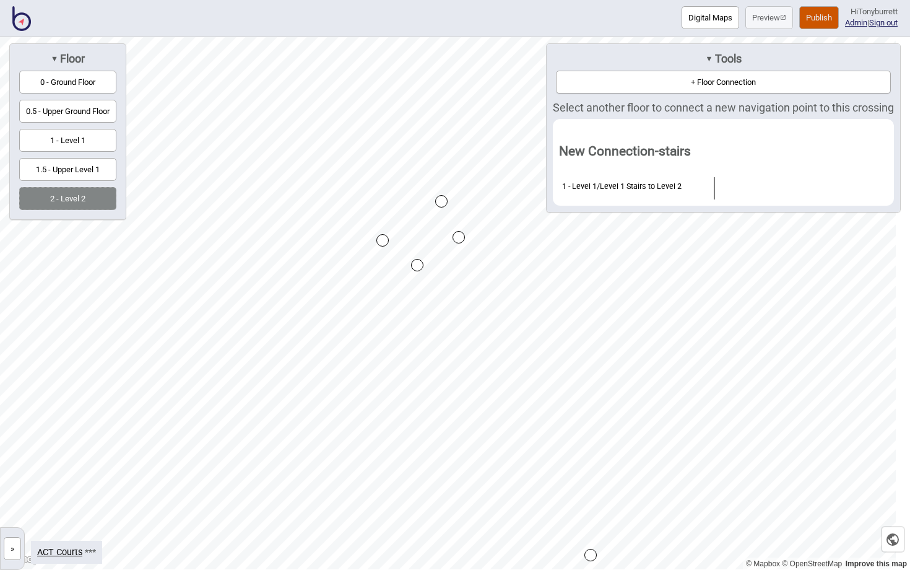
click at [383, 241] on div "Map marker" at bounding box center [383, 240] width 12 height 12
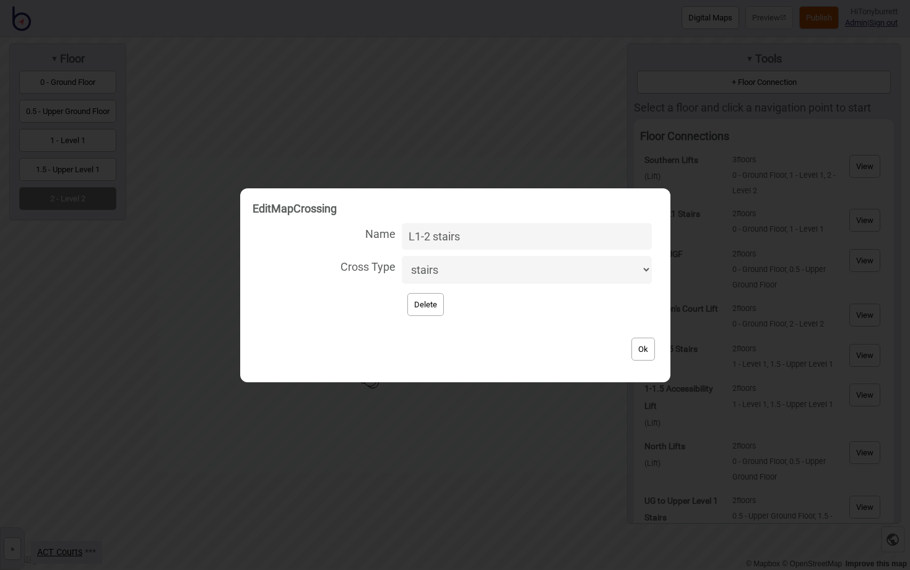
type input "L1-2 stairs"
click at [644, 350] on button "Ok" at bounding box center [644, 349] width 24 height 23
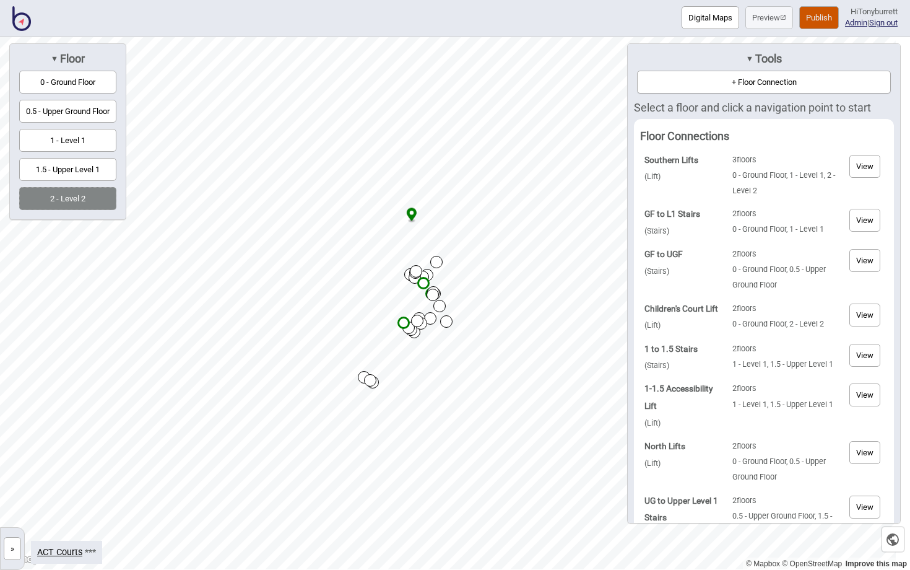
click at [713, 85] on button "+ Floor Connection" at bounding box center [764, 82] width 254 height 23
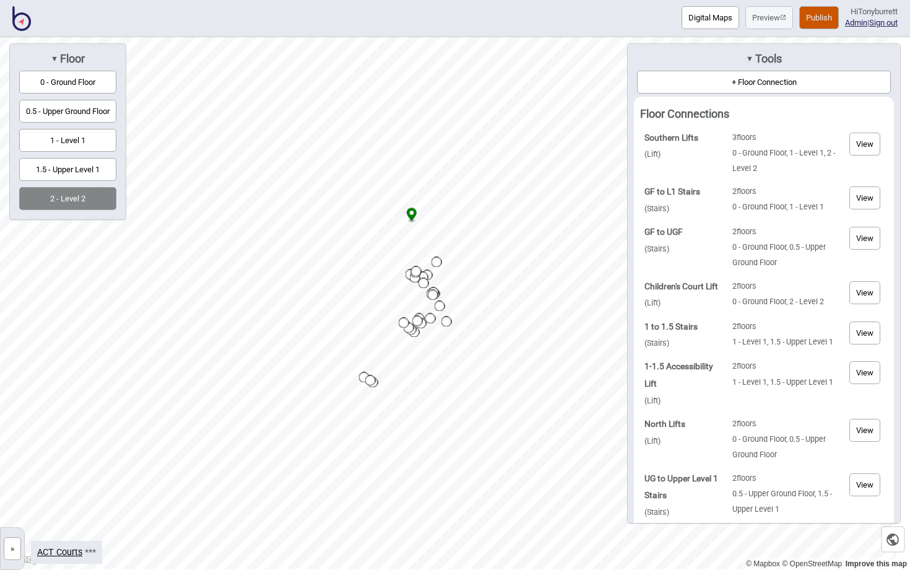
click at [15, 505] on button "»" at bounding box center [12, 548] width 17 height 23
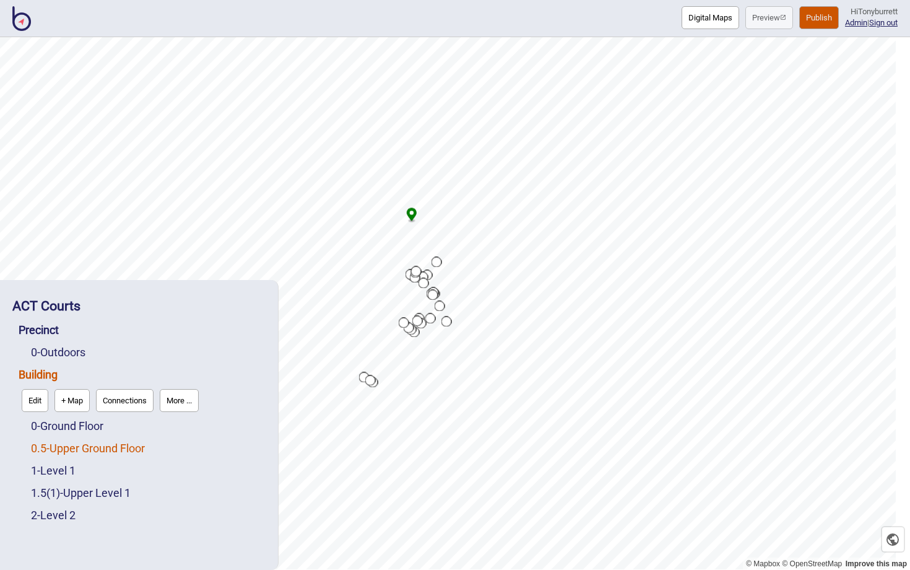
click at [90, 450] on link "0.5 - Upper Ground Floor" at bounding box center [88, 448] width 114 height 13
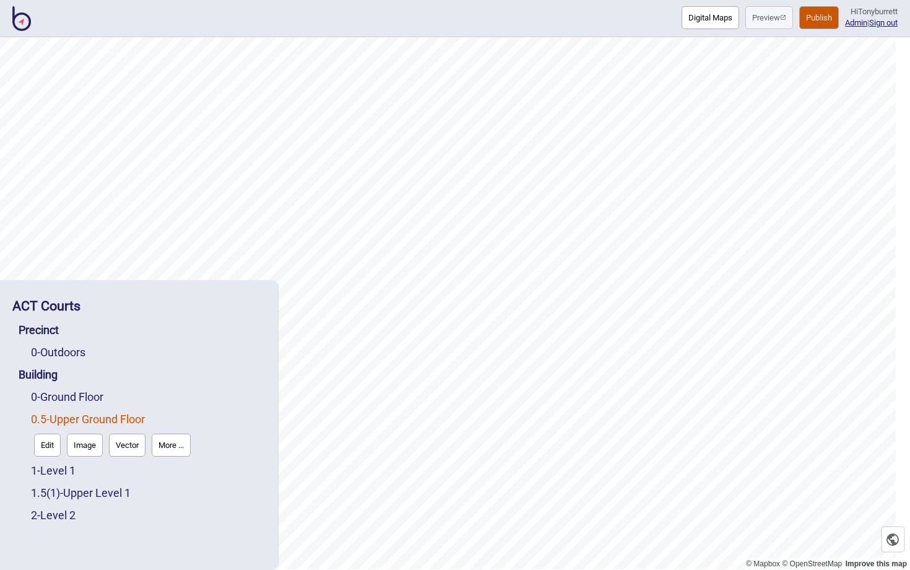
click at [35, 448] on button "Edit" at bounding box center [47, 445] width 27 height 23
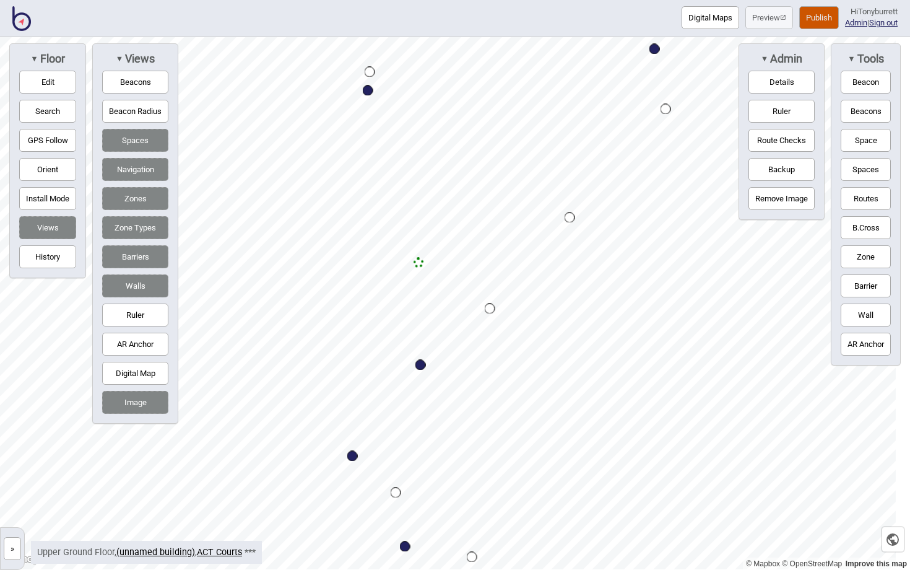
click at [36, 77] on button "Edit" at bounding box center [47, 82] width 57 height 23
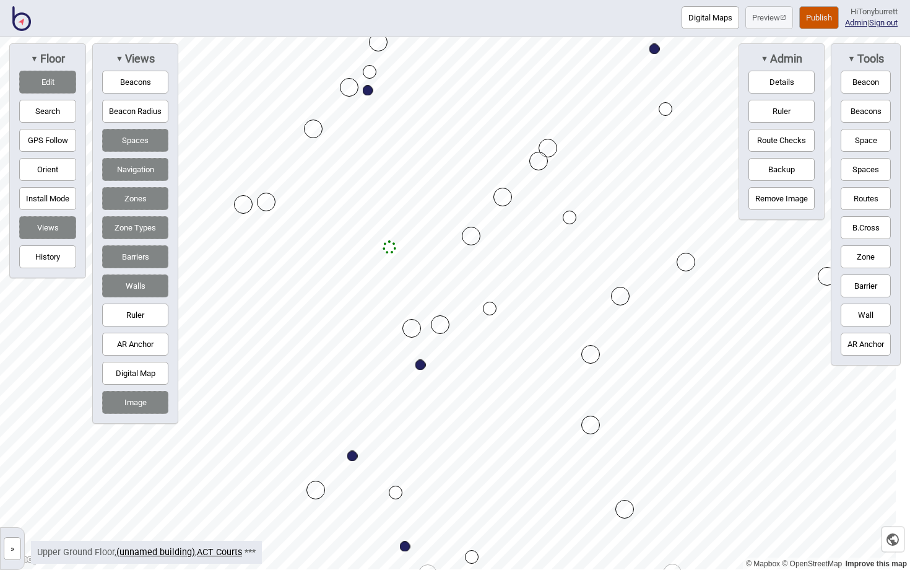
drag, startPoint x: 418, startPoint y: 264, endPoint x: 389, endPoint y: 248, distance: 33.0
click at [54, 79] on button "Edit" at bounding box center [47, 82] width 57 height 23
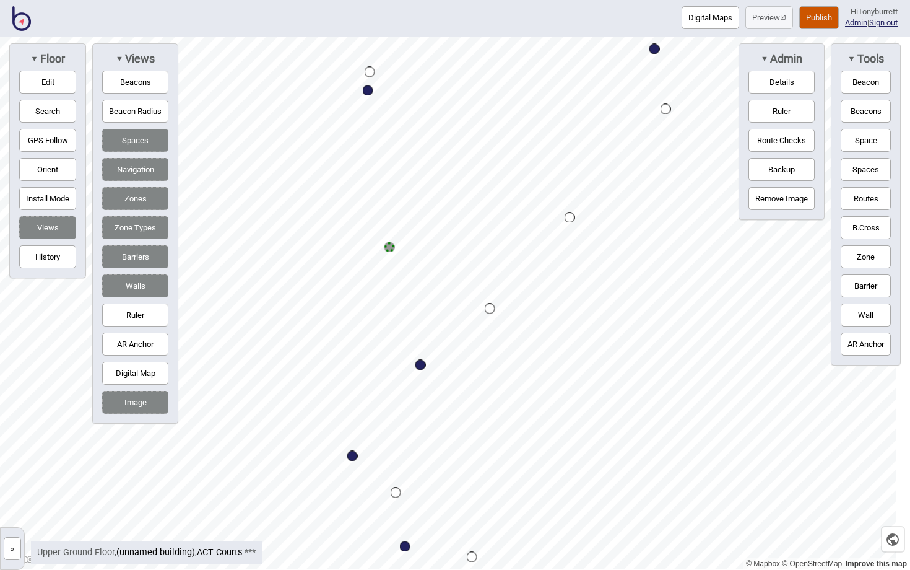
click at [874, 193] on button "Routes" at bounding box center [866, 198] width 50 height 23
click at [388, 250] on div "Map marker" at bounding box center [390, 247] width 11 height 11
click at [852, 198] on button "Routes" at bounding box center [866, 198] width 50 height 23
click at [877, 312] on button "Wall" at bounding box center [866, 314] width 50 height 23
click at [376, 316] on div "Map marker" at bounding box center [376, 316] width 19 height 19
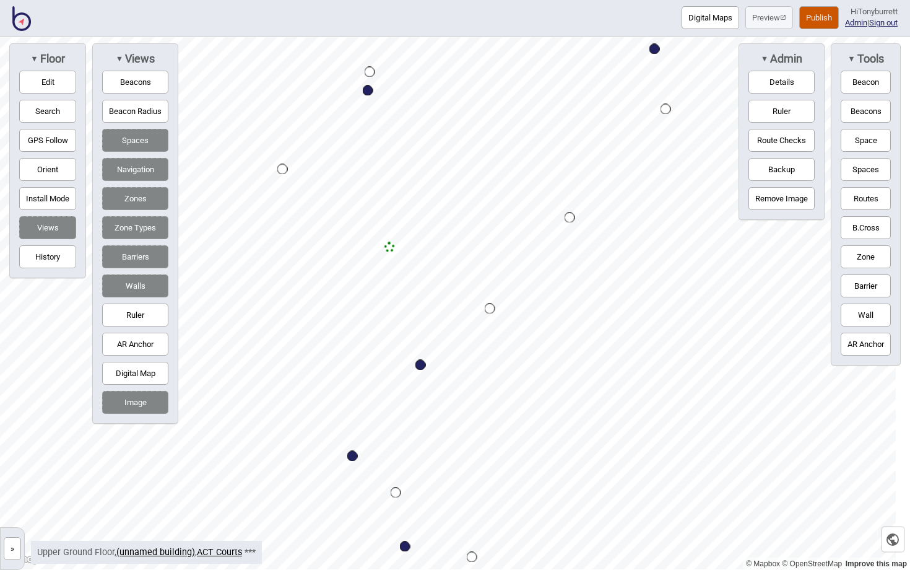
click at [862, 194] on button "Routes" at bounding box center [866, 198] width 50 height 23
click at [48, 83] on button "Edit" at bounding box center [47, 82] width 57 height 23
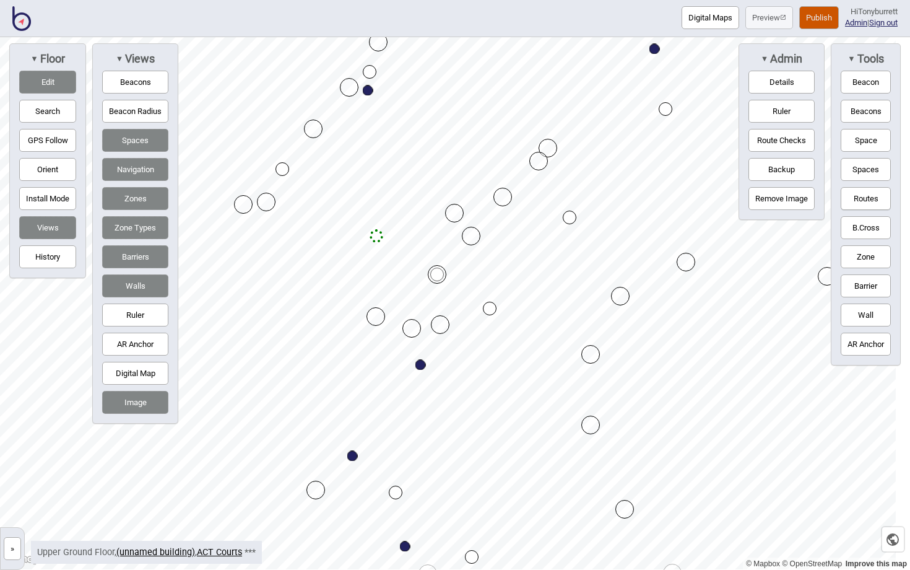
click at [850, 196] on button "Routes" at bounding box center [866, 198] width 50 height 23
click at [36, 81] on button "Edit" at bounding box center [47, 82] width 57 height 23
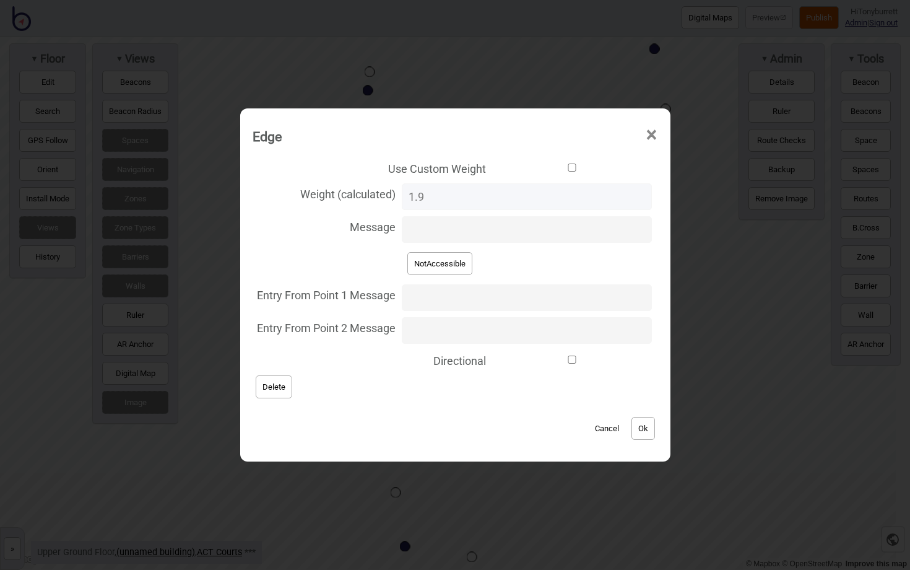
click at [428, 260] on button "NotAccessible" at bounding box center [440, 263] width 65 height 23
type input "NotAccessible"
click at [632, 437] on button "Ok" at bounding box center [644, 428] width 24 height 23
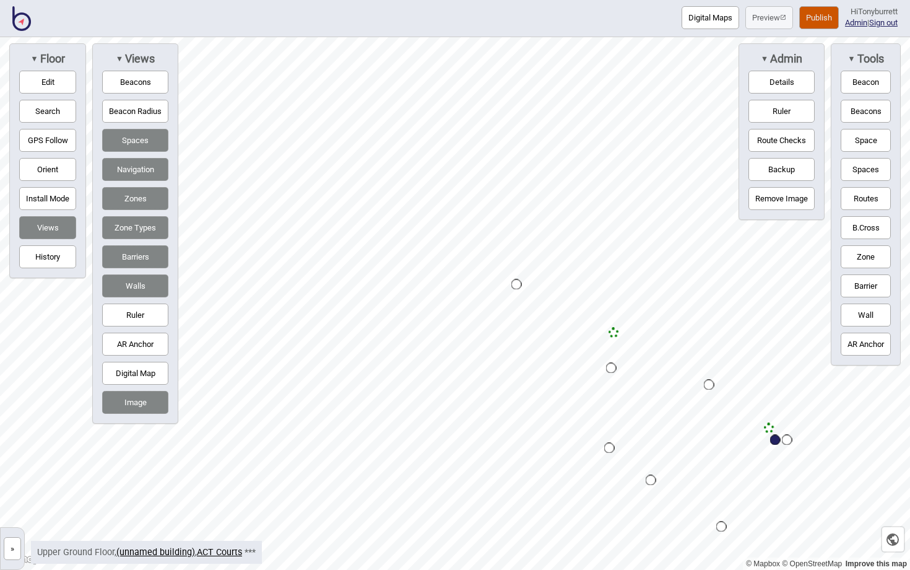
click at [11, 544] on button "»" at bounding box center [12, 548] width 17 height 23
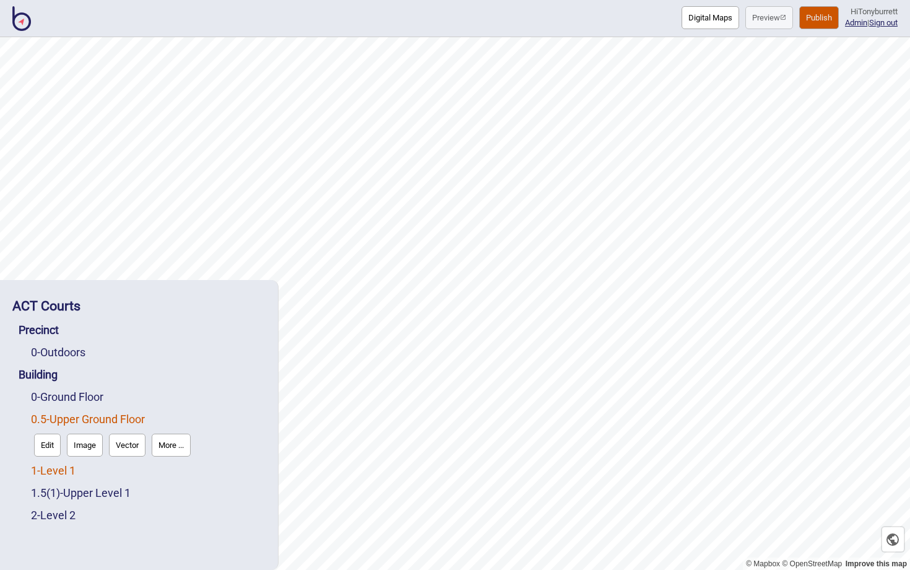
click at [63, 471] on link "1 - Level 1" at bounding box center [53, 470] width 45 height 13
click at [48, 472] on button "Edit" at bounding box center [47, 467] width 27 height 23
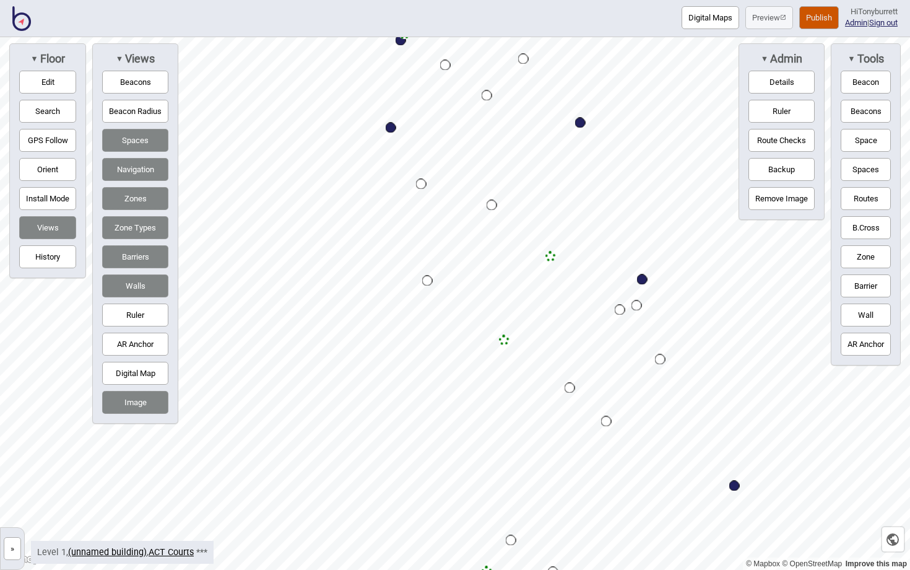
click at [10, 548] on button "»" at bounding box center [12, 548] width 17 height 23
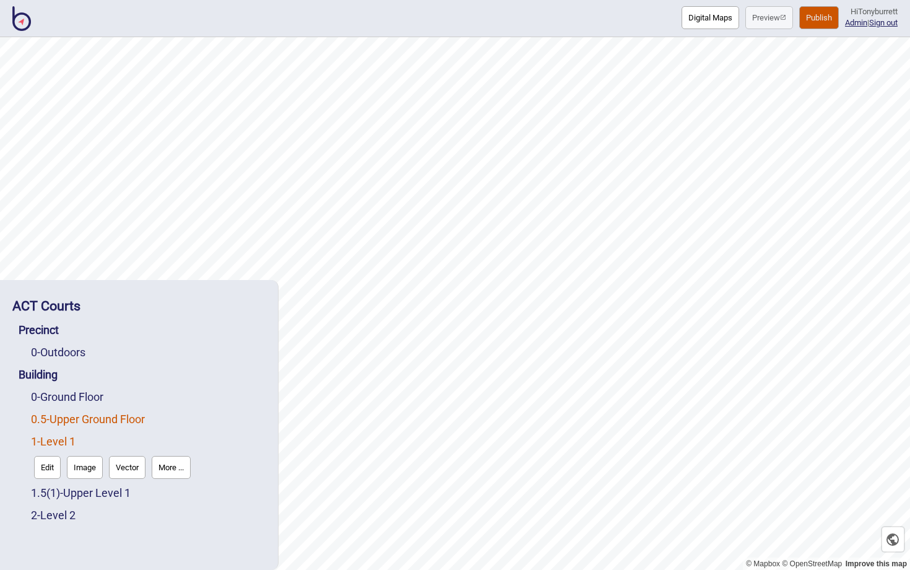
click at [89, 417] on link "0.5 - Upper Ground Floor" at bounding box center [88, 418] width 114 height 13
click at [47, 438] on button "Edit" at bounding box center [47, 445] width 27 height 23
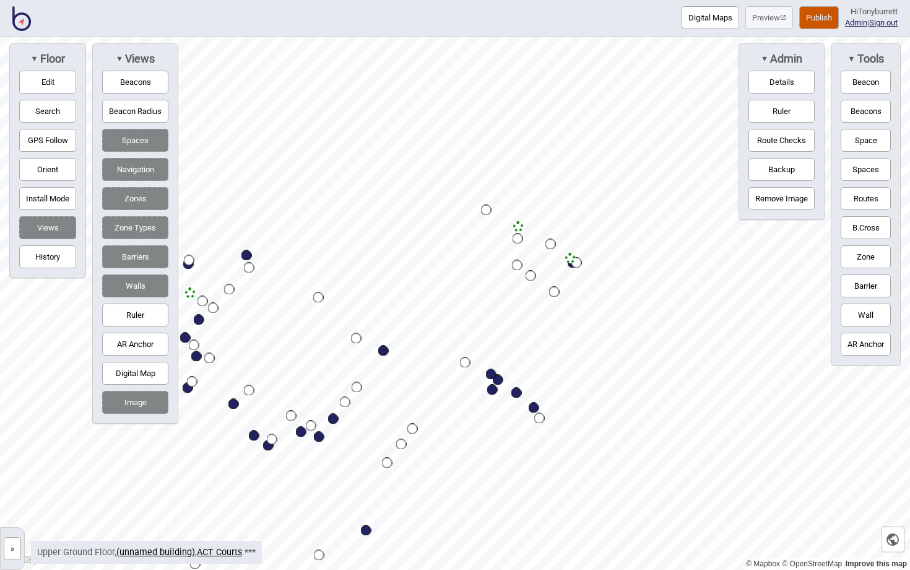
click at [154, 202] on button "Zones" at bounding box center [135, 198] width 66 height 23
click at [13, 549] on button "»" at bounding box center [12, 548] width 17 height 23
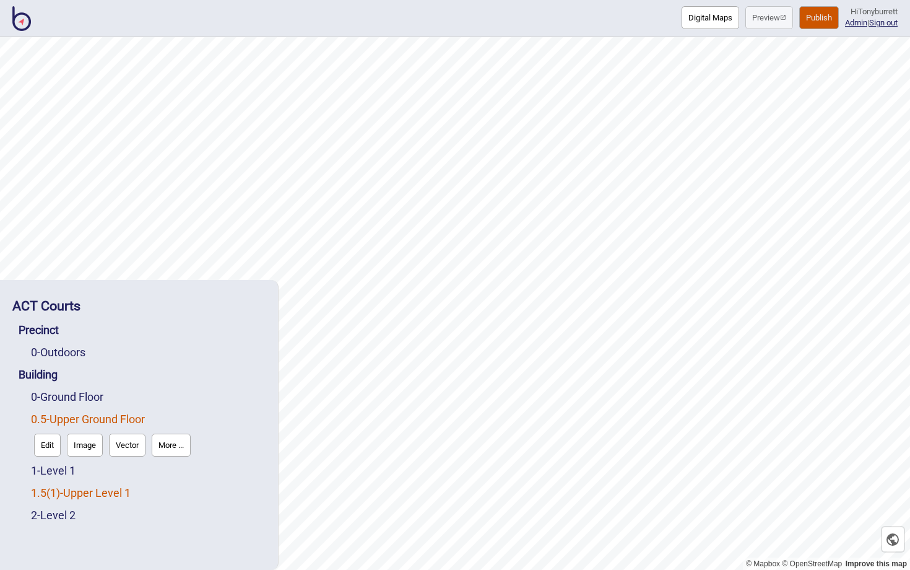
click at [60, 492] on span "( 1 )" at bounding box center [53, 492] width 14 height 13
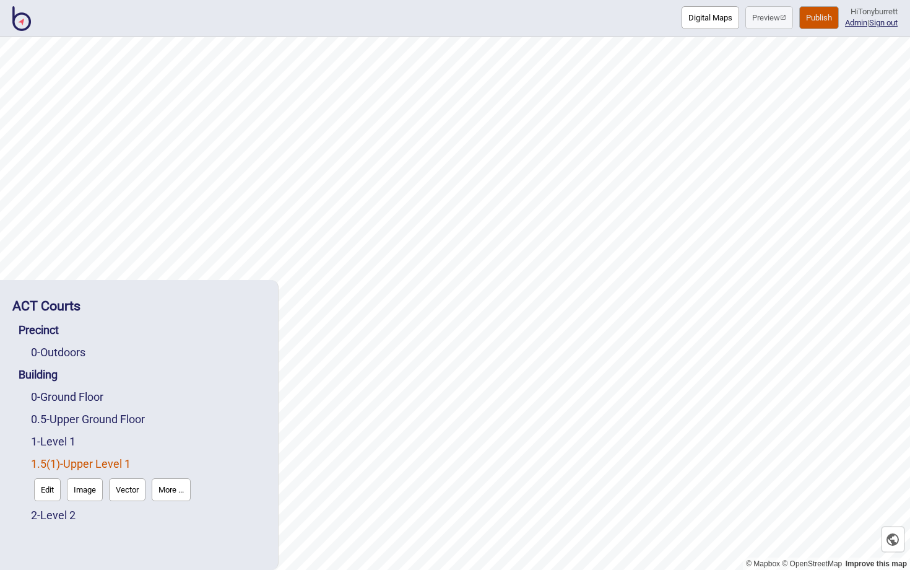
click at [43, 493] on button "Edit" at bounding box center [47, 489] width 27 height 23
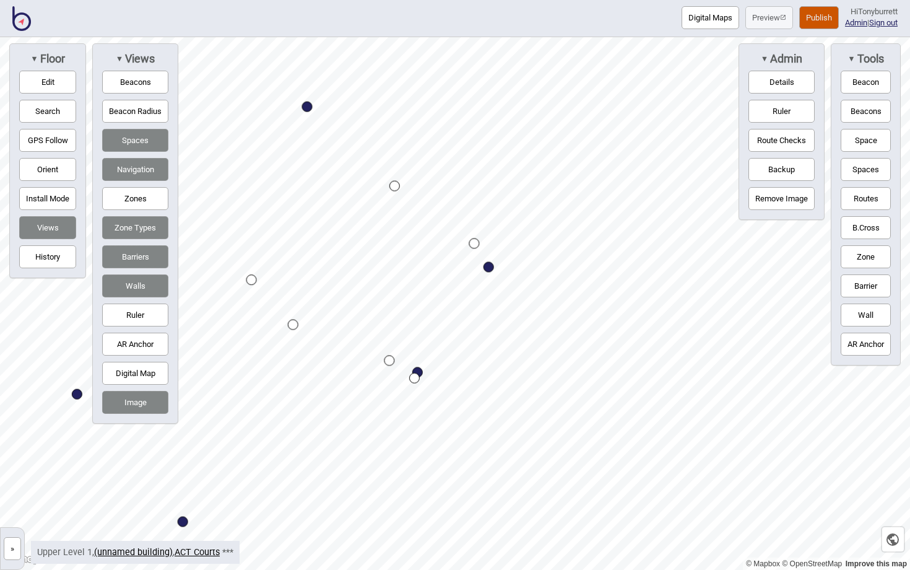
click at [705, 0] on div "Digital Maps Preview Publish Hi Tonyburrett Admin | Sign out © Mapbox © OpenStr…" at bounding box center [455, 0] width 910 height 0
click at [14, 551] on button "»" at bounding box center [12, 548] width 17 height 23
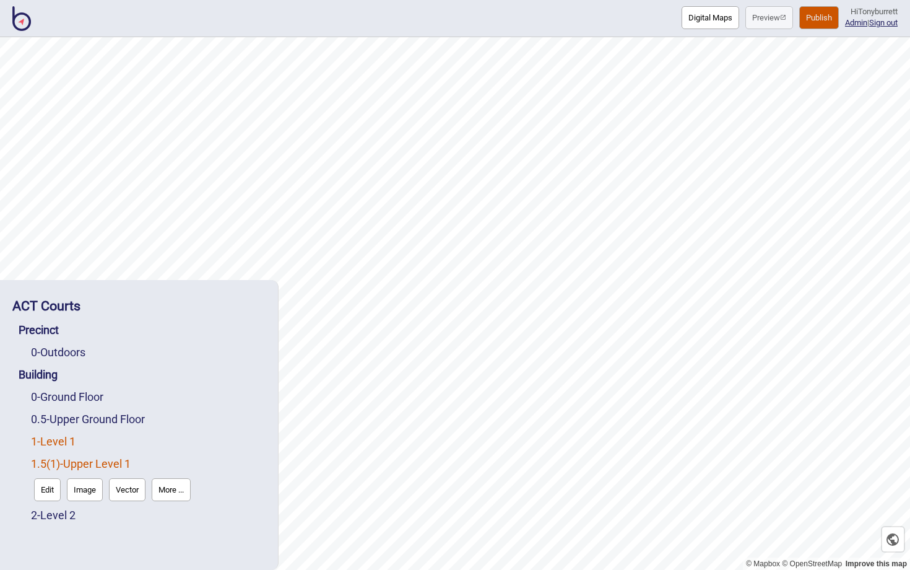
click at [62, 437] on link "1 - Level 1" at bounding box center [53, 441] width 45 height 13
click at [47, 471] on button "Edit" at bounding box center [47, 467] width 27 height 23
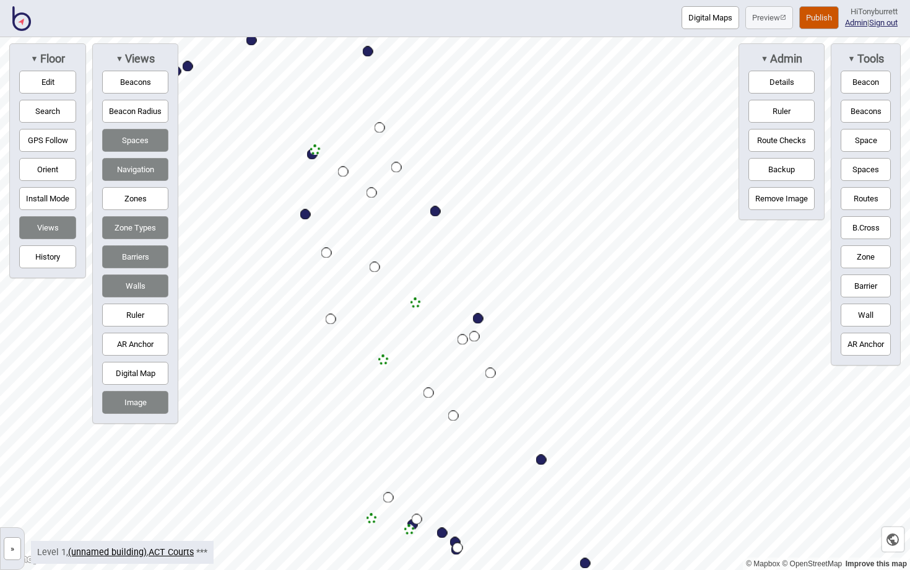
click at [14, 546] on button "»" at bounding box center [12, 548] width 17 height 23
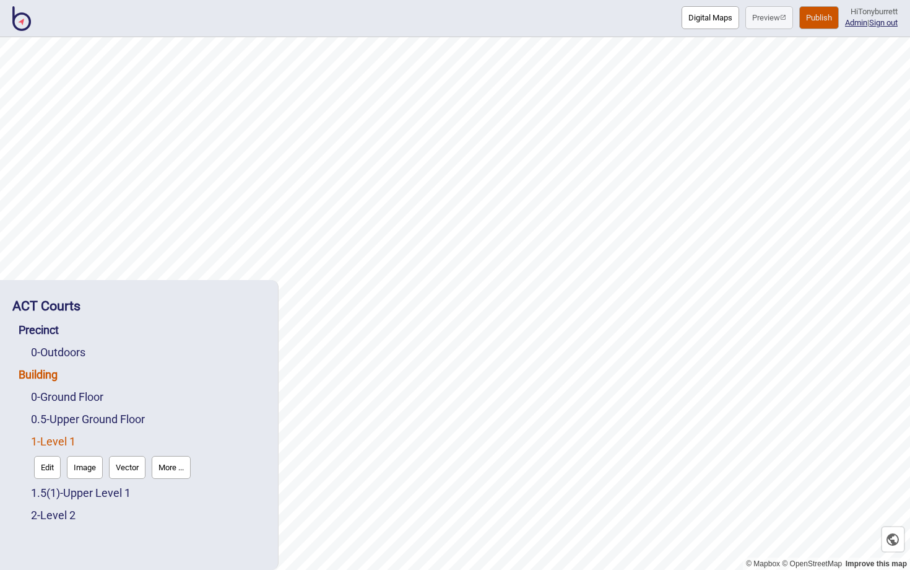
click at [54, 371] on link "Building" at bounding box center [38, 374] width 39 height 13
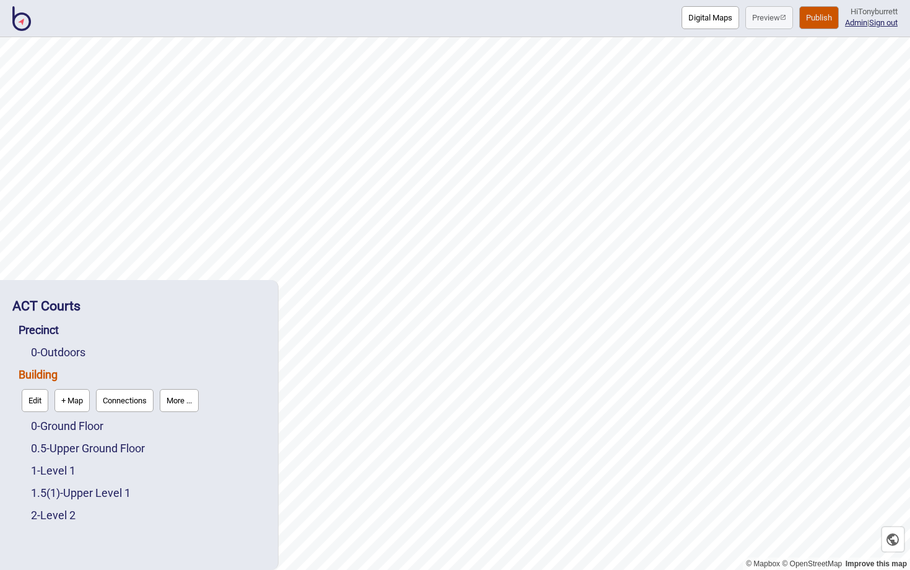
click at [133, 403] on button "Connections" at bounding box center [125, 400] width 58 height 23
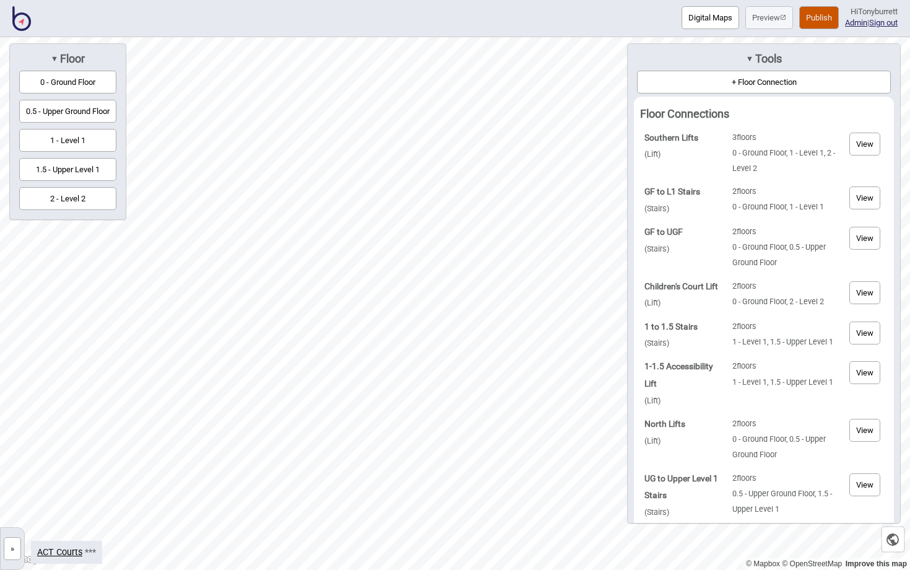
click at [867, 203] on button "View" at bounding box center [865, 197] width 31 height 23
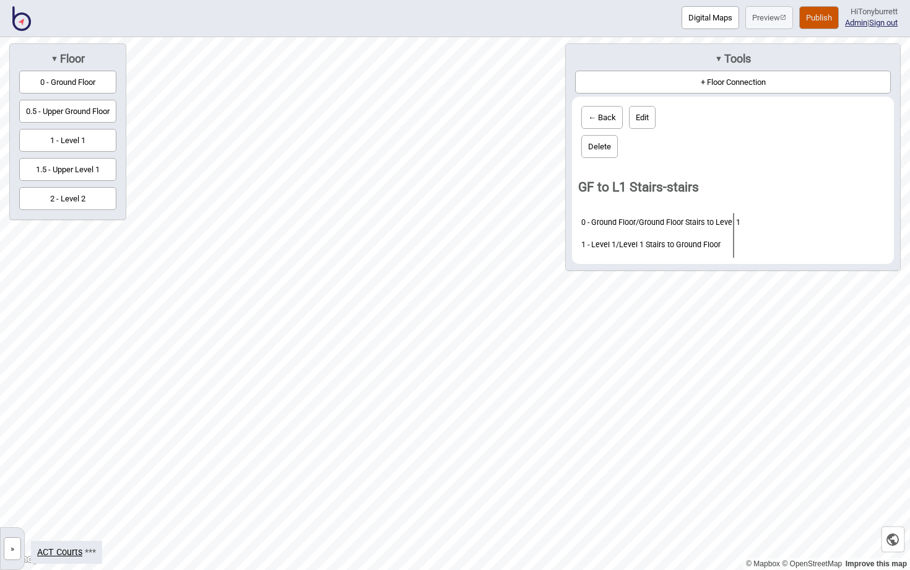
click at [14, 545] on button "»" at bounding box center [12, 548] width 17 height 23
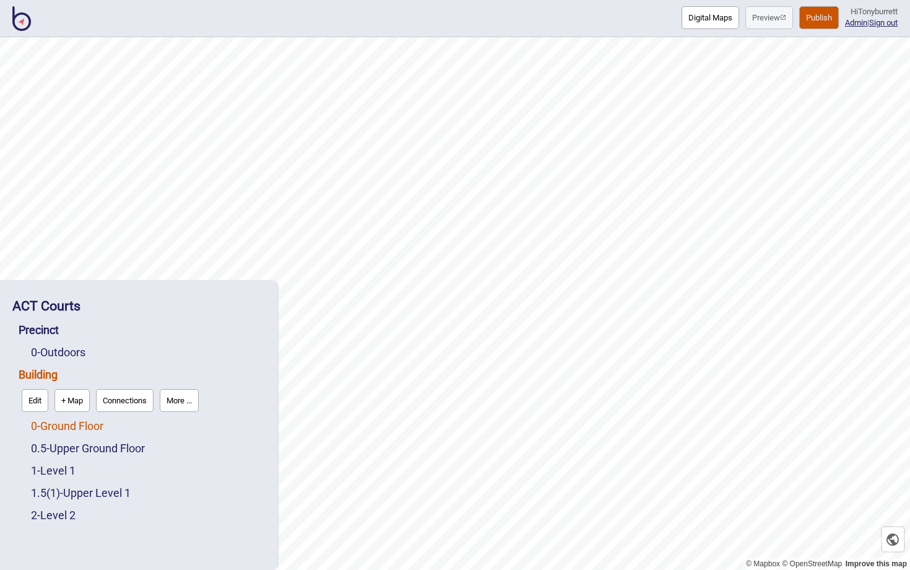
click at [72, 426] on link "0 - Ground Floor" at bounding box center [67, 425] width 72 height 13
click at [56, 428] on button "Edit" at bounding box center [47, 422] width 27 height 23
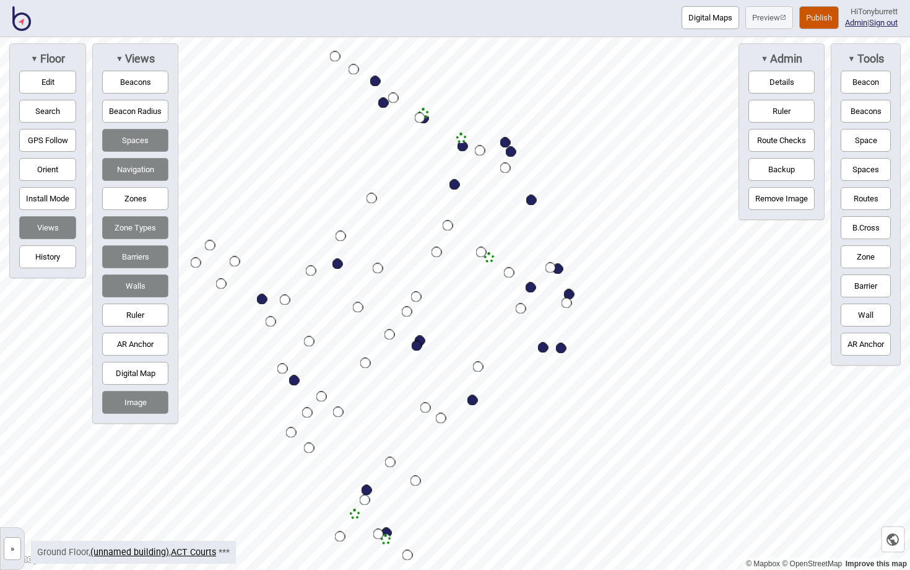
click at [15, 545] on button "»" at bounding box center [12, 548] width 17 height 23
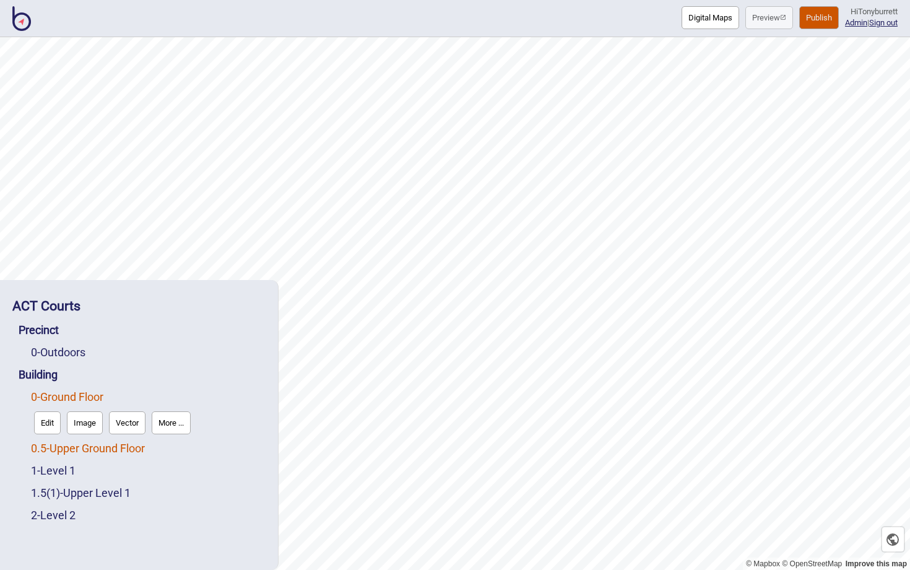
click at [68, 450] on link "0.5 - Upper Ground Floor" at bounding box center [88, 448] width 114 height 13
click at [54, 451] on button "Edit" at bounding box center [47, 445] width 27 height 23
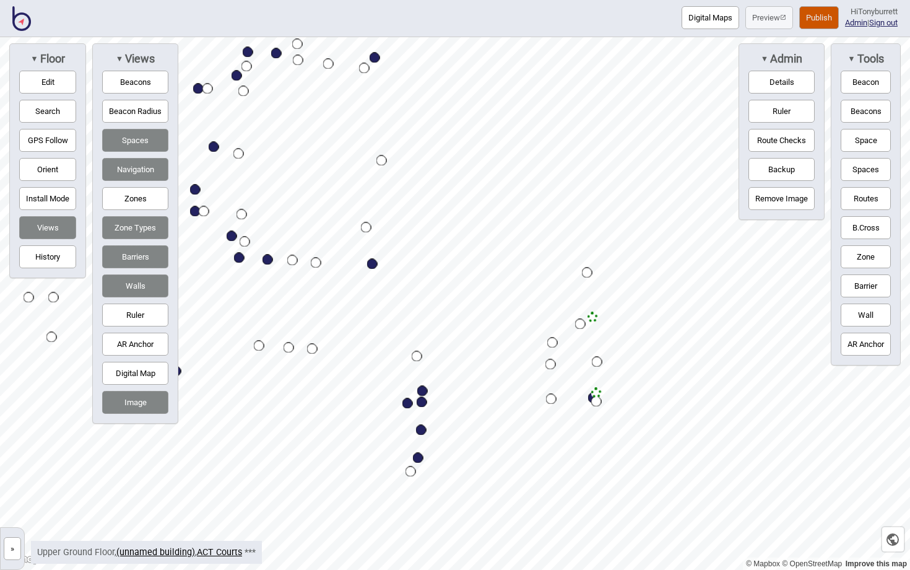
click at [17, 551] on button "»" at bounding box center [12, 548] width 17 height 23
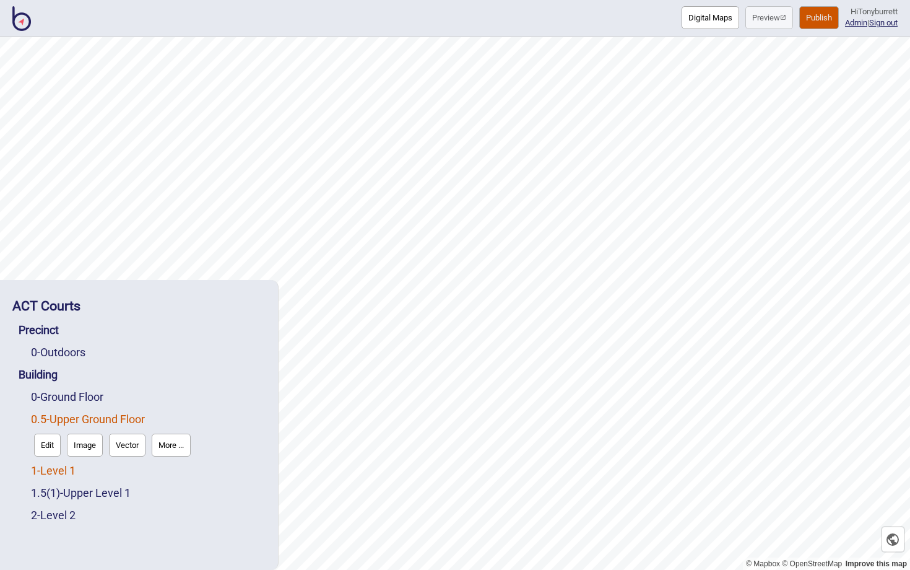
click at [47, 468] on link "1 - Level 1" at bounding box center [53, 470] width 45 height 13
click at [66, 423] on link "0.5 - Upper Ground Floor" at bounding box center [88, 418] width 114 height 13
click at [46, 453] on button "Edit" at bounding box center [47, 445] width 27 height 23
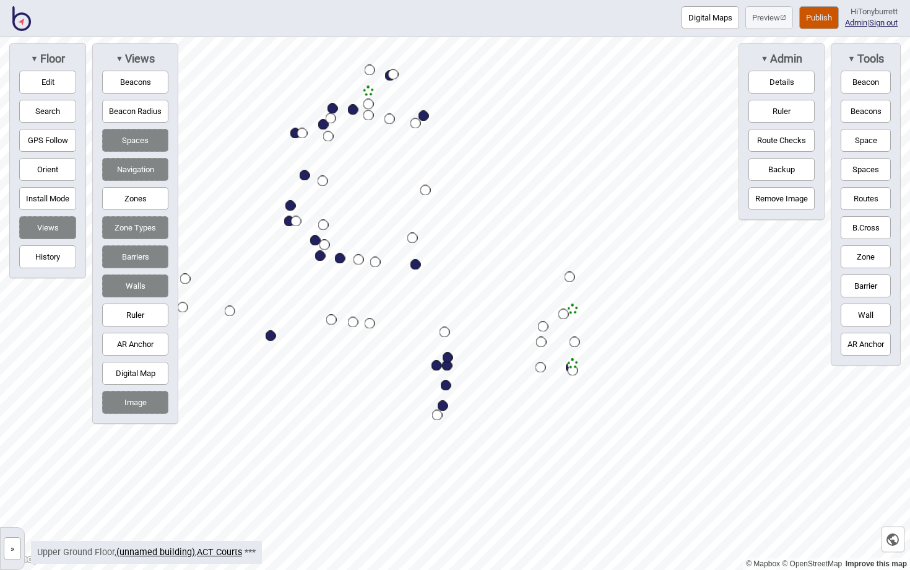
click at [147, 263] on button "Barriers" at bounding box center [135, 256] width 66 height 23
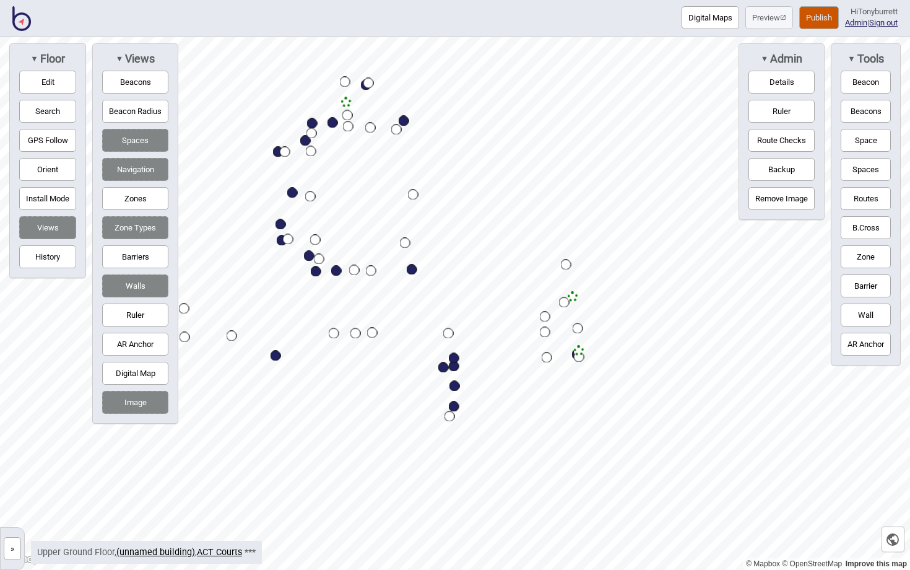
click at [11, 553] on button "»" at bounding box center [12, 548] width 17 height 23
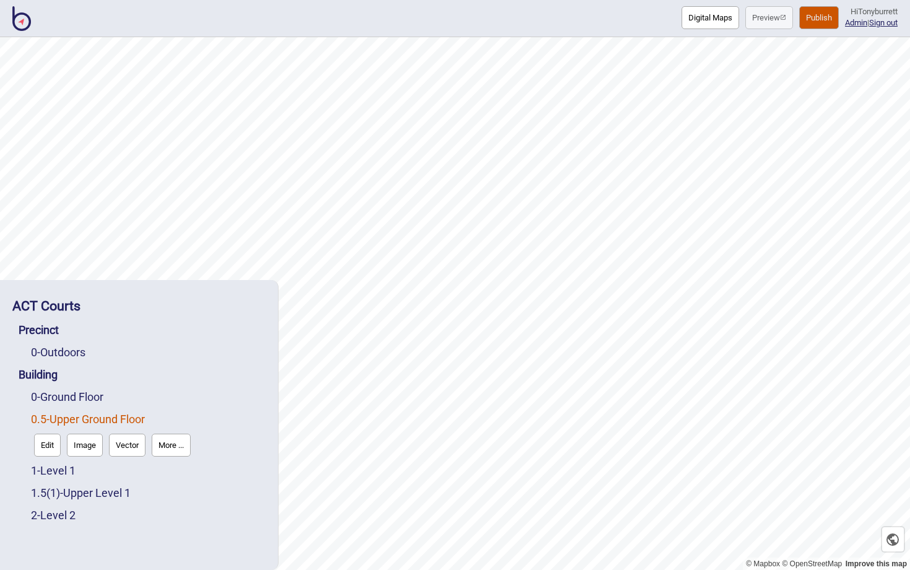
click at [48, 436] on button "Edit" at bounding box center [47, 445] width 27 height 23
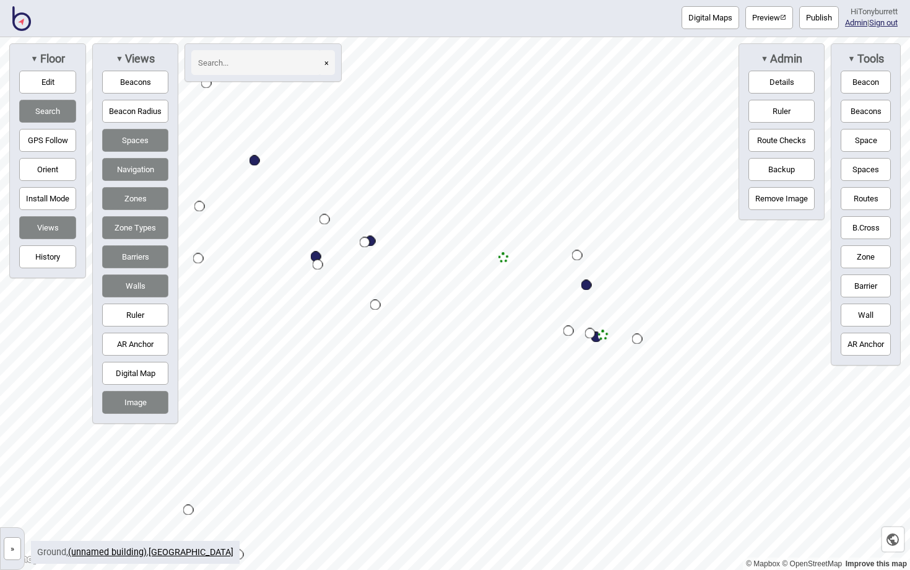
click at [19, 20] on img at bounding box center [21, 18] width 19 height 25
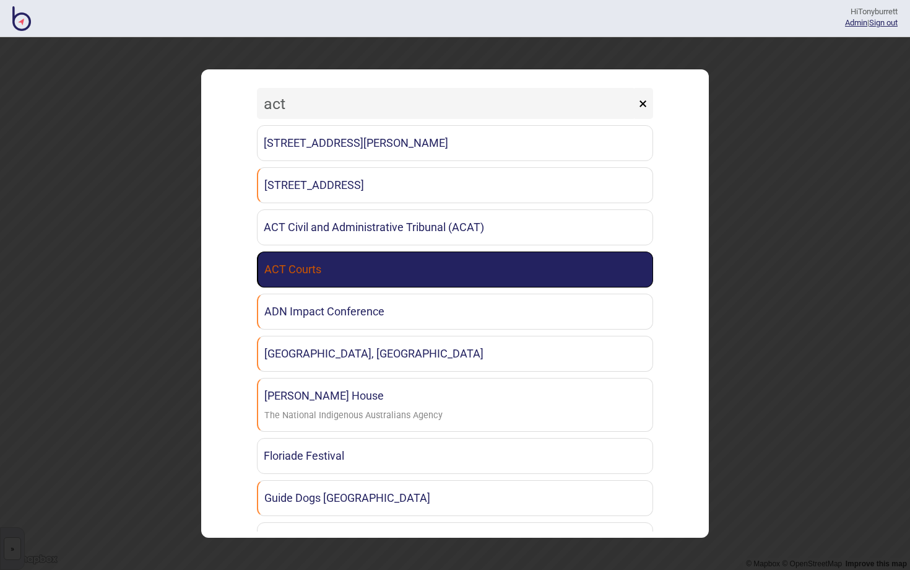
type input "act"
click at [306, 271] on link "ACT Courts" at bounding box center [455, 269] width 396 height 36
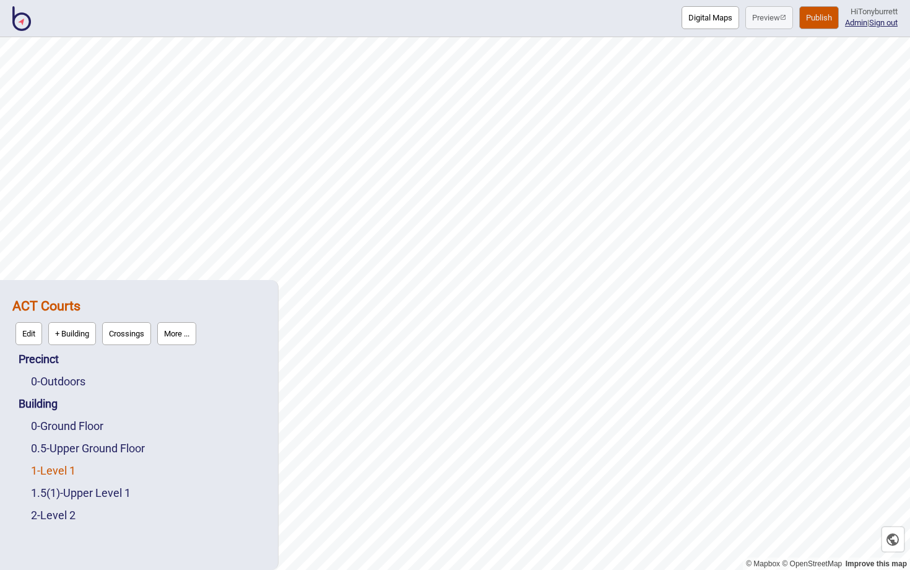
click at [60, 473] on link "1 - Level 1" at bounding box center [53, 470] width 45 height 13
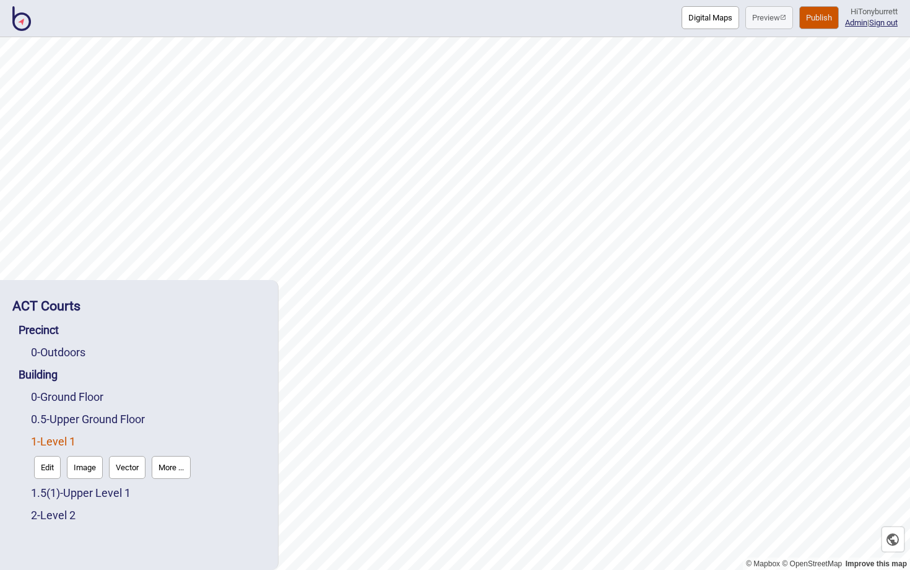
click at [51, 473] on button "Edit" at bounding box center [47, 467] width 27 height 23
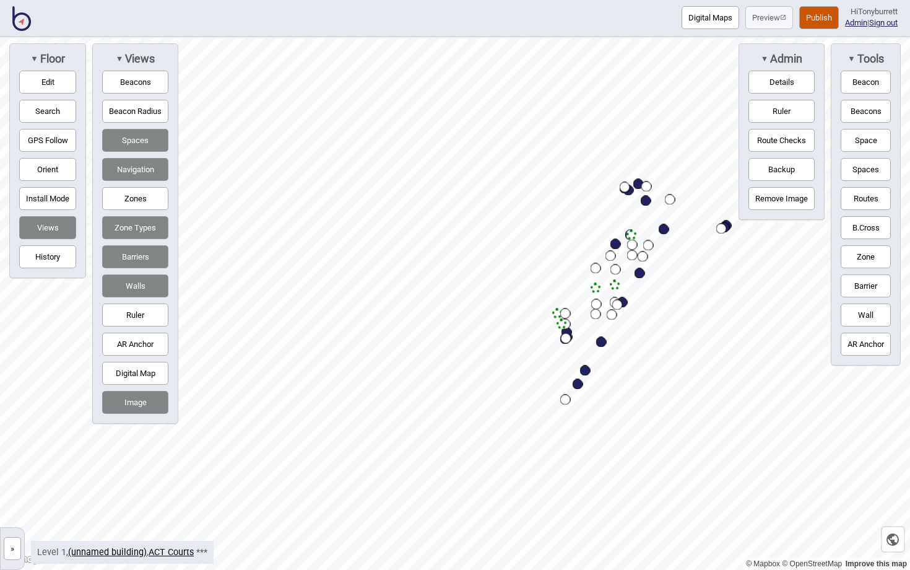
click at [10, 550] on button "»" at bounding box center [12, 548] width 17 height 23
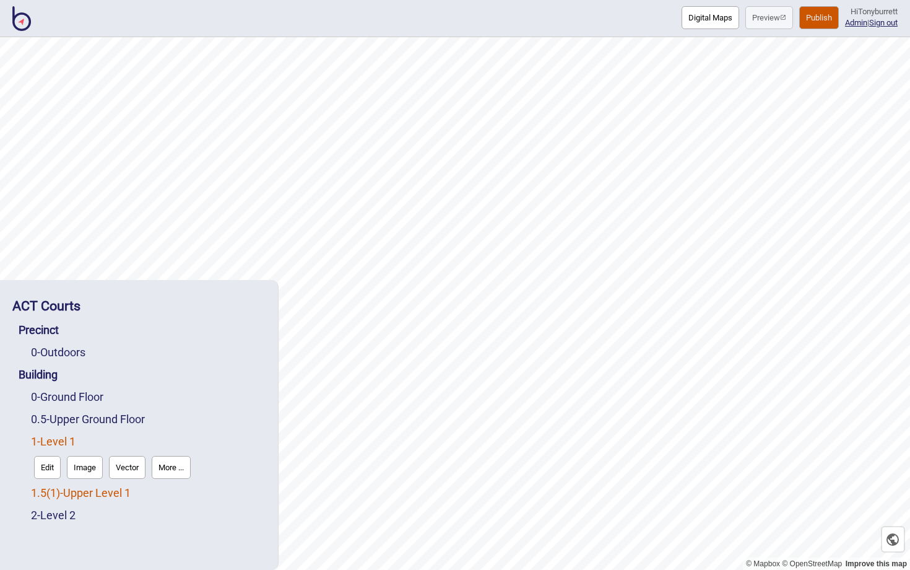
click at [75, 496] on link "1.5 ( 1 ) - Upper Level 1" at bounding box center [81, 492] width 100 height 13
click at [52, 498] on button "Edit" at bounding box center [47, 489] width 27 height 23
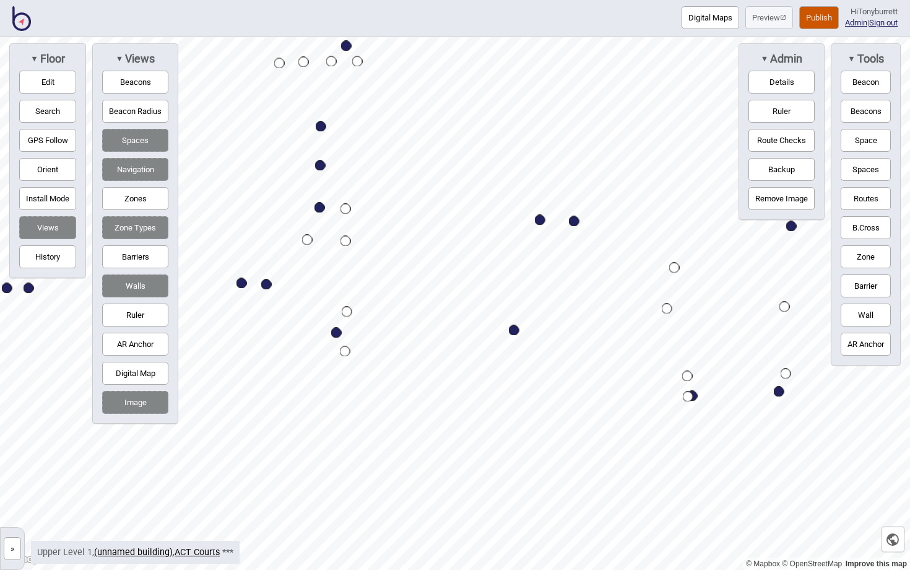
click at [31, 82] on button "Edit" at bounding box center [47, 82] width 57 height 23
drag, startPoint x: 672, startPoint y: 266, endPoint x: 696, endPoint y: 251, distance: 27.5
click at [697, 252] on div "Map marker" at bounding box center [698, 253] width 14 height 14
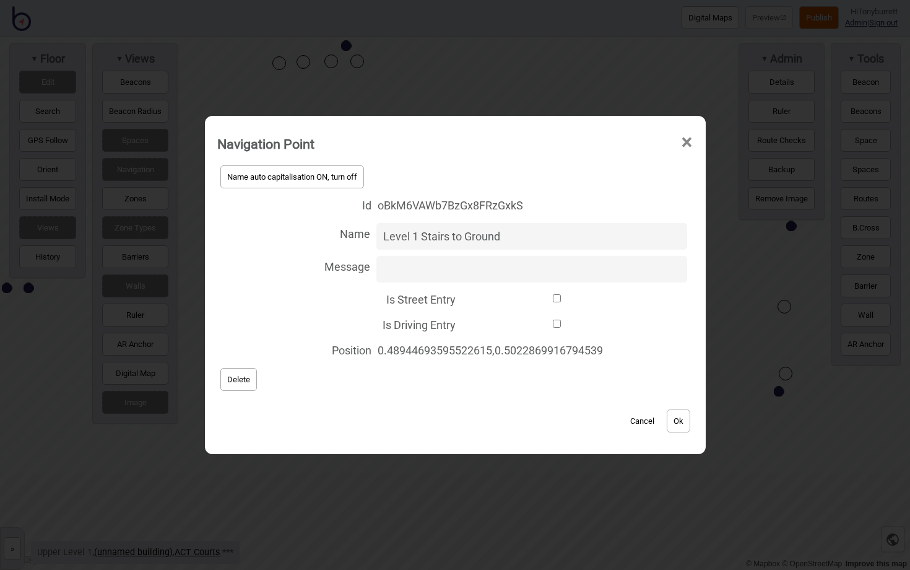
type input "Level 1 Stairs to Ground"
click at [682, 421] on button "Ok" at bounding box center [679, 420] width 24 height 23
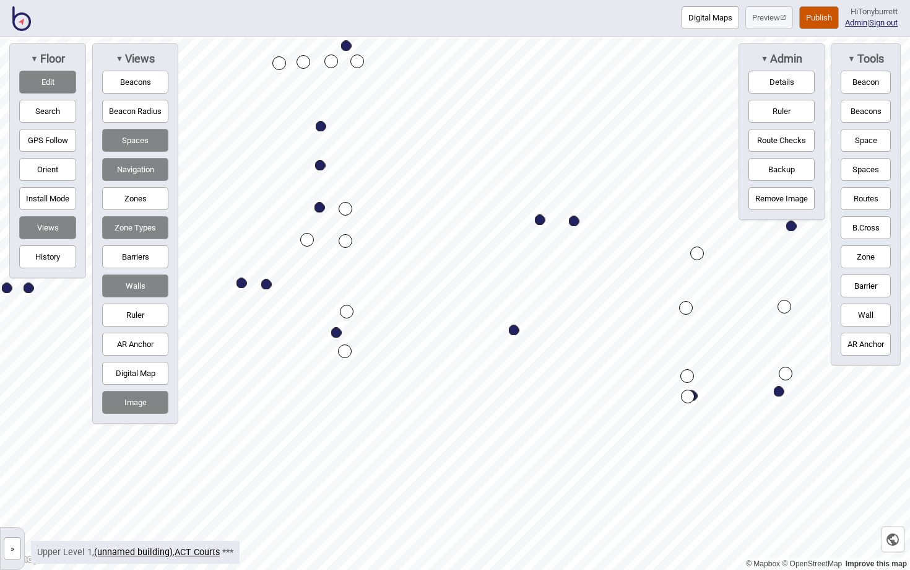
click at [139, 199] on button "Zones" at bounding box center [135, 198] width 66 height 23
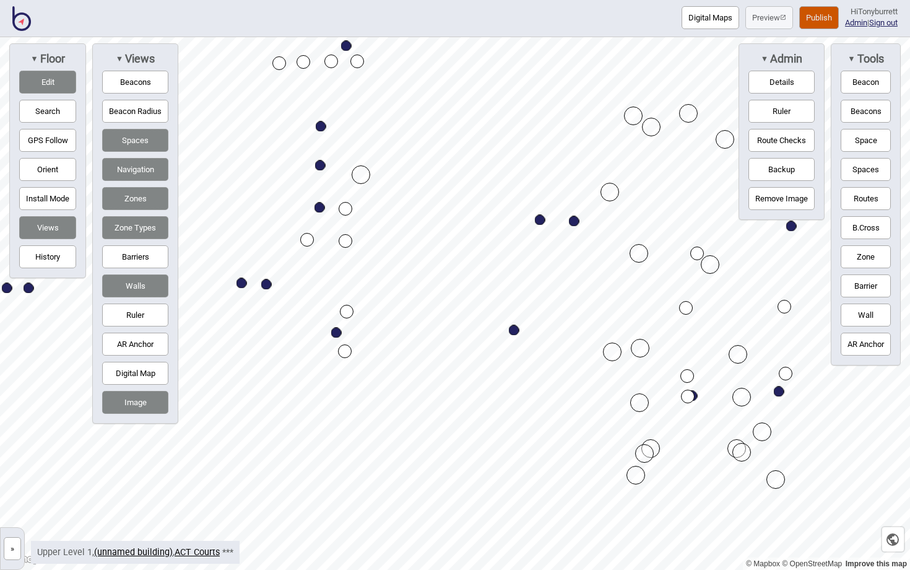
click at [119, 260] on button "Barriers" at bounding box center [135, 256] width 66 height 23
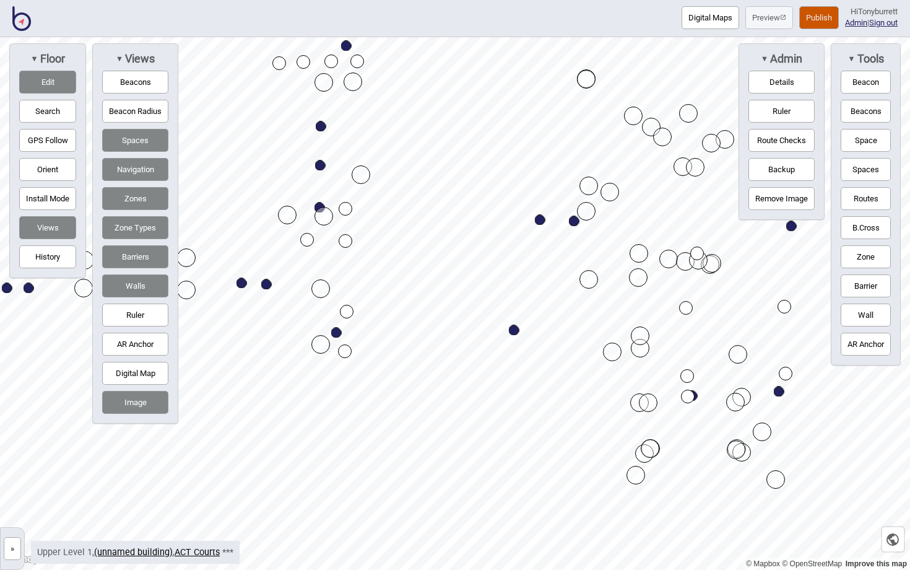
click at [33, 84] on button "Edit" at bounding box center [47, 82] width 57 height 23
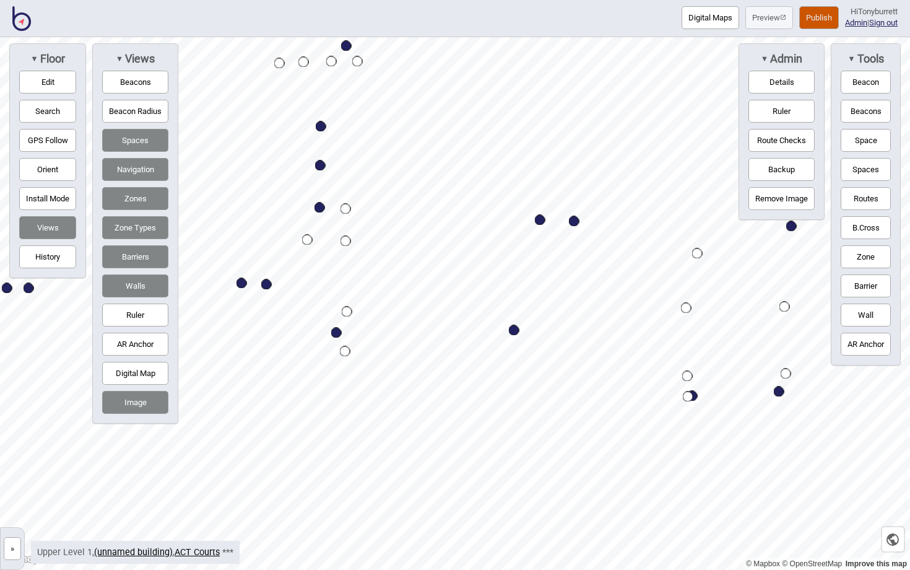
click at [63, 90] on button "Edit" at bounding box center [47, 82] width 57 height 23
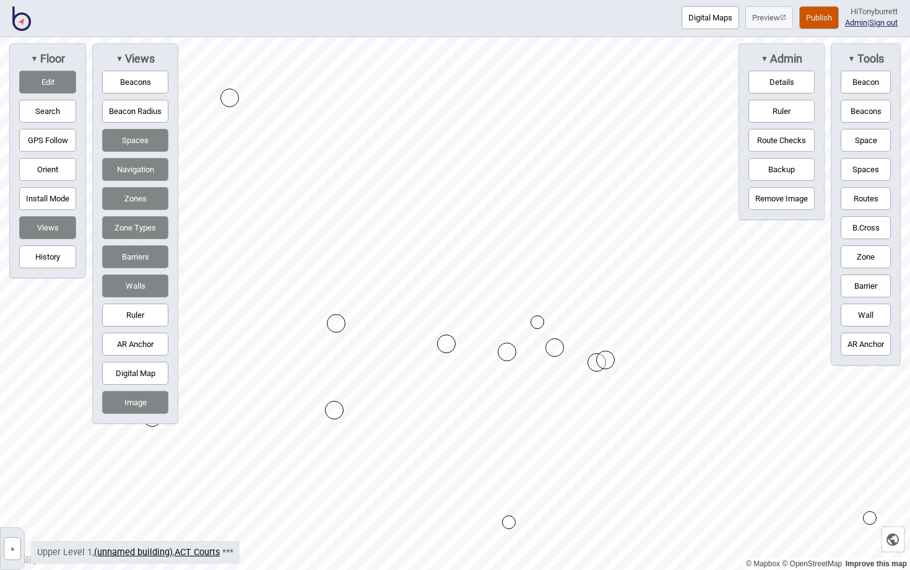
drag, startPoint x: 549, startPoint y: 321, endPoint x: 537, endPoint y: 321, distance: 12.4
click at [50, 85] on button "Edit" at bounding box center [47, 82] width 57 height 23
click at [861, 199] on button "Routes" at bounding box center [866, 198] width 50 height 23
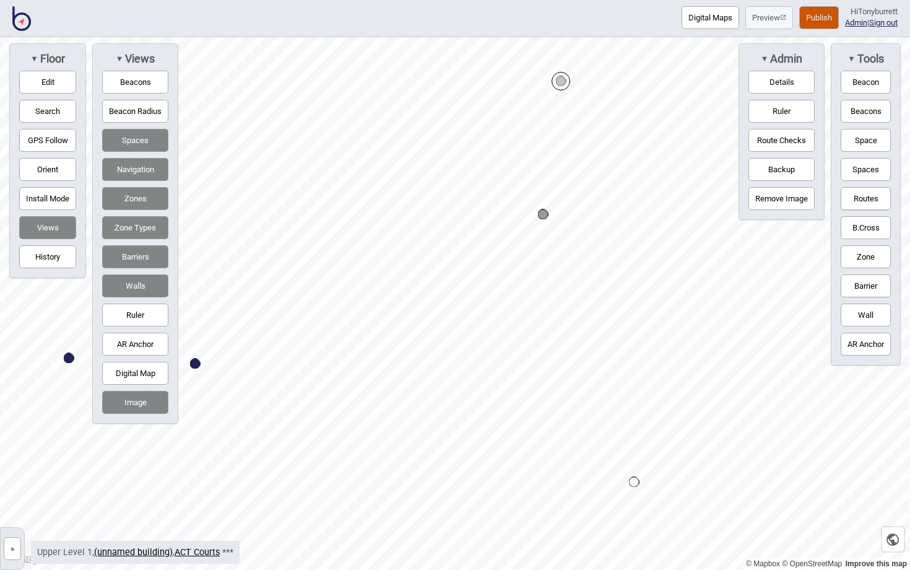
click at [876, 196] on button "Routes" at bounding box center [866, 198] width 50 height 23
click at [39, 85] on button "Edit" at bounding box center [47, 82] width 57 height 23
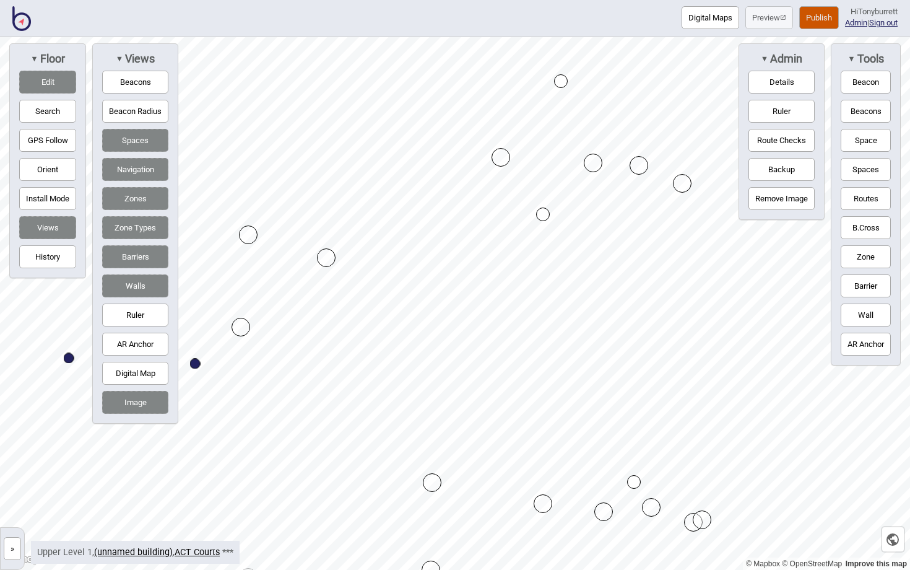
drag, startPoint x: 699, startPoint y: 79, endPoint x: 683, endPoint y: 183, distance: 105.3
drag, startPoint x: 634, startPoint y: 482, endPoint x: 641, endPoint y: 369, distance: 113.5
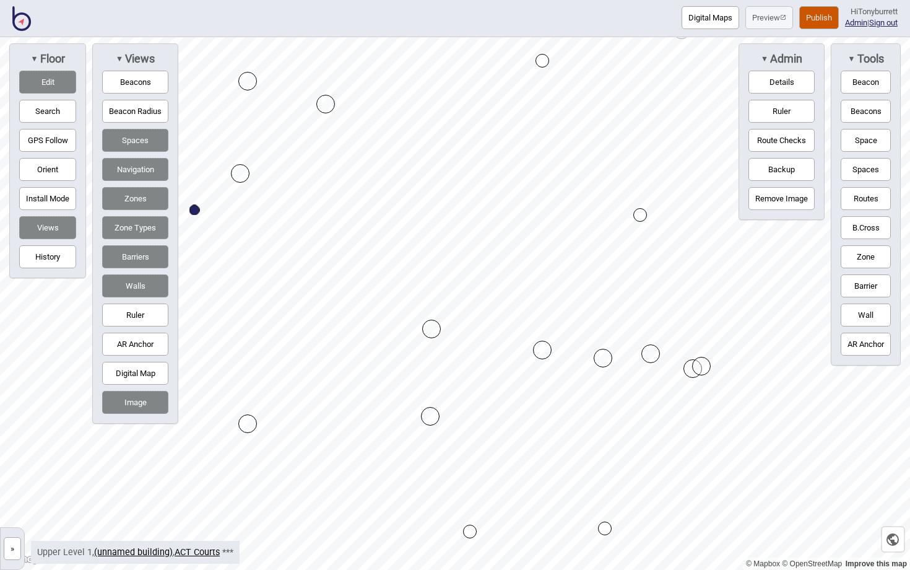
click at [859, 192] on button "Routes" at bounding box center [866, 198] width 50 height 23
click at [852, 194] on button "Routes" at bounding box center [866, 198] width 50 height 23
click at [543, 62] on div "Map marker" at bounding box center [543, 61] width 14 height 14
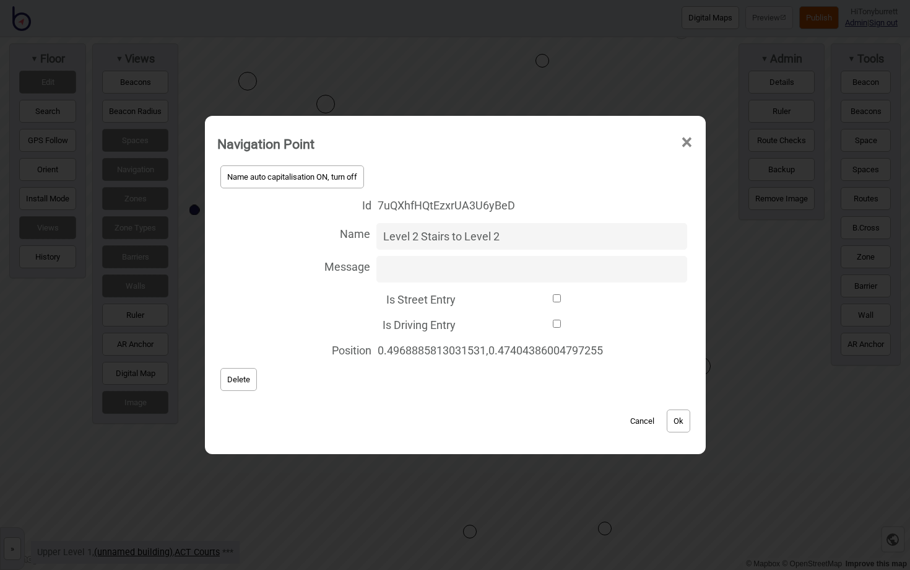
type input "Level 2 Stairs to Level 2"
click at [689, 420] on button "Ok" at bounding box center [679, 420] width 24 height 23
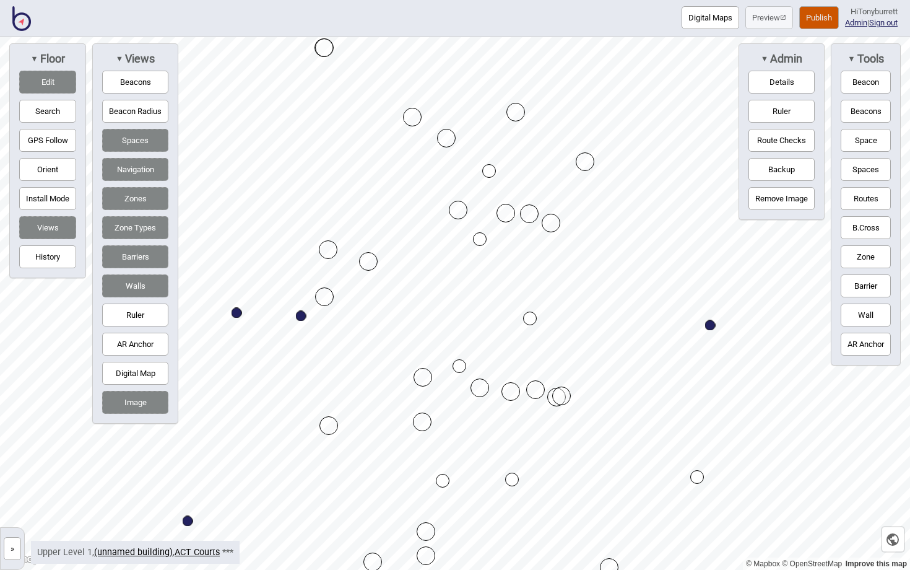
click at [481, 243] on div "Map marker" at bounding box center [480, 239] width 14 height 14
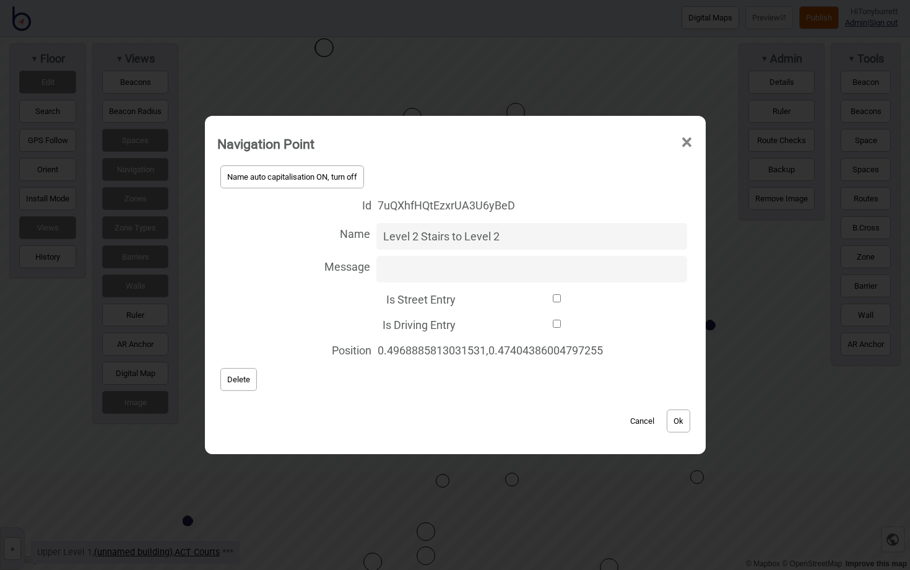
click at [412, 241] on input "Level 2 Stairs to Level 2" at bounding box center [532, 236] width 311 height 27
type input "Level 1 Stairs to Level 2"
click at [673, 414] on button "Ok" at bounding box center [679, 420] width 24 height 23
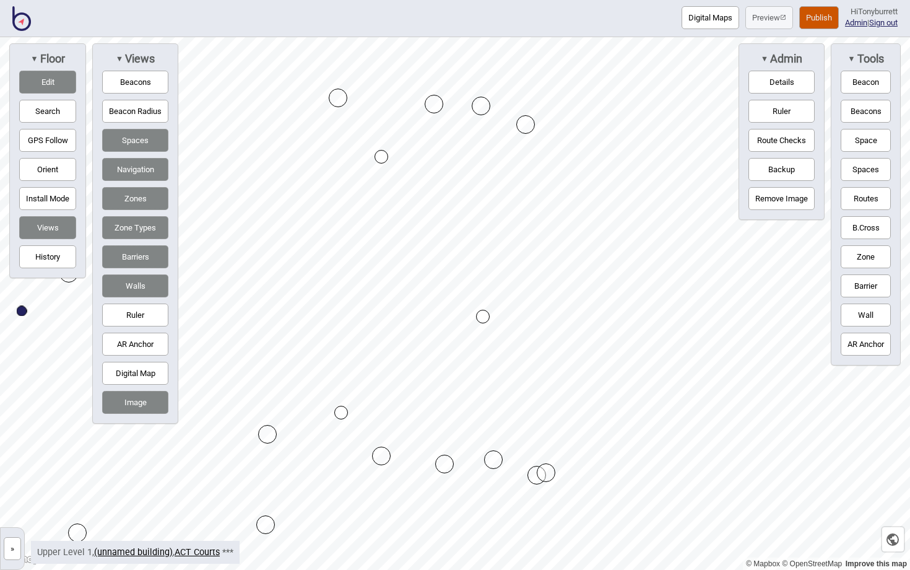
click at [35, 73] on button "Edit" at bounding box center [47, 82] width 57 height 23
click at [866, 202] on button "Routes" at bounding box center [866, 198] width 50 height 23
click at [484, 316] on div "Map marker" at bounding box center [483, 317] width 11 height 11
click at [866, 198] on button "Routes" at bounding box center [866, 198] width 50 height 23
click at [41, 80] on button "Edit" at bounding box center [47, 82] width 57 height 23
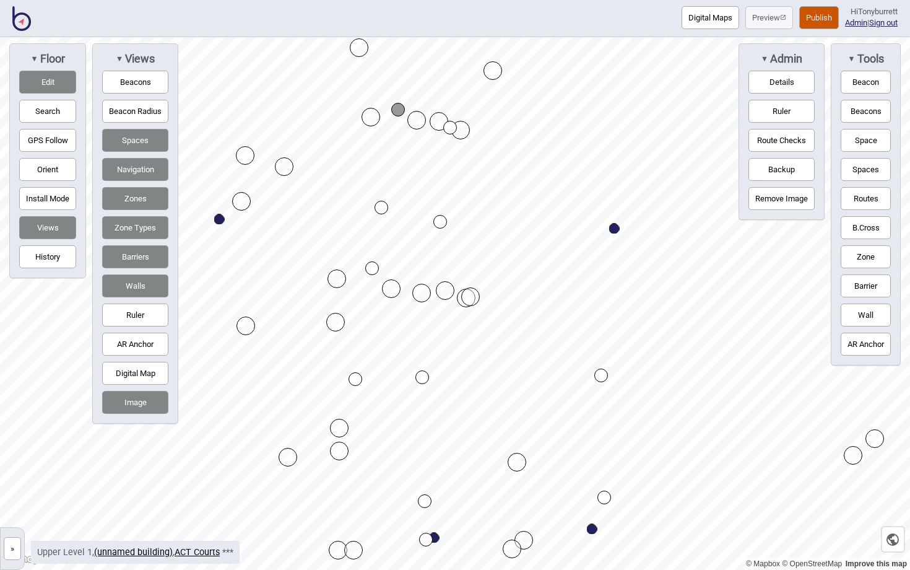
click at [48, 81] on button "Edit" at bounding box center [47, 82] width 57 height 23
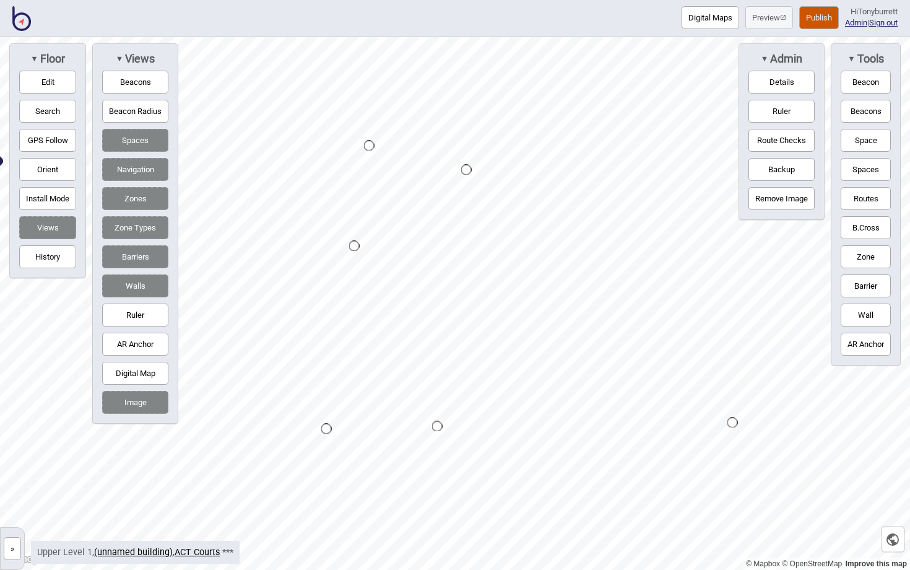
click at [858, 204] on button "Routes" at bounding box center [866, 198] width 50 height 23
click at [848, 194] on button "Routes" at bounding box center [866, 198] width 50 height 23
click at [862, 310] on button "Wall" at bounding box center [866, 314] width 50 height 23
click at [300, 184] on div "Map marker" at bounding box center [300, 184] width 19 height 19
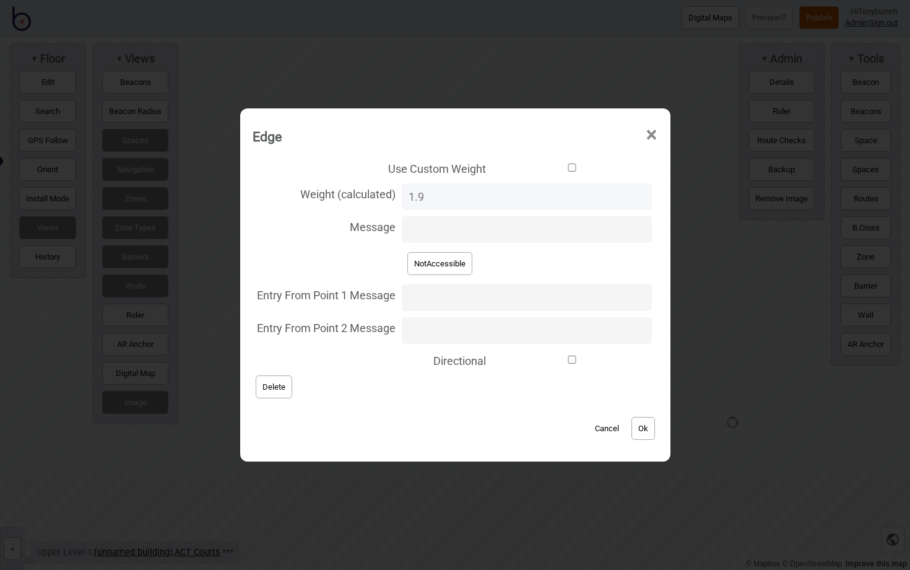
click at [437, 261] on button "NotAccessible" at bounding box center [440, 263] width 65 height 23
type input "NotAccessible"
click at [634, 422] on button "Ok" at bounding box center [644, 428] width 24 height 23
click at [450, 265] on button "NotAccessible" at bounding box center [440, 263] width 65 height 23
type input "NotAccessible"
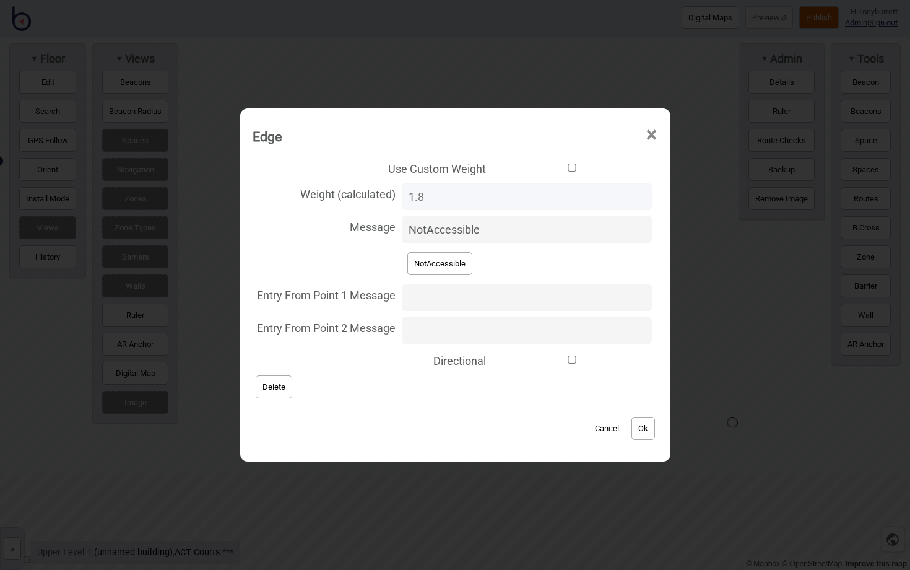
click at [634, 422] on button "Ok" at bounding box center [644, 428] width 24 height 23
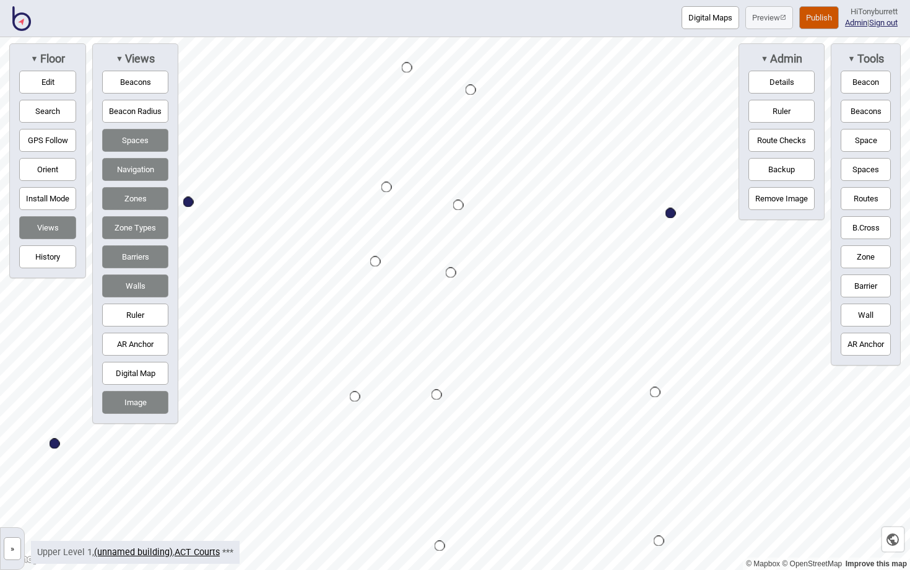
click at [7, 548] on button "»" at bounding box center [12, 548] width 17 height 23
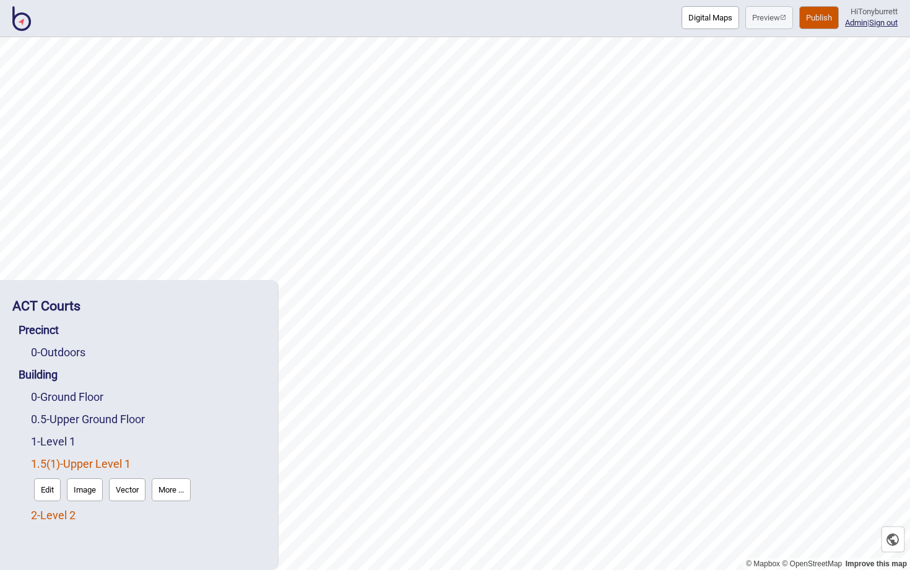
click at [42, 517] on link "2 - Level 2" at bounding box center [53, 514] width 45 height 13
click at [42, 517] on button "Edit" at bounding box center [47, 511] width 27 height 23
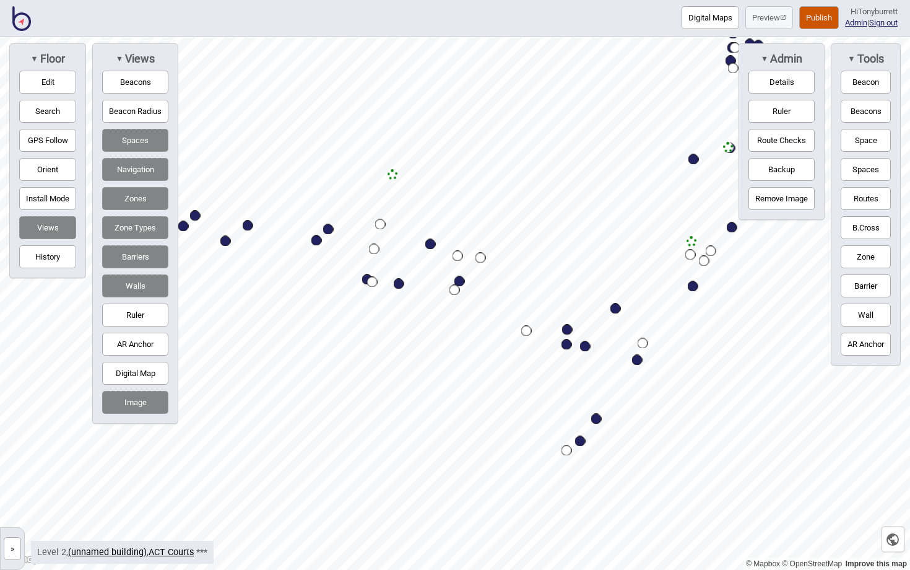
click at [13, 548] on button "»" at bounding box center [12, 548] width 17 height 23
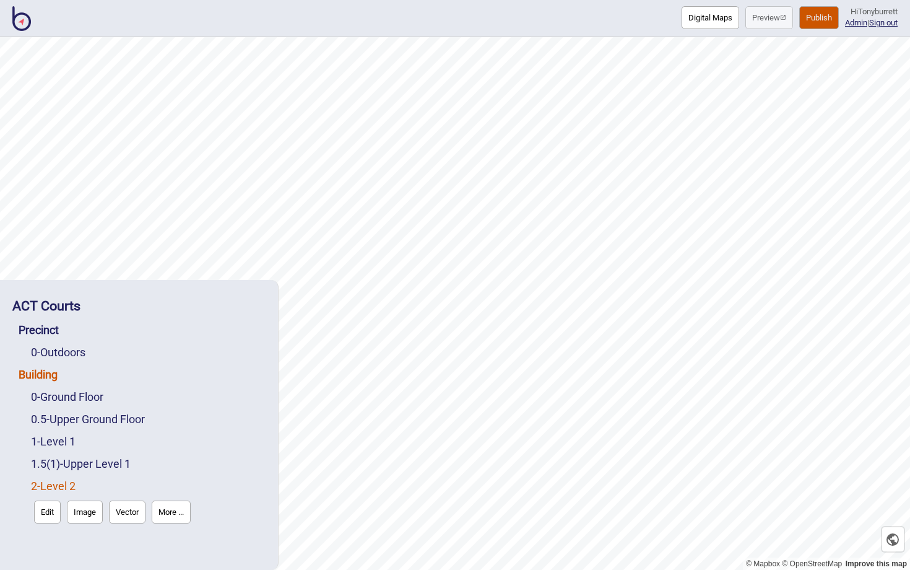
click at [56, 374] on link "Building" at bounding box center [38, 374] width 39 height 13
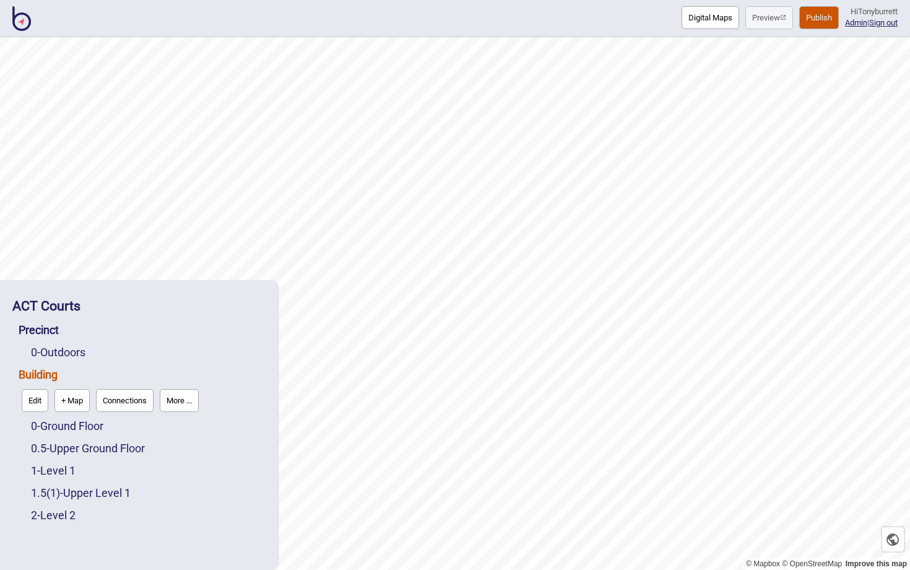
click at [118, 400] on button "Connections" at bounding box center [125, 400] width 58 height 23
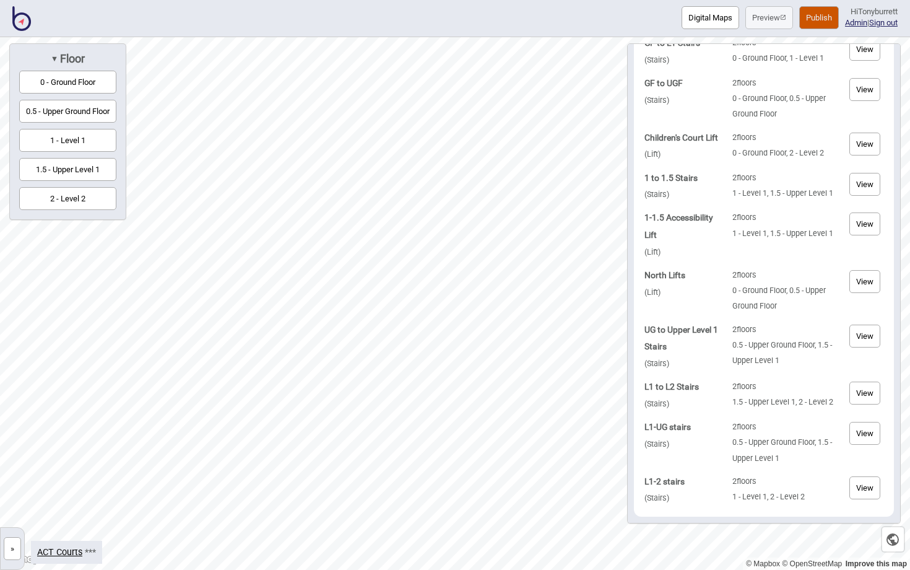
scroll to position [159, 0]
click at [868, 389] on button "View" at bounding box center [865, 393] width 31 height 23
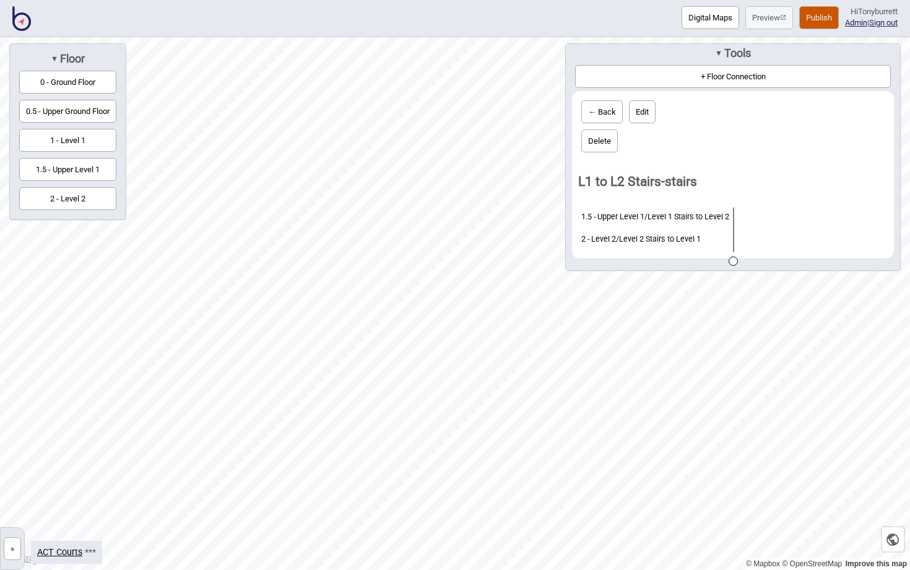
scroll to position [0, 0]
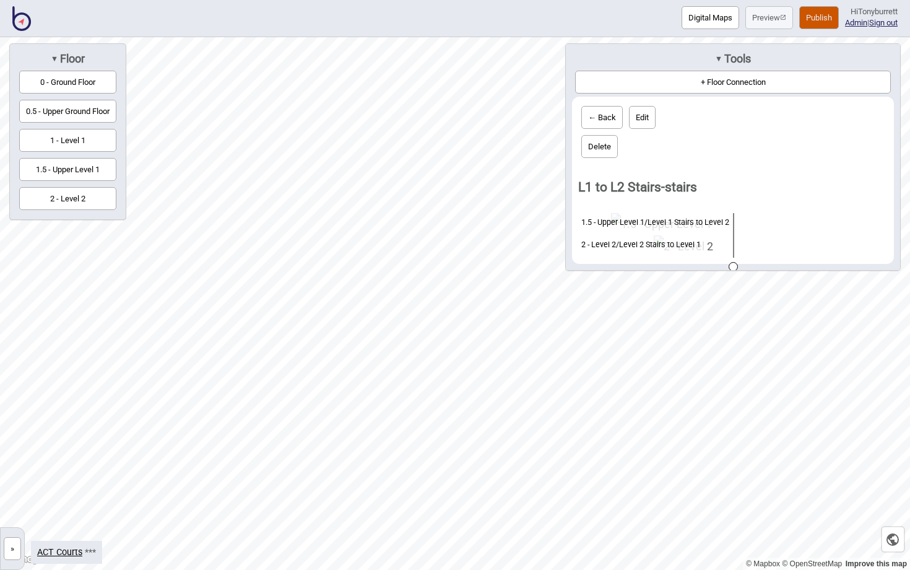
click at [586, 119] on button "← Back" at bounding box center [602, 117] width 41 height 23
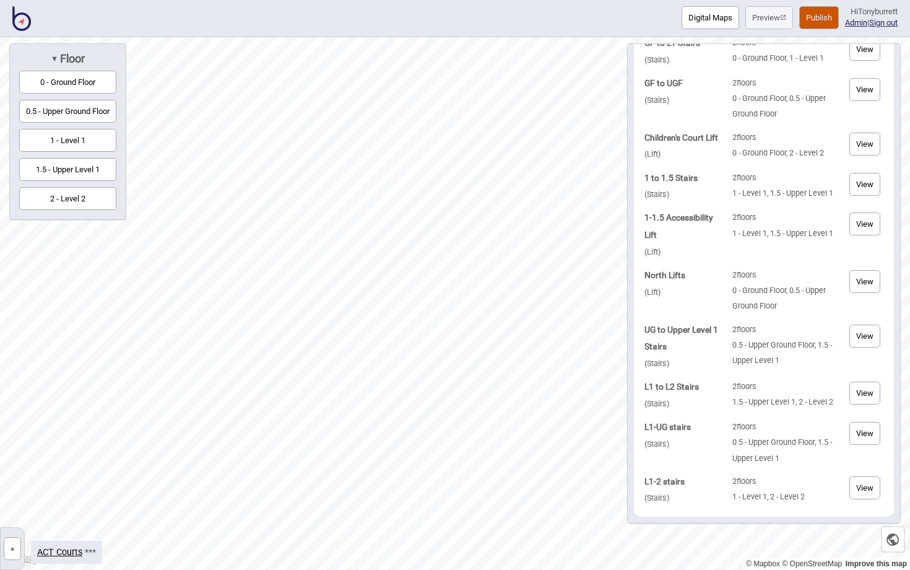
scroll to position [159, 0]
click at [853, 488] on button "View" at bounding box center [865, 487] width 31 height 23
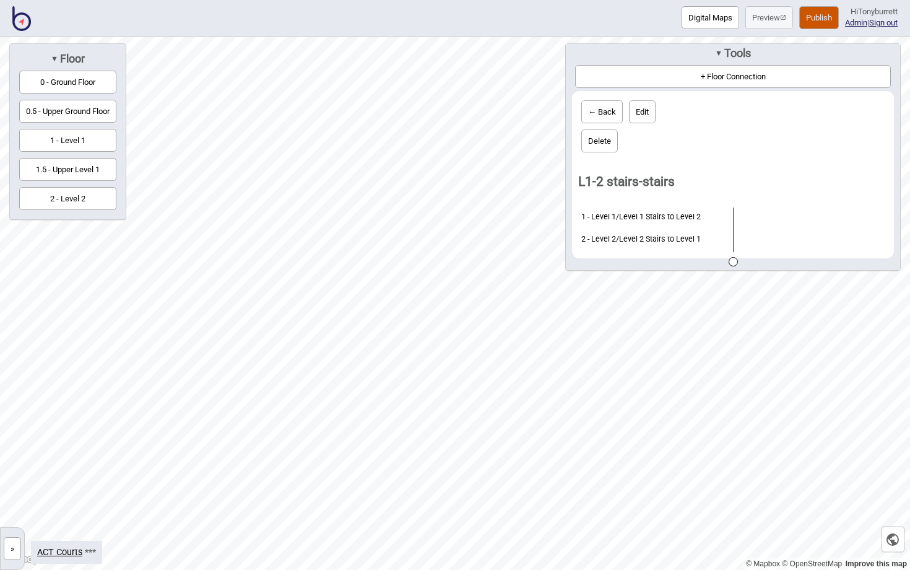
scroll to position [0, 0]
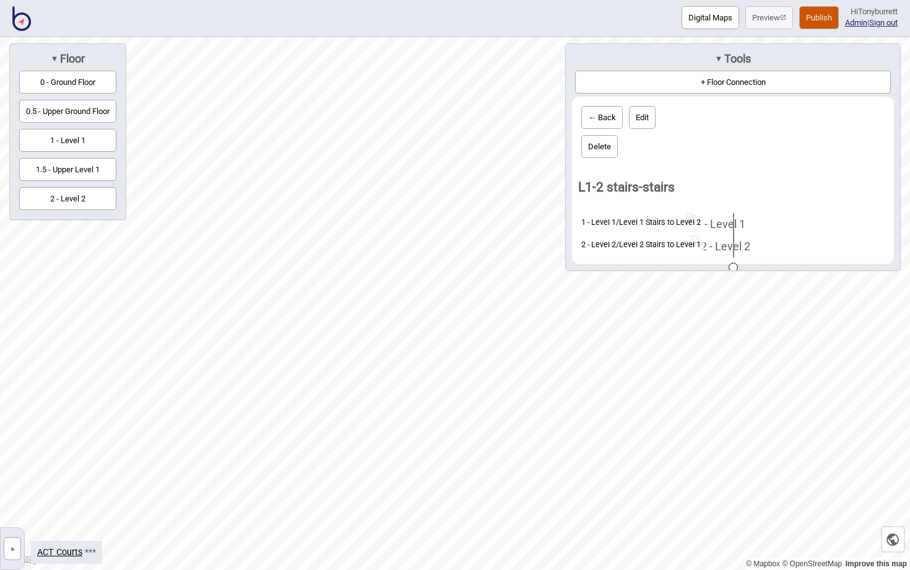
click at [591, 116] on button "← Back" at bounding box center [602, 117] width 41 height 23
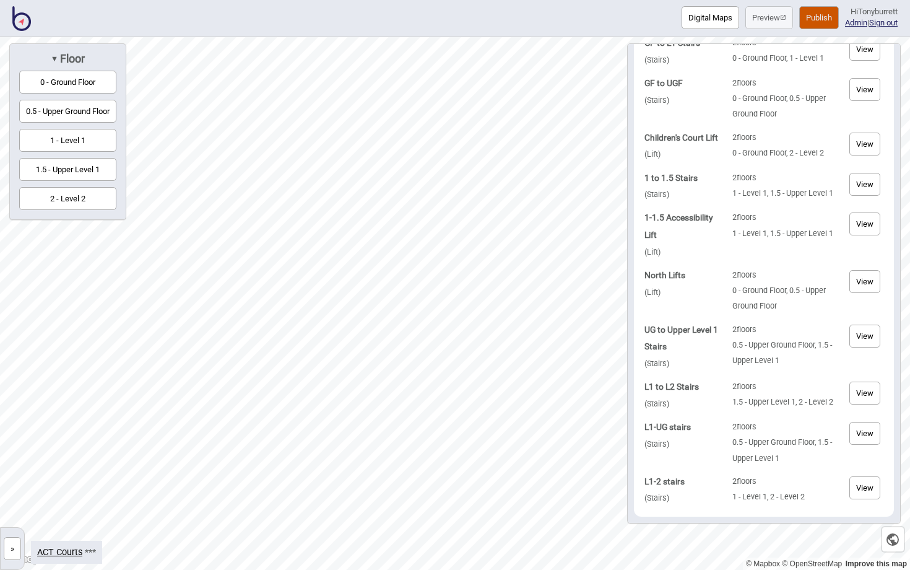
scroll to position [159, 0]
click at [863, 396] on button "View" at bounding box center [865, 393] width 31 height 23
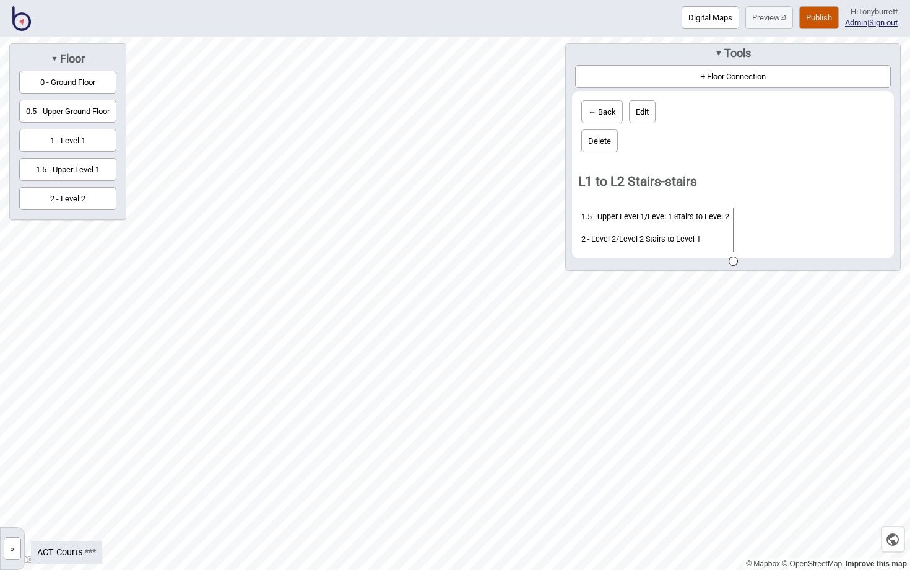
scroll to position [0, 0]
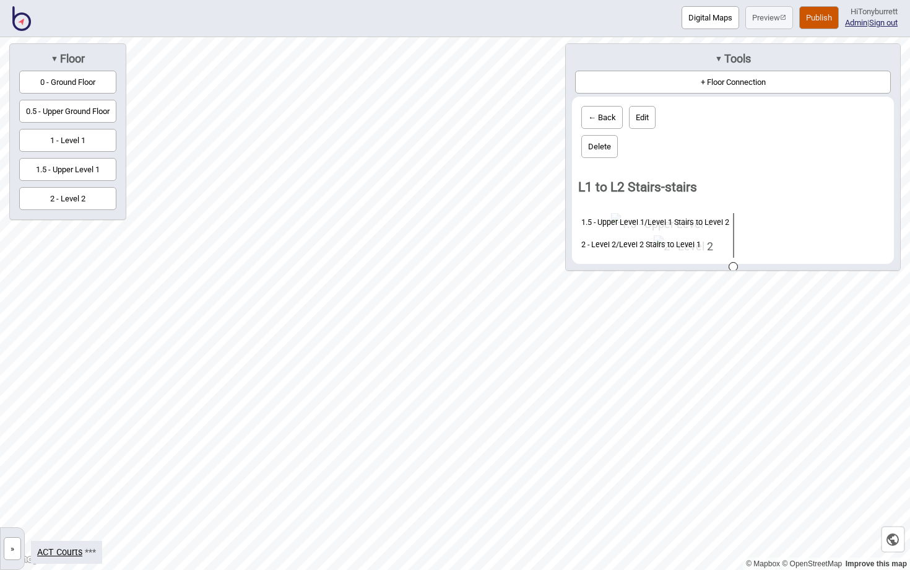
click at [733, 258] on div at bounding box center [733, 246] width 1 height 22
click at [639, 123] on button "Edit" at bounding box center [642, 117] width 27 height 23
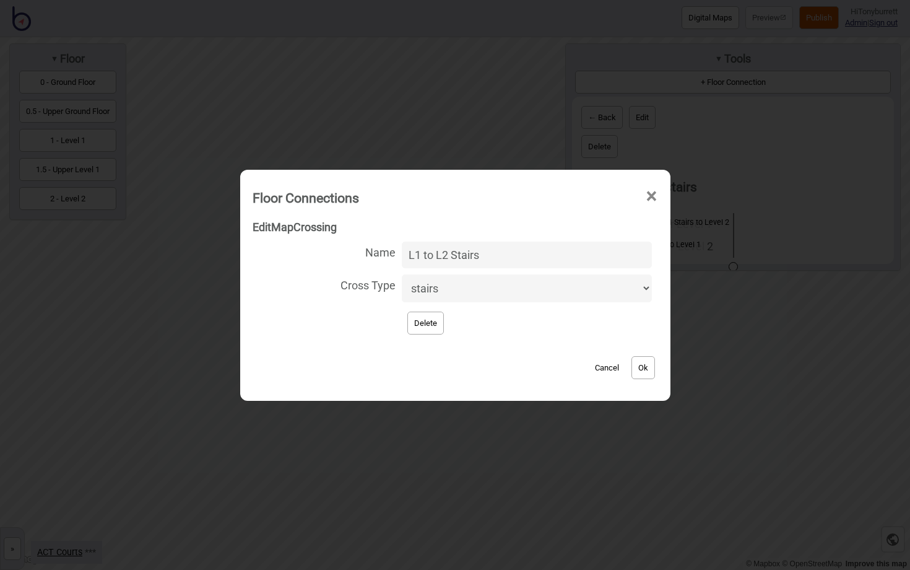
click at [596, 363] on button "Cancel" at bounding box center [607, 367] width 37 height 23
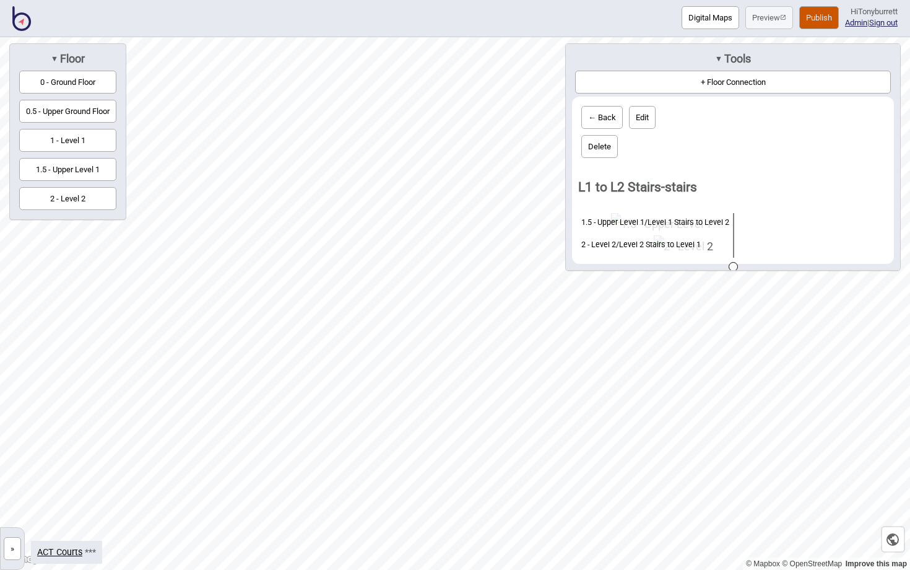
click at [606, 152] on button "Delete" at bounding box center [600, 146] width 37 height 23
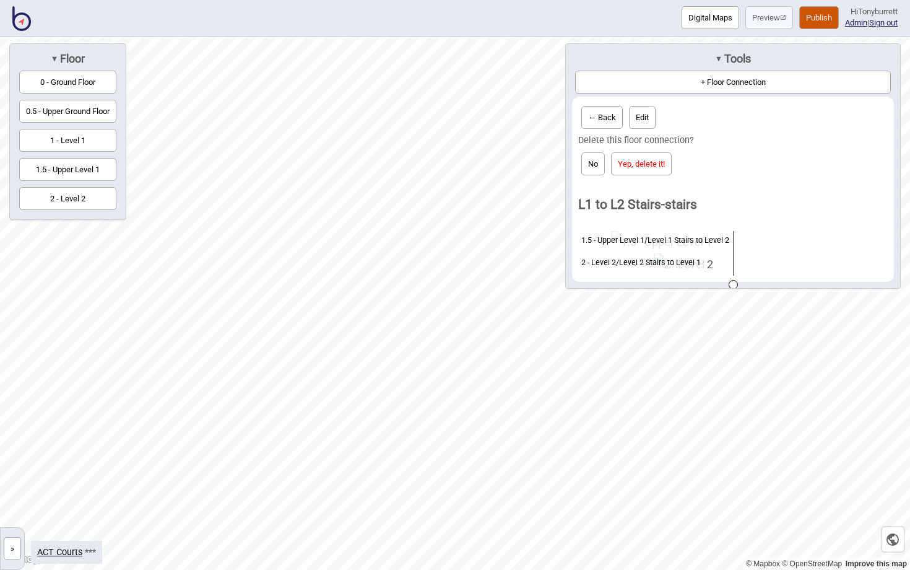
click at [630, 170] on button "Yep, delete it!" at bounding box center [641, 163] width 61 height 23
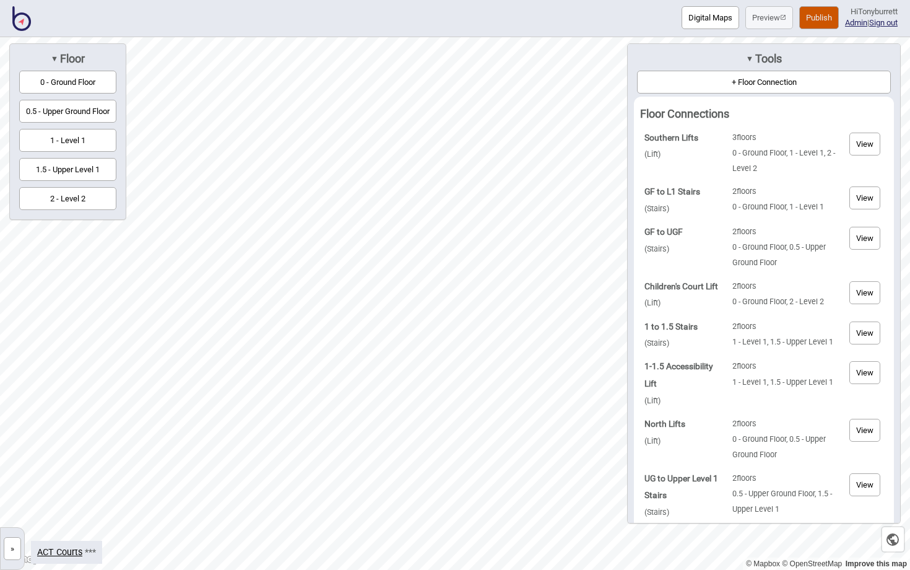
click at [70, 199] on button "2 - Level 2" at bounding box center [67, 198] width 97 height 23
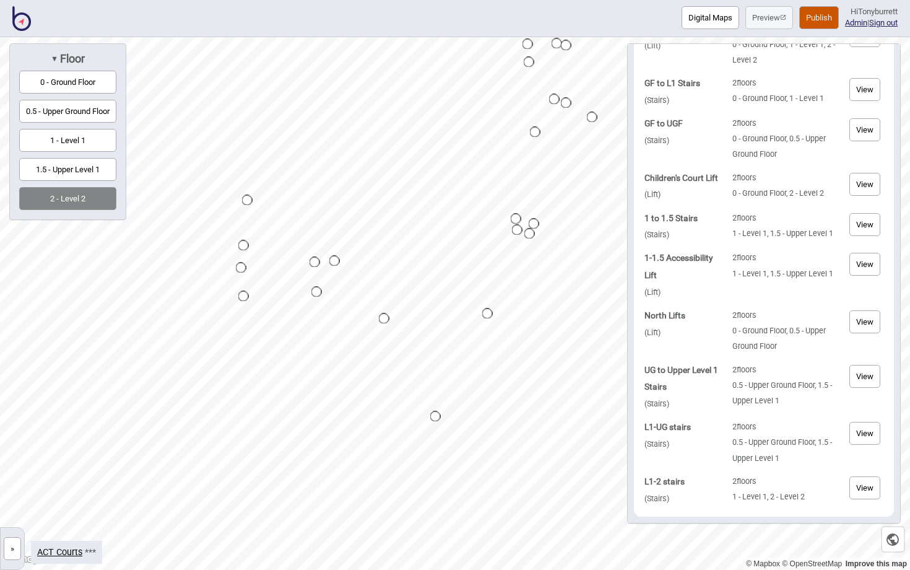
scroll to position [119, 0]
click at [248, 203] on div "Map marker" at bounding box center [247, 200] width 11 height 11
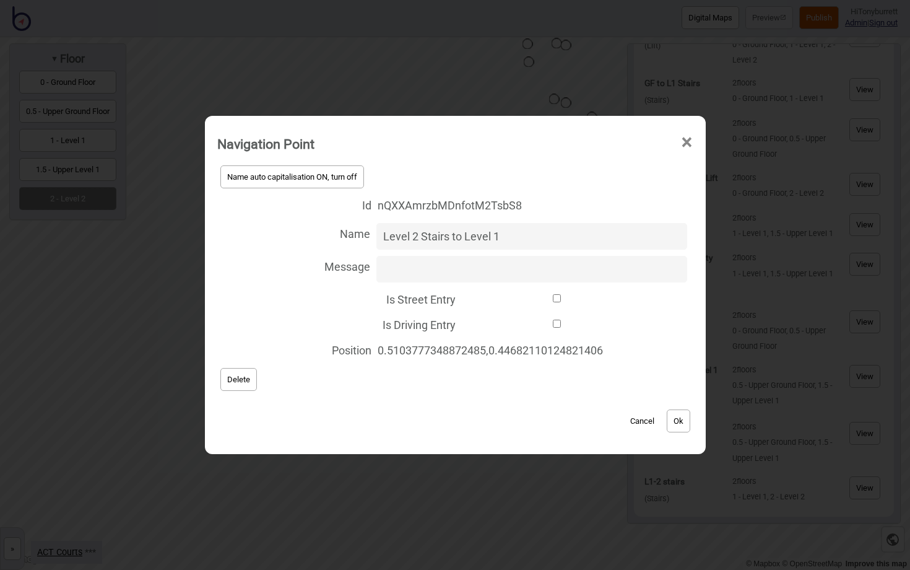
click at [377, 232] on input "Level 2 Stairs to Level 1" at bounding box center [532, 236] width 311 height 27
drag, startPoint x: 411, startPoint y: 234, endPoint x: 378, endPoint y: 234, distance: 32.8
click at [378, 234] on input "North Level 2 Stairs to Level 1" at bounding box center [532, 236] width 311 height 27
type input "Level 2 Stairs to Level 1 North"
click at [682, 427] on button "Ok" at bounding box center [679, 420] width 24 height 23
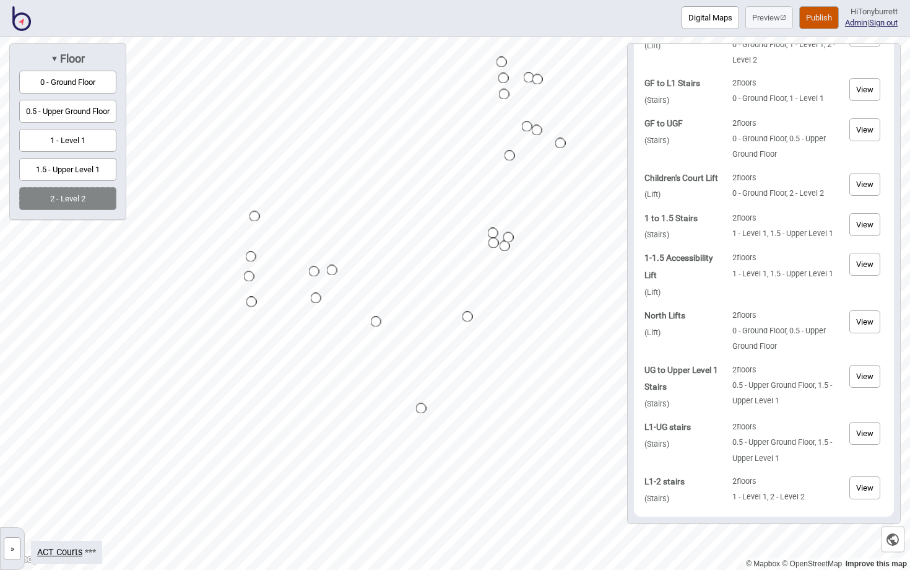
click at [74, 168] on button "1.5 - Upper Level 1" at bounding box center [67, 169] width 97 height 23
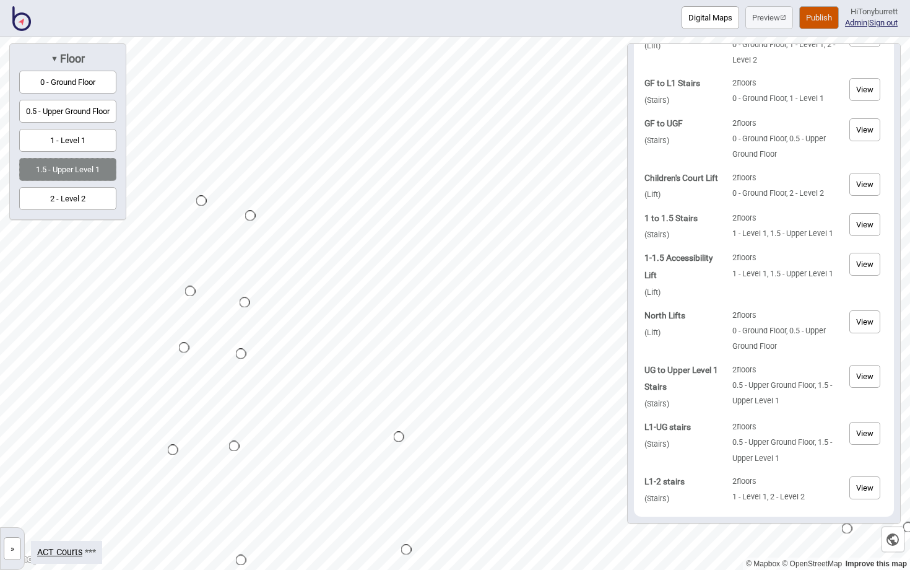
click at [191, 294] on div "Map marker" at bounding box center [190, 291] width 11 height 11
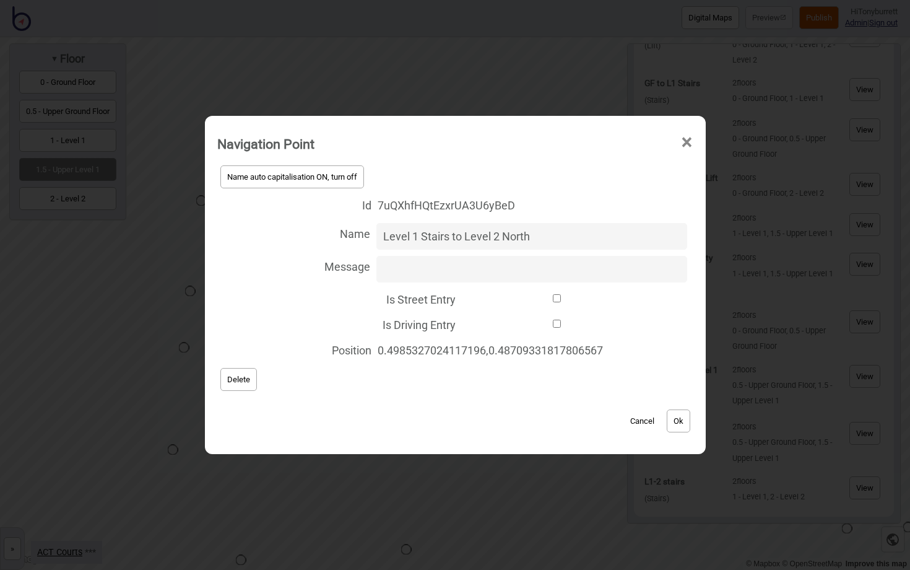
type input "Level 1 Stairs to Level 2 North"
click at [684, 425] on button "Ok" at bounding box center [679, 420] width 24 height 23
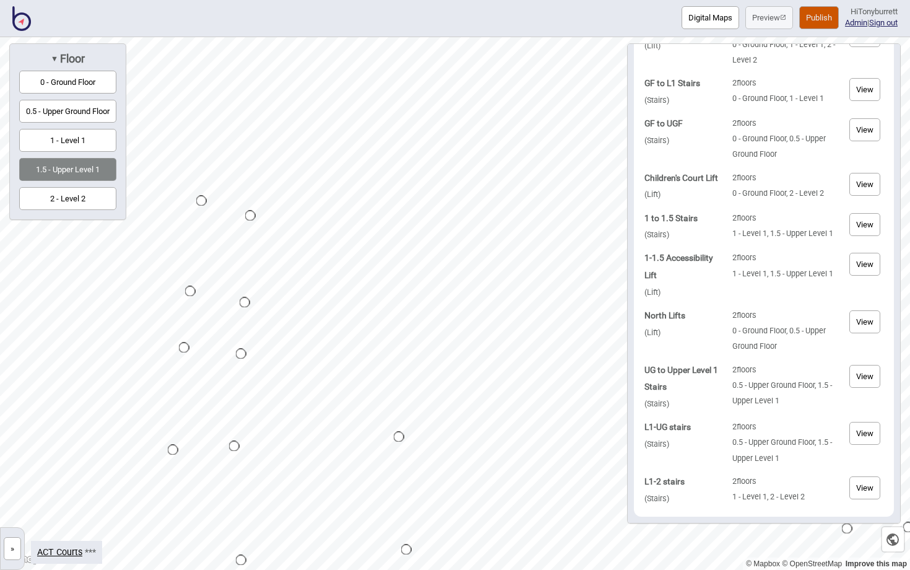
click at [243, 300] on div "Map marker" at bounding box center [245, 302] width 11 height 11
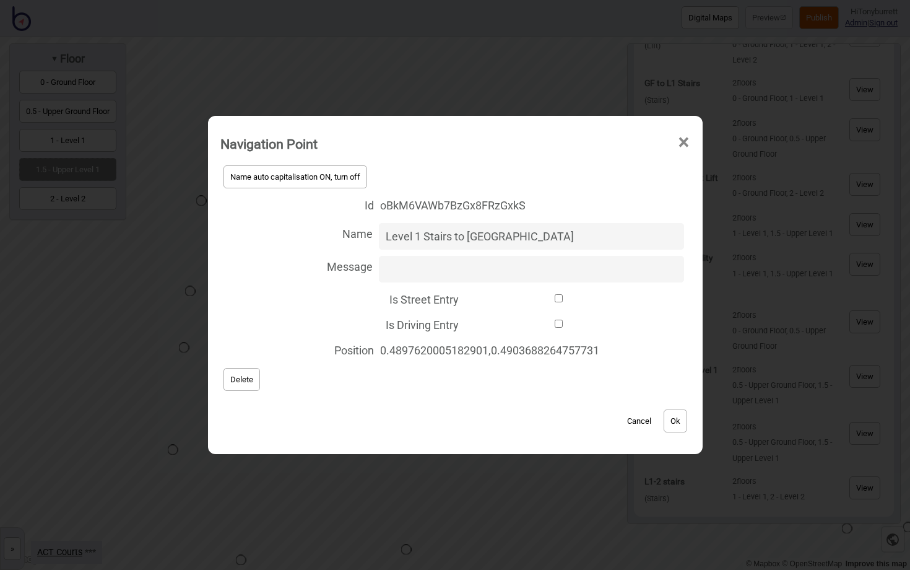
type input "Level 1 Stairs to [GEOGRAPHIC_DATA]"
click at [680, 426] on button "Ok" at bounding box center [676, 420] width 24 height 23
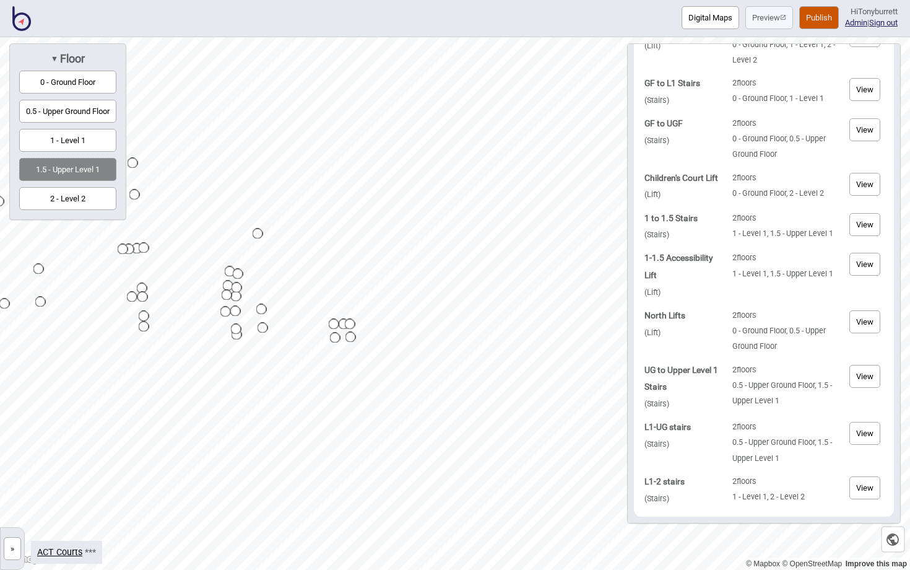
click at [767, 383] on td "2 floors 0.5 - Upper Ground Floor, 1.5 - Upper Level 1" at bounding box center [786, 387] width 113 height 56
click at [872, 487] on button "View" at bounding box center [865, 487] width 31 height 23
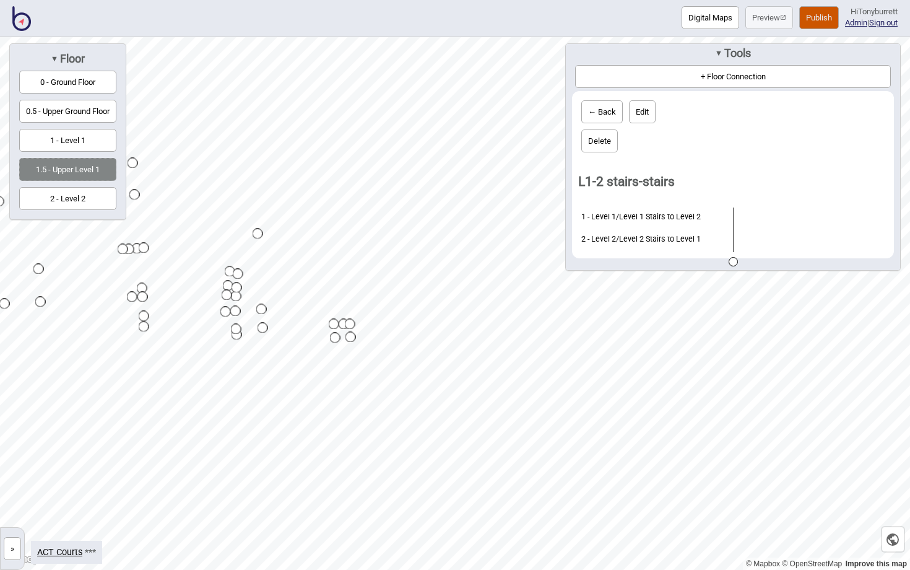
scroll to position [0, 0]
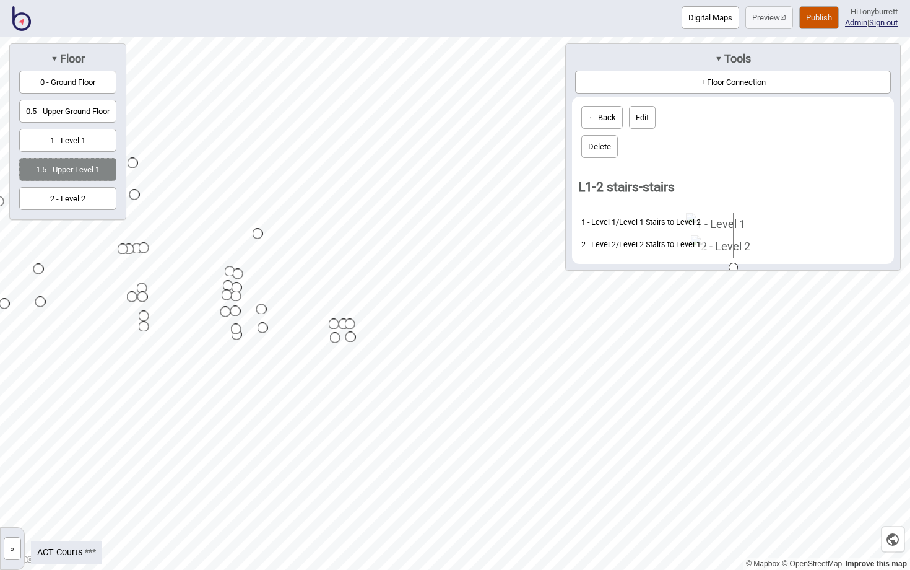
click at [602, 116] on button "← Back" at bounding box center [602, 117] width 41 height 23
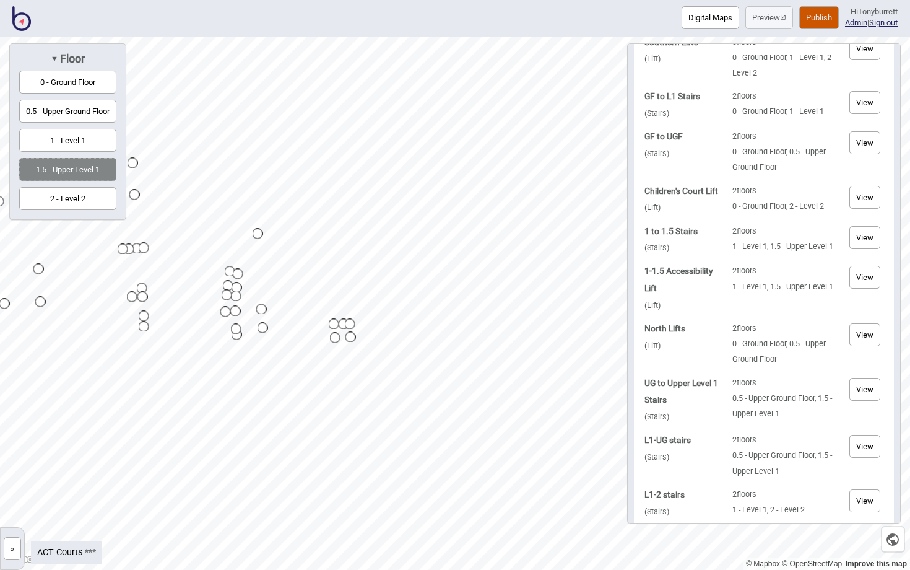
scroll to position [92, 0]
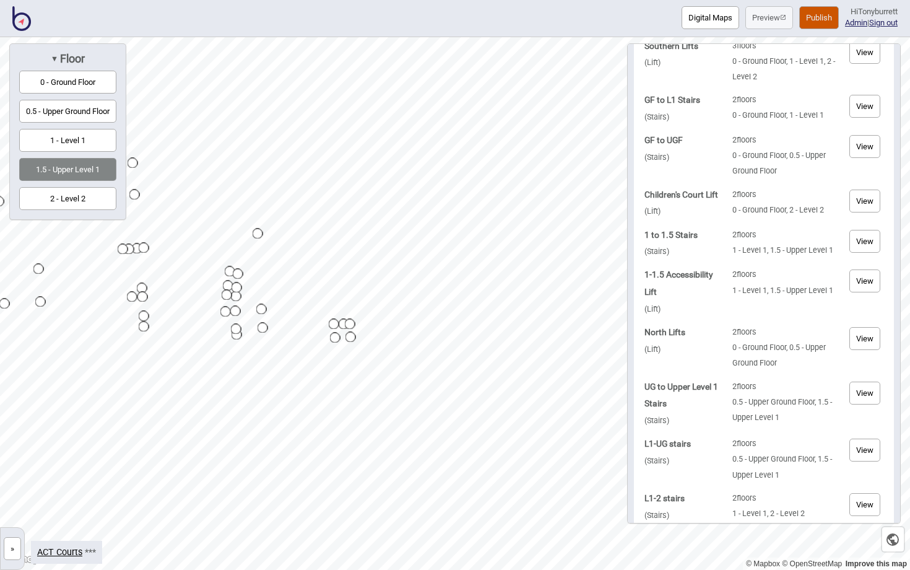
click at [873, 251] on button "View" at bounding box center [865, 241] width 31 height 23
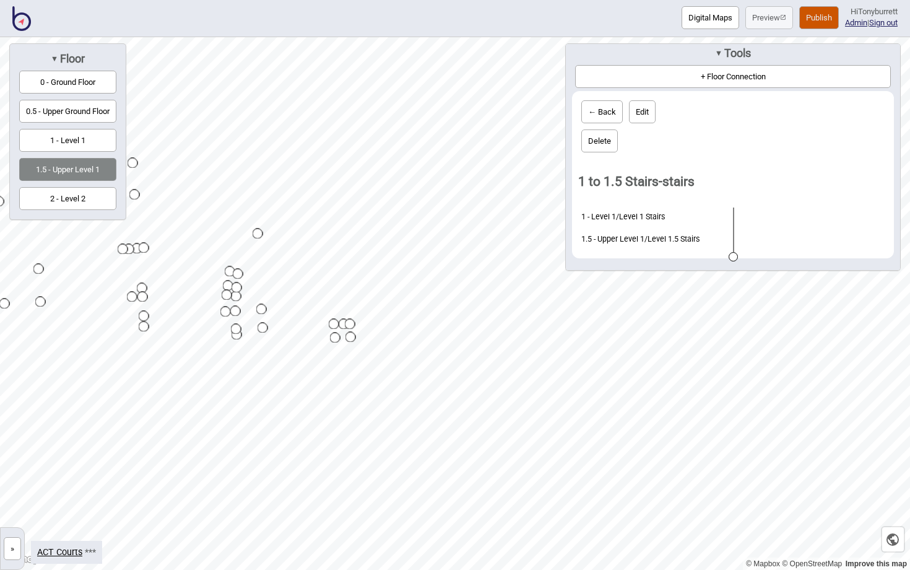
scroll to position [0, 0]
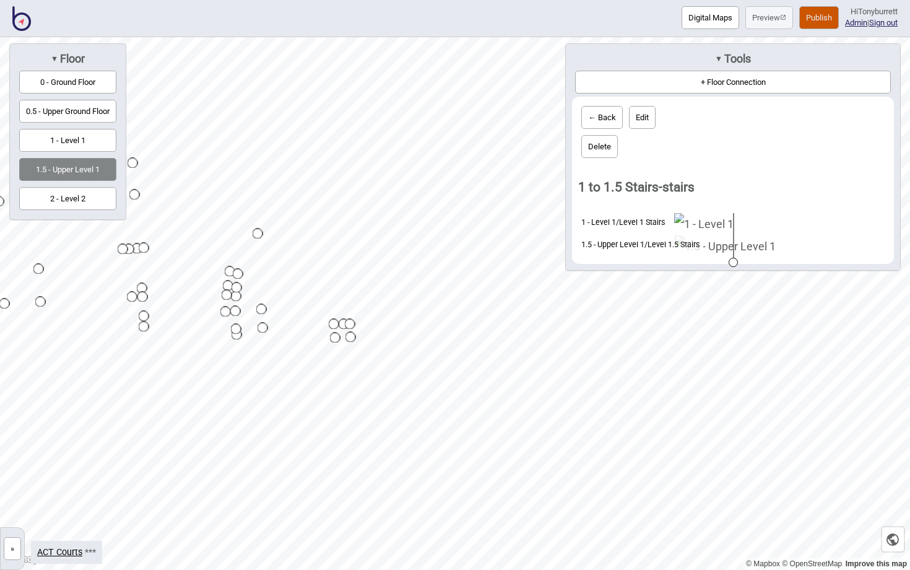
click at [591, 117] on button "← Back" at bounding box center [602, 117] width 41 height 23
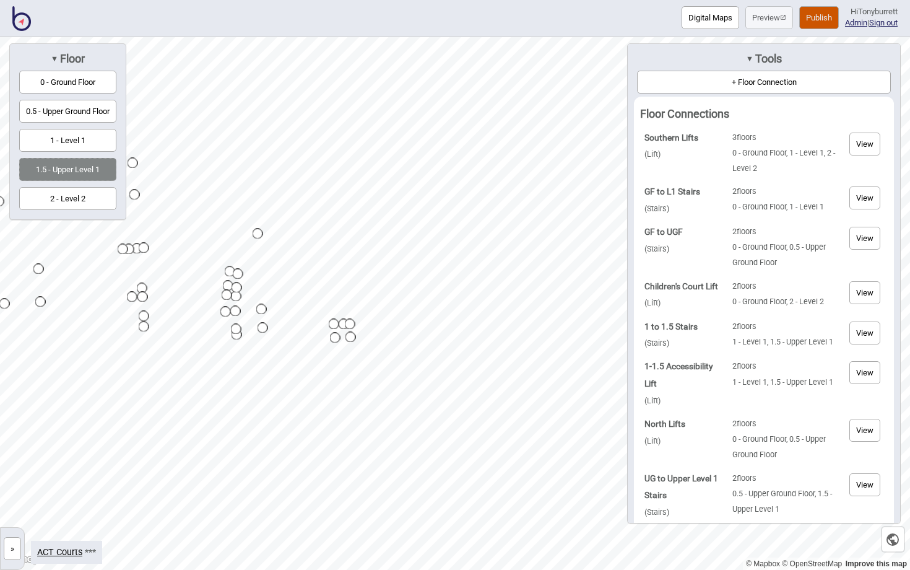
click at [868, 238] on button "View" at bounding box center [865, 238] width 31 height 23
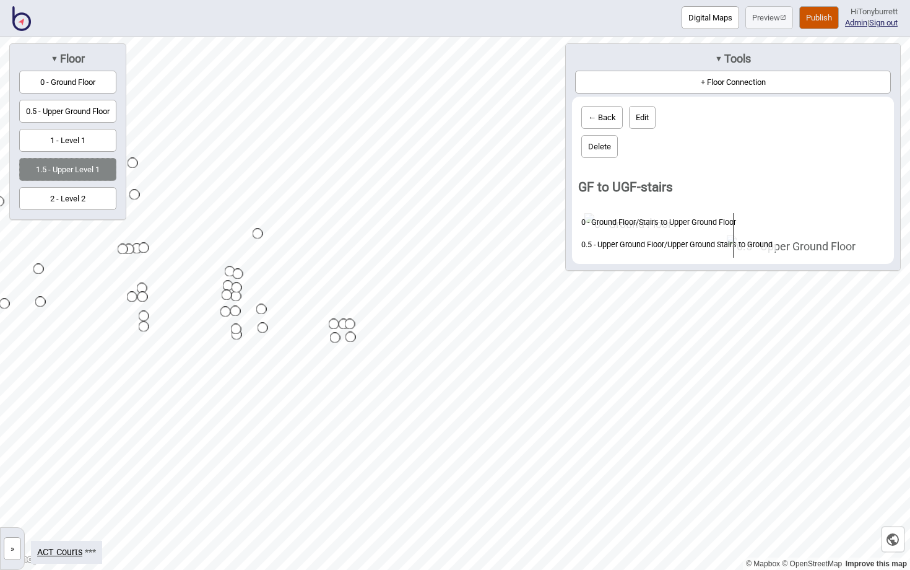
click at [596, 116] on button "← Back" at bounding box center [602, 117] width 41 height 23
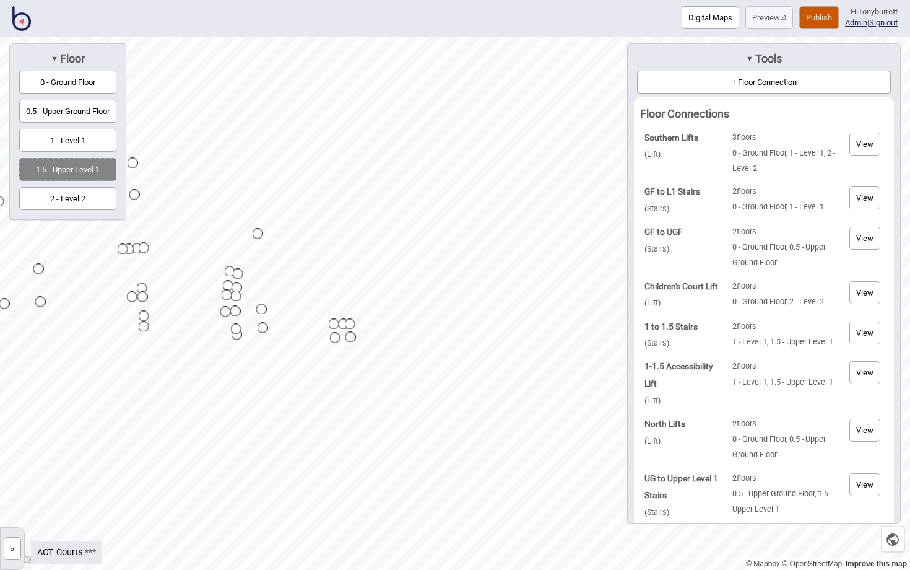
click at [869, 191] on button "View" at bounding box center [865, 197] width 31 height 23
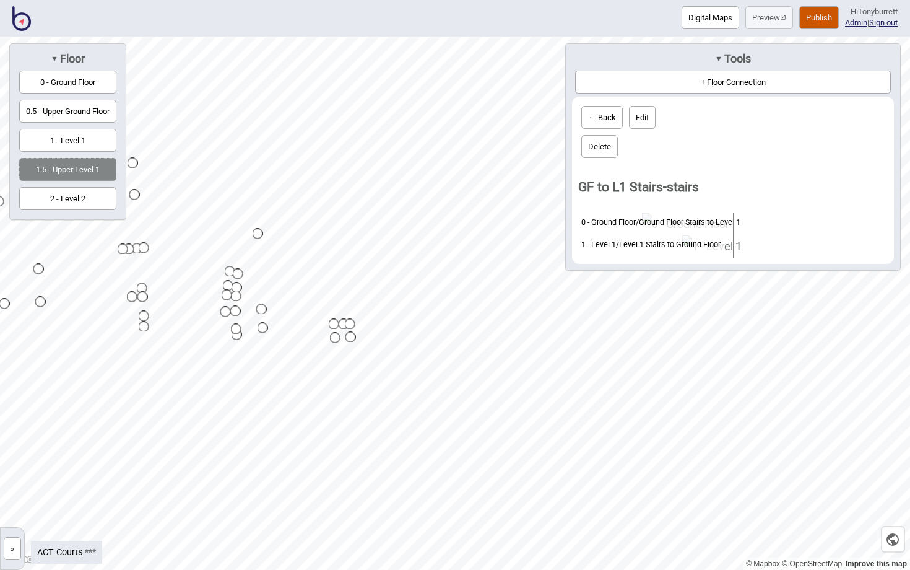
click at [595, 116] on button "← Back" at bounding box center [602, 117] width 41 height 23
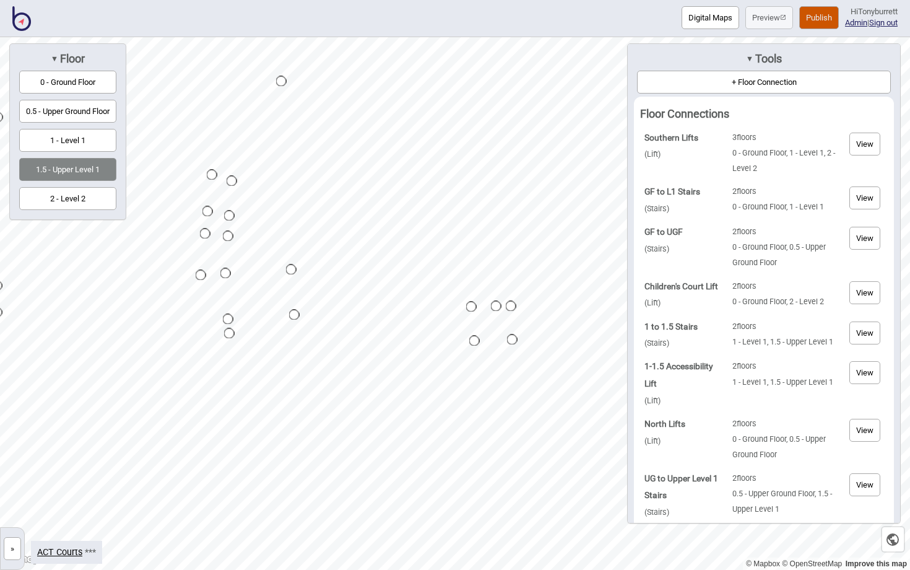
click at [92, 204] on button "2 - Level 2" at bounding box center [67, 198] width 97 height 23
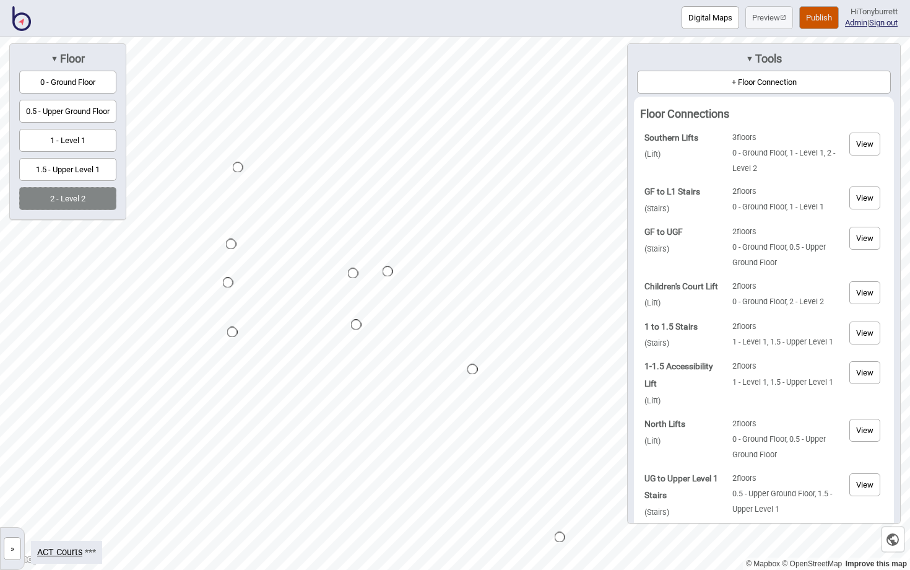
click at [89, 172] on button "1.5 - Upper Level 1" at bounding box center [67, 169] width 97 height 23
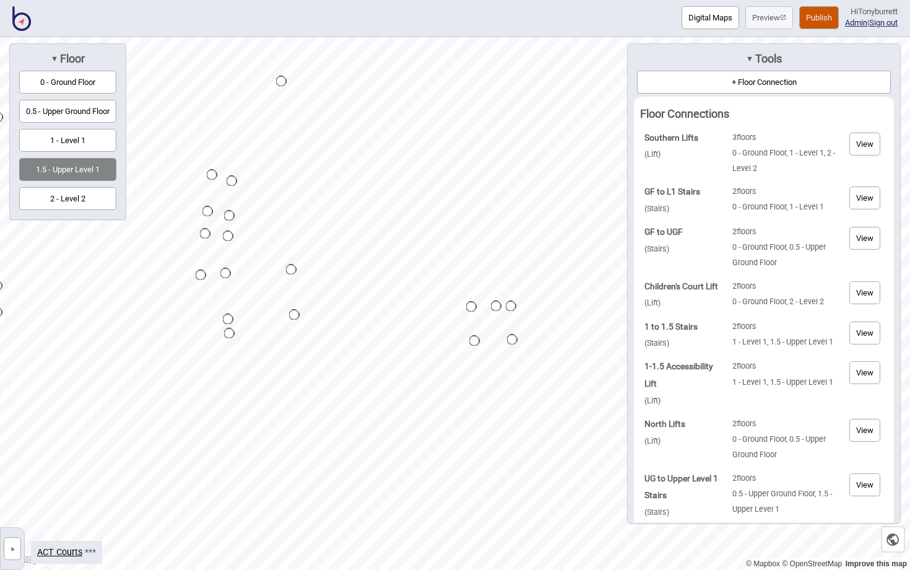
click at [82, 117] on button "0.5 - Upper Ground Floor" at bounding box center [67, 111] width 97 height 23
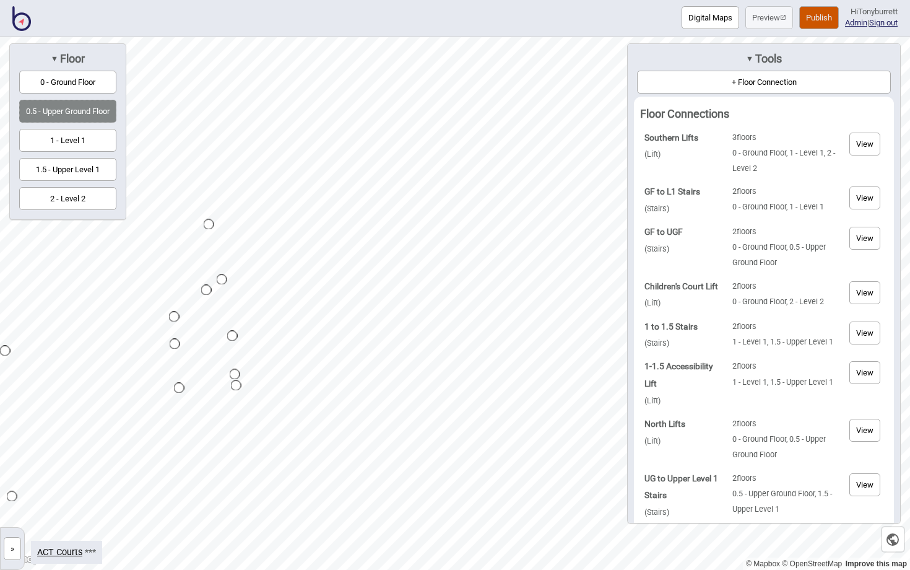
click at [82, 173] on button "1.5 - Upper Level 1" at bounding box center [67, 169] width 97 height 23
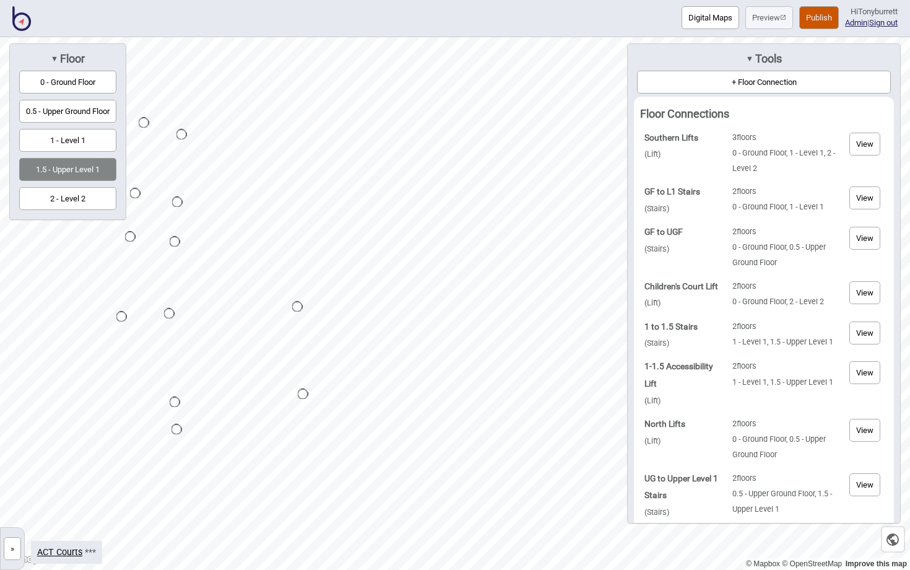
click at [177, 203] on div "Map marker" at bounding box center [177, 202] width 11 height 11
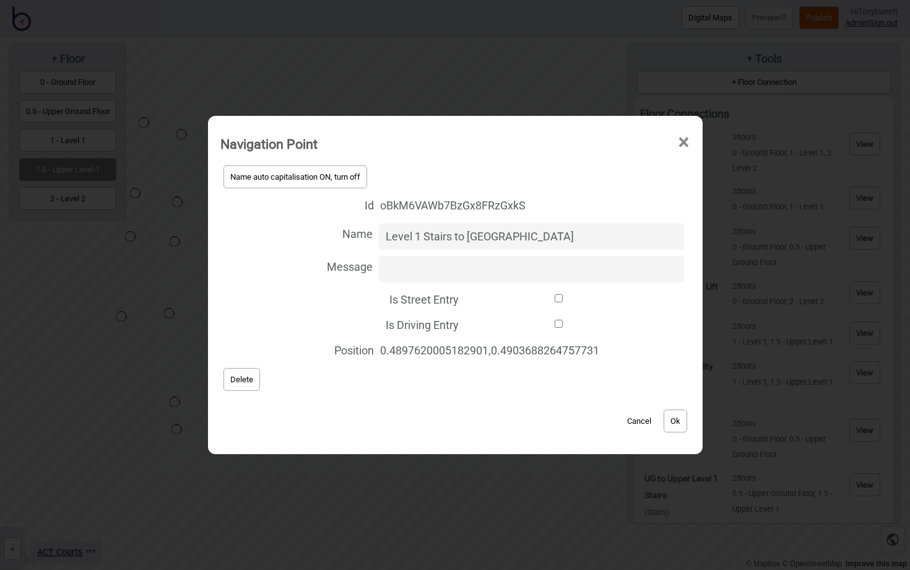
click at [465, 236] on input "Level 1 Stairs to [GEOGRAPHIC_DATA]" at bounding box center [531, 236] width 305 height 27
click at [531, 235] on input "Level 1 Stairs to [GEOGRAPHIC_DATA]" at bounding box center [531, 236] width 305 height 27
click at [533, 235] on input "Level 1 Stairs to [GEOGRAPHIC_DATA]" at bounding box center [531, 236] width 305 height 27
click at [533, 236] on input "Level 1 Stairs to [GEOGRAPHIC_DATA]" at bounding box center [531, 236] width 305 height 27
type input "Level 1 Stairs to [GEOGRAPHIC_DATA] (North)"
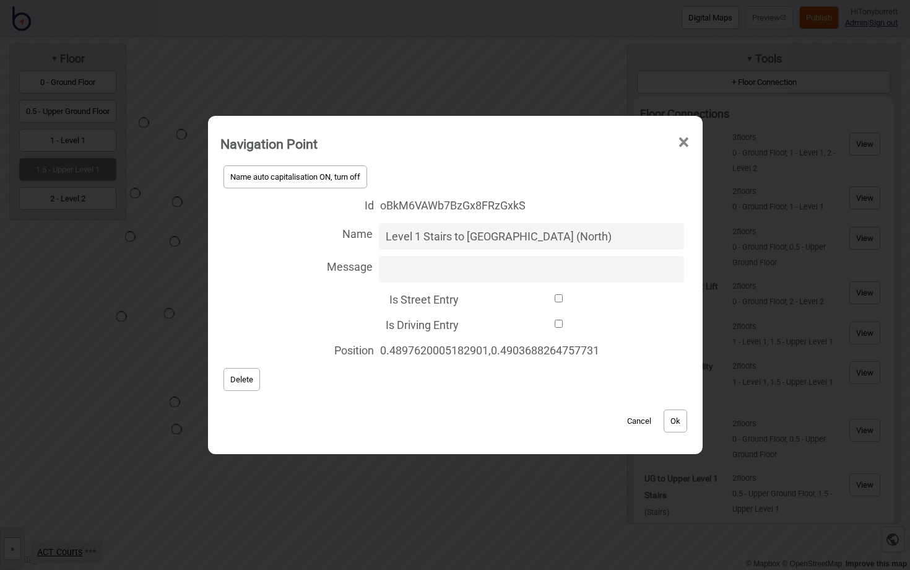
click at [676, 419] on button "Ok" at bounding box center [676, 420] width 24 height 23
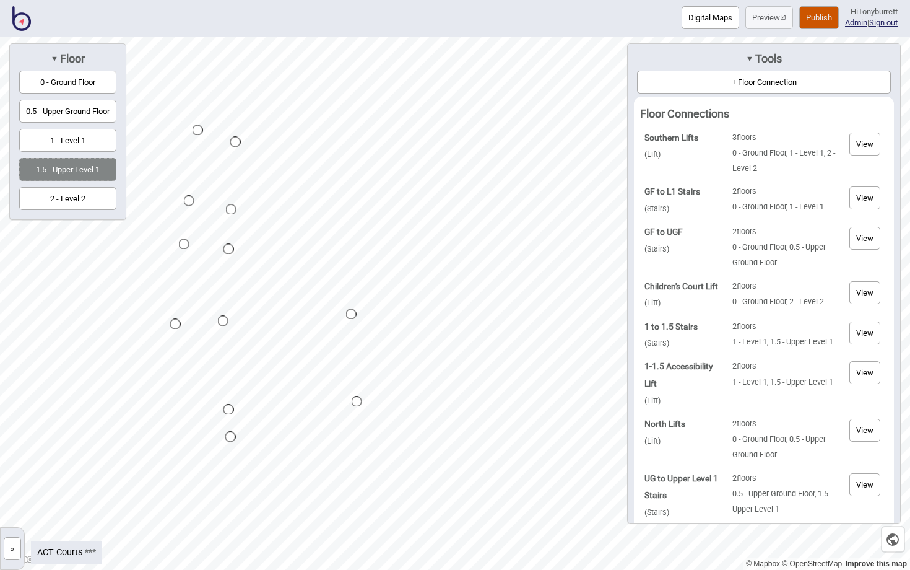
click at [738, 79] on button "+ Floor Connection" at bounding box center [764, 82] width 254 height 23
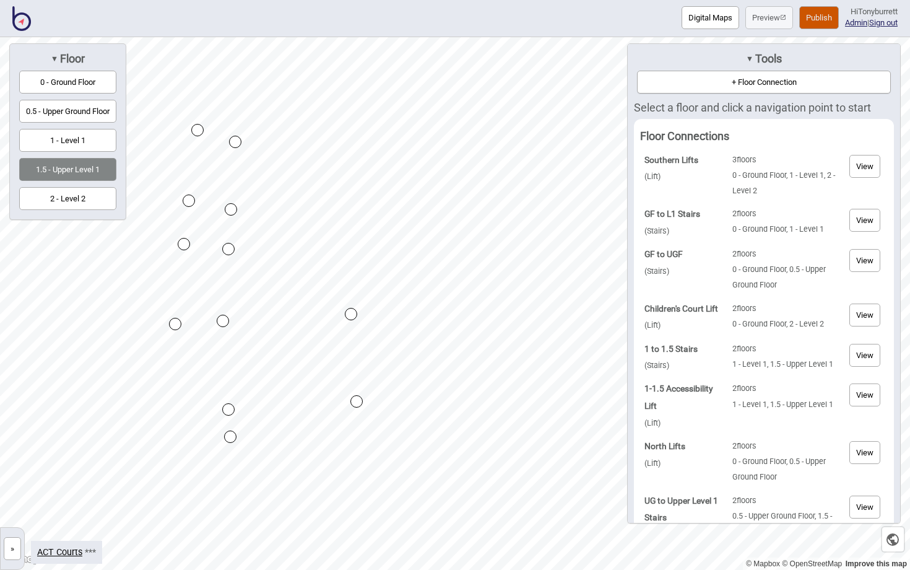
click at [235, 211] on div "Map marker" at bounding box center [231, 209] width 12 height 12
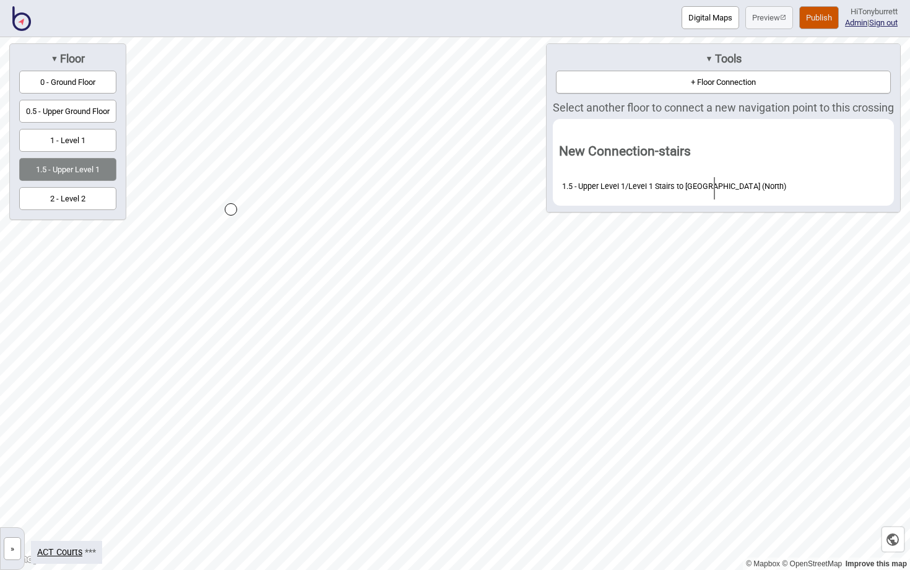
click at [89, 111] on button "0.5 - Upper Ground Floor" at bounding box center [67, 111] width 97 height 23
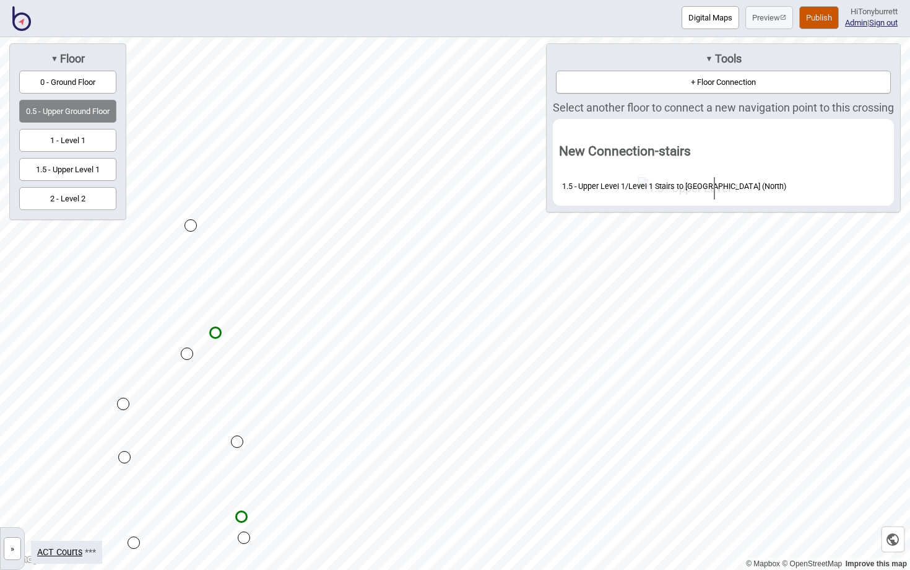
click at [194, 227] on div "Map marker" at bounding box center [191, 225] width 12 height 12
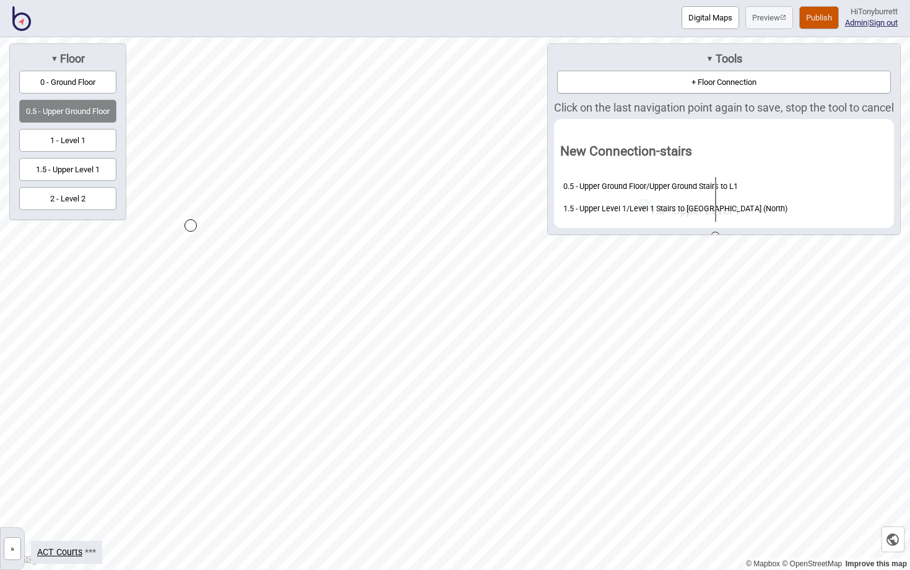
click at [194, 227] on div "Map marker" at bounding box center [191, 225] width 12 height 12
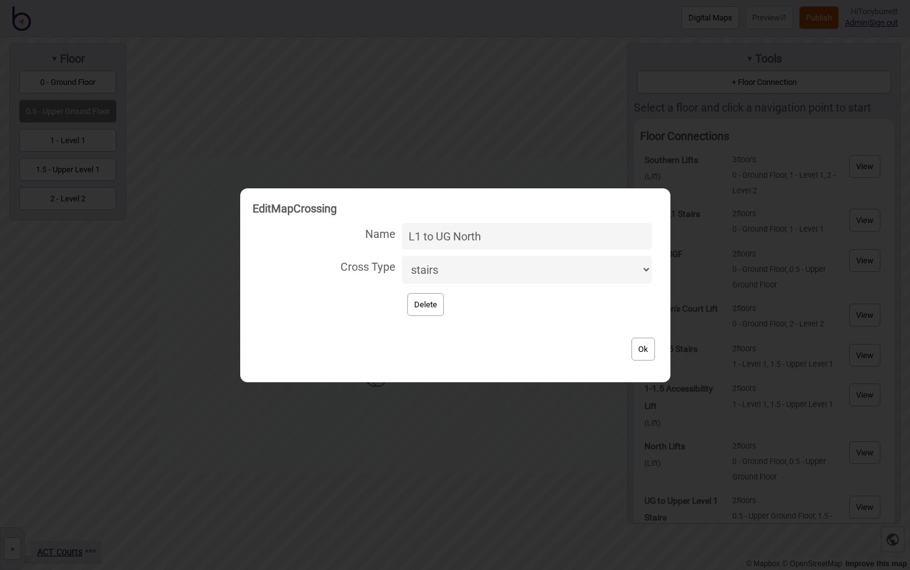
type input "L1 to UG North"
click at [636, 347] on button "Ok" at bounding box center [644, 349] width 24 height 23
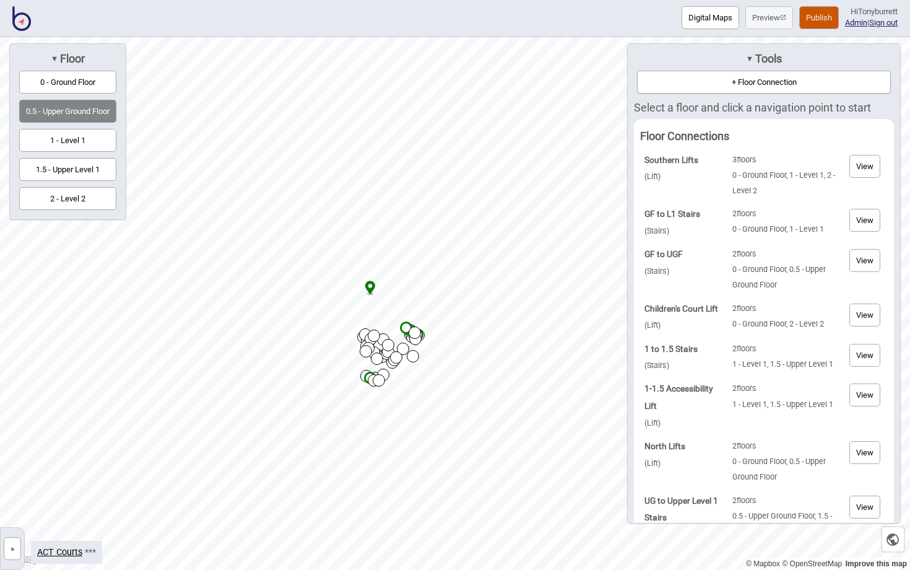
click at [696, 81] on button "+ Floor Connection" at bounding box center [764, 82] width 254 height 23
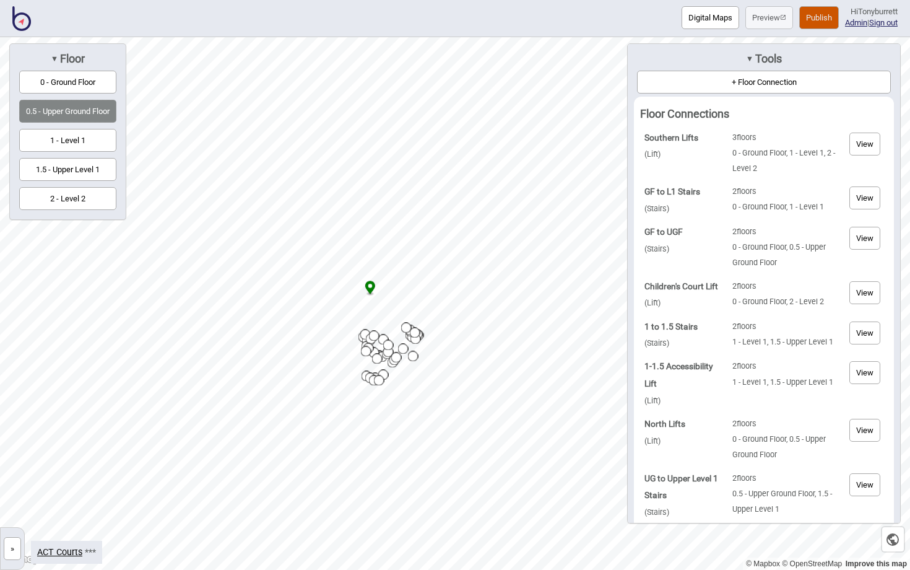
click at [66, 196] on button "2 - Level 2" at bounding box center [67, 198] width 97 height 23
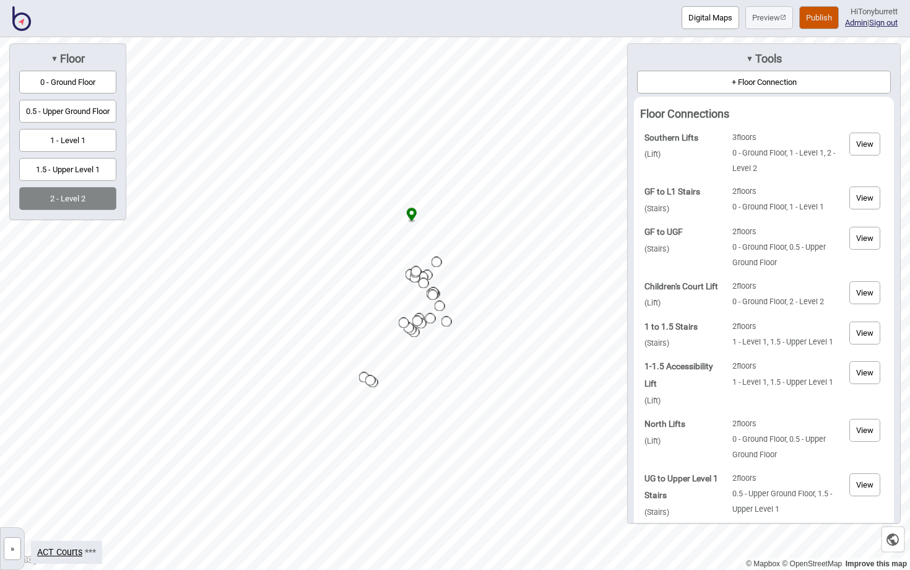
click at [79, 165] on button "1.5 - Upper Level 1" at bounding box center [67, 169] width 97 height 23
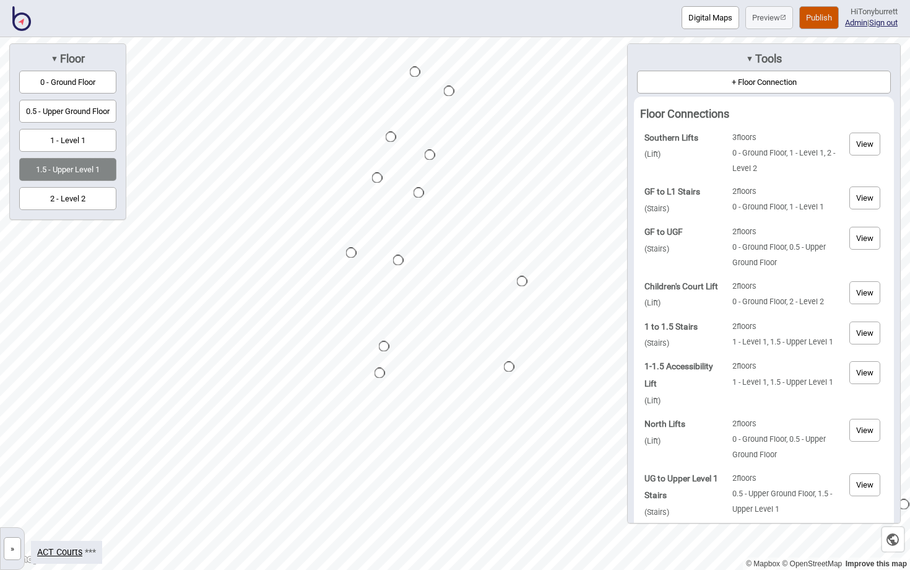
click at [740, 81] on button "+ Floor Connection" at bounding box center [764, 82] width 254 height 23
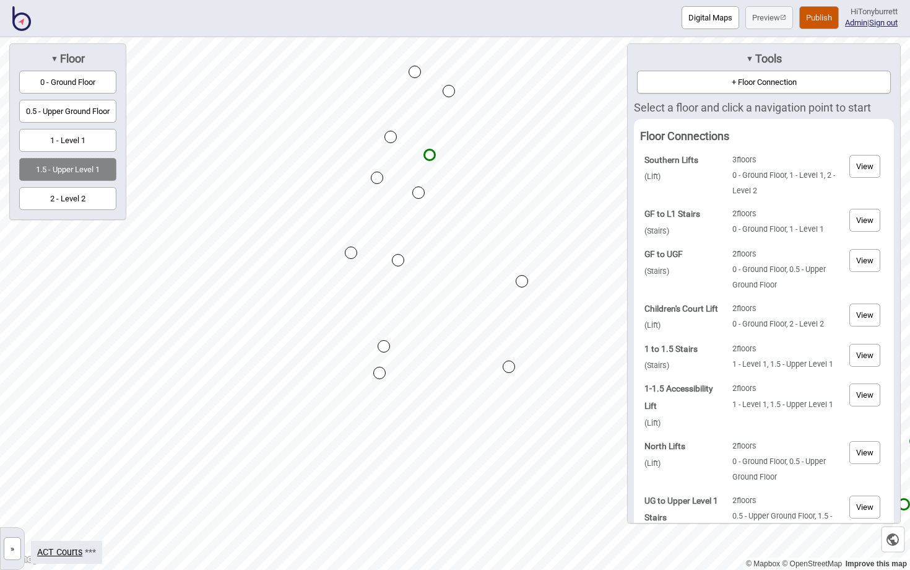
click at [393, 142] on div "Map marker" at bounding box center [391, 137] width 12 height 12
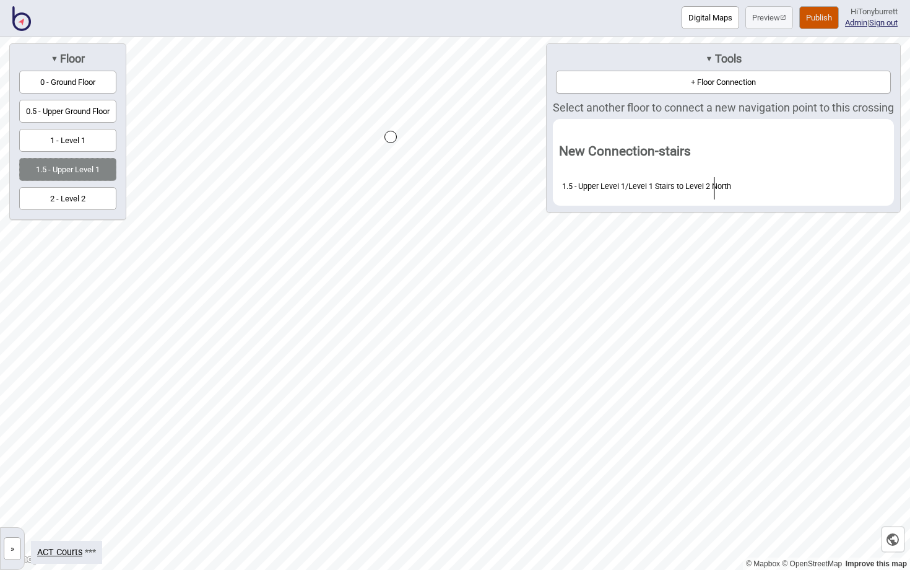
click at [79, 198] on button "2 - Level 2" at bounding box center [67, 198] width 97 height 23
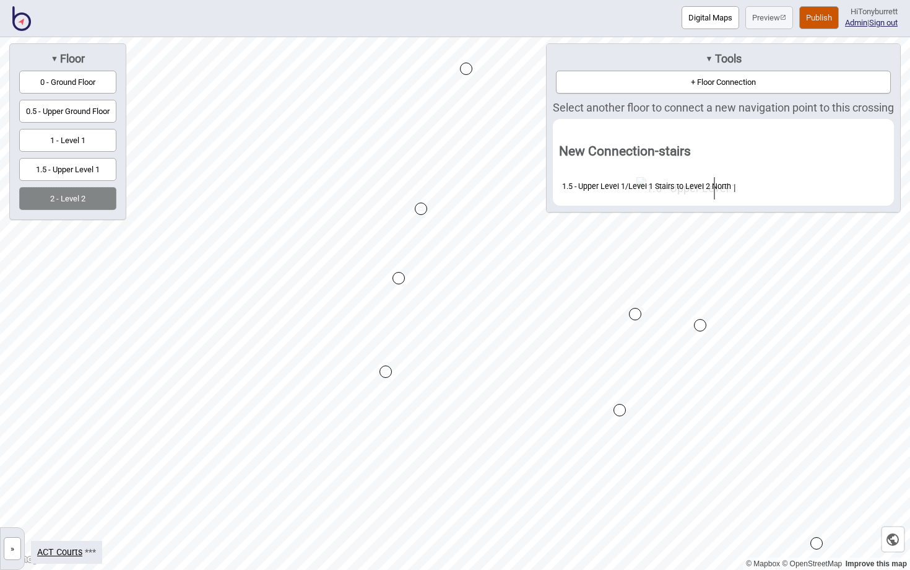
click at [469, 70] on div "Map marker" at bounding box center [466, 69] width 12 height 12
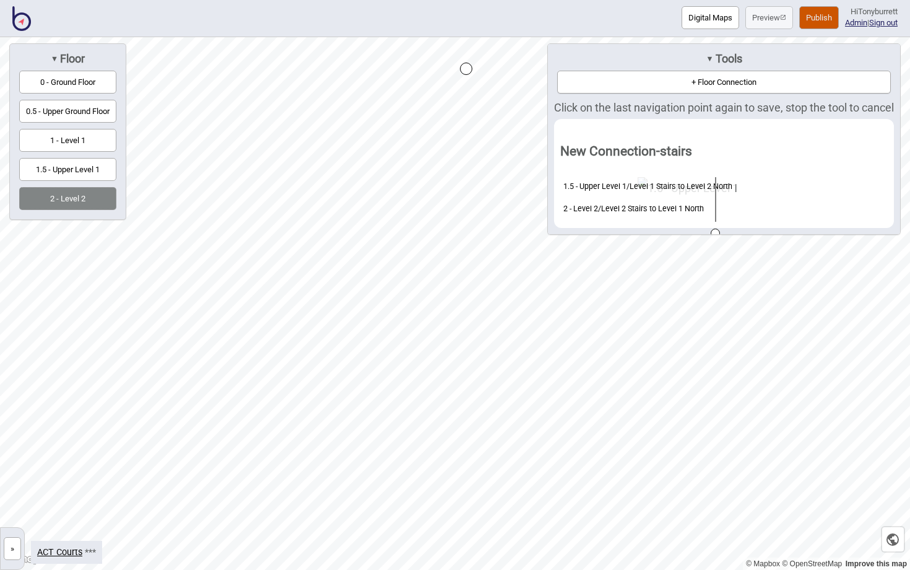
click at [469, 70] on div "Map marker" at bounding box center [466, 69] width 12 height 12
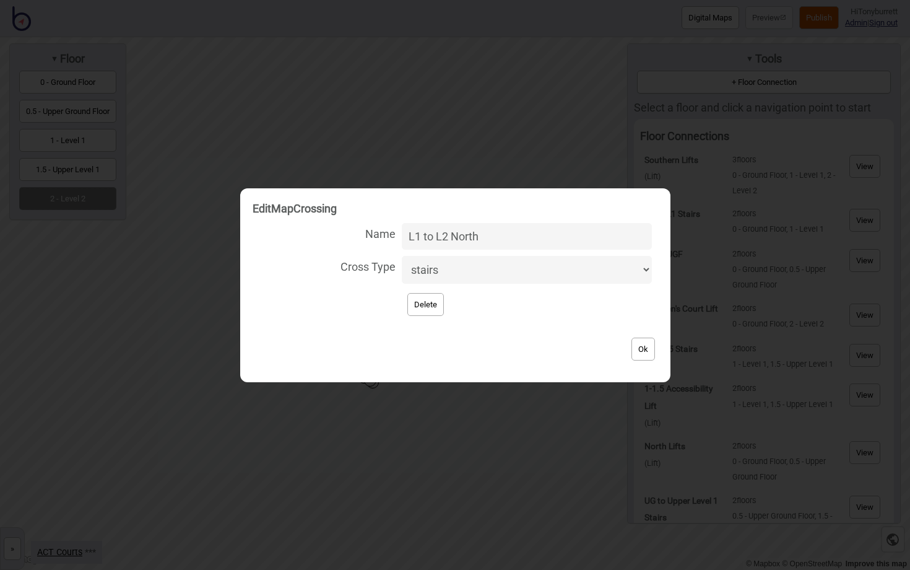
type input "L1 to L2 North"
click at [637, 339] on button "Ok" at bounding box center [644, 349] width 24 height 23
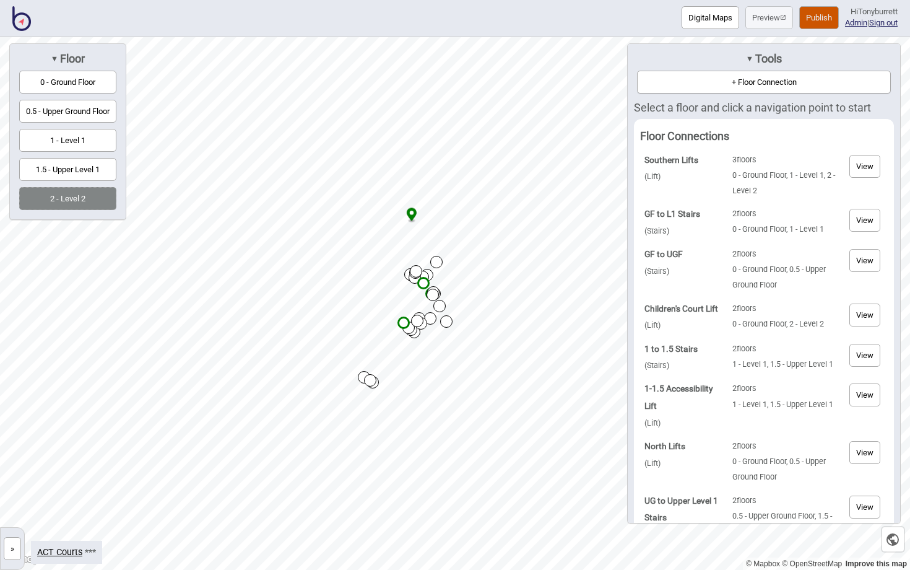
click at [731, 81] on button "+ Floor Connection" at bounding box center [764, 82] width 254 height 23
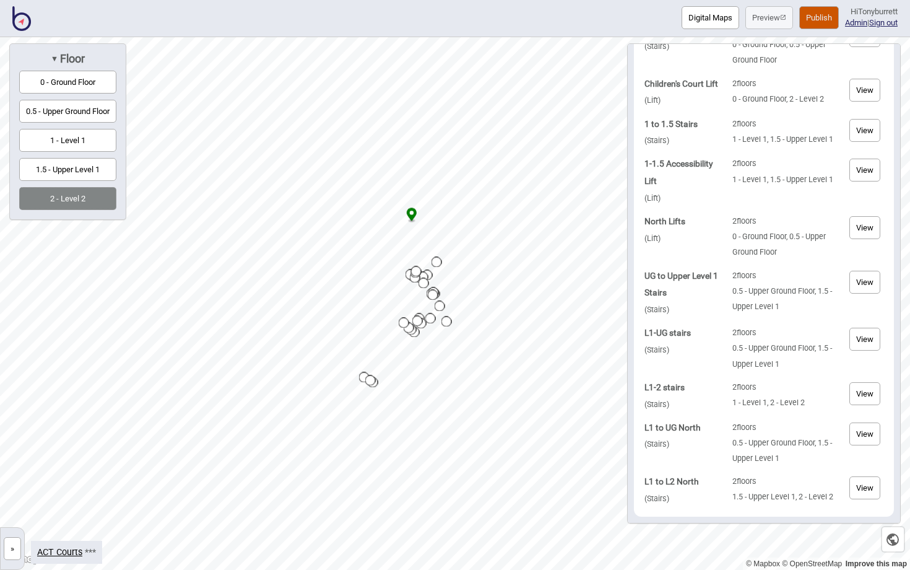
scroll to position [212, 0]
click at [862, 490] on button "View" at bounding box center [865, 487] width 31 height 23
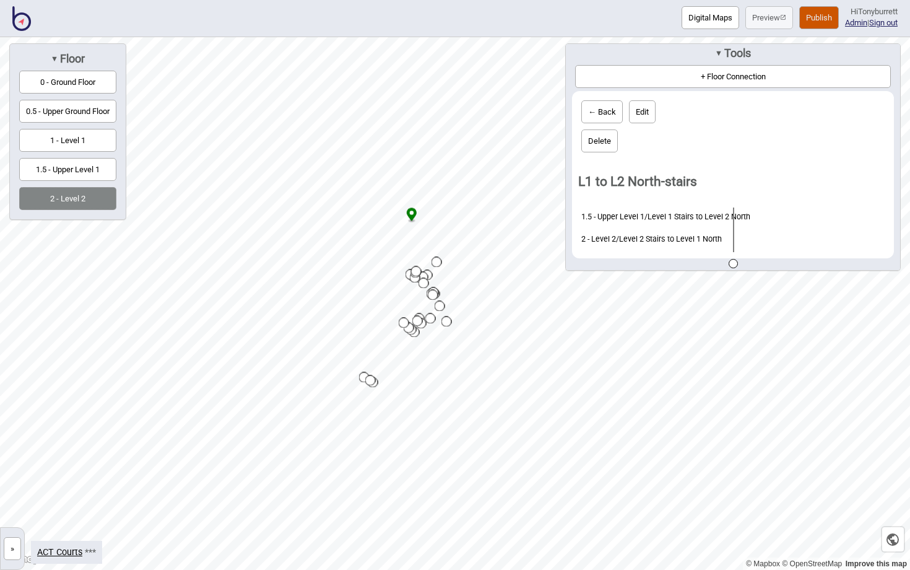
scroll to position [0, 0]
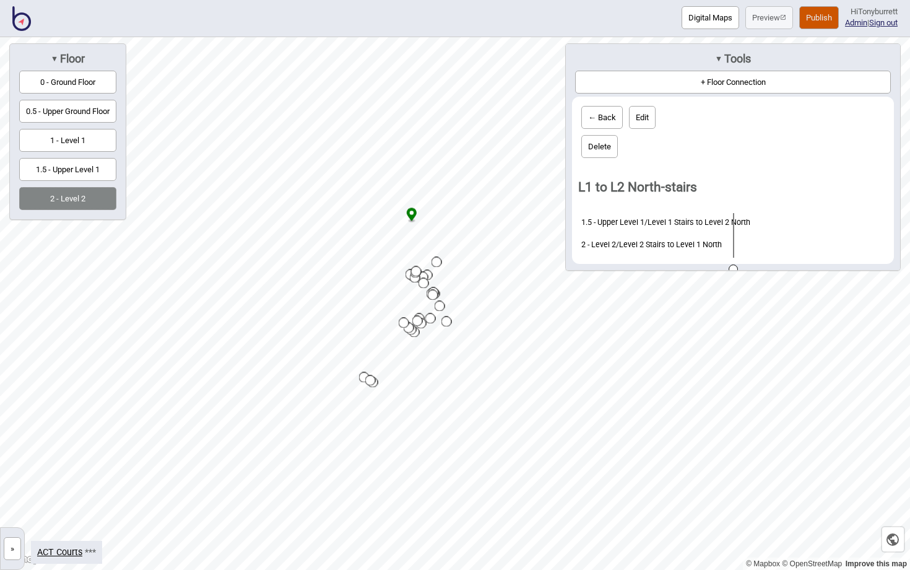
click at [595, 119] on button "← Back" at bounding box center [602, 117] width 41 height 23
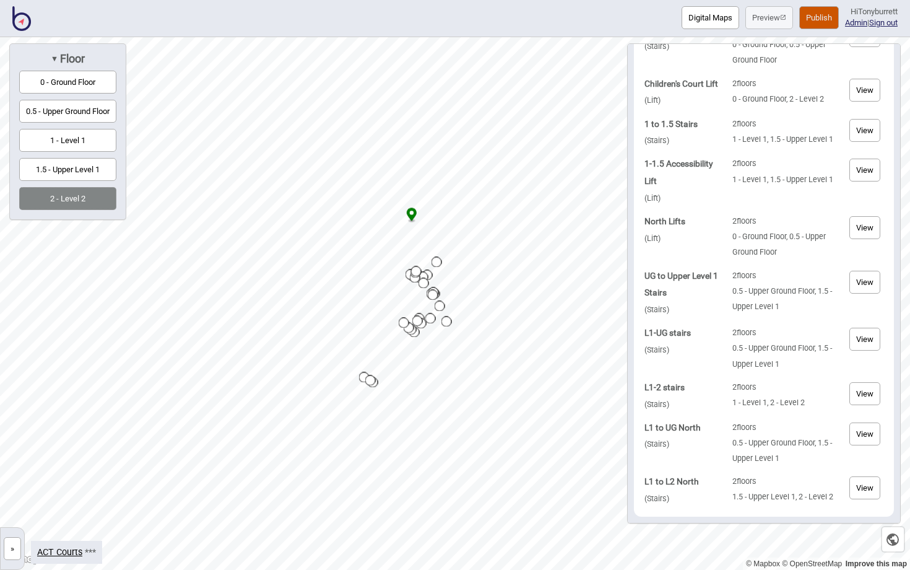
scroll to position [212, 0]
click at [867, 437] on button "View" at bounding box center [865, 433] width 31 height 23
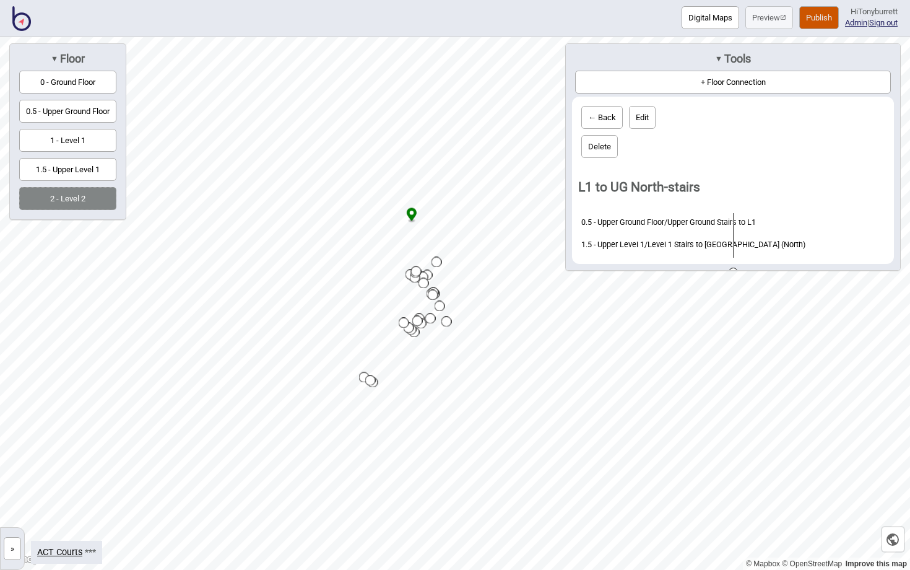
click at [720, 51] on div "▼ Tools" at bounding box center [733, 58] width 322 height 17
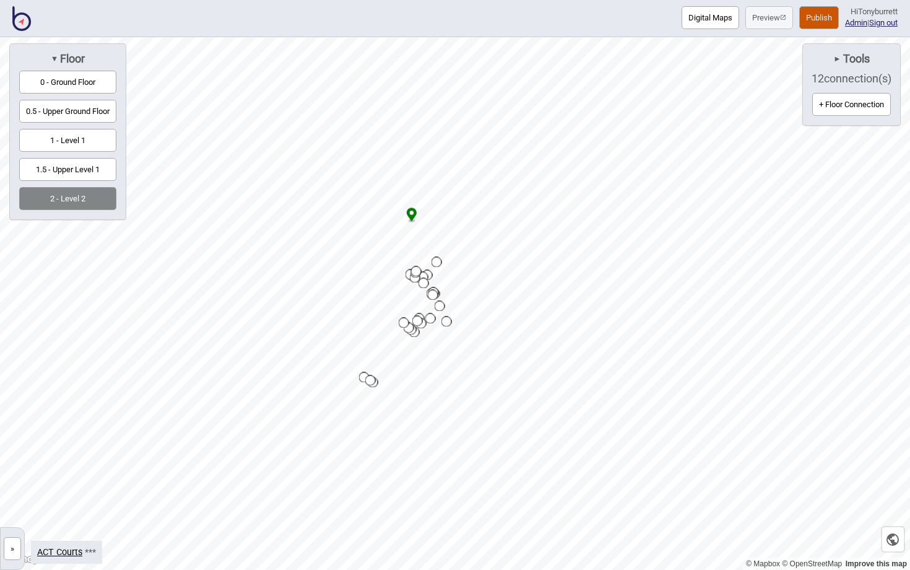
click at [820, 15] on button "Publish" at bounding box center [820, 17] width 40 height 23
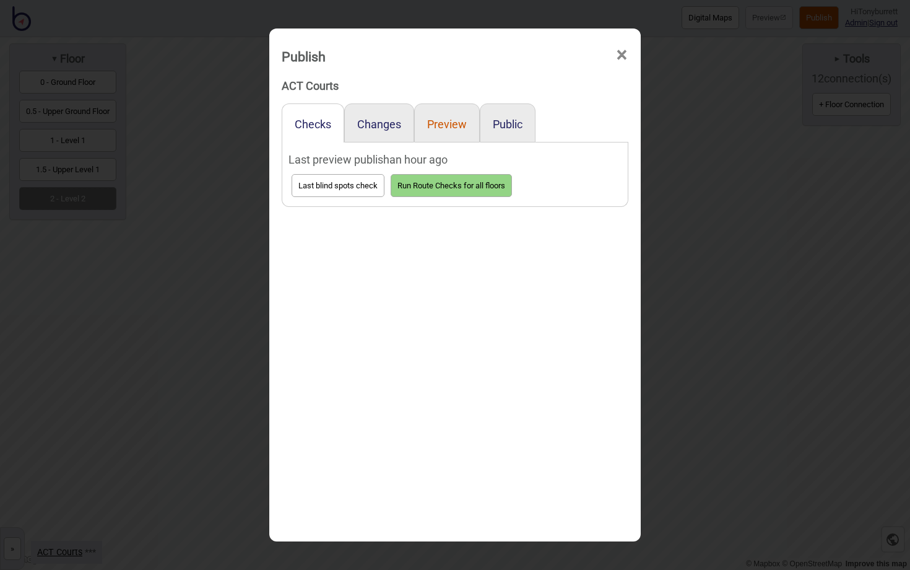
click at [447, 128] on button "Preview" at bounding box center [447, 124] width 40 height 13
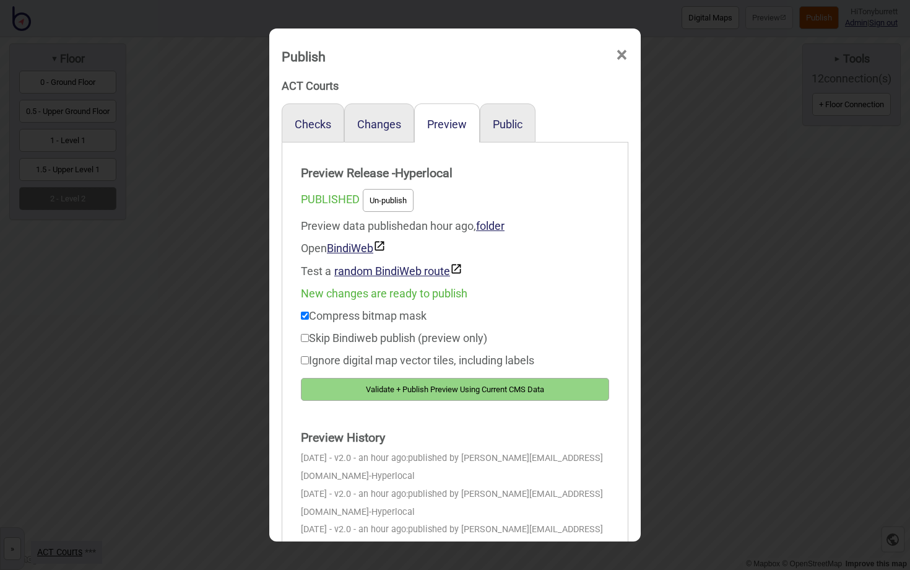
click at [382, 388] on button "Validate + Publish Preview Using Current CMS Data" at bounding box center [455, 389] width 308 height 23
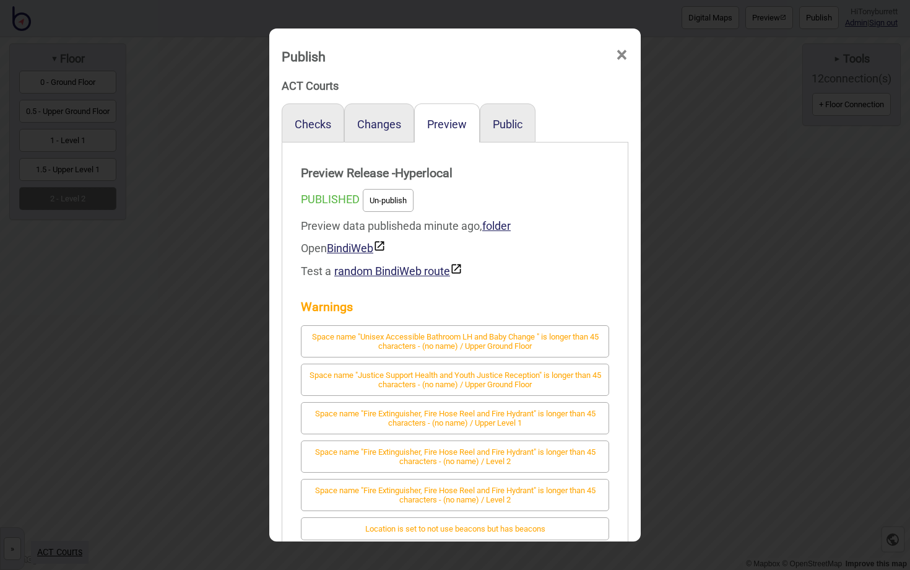
click at [624, 56] on span "×" at bounding box center [622, 55] width 13 height 41
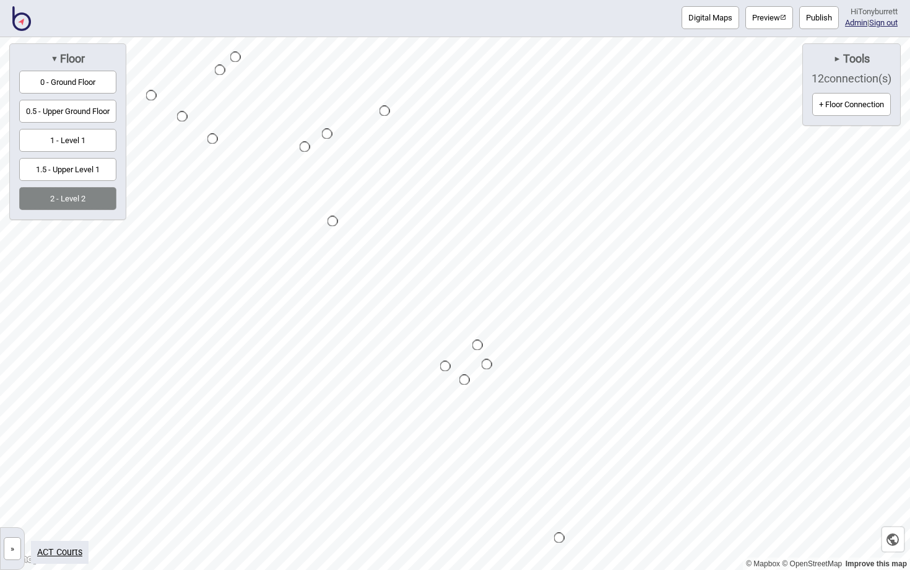
click at [306, 147] on div "Map marker" at bounding box center [305, 147] width 11 height 11
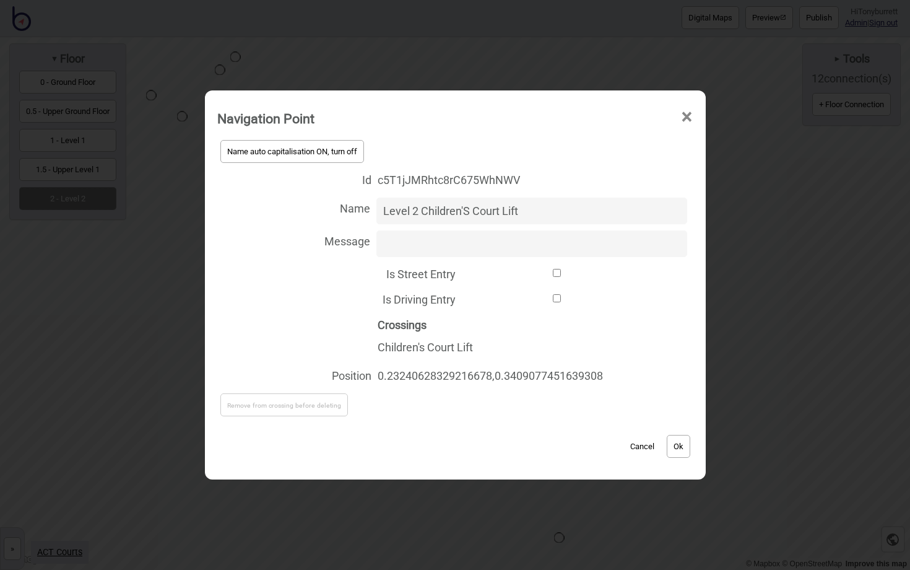
click at [465, 211] on input "Level 2 Children'S Court Lift" at bounding box center [532, 211] width 311 height 27
click at [319, 145] on button "Name auto capitalisation ON, turn off" at bounding box center [292, 151] width 144 height 23
click at [463, 211] on input "Level 2 Children'S Court Lift" at bounding box center [532, 211] width 311 height 27
click at [467, 210] on input "Level 2 Children'S Court Lift" at bounding box center [532, 211] width 311 height 27
type input "Level 2 Children's Court Lift"
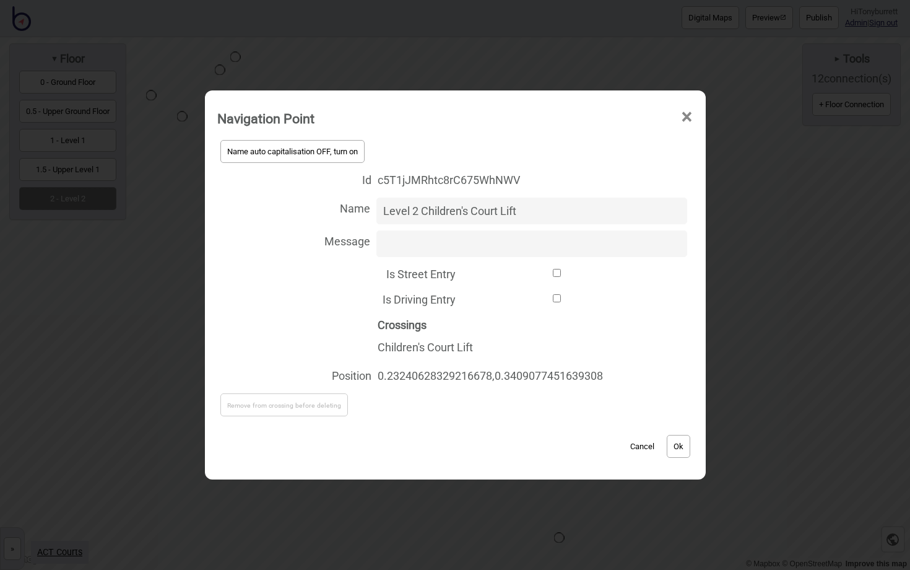
click at [681, 452] on button "Ok" at bounding box center [679, 446] width 24 height 23
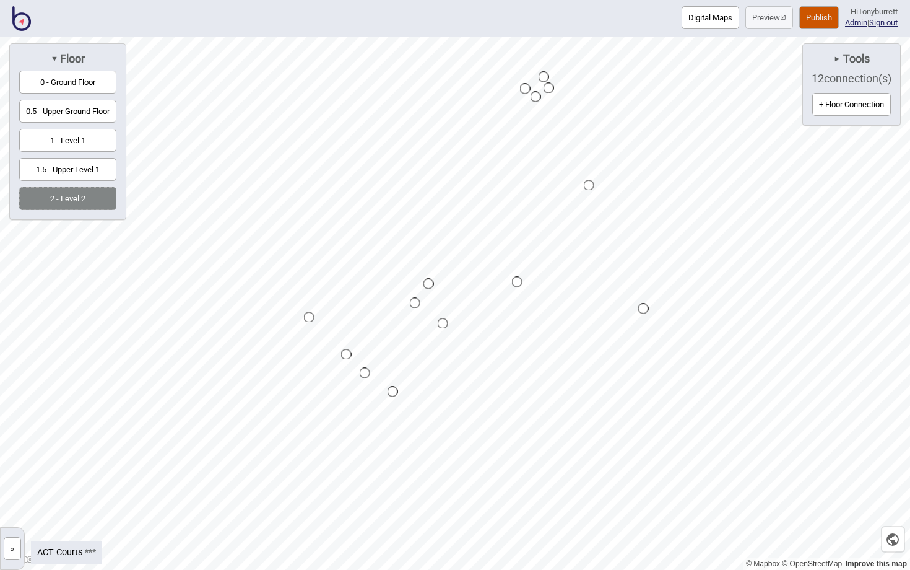
click at [806, 21] on button "Publish" at bounding box center [820, 17] width 40 height 23
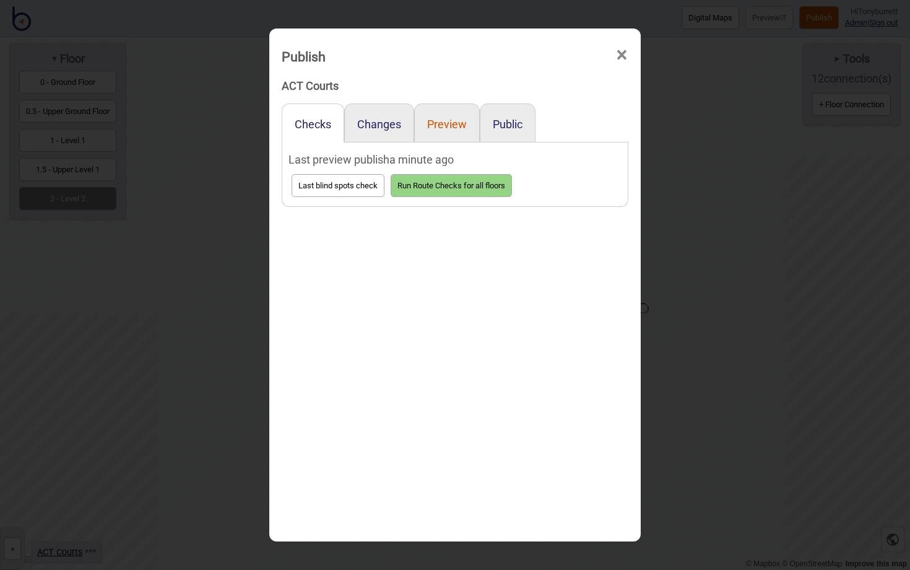
click at [450, 123] on button "Preview" at bounding box center [447, 124] width 40 height 13
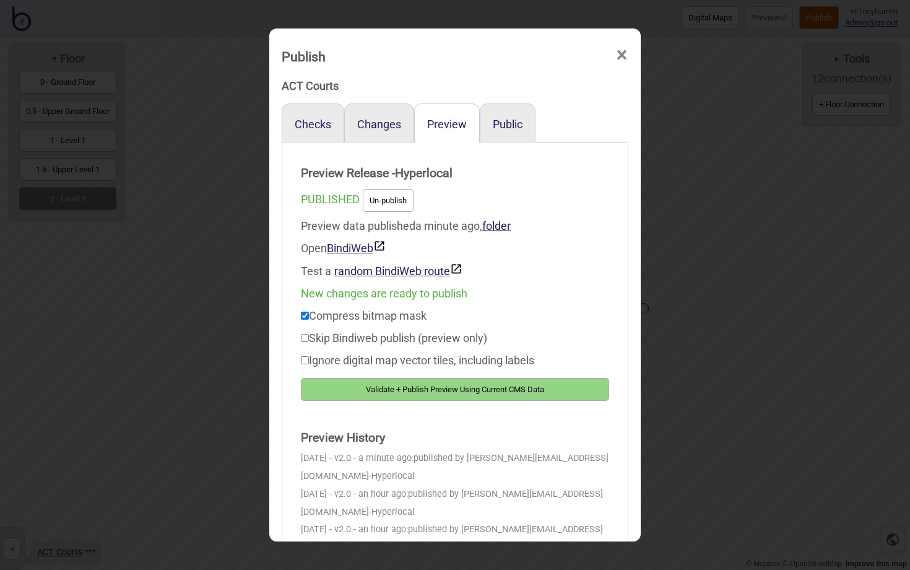
click at [384, 386] on button "Validate + Publish Preview Using Current CMS Data" at bounding box center [455, 389] width 308 height 23
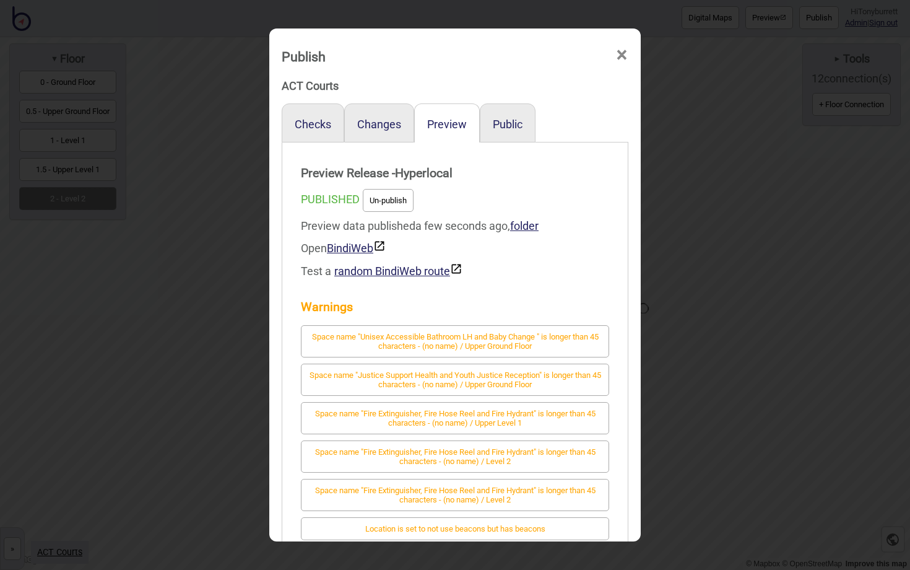
click at [622, 54] on span "×" at bounding box center [622, 55] width 13 height 41
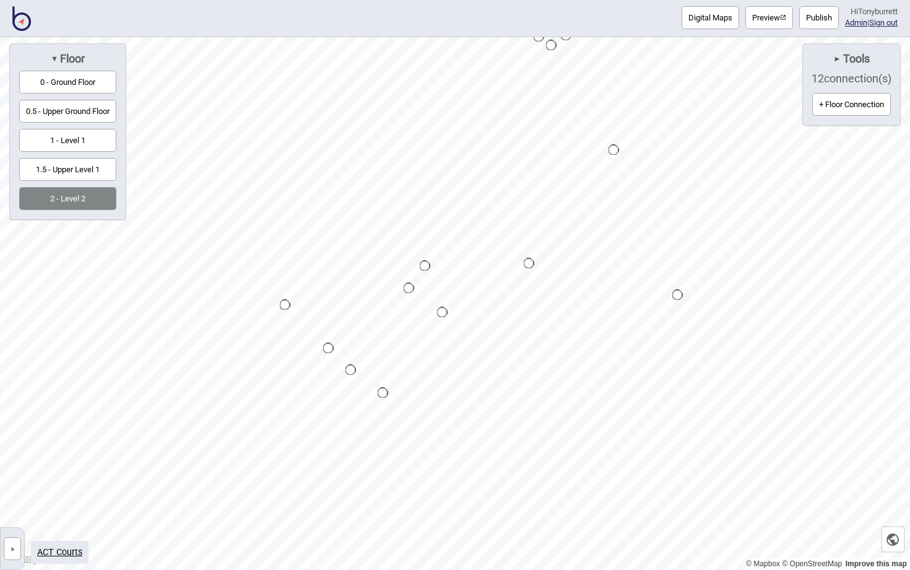
click at [10, 551] on button "»" at bounding box center [12, 548] width 17 height 23
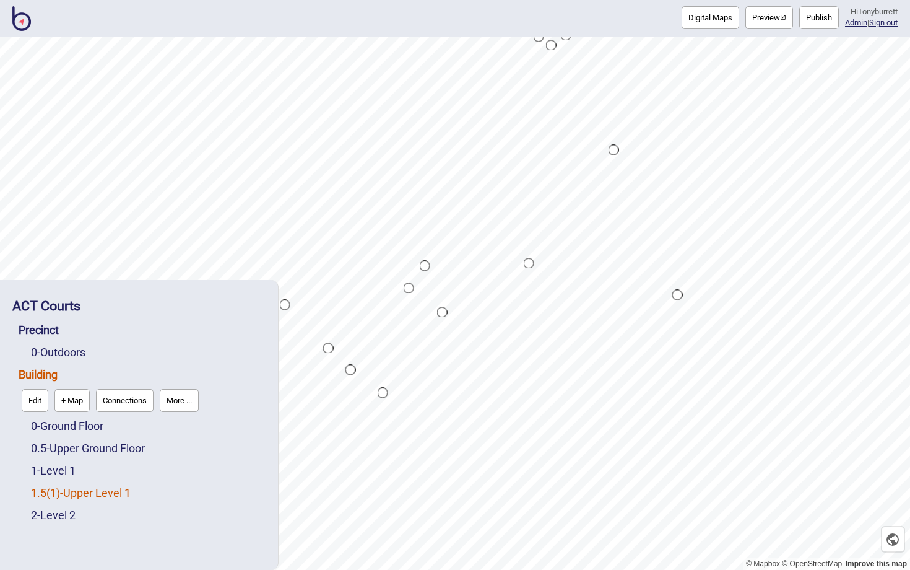
click at [64, 487] on link "1.5 ( 1 ) - Upper Level 1" at bounding box center [81, 492] width 100 height 13
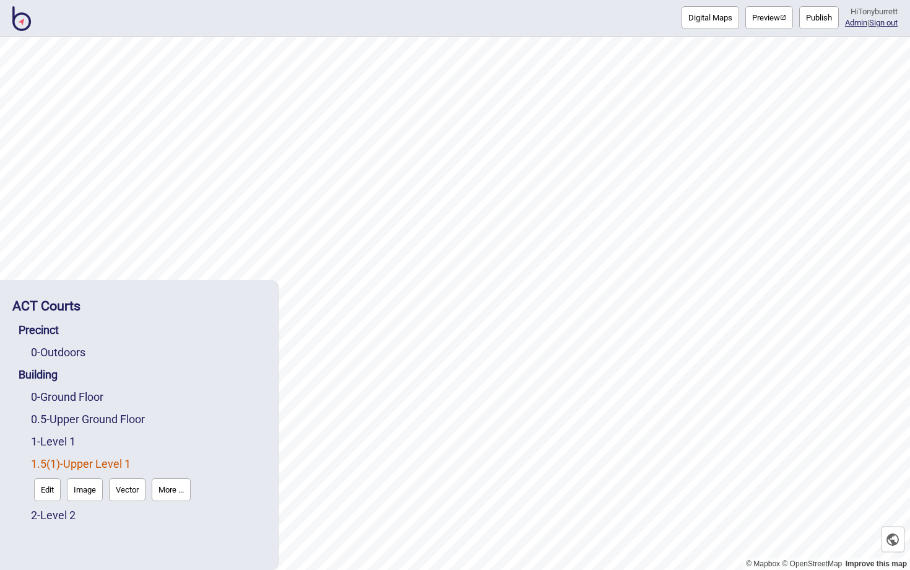
click at [45, 486] on button "Edit" at bounding box center [47, 489] width 27 height 23
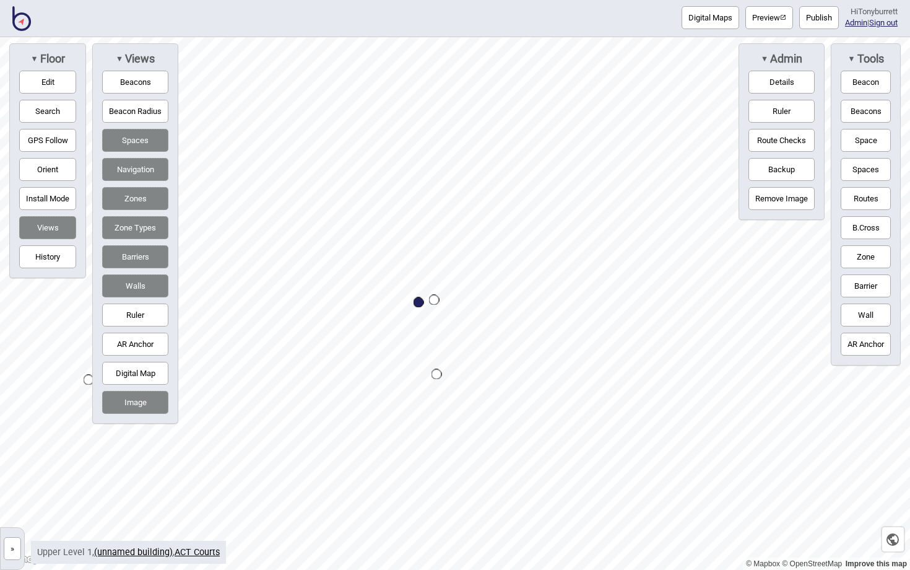
click at [862, 197] on button "Routes" at bounding box center [866, 198] width 50 height 23
click at [437, 298] on div "Map marker" at bounding box center [434, 300] width 11 height 11
click at [864, 203] on button "Routes" at bounding box center [866, 198] width 50 height 23
click at [47, 74] on button "Edit" at bounding box center [47, 82] width 57 height 23
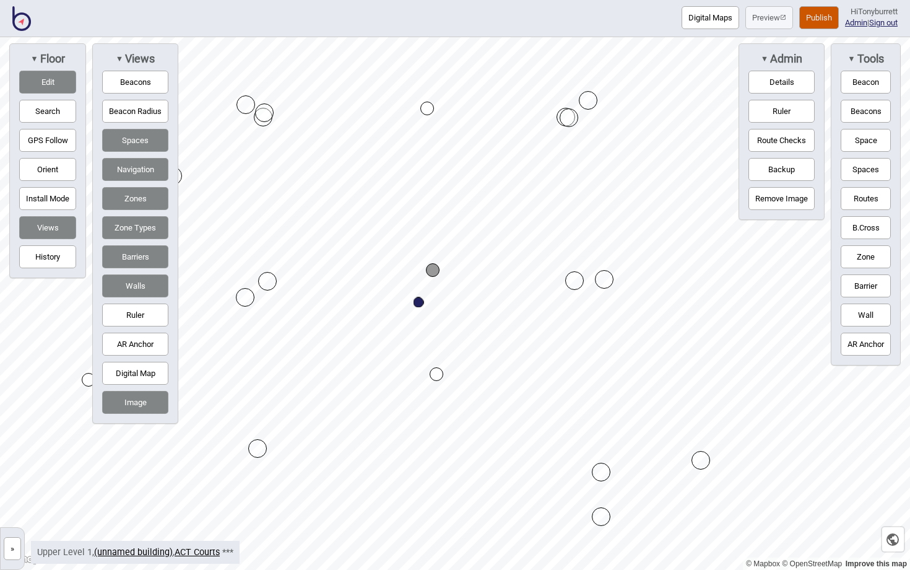
click at [41, 84] on button "Edit" at bounding box center [47, 82] width 57 height 23
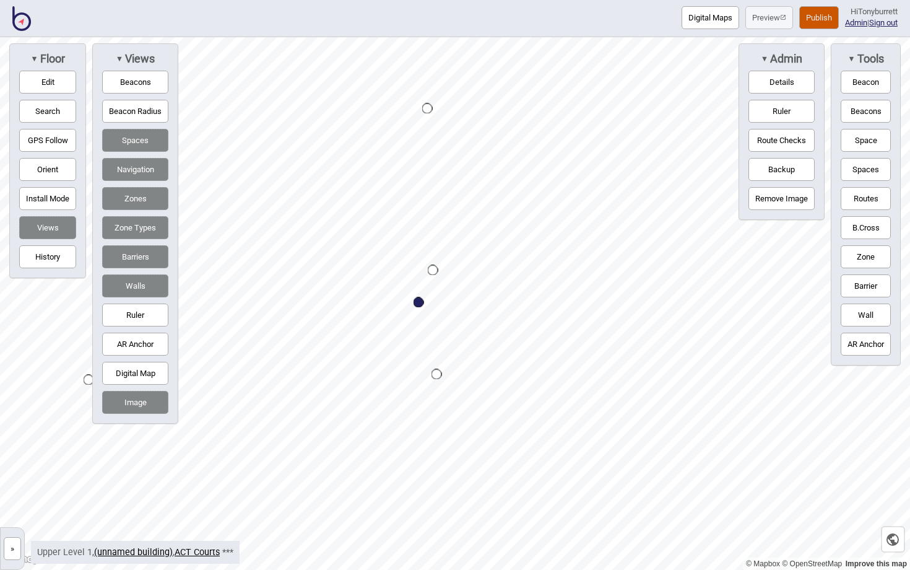
click at [12, 548] on button "»" at bounding box center [12, 548] width 17 height 23
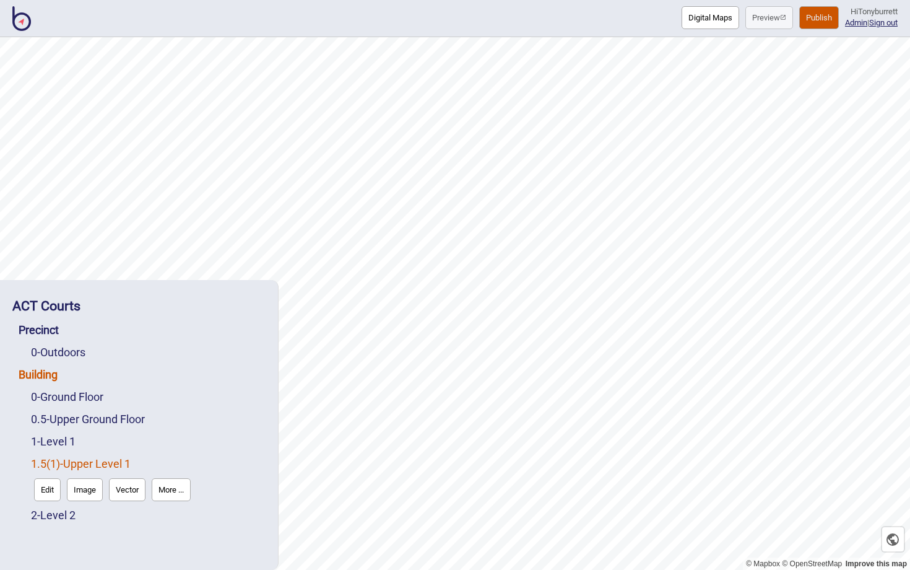
click at [46, 377] on link "Building" at bounding box center [38, 374] width 39 height 13
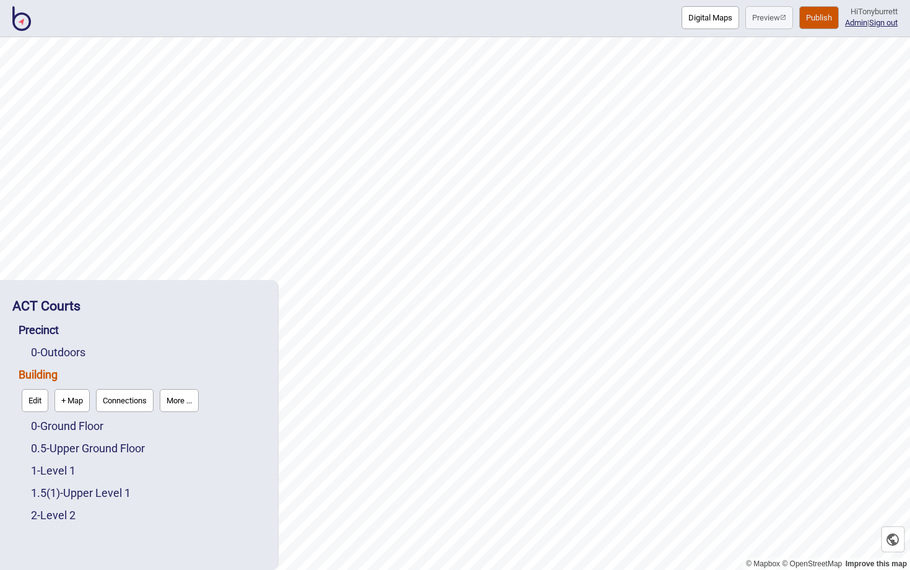
click at [129, 400] on button "Connections" at bounding box center [125, 400] width 58 height 23
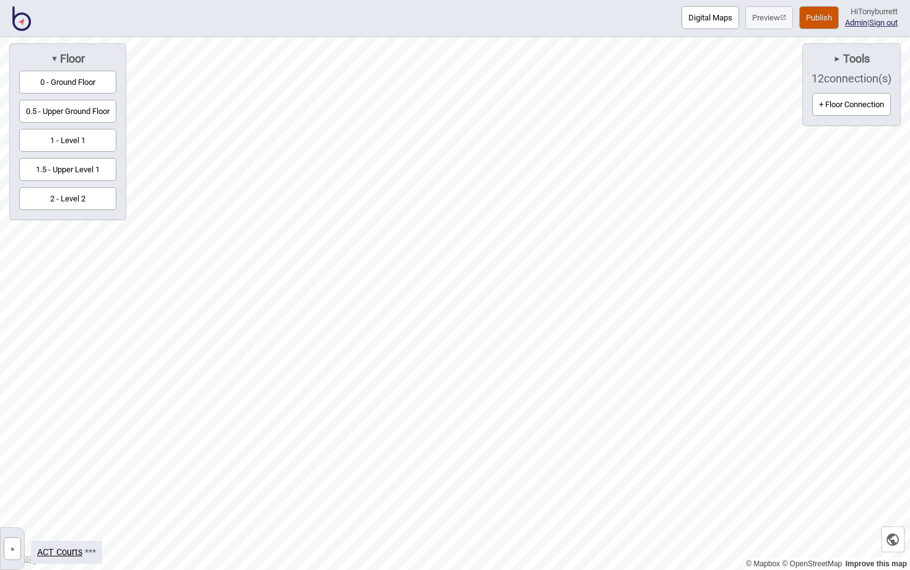
click at [84, 144] on button "1 - Level 1" at bounding box center [67, 140] width 97 height 23
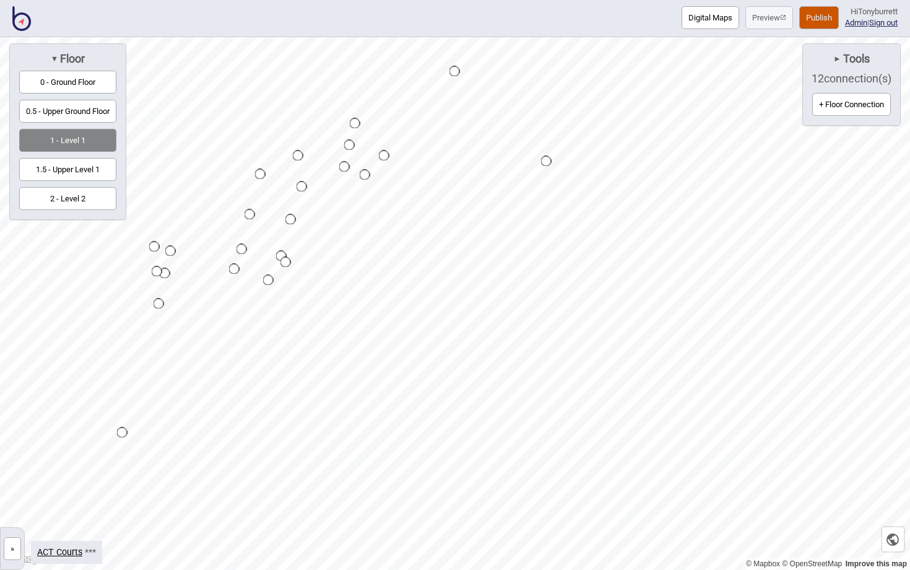
click at [116, 165] on button "1.5 - Upper Level 1" at bounding box center [67, 169] width 97 height 23
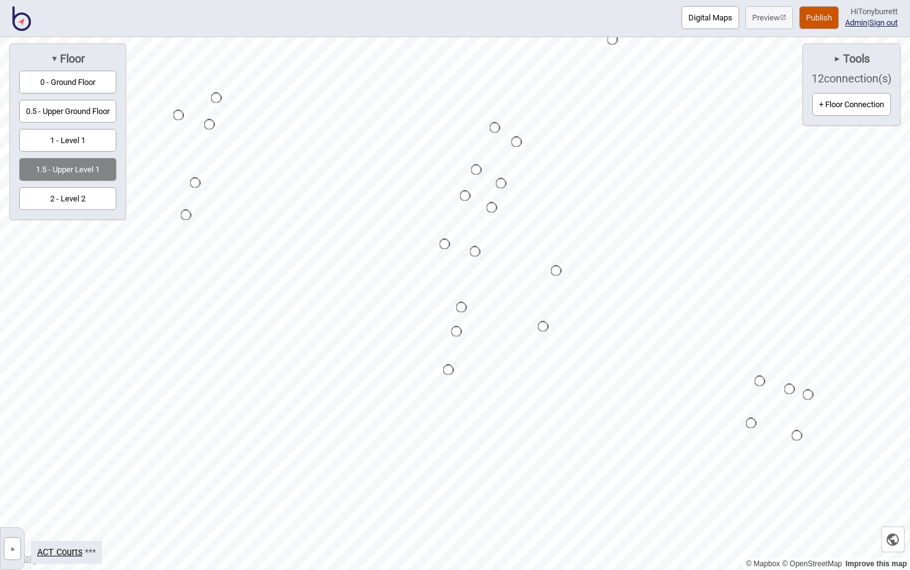
click at [58, 199] on button "2 - Level 2" at bounding box center [67, 198] width 97 height 23
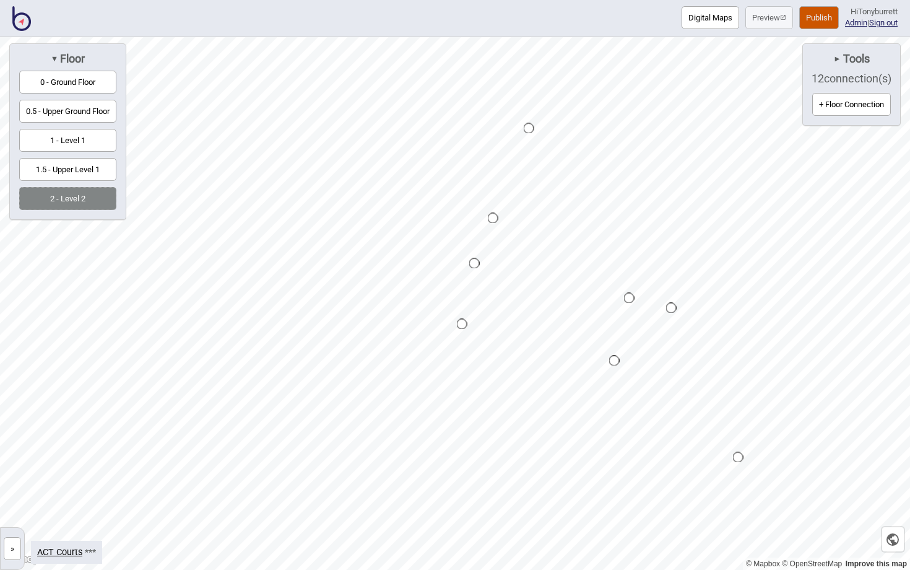
click at [58, 168] on button "1.5 - Upper Level 1" at bounding box center [67, 169] width 97 height 23
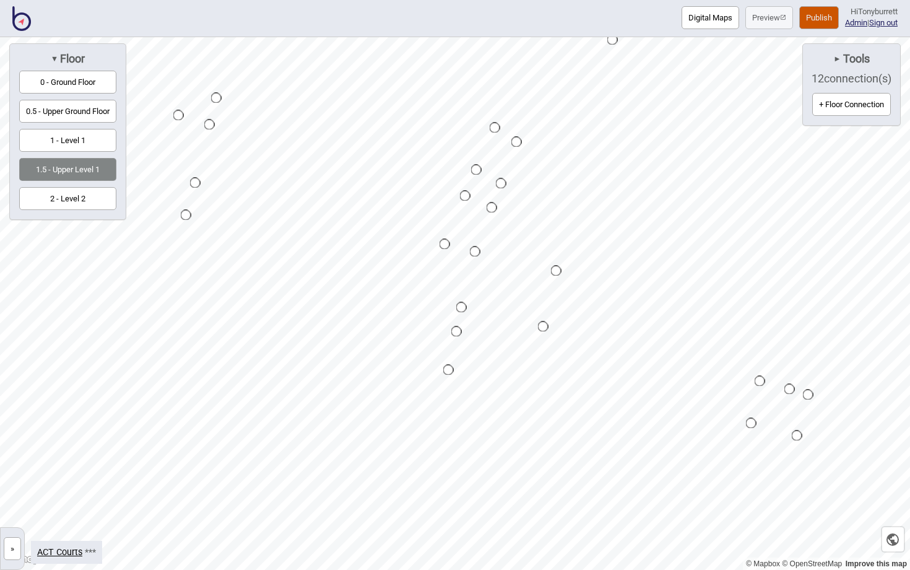
click at [834, 56] on span "►" at bounding box center [837, 58] width 7 height 9
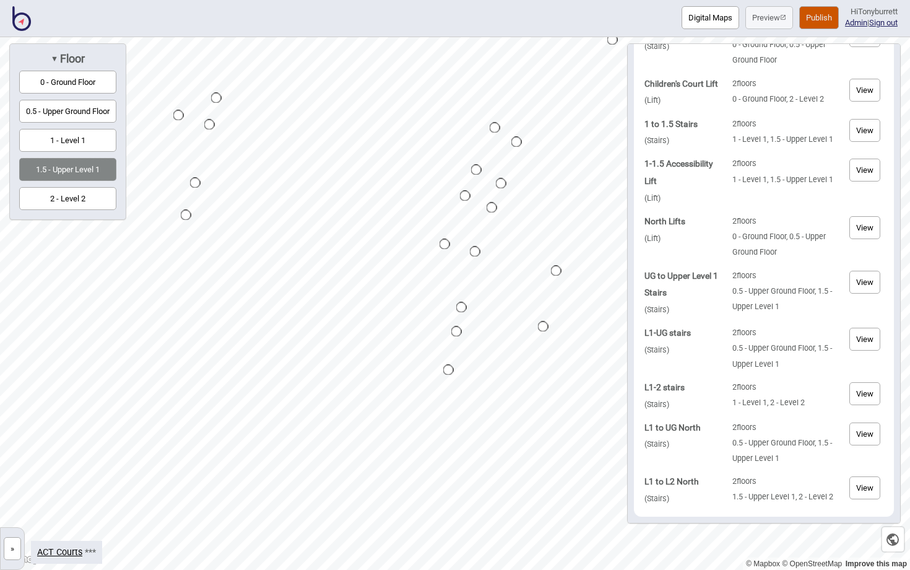
scroll to position [212, 0]
click at [867, 227] on button "View" at bounding box center [865, 227] width 31 height 23
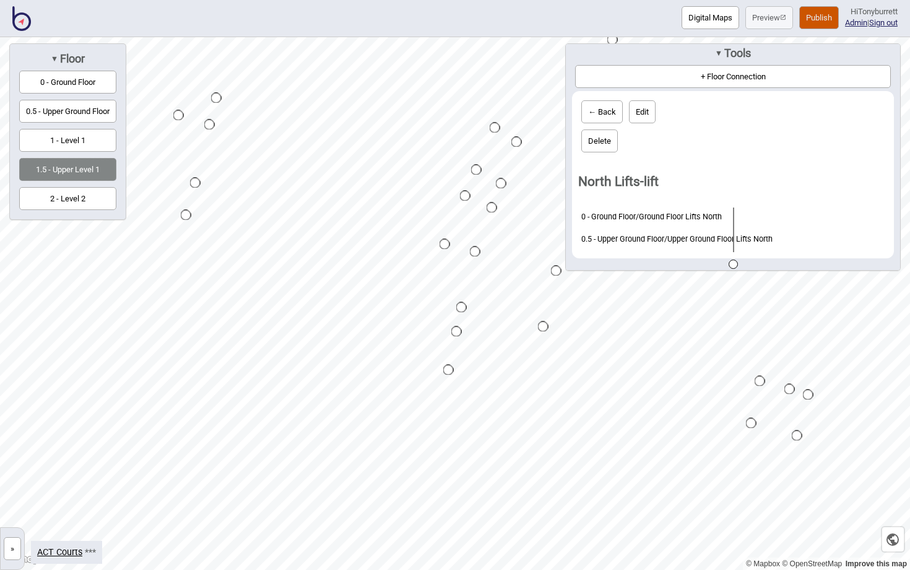
scroll to position [4, 0]
click at [598, 139] on button "Delete" at bounding box center [600, 142] width 37 height 23
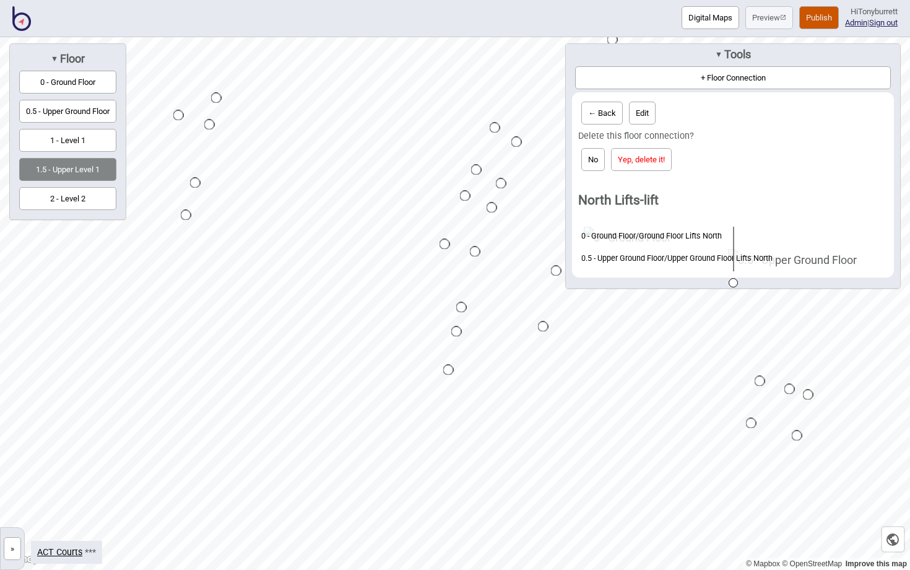
click at [638, 159] on button "Yep, delete it!" at bounding box center [641, 159] width 61 height 23
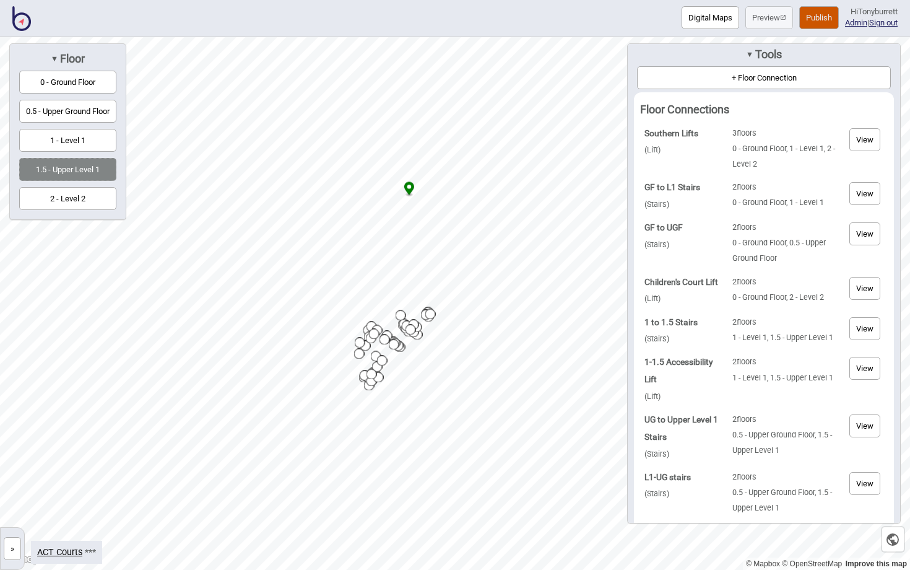
click at [791, 74] on button "+ Floor Connection" at bounding box center [764, 77] width 254 height 23
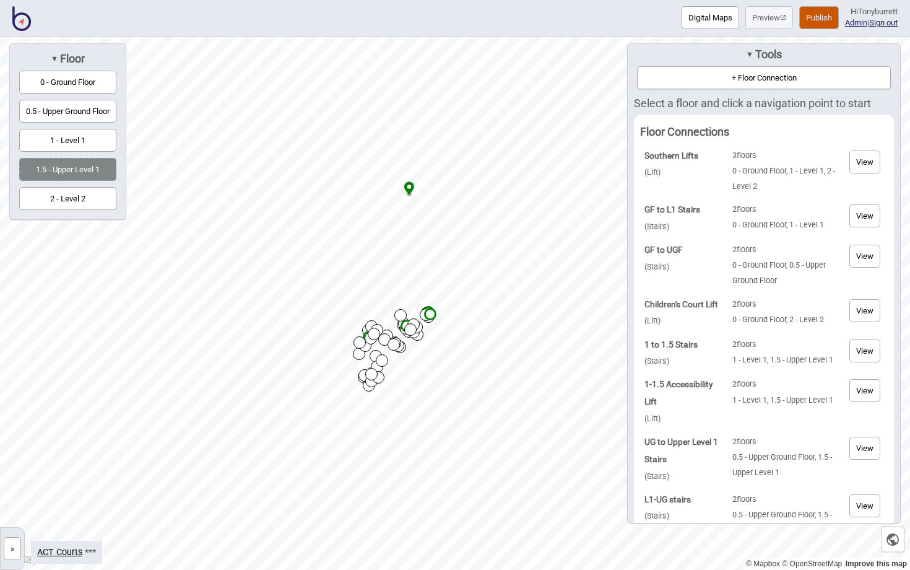
click at [64, 84] on button "0 - Ground Floor" at bounding box center [67, 82] width 97 height 23
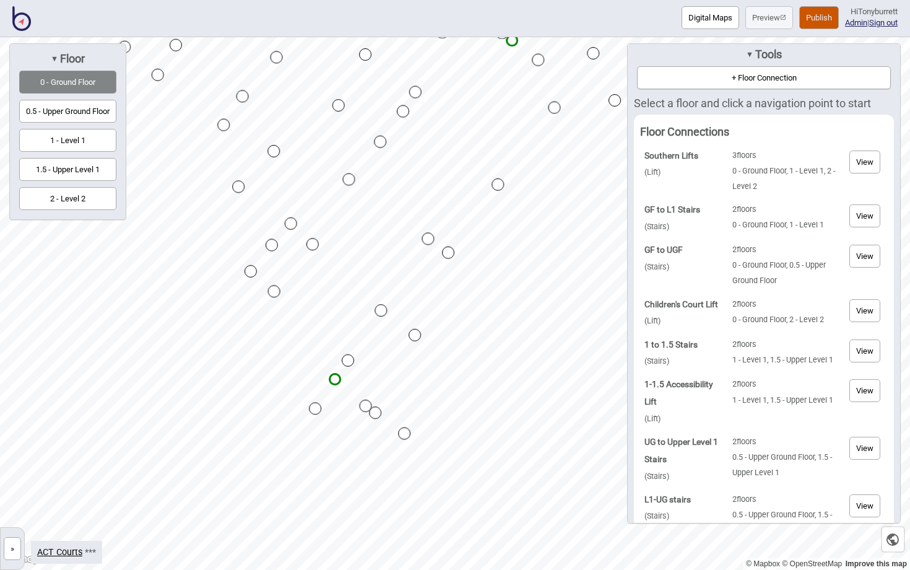
click at [382, 0] on html "Digital Maps Preview Publish Hi Tonyburrett Admin | Sign out © Mapbox © OpenStr…" at bounding box center [455, 0] width 910 height 0
click at [377, 404] on div "Map marker" at bounding box center [376, 403] width 12 height 12
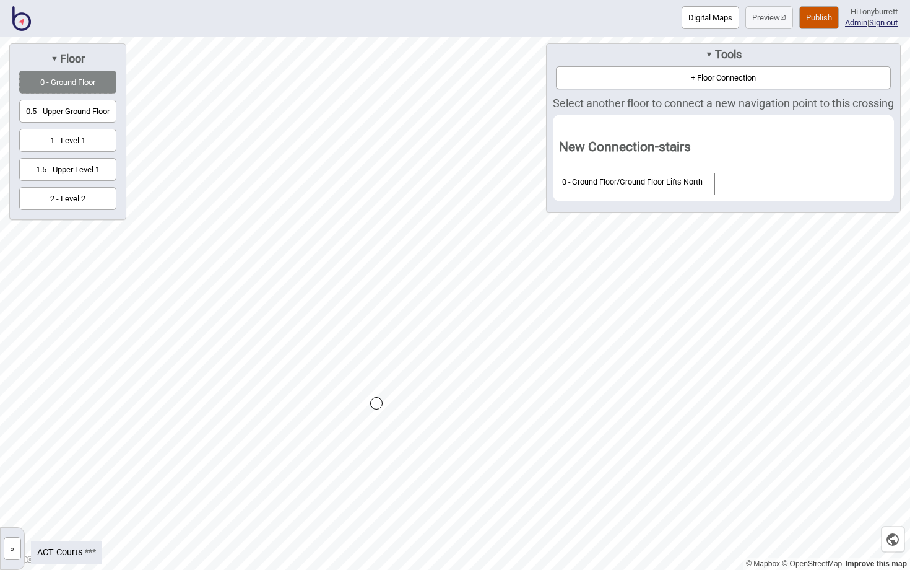
scroll to position [0, 0]
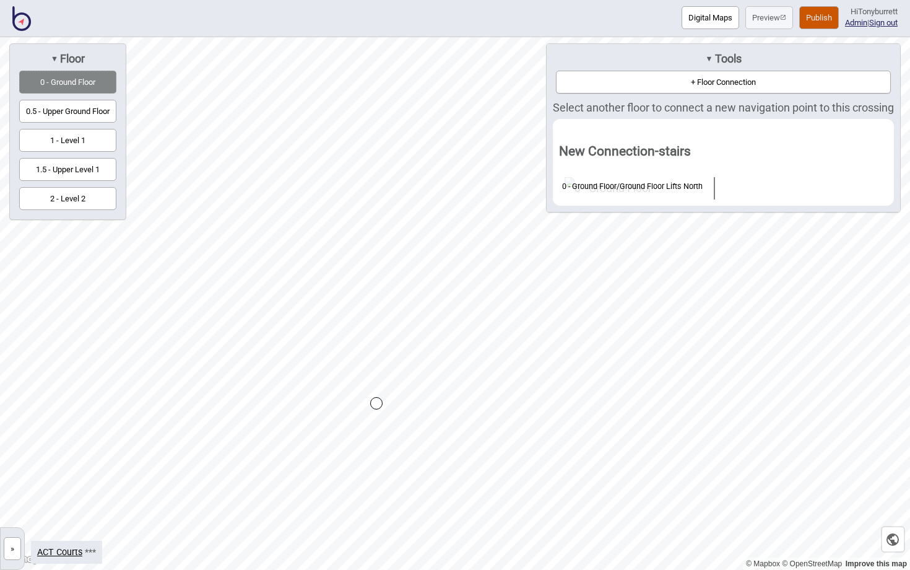
click at [77, 113] on button "0.5 - Upper Ground Floor" at bounding box center [67, 111] width 97 height 23
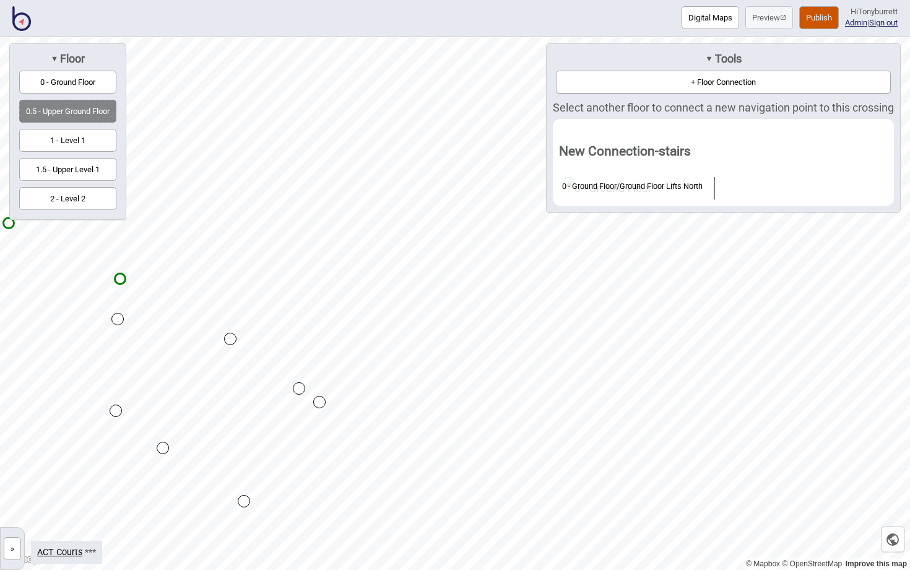
click at [300, 388] on div "Map marker" at bounding box center [299, 388] width 12 height 12
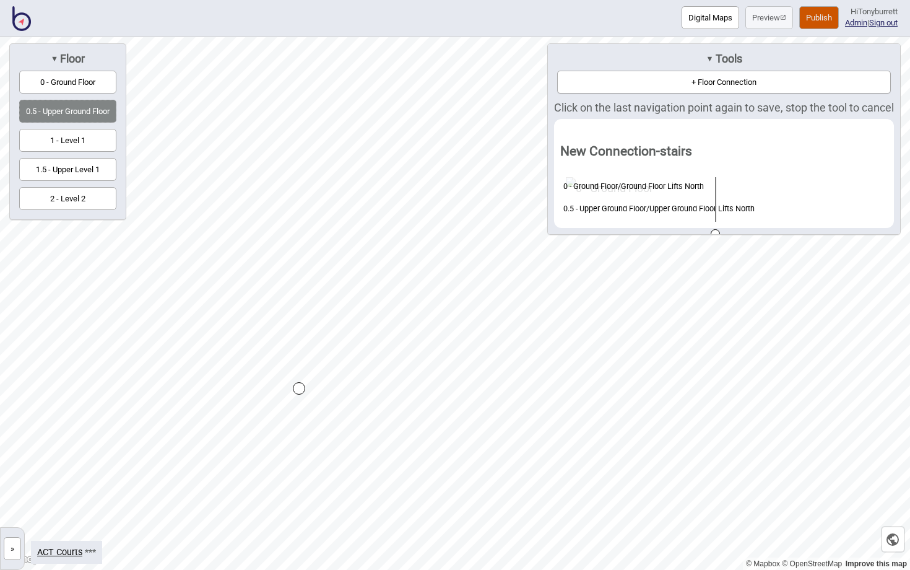
click at [80, 139] on button "1 - Level 1" at bounding box center [67, 140] width 97 height 23
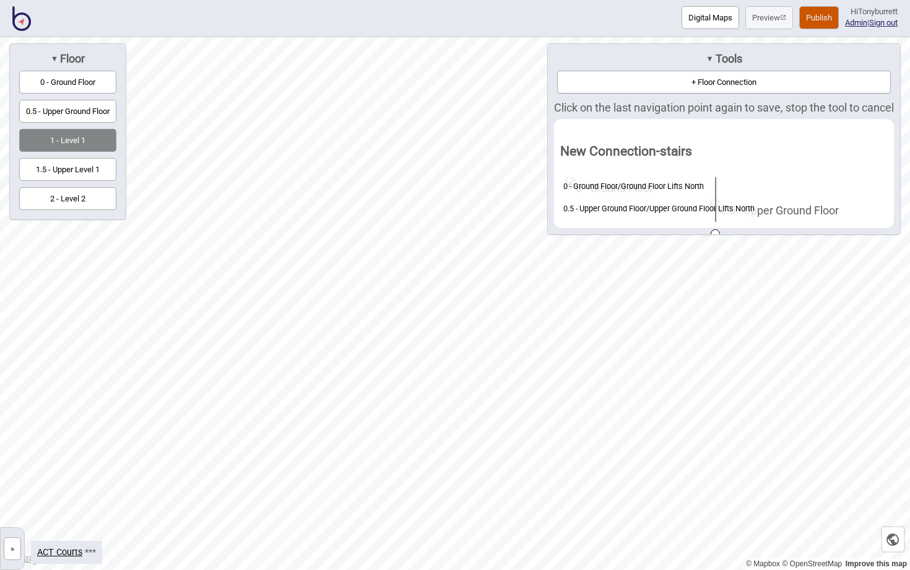
click at [78, 172] on button "1.5 - Upper Level 1" at bounding box center [67, 169] width 97 height 23
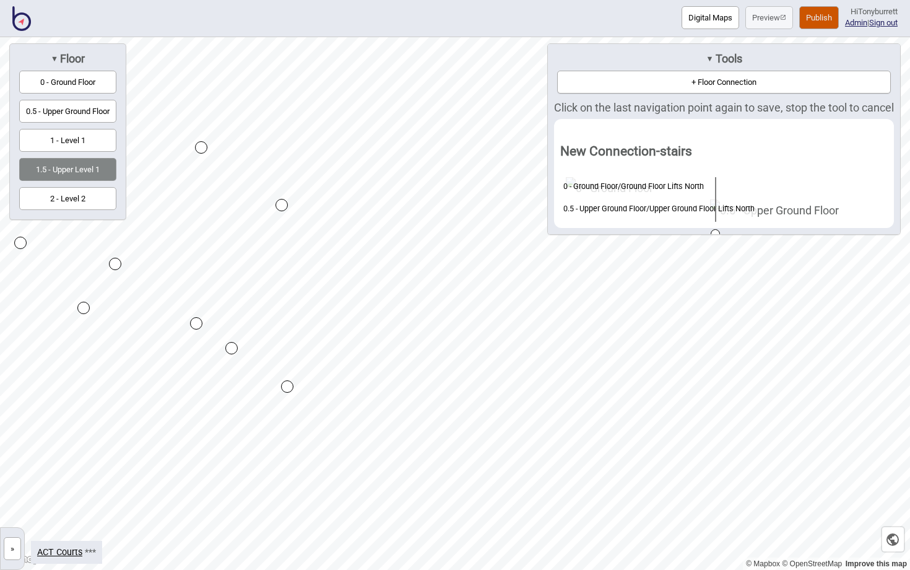
click at [233, 350] on div "Map marker" at bounding box center [231, 348] width 12 height 12
click at [76, 200] on button "2 - Level 2" at bounding box center [67, 198] width 97 height 23
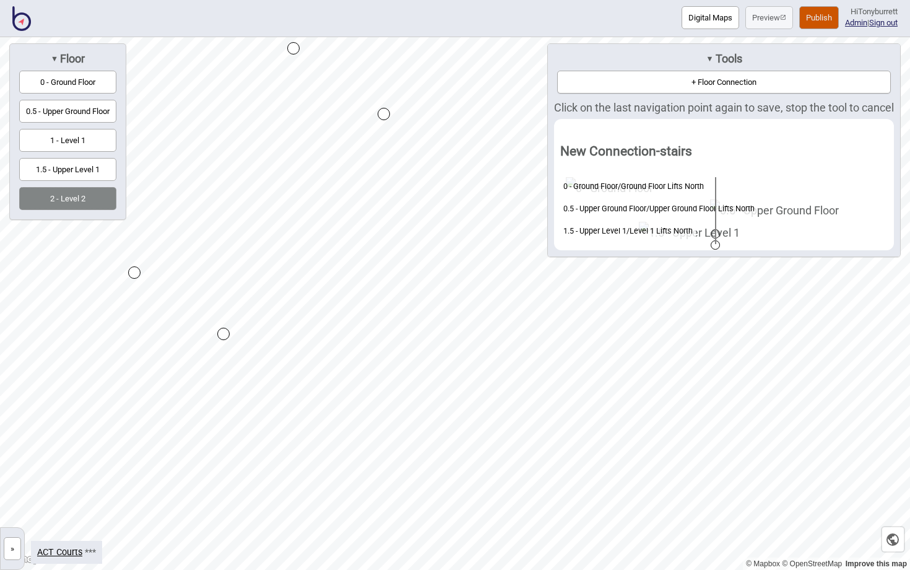
click at [223, 334] on div "Map marker" at bounding box center [223, 334] width 12 height 12
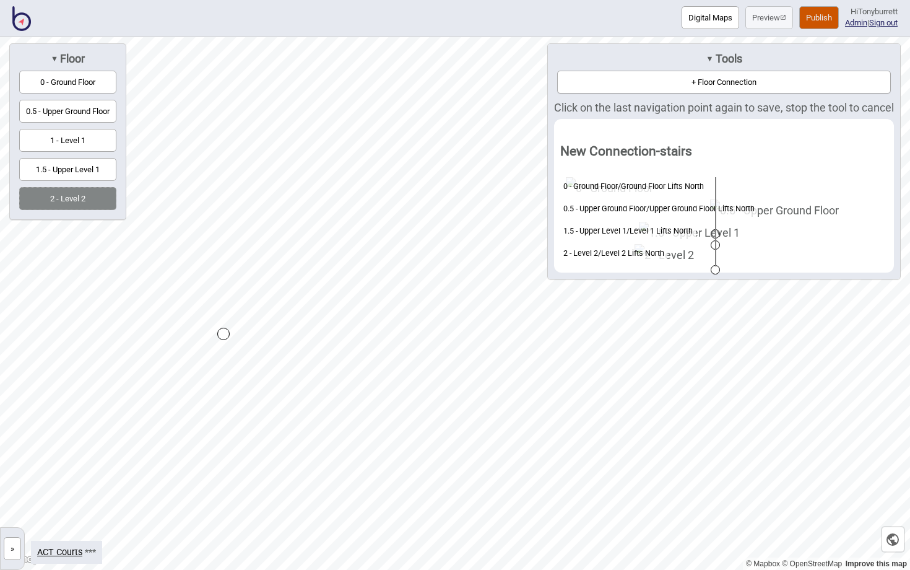
click at [223, 334] on div "Map marker" at bounding box center [223, 334] width 12 height 12
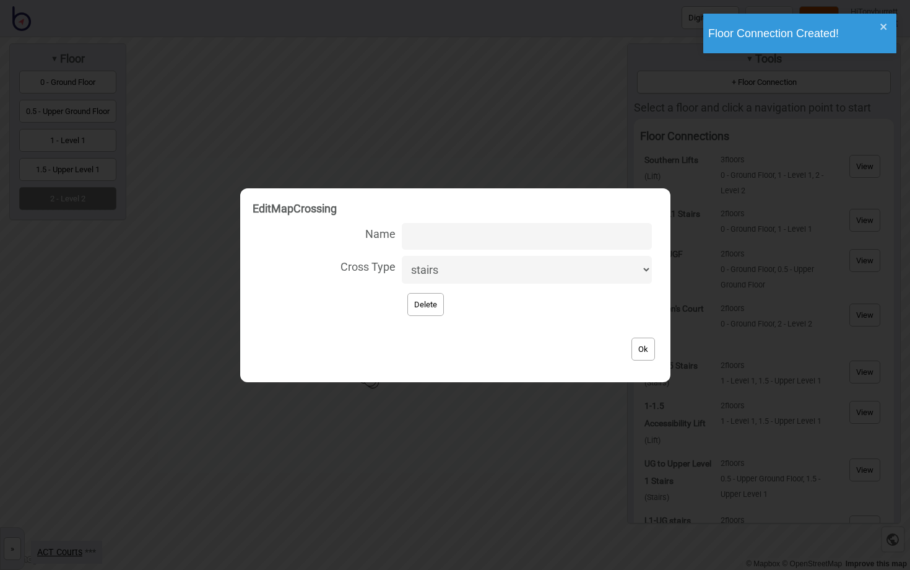
select select "lift"
click at [426, 238] on input "Name" at bounding box center [527, 236] width 250 height 27
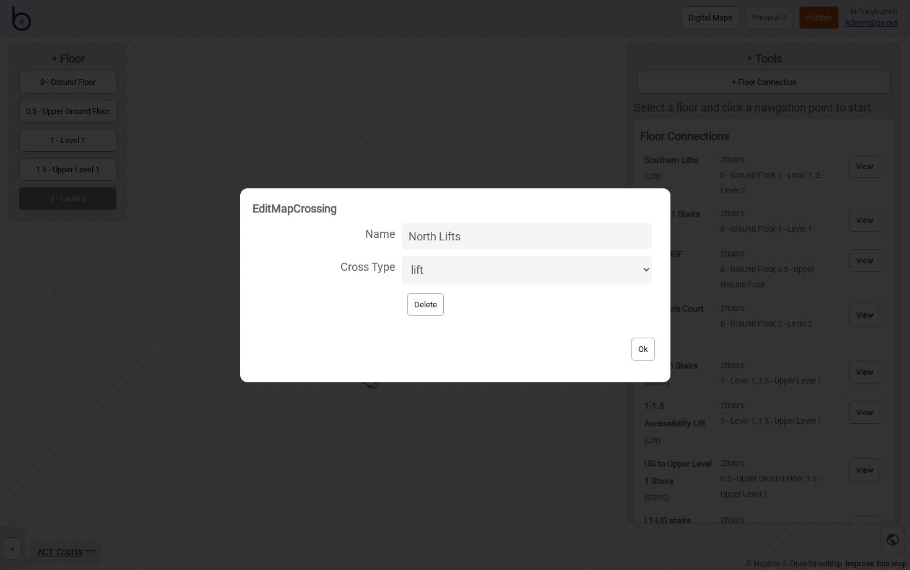
type input "North Lifts"
click at [632, 343] on button "Ok" at bounding box center [644, 349] width 24 height 23
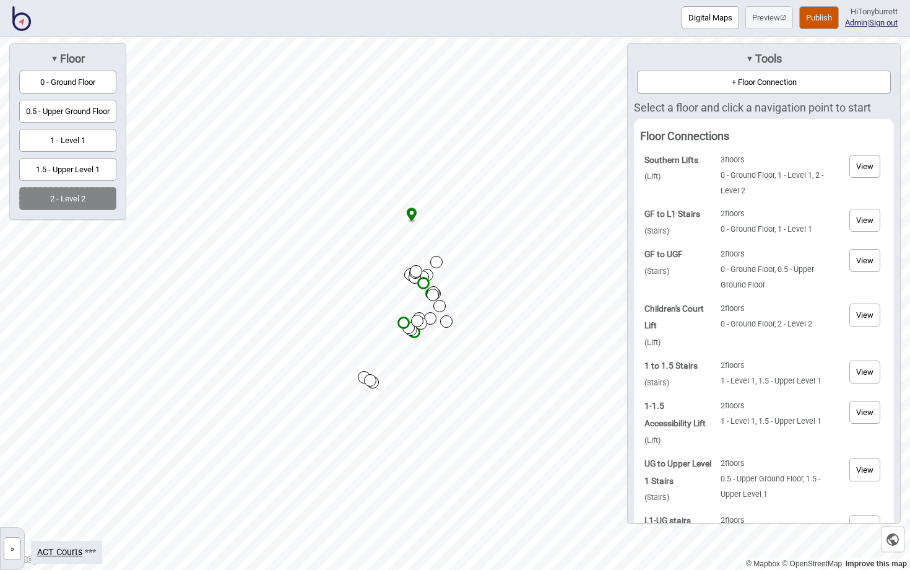
click at [744, 79] on button "+ Floor Connection" at bounding box center [764, 82] width 254 height 23
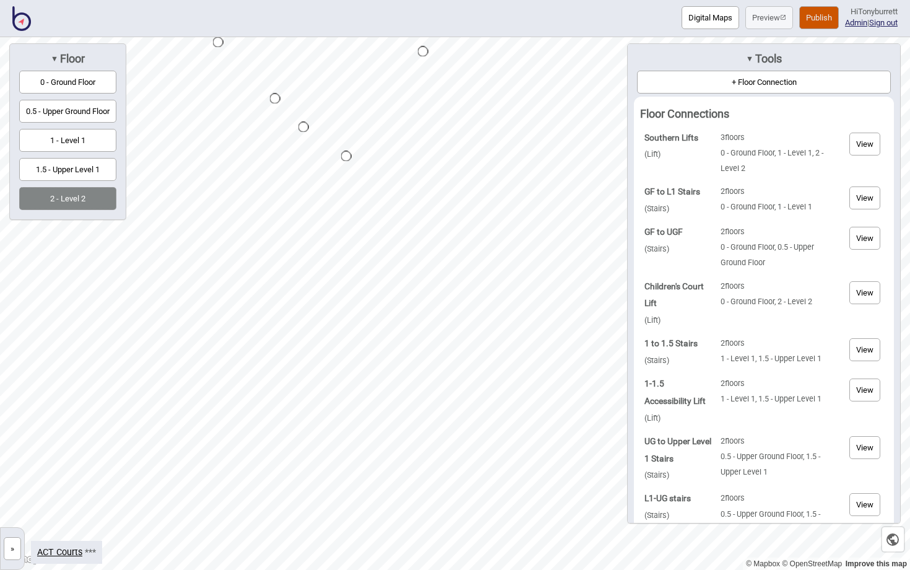
click at [14, 543] on button "»" at bounding box center [12, 548] width 17 height 23
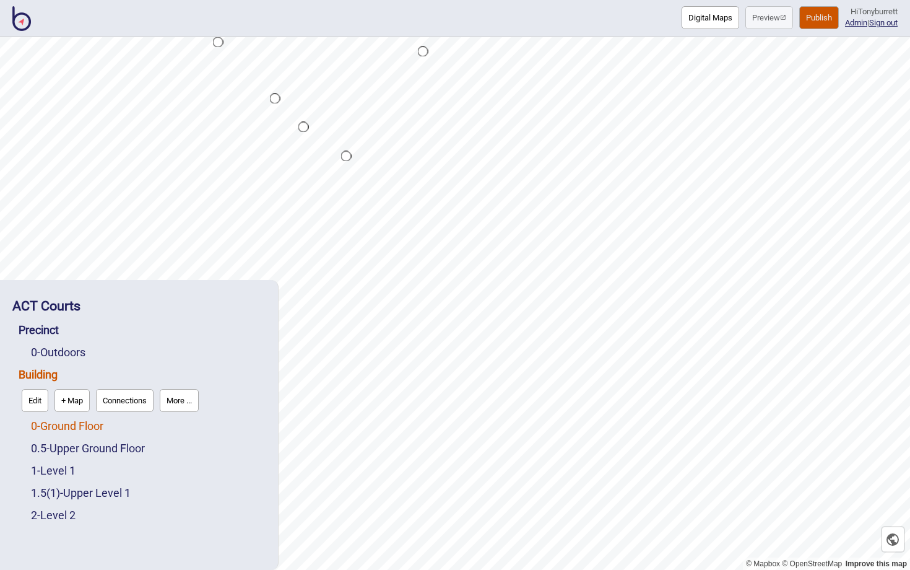
click at [59, 431] on link "0 - Ground Floor" at bounding box center [67, 425] width 72 height 13
click at [50, 427] on button "Edit" at bounding box center [47, 422] width 27 height 23
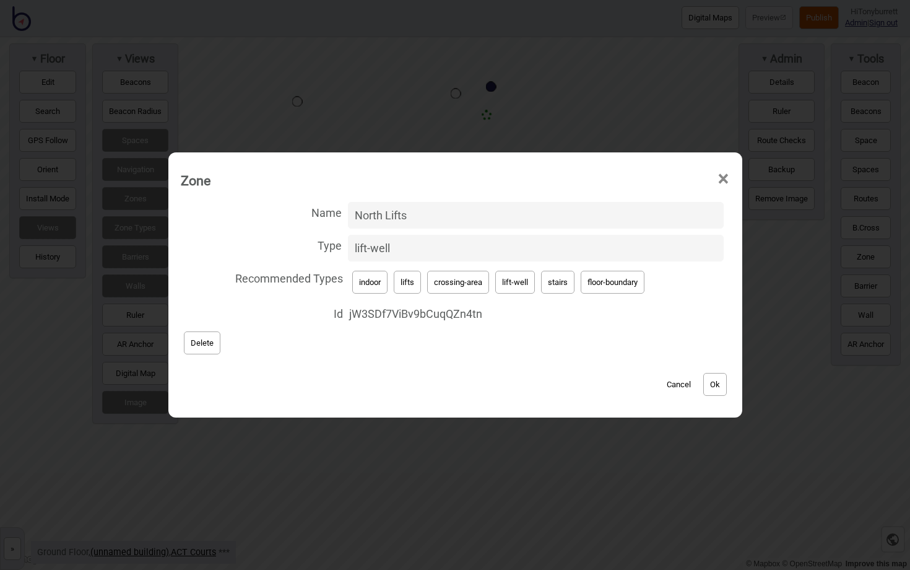
click at [678, 383] on button "Cancel" at bounding box center [679, 384] width 37 height 23
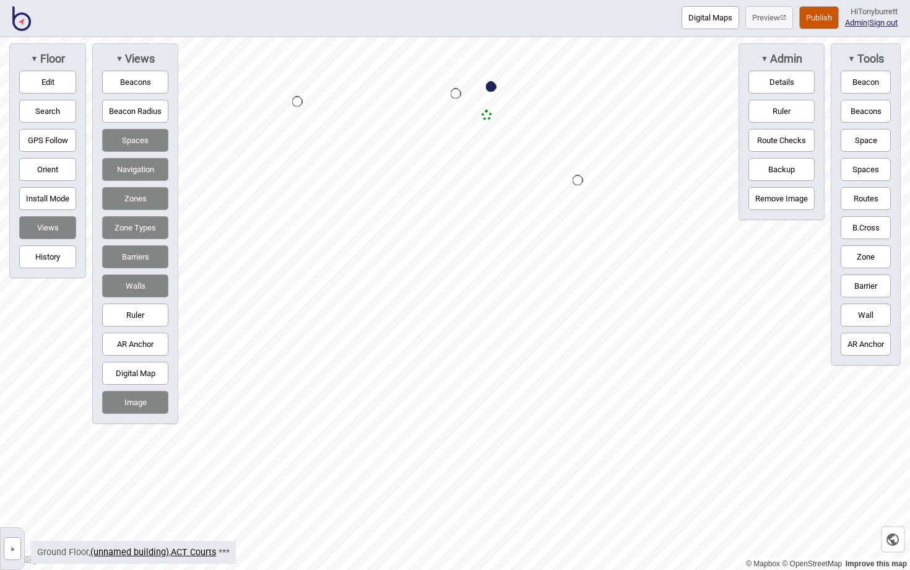
click at [19, 548] on button "»" at bounding box center [12, 548] width 17 height 23
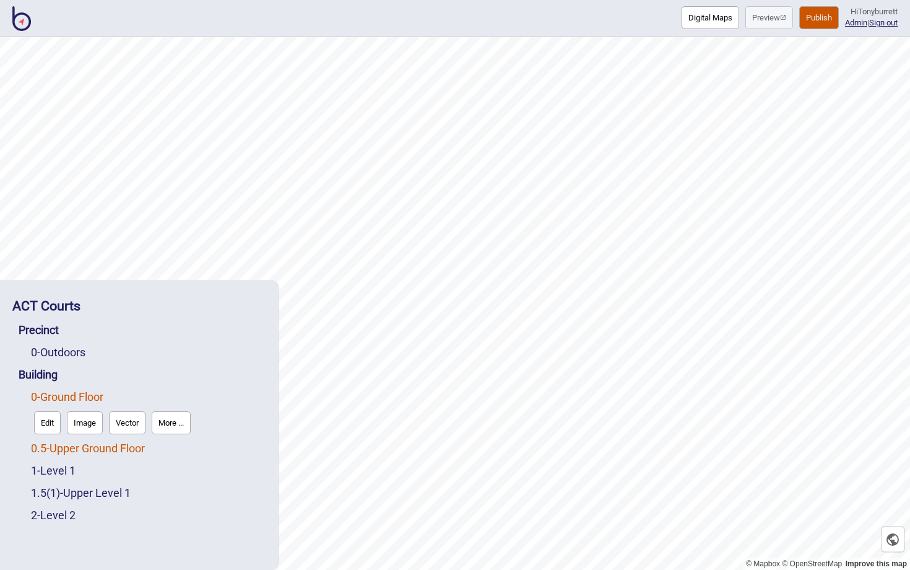
click at [58, 450] on link "0.5 - Upper Ground Floor" at bounding box center [88, 448] width 114 height 13
click at [41, 449] on button "Edit" at bounding box center [47, 445] width 27 height 23
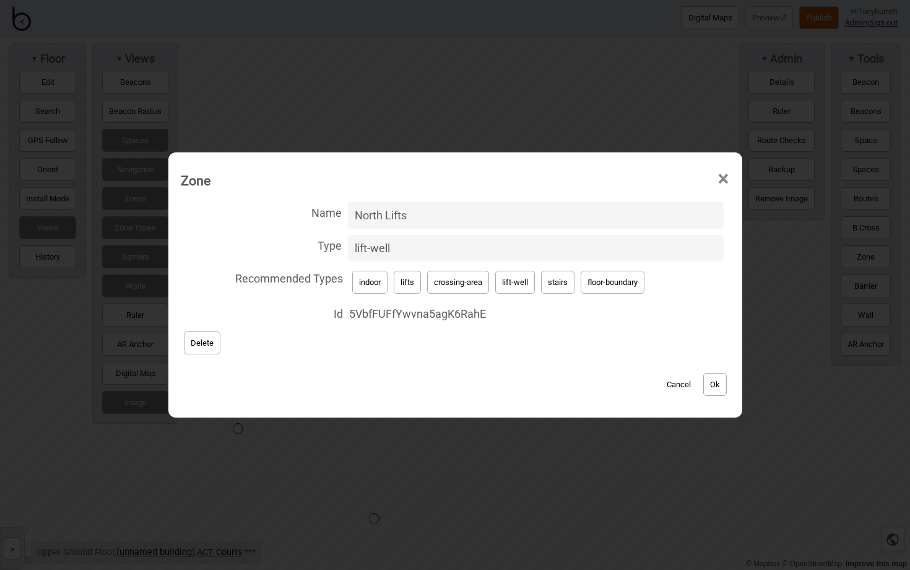
click at [675, 378] on button "Cancel" at bounding box center [679, 384] width 37 height 23
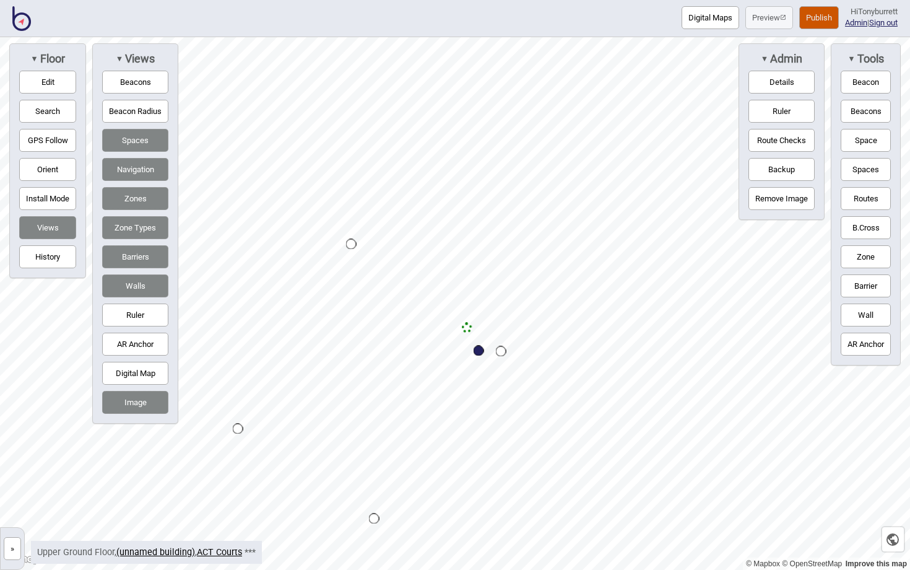
click at [12, 555] on button "»" at bounding box center [12, 548] width 17 height 23
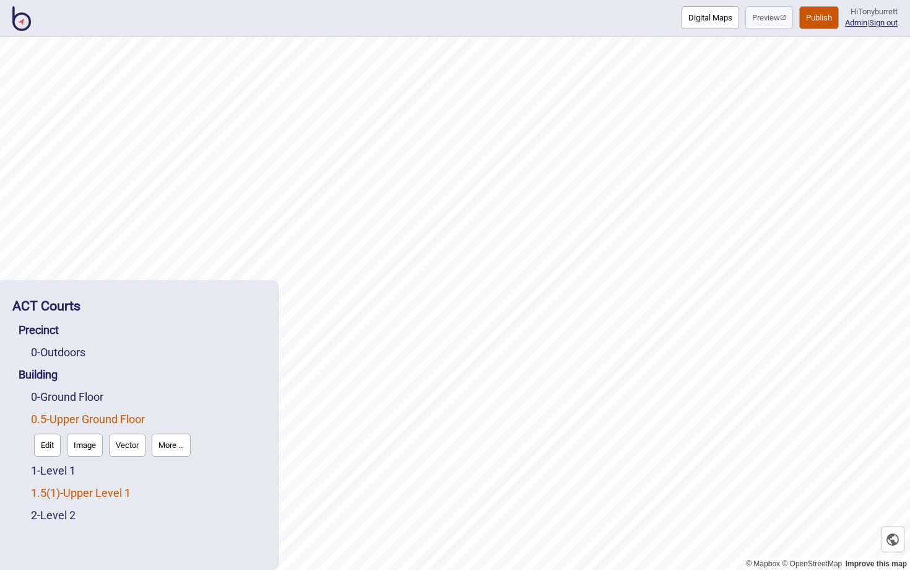
click at [56, 489] on span "( 1 )" at bounding box center [53, 492] width 14 height 13
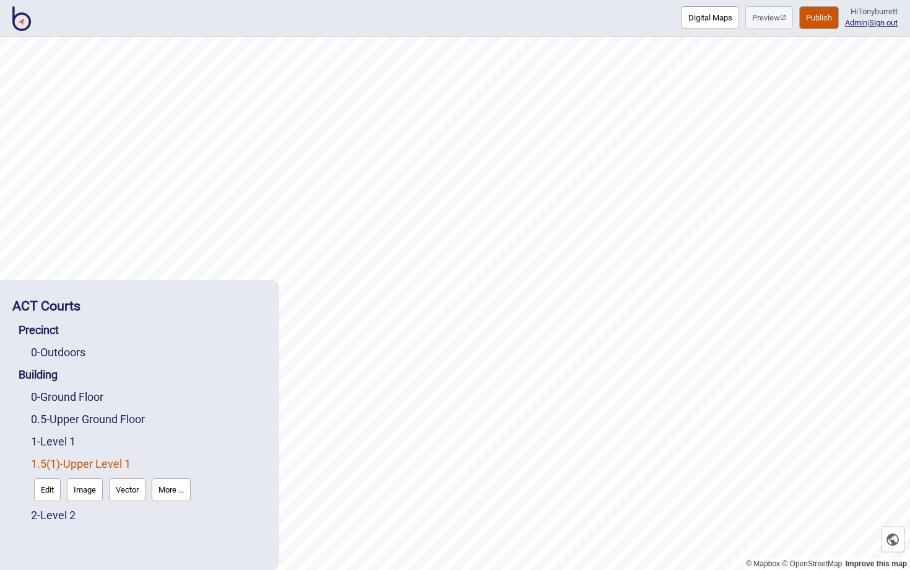
click at [41, 489] on button "Edit" at bounding box center [47, 489] width 27 height 23
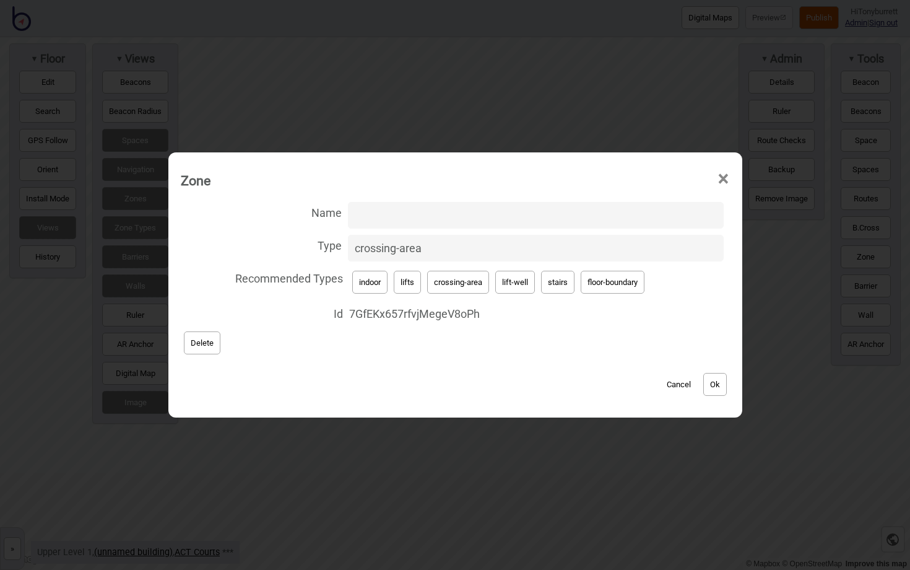
drag, startPoint x: 433, startPoint y: 251, endPoint x: 316, endPoint y: 251, distance: 117.1
click at [315, 251] on label "Type crossing-area" at bounding box center [455, 248] width 549 height 33
click at [348, 251] on input "crossing-area" at bounding box center [536, 248] width 376 height 27
click at [509, 284] on button "lift-well" at bounding box center [515, 282] width 40 height 23
type input "lift-well"
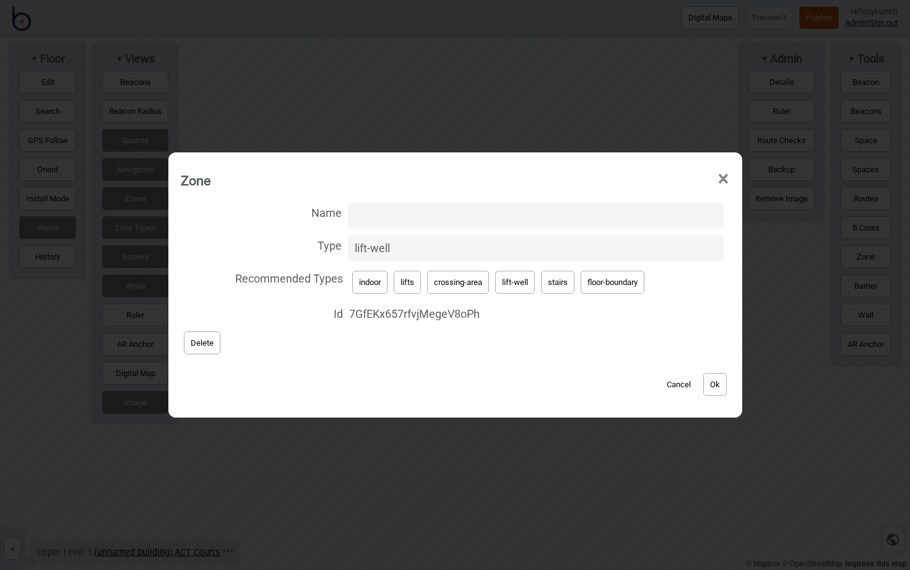
click at [384, 206] on input "Name" at bounding box center [536, 215] width 376 height 27
type input "North Lifts"
click at [717, 382] on button "Ok" at bounding box center [716, 384] width 24 height 23
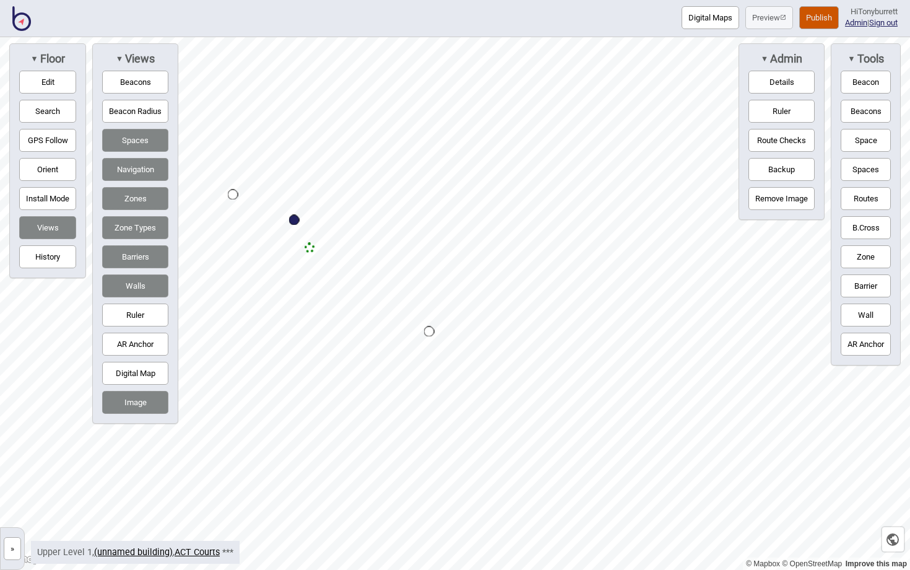
click at [14, 552] on button "»" at bounding box center [12, 548] width 17 height 23
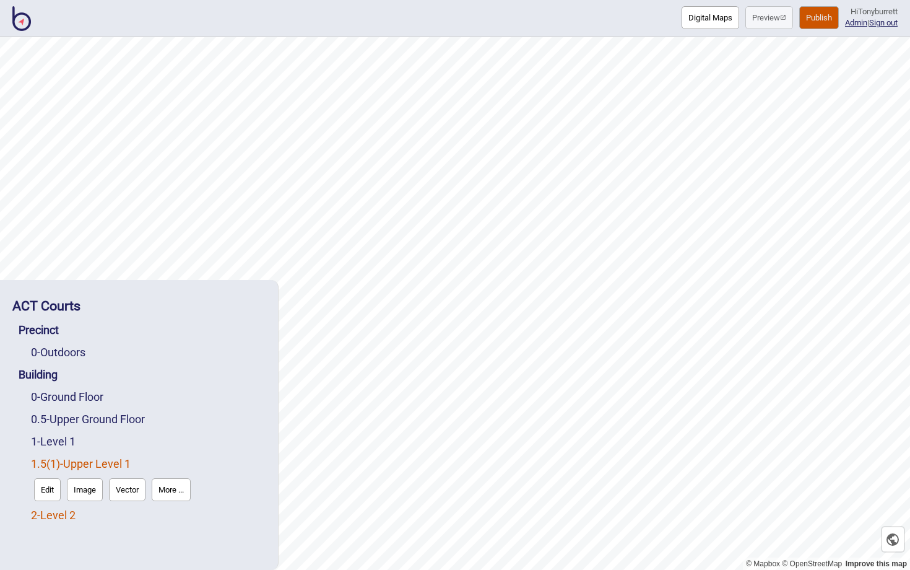
click at [53, 516] on link "2 - Level 2" at bounding box center [53, 514] width 45 height 13
click at [46, 516] on button "Edit" at bounding box center [47, 511] width 27 height 23
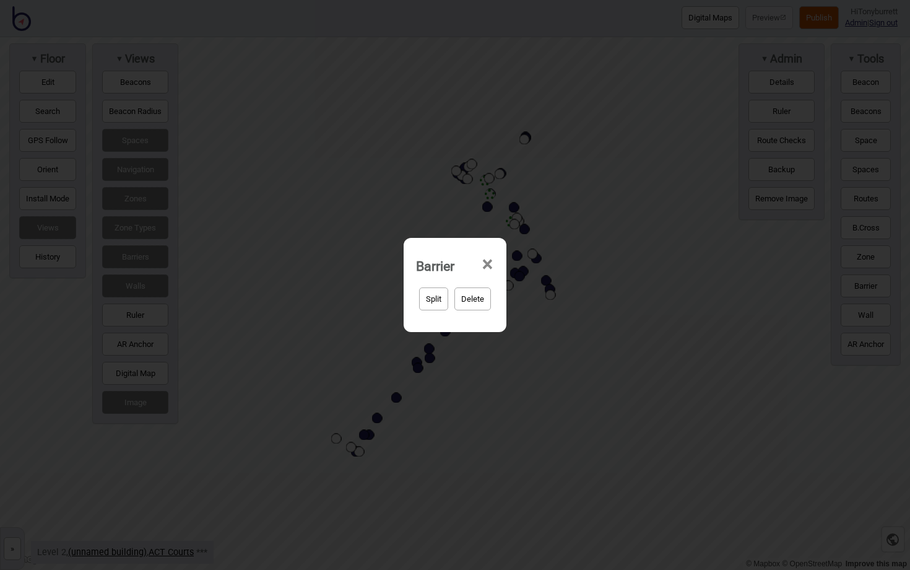
click at [487, 261] on span "×" at bounding box center [487, 264] width 13 height 41
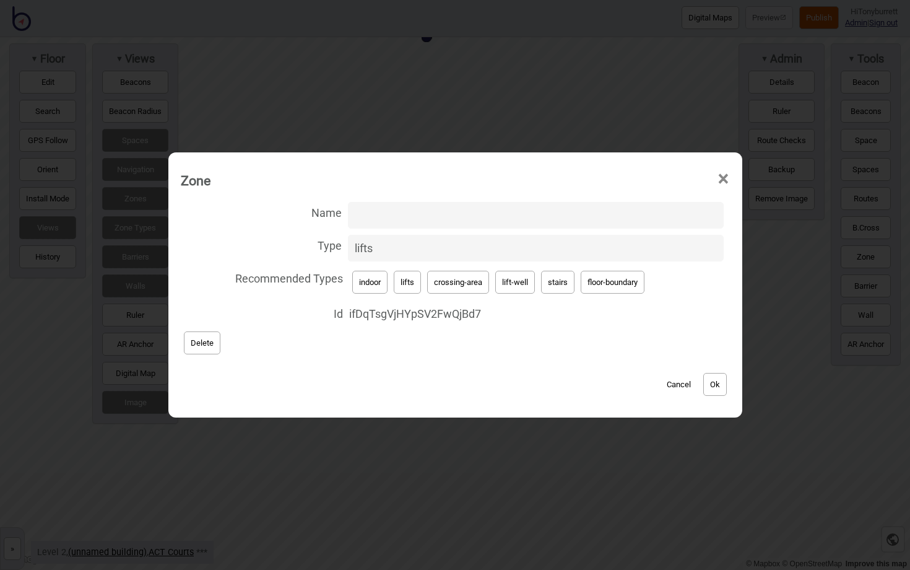
drag, startPoint x: 403, startPoint y: 250, endPoint x: 296, endPoint y: 250, distance: 106.5
click at [296, 250] on label "Type lifts" at bounding box center [455, 248] width 549 height 33
click at [348, 250] on input "lifts" at bounding box center [536, 248] width 376 height 27
click at [506, 287] on button "lift-well" at bounding box center [515, 282] width 40 height 23
type input "lift-well"
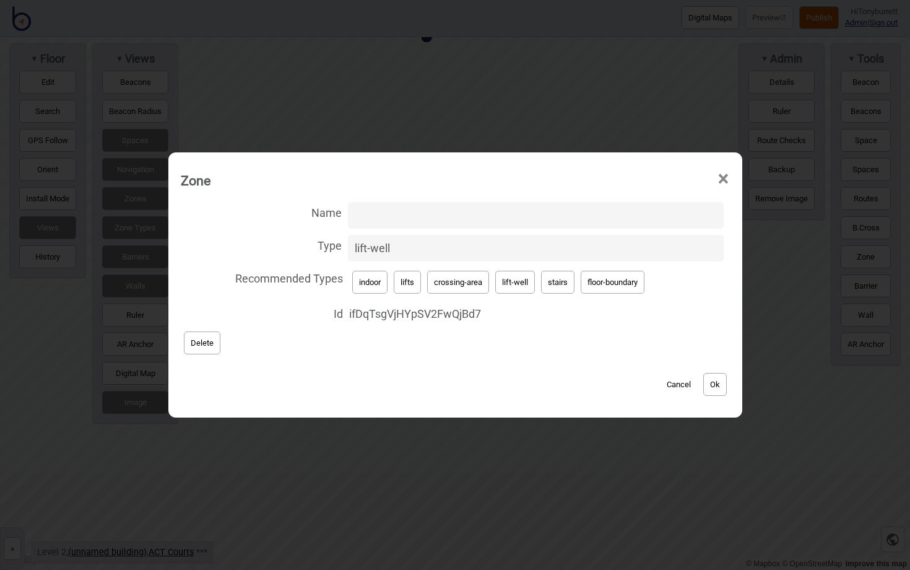
click at [392, 227] on input "Name" at bounding box center [536, 215] width 376 height 27
type input "North Lifts"
click at [710, 381] on button "Ok" at bounding box center [716, 384] width 24 height 23
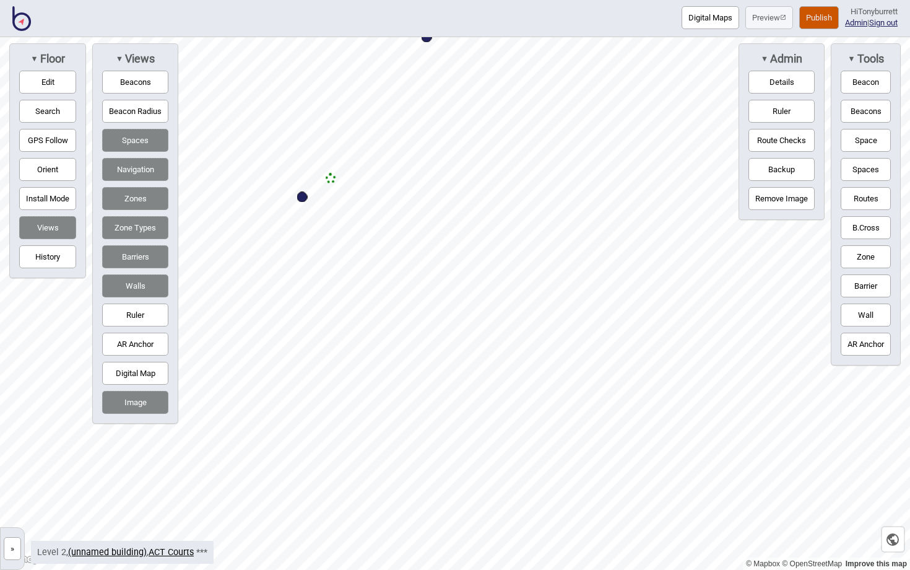
click at [866, 192] on button "Routes" at bounding box center [866, 198] width 50 height 23
click at [331, 180] on div "Map marker" at bounding box center [331, 178] width 11 height 11
click at [858, 199] on button "Routes" at bounding box center [866, 198] width 50 height 23
click at [818, 11] on button "Publish" at bounding box center [820, 17] width 40 height 23
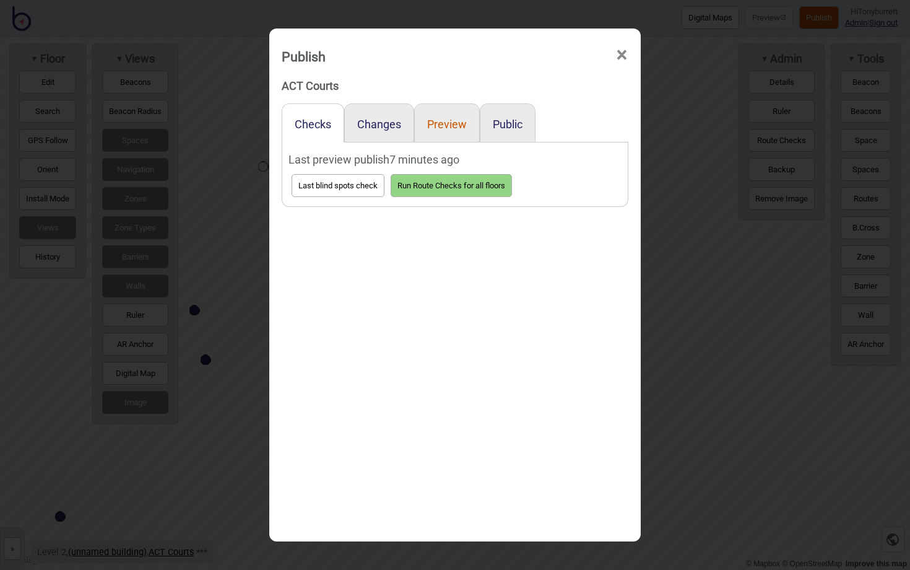
click at [449, 121] on button "Preview" at bounding box center [447, 124] width 40 height 13
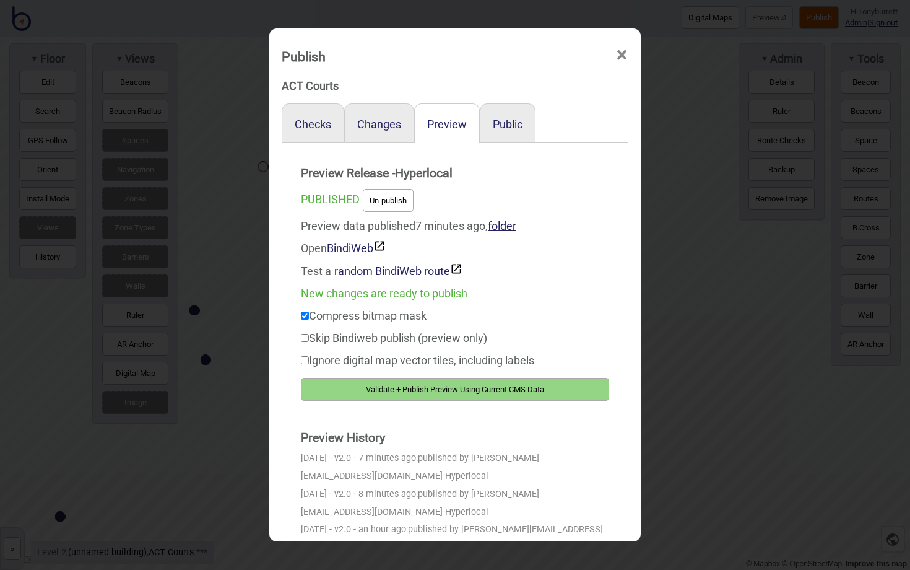
click at [463, 388] on button "Validate + Publish Preview Using Current CMS Data" at bounding box center [455, 389] width 308 height 23
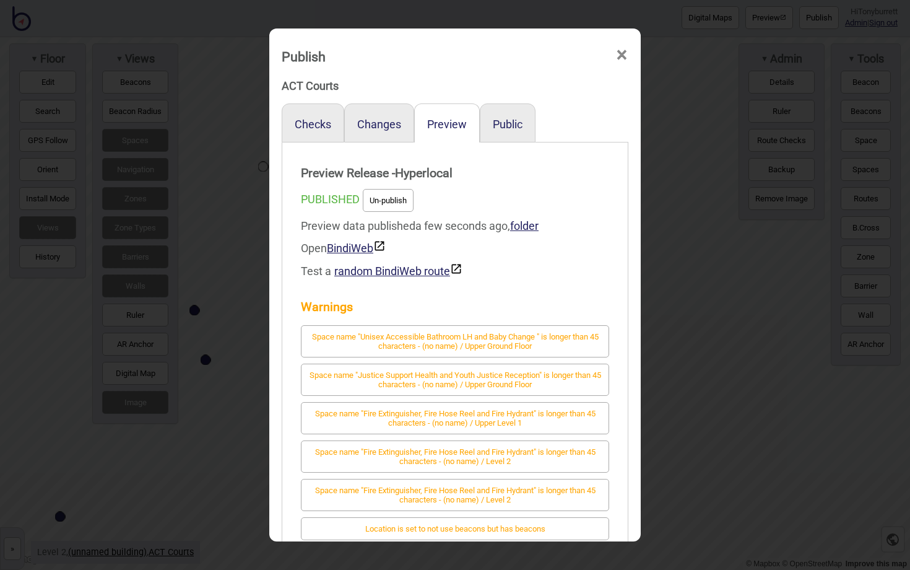
click at [620, 51] on span "×" at bounding box center [622, 55] width 13 height 41
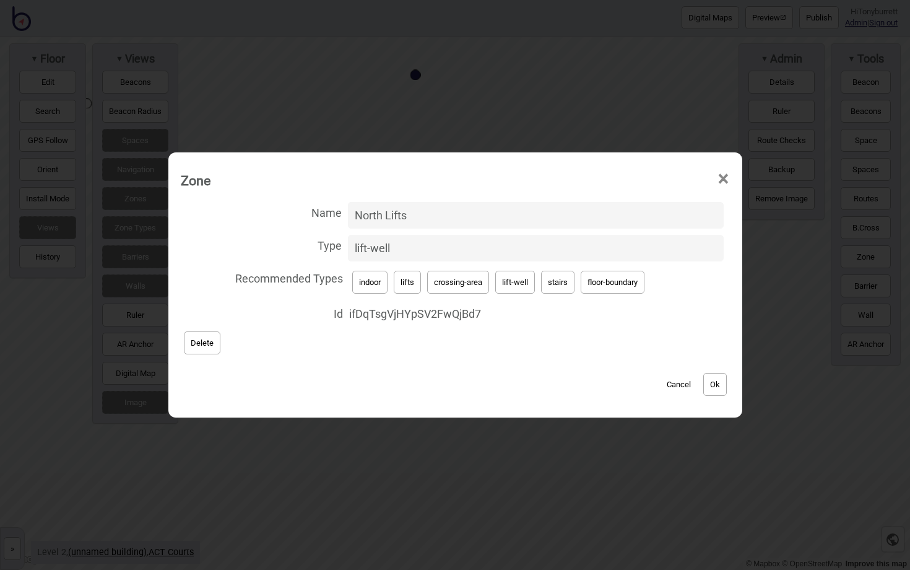
click at [683, 383] on button "Cancel" at bounding box center [679, 384] width 37 height 23
drag, startPoint x: 432, startPoint y: 220, endPoint x: 341, endPoint y: 221, distance: 91.1
click at [341, 221] on label "Name North Lifts" at bounding box center [455, 215] width 549 height 33
click at [348, 221] on input "North Lifts" at bounding box center [536, 215] width 376 height 27
drag, startPoint x: 415, startPoint y: 248, endPoint x: 310, endPoint y: 248, distance: 105.3
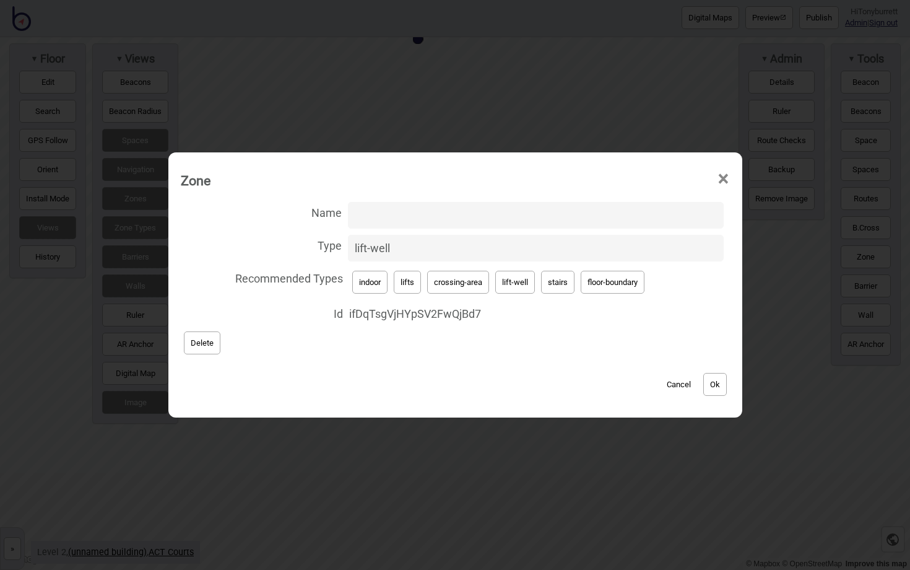
click at [310, 248] on label "Type lift-well" at bounding box center [455, 248] width 549 height 33
click at [348, 248] on input "lift-well" at bounding box center [536, 248] width 376 height 27
type input "L"
click at [409, 276] on button "lifts" at bounding box center [407, 282] width 27 height 23
type input "lifts"
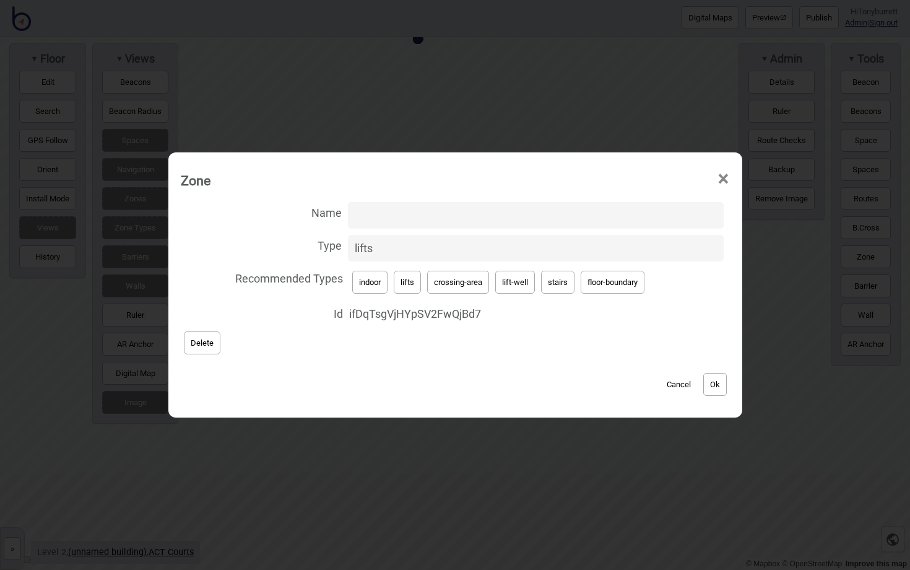
click at [718, 384] on button "Ok" at bounding box center [716, 384] width 24 height 23
drag, startPoint x: 404, startPoint y: 246, endPoint x: 307, endPoint y: 246, distance: 96.6
click at [307, 246] on label "Type lifts" at bounding box center [455, 248] width 549 height 33
click at [348, 246] on input "lifts" at bounding box center [536, 248] width 376 height 27
click at [675, 384] on button "Cancel" at bounding box center [679, 384] width 37 height 23
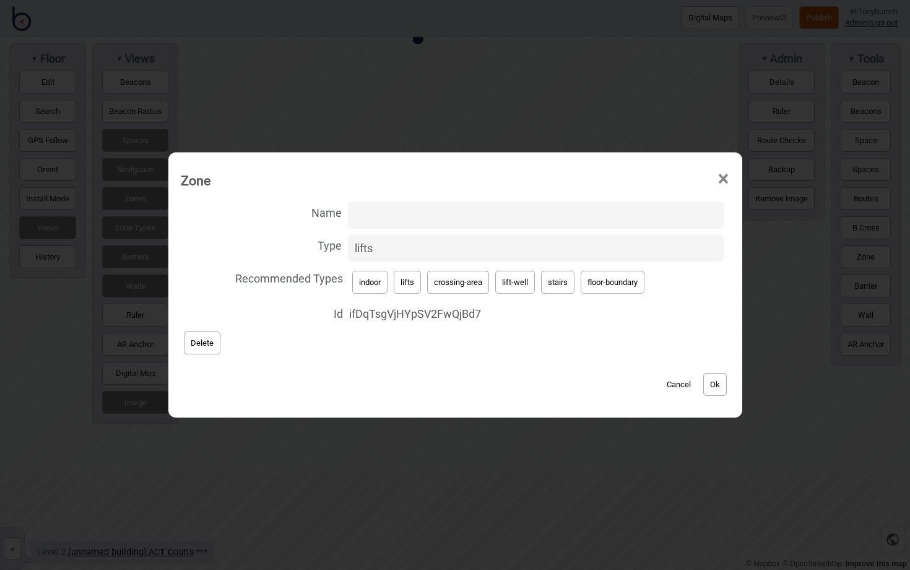
click at [679, 378] on button "Cancel" at bounding box center [679, 384] width 37 height 23
click at [661, 384] on div "Cancel Ok" at bounding box center [455, 377] width 549 height 41
click at [684, 380] on button "Cancel" at bounding box center [679, 384] width 37 height 23
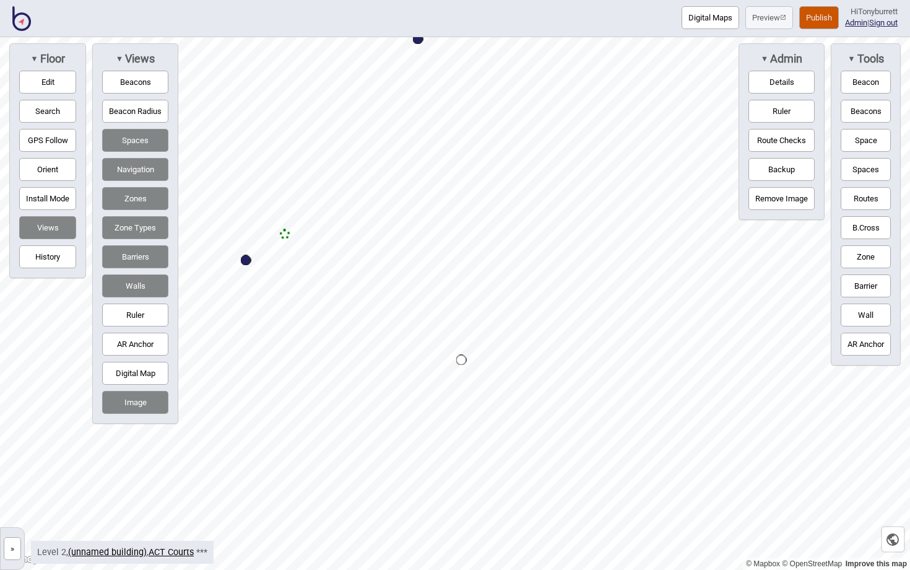
click at [43, 81] on button "Edit" at bounding box center [47, 82] width 57 height 23
click at [53, 84] on button "Edit" at bounding box center [47, 82] width 57 height 23
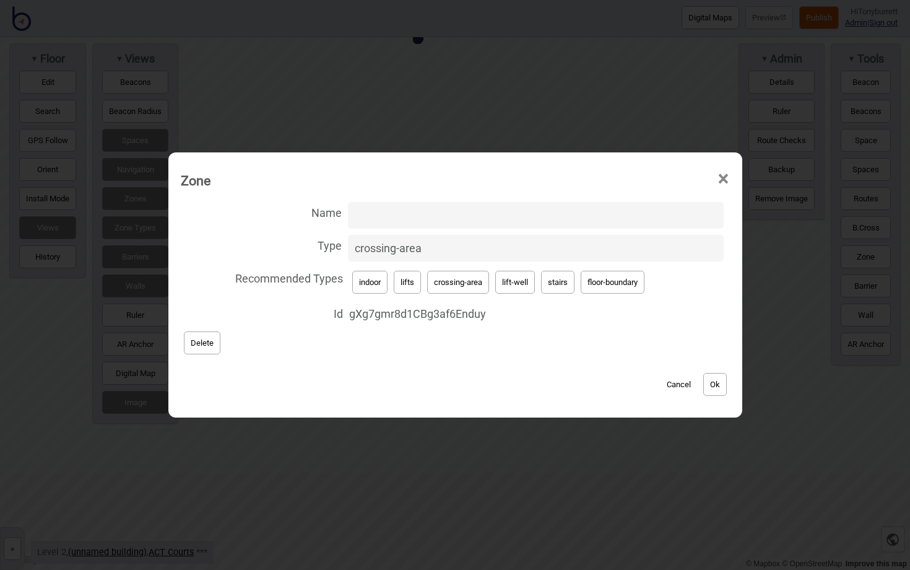
drag, startPoint x: 430, startPoint y: 248, endPoint x: 299, endPoint y: 248, distance: 131.9
click at [299, 248] on label "Type crossing-area" at bounding box center [455, 248] width 549 height 33
click at [348, 248] on input "crossing-area" at bounding box center [536, 248] width 376 height 27
click at [513, 292] on button "lift-well" at bounding box center [515, 282] width 40 height 23
type input "lift-well"
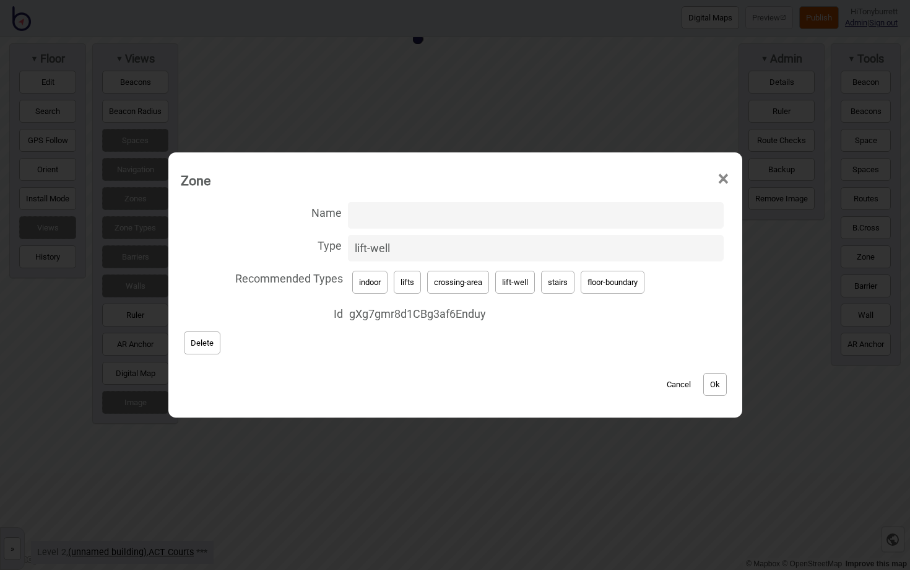
click at [362, 198] on div "Name Type lift-well Recommended Types indoor lifts crossing-area lift-well stai…" at bounding box center [456, 304] width 562 height 216
click at [362, 212] on input "Name" at bounding box center [536, 215] width 376 height 27
paste input "North Lifts"
type input "North Lifts"
click at [715, 392] on button "Ok" at bounding box center [716, 384] width 24 height 23
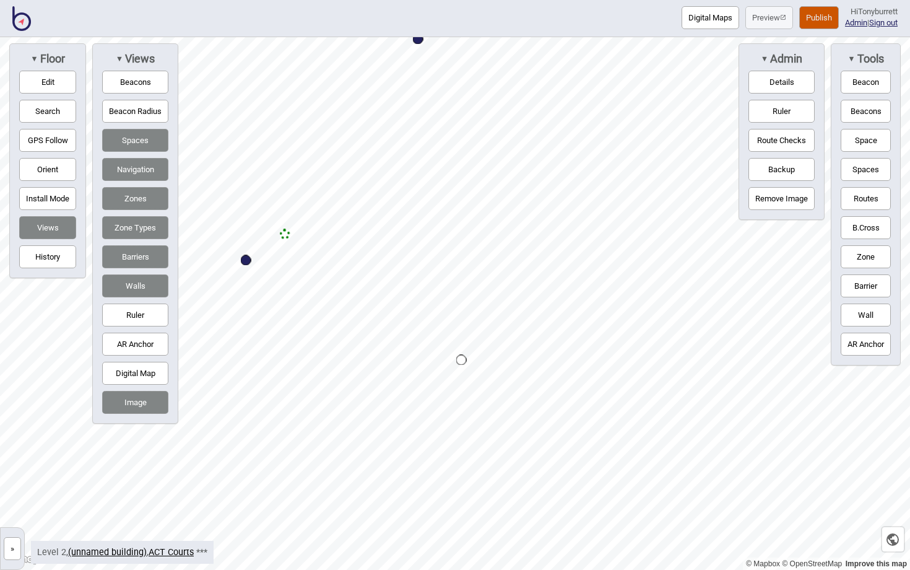
click at [814, 24] on button "Publish" at bounding box center [820, 17] width 40 height 23
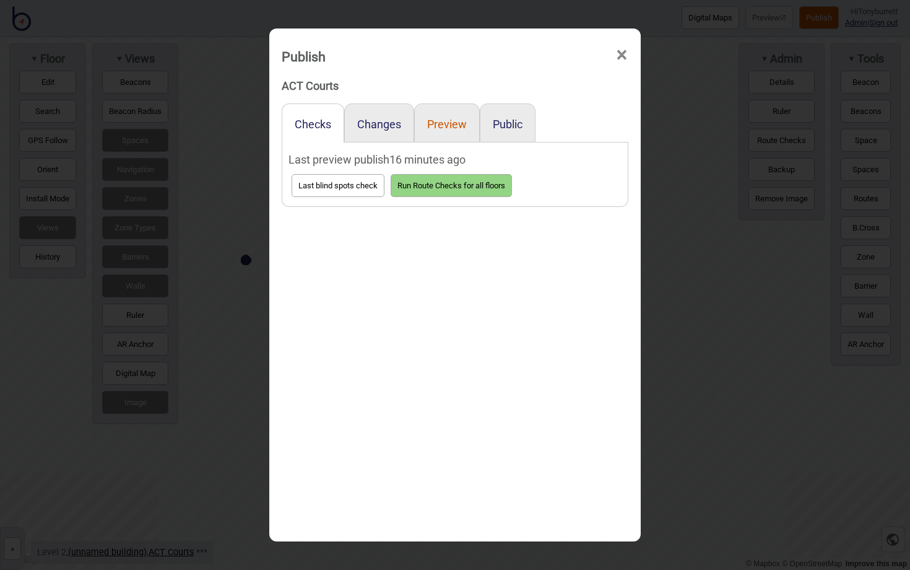
click at [451, 125] on button "Preview" at bounding box center [447, 124] width 40 height 13
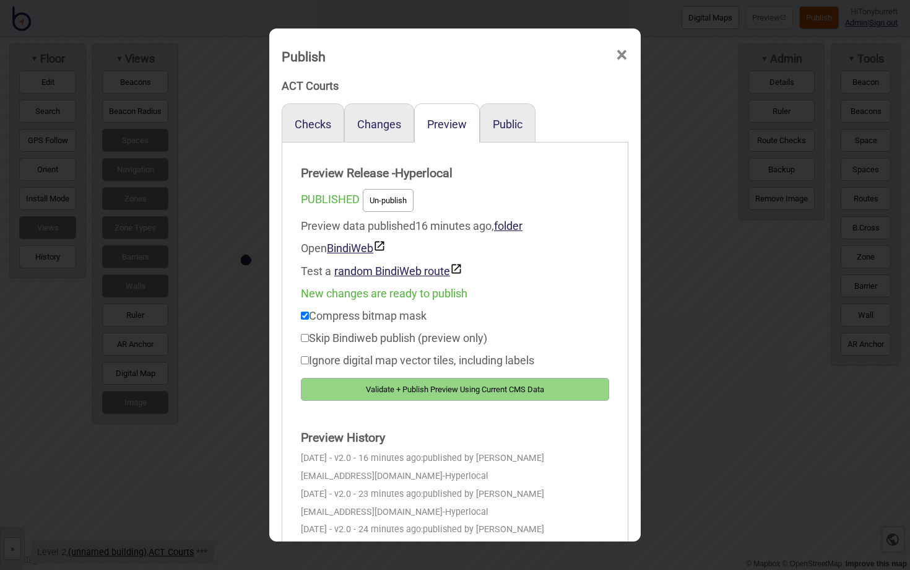
click at [392, 389] on button "Validate + Publish Preview Using Current CMS Data" at bounding box center [455, 389] width 308 height 23
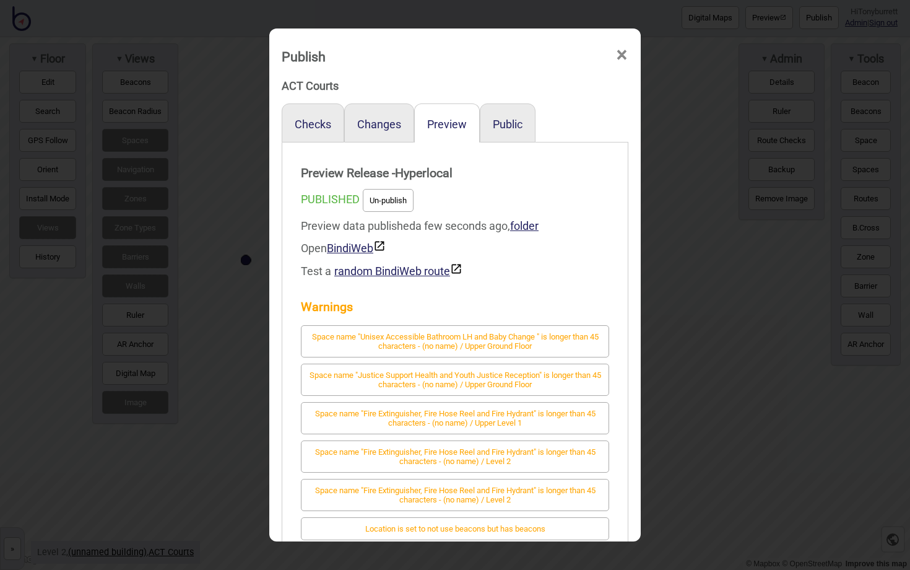
click at [551, 267] on div "Test a random BindiWeb route" at bounding box center [455, 271] width 308 height 23
click at [622, 56] on span "×" at bounding box center [622, 55] width 13 height 41
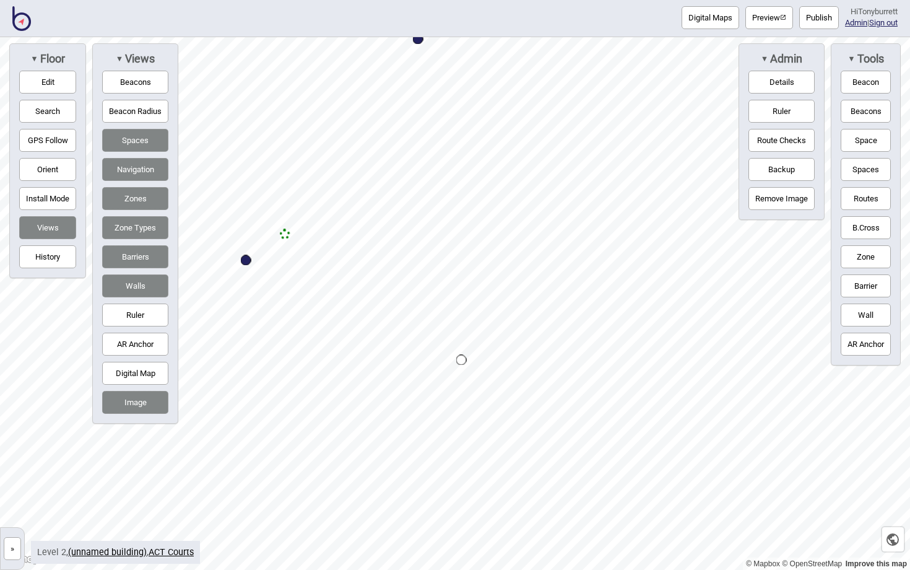
click at [11, 551] on button "»" at bounding box center [12, 548] width 17 height 23
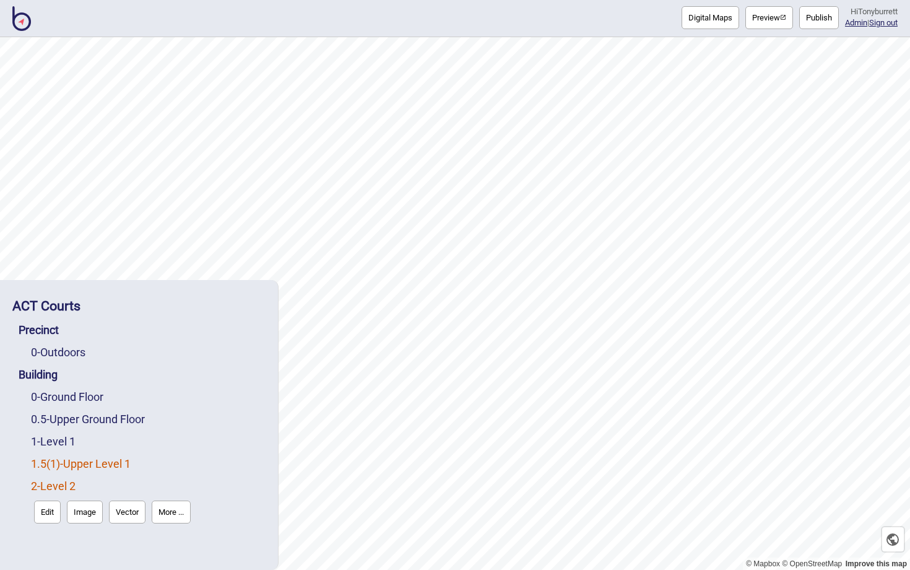
click at [79, 459] on link "1.5 ( 1 ) - Upper Level 1" at bounding box center [81, 463] width 100 height 13
click at [44, 484] on button "Edit" at bounding box center [47, 489] width 27 height 23
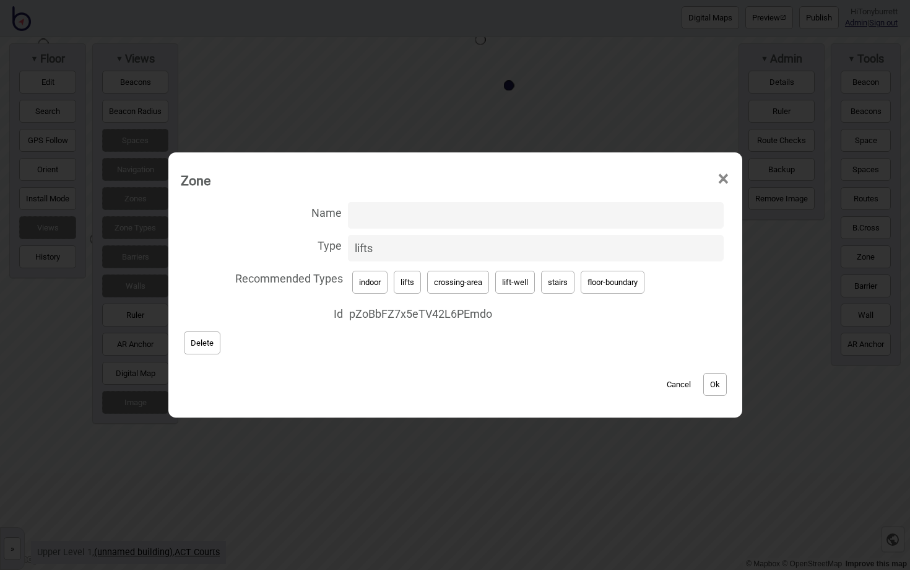
click at [679, 380] on button "Cancel" at bounding box center [679, 384] width 37 height 23
